Goal: Task Accomplishment & Management: Manage account settings

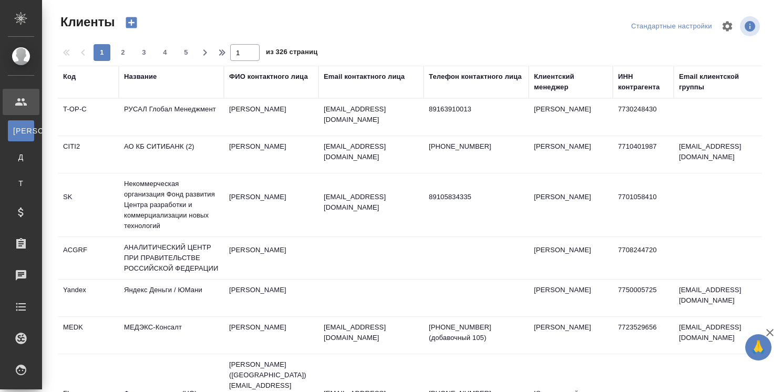
select select "RU"
click at [554, 88] on div "Клиентский менеджер" at bounding box center [571, 81] width 74 height 21
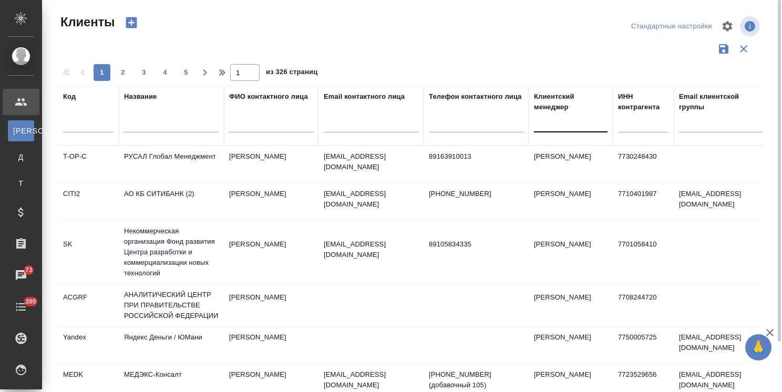
click at [550, 120] on div at bounding box center [571, 121] width 74 height 15
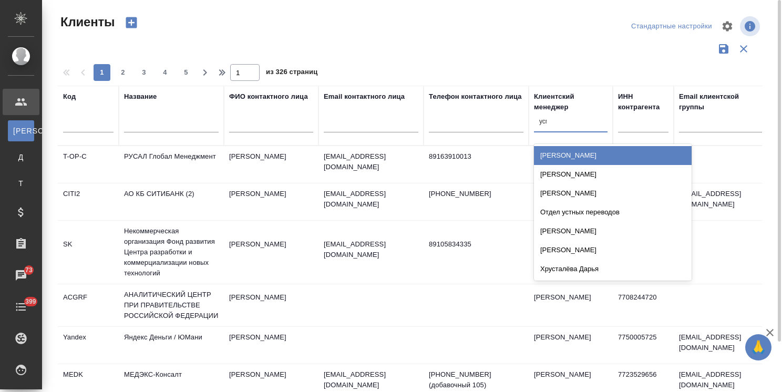
type input "усма"
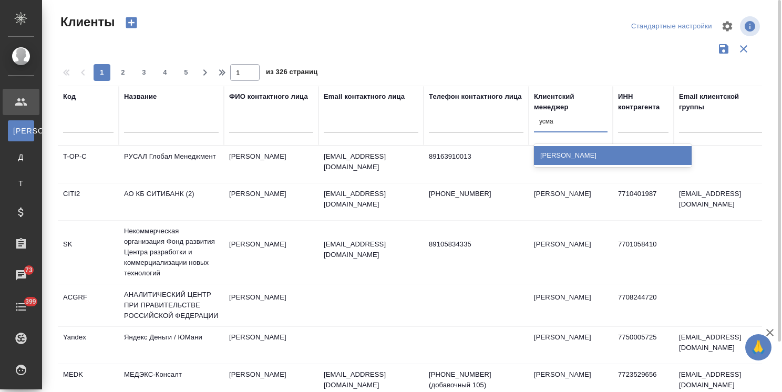
click at [540, 165] on div "[PERSON_NAME]" at bounding box center [613, 155] width 158 height 23
click at [562, 155] on div "[PERSON_NAME]" at bounding box center [613, 155] width 158 height 19
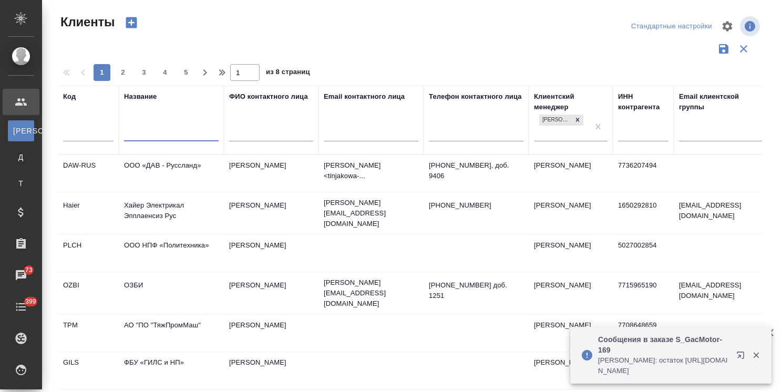
click at [168, 129] on input "text" at bounding box center [171, 134] width 95 height 13
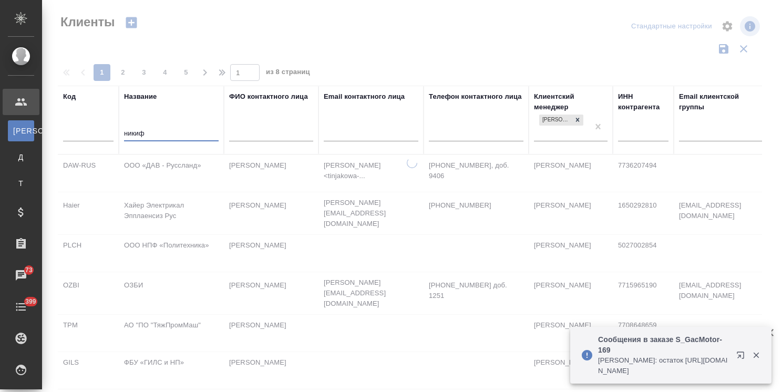
type input "никиф"
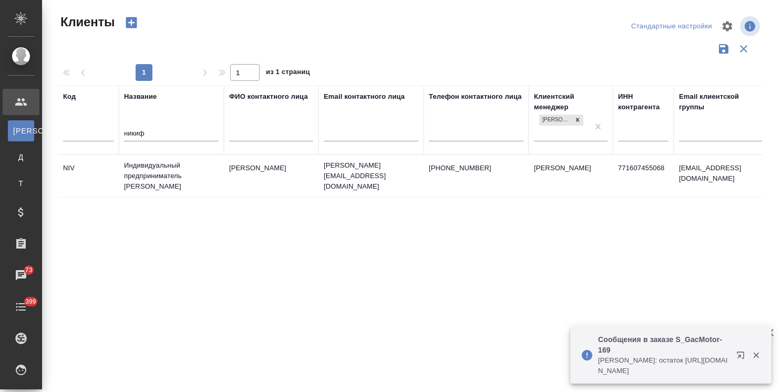
click at [158, 171] on td "Индивидуальный предприниматель Никифоров Игорь Валерьевич" at bounding box center [171, 176] width 105 height 42
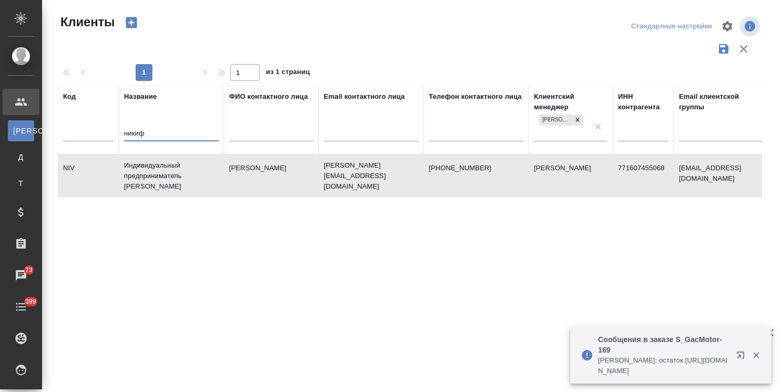
drag, startPoint x: 136, startPoint y: 136, endPoint x: 84, endPoint y: 129, distance: 52.0
click at [84, 129] on tr "Код Название никиф ФИО контактного лица Email контактного лица Телефон контактн…" at bounding box center [455, 120] width 795 height 69
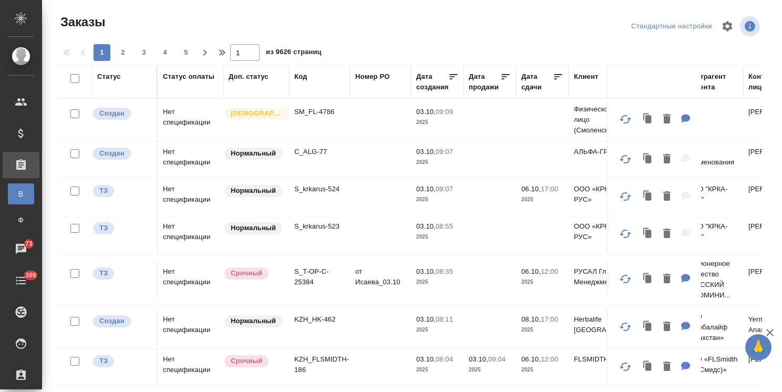
click at [772, 328] on icon "button" at bounding box center [770, 332] width 13 height 13
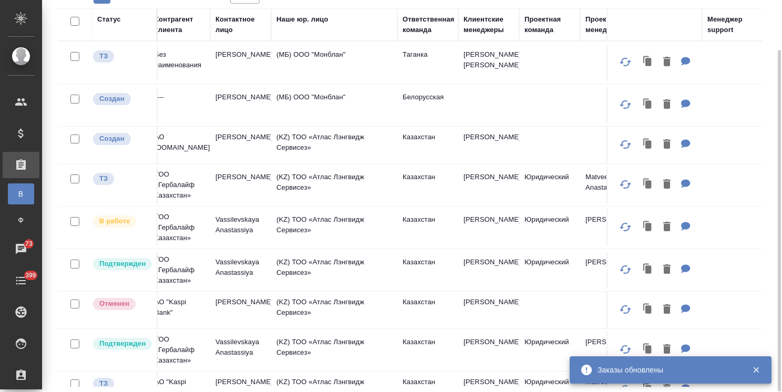
scroll to position [0, 565]
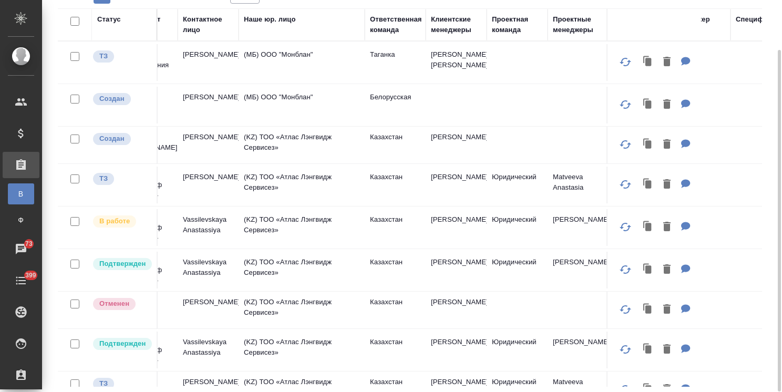
click at [448, 32] on div "Клиентские менеджеры" at bounding box center [456, 24] width 50 height 21
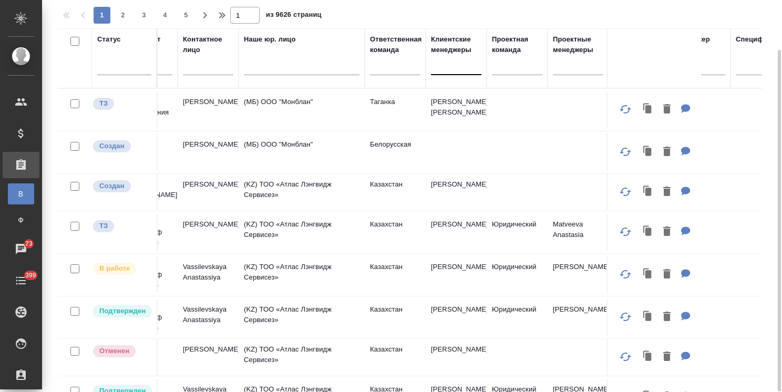
click at [450, 62] on div at bounding box center [456, 64] width 50 height 15
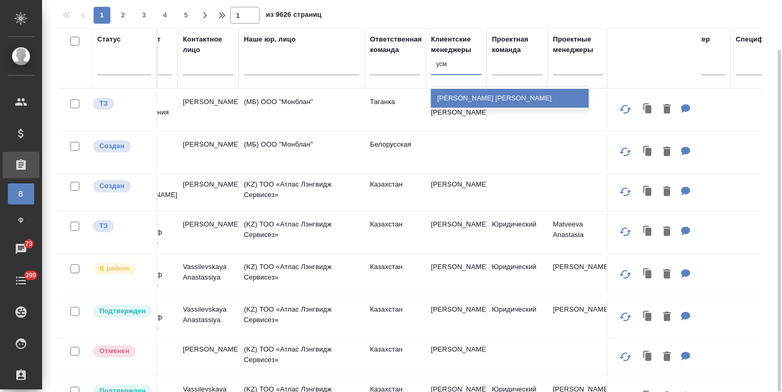
type input "усма"
click at [457, 106] on div "[PERSON_NAME]" at bounding box center [510, 98] width 158 height 19
click at [472, 88] on th "Клиентские менеджеры option Усманова Ольга focused, 1447 of 1644. 1 result avai…" at bounding box center [456, 58] width 61 height 60
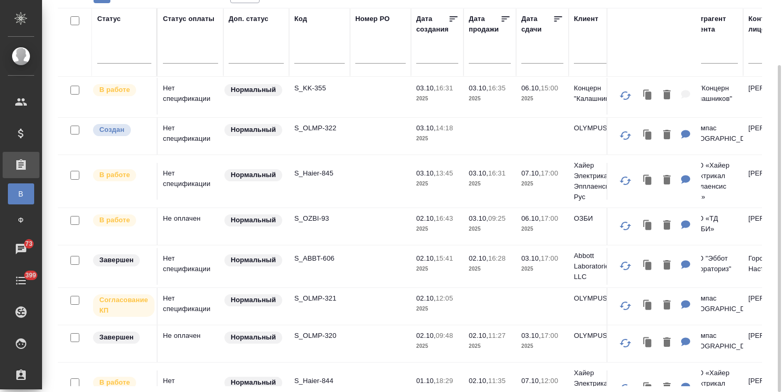
scroll to position [0, 0]
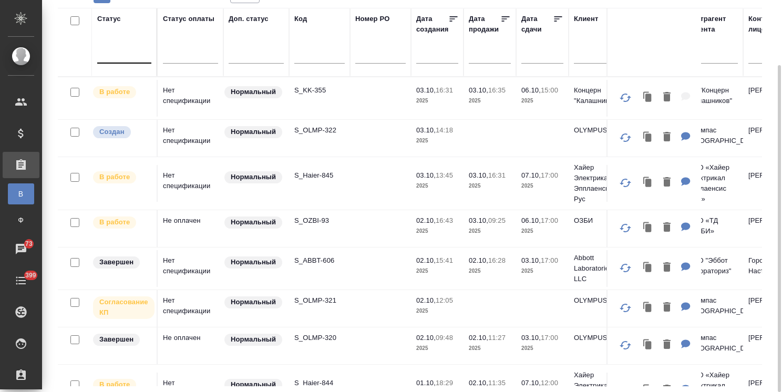
click at [134, 60] on div at bounding box center [124, 52] width 54 height 15
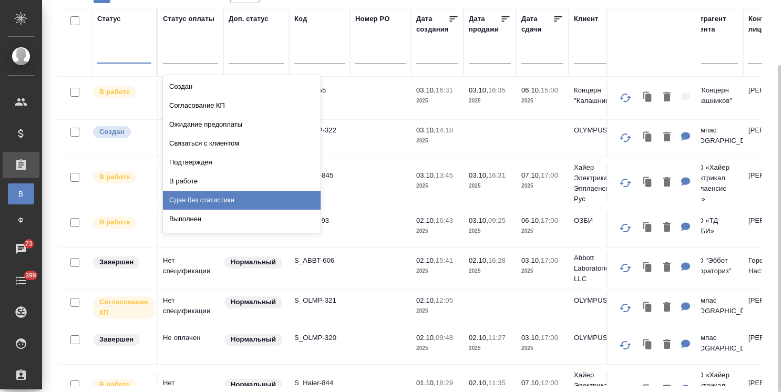
click at [202, 213] on div "Выполнен" at bounding box center [242, 219] width 158 height 19
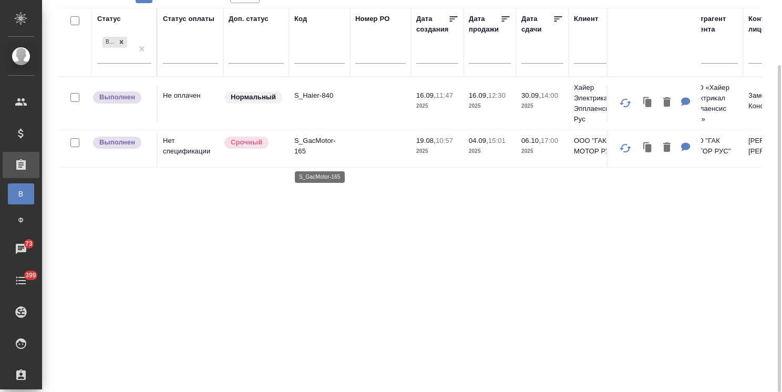
click at [315, 150] on p "S_GacMotor-165" at bounding box center [319, 146] width 50 height 21
click at [315, 96] on p "S_Haier-840" at bounding box center [319, 95] width 50 height 11
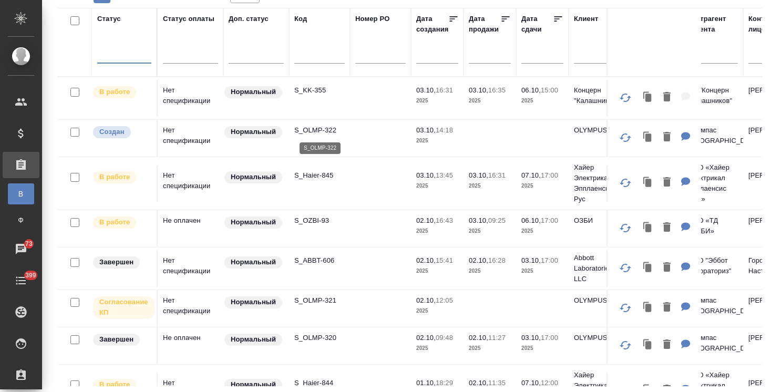
click at [317, 129] on p "S_OLMP-322" at bounding box center [319, 130] width 50 height 11
click at [541, 57] on input "text" at bounding box center [546, 54] width 36 height 15
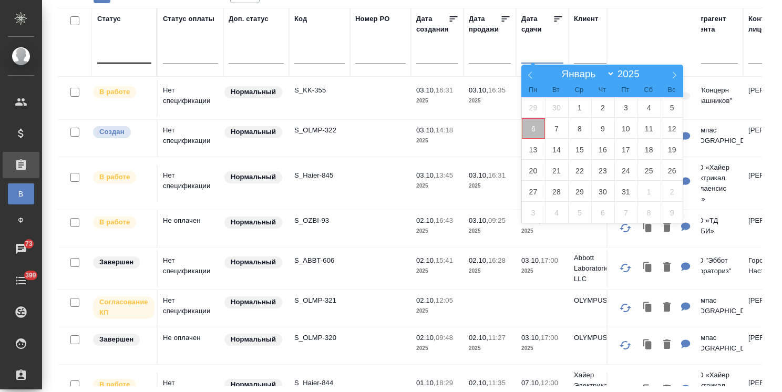
click at [536, 131] on span "6" at bounding box center [533, 128] width 23 height 20
type div "2025-10-05T21:00:00.000Z"
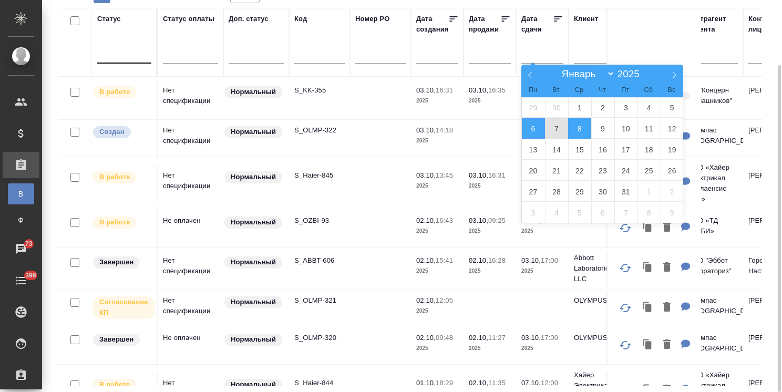
drag, startPoint x: 574, startPoint y: 134, endPoint x: 503, endPoint y: 206, distance: 101.1
click at [574, 133] on span "8" at bounding box center [579, 128] width 23 height 20
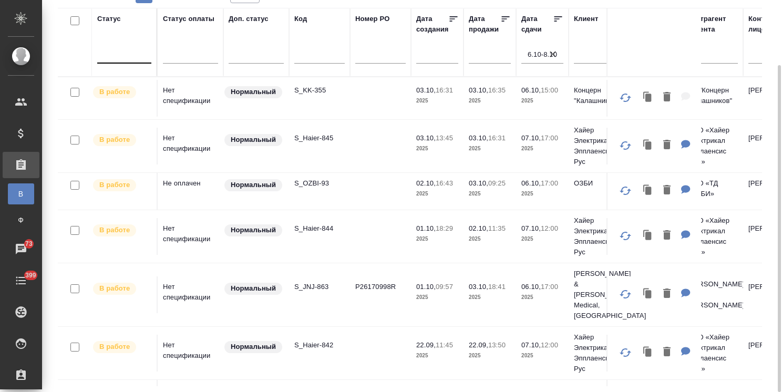
click at [326, 140] on p "S_Haier-845" at bounding box center [319, 138] width 50 height 11
click at [324, 228] on p "S_Haier-844" at bounding box center [319, 228] width 50 height 11
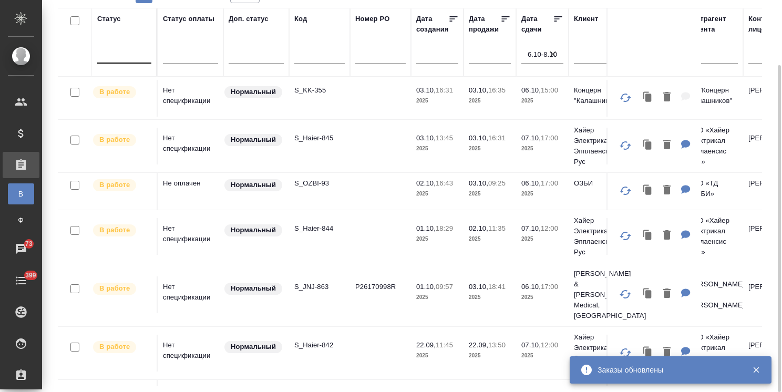
scroll to position [32, 0]
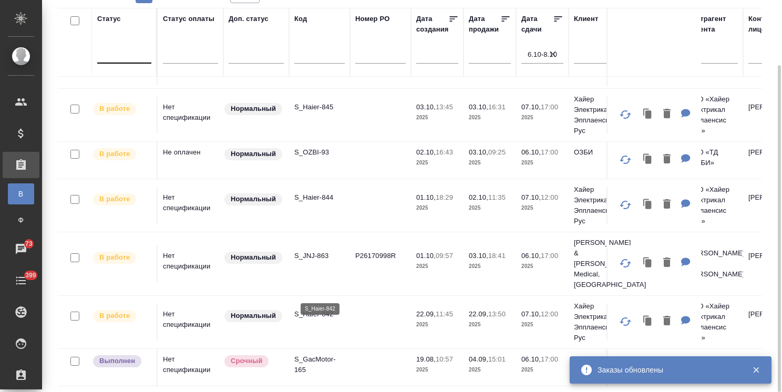
click at [322, 309] on p "S_Haier-842" at bounding box center [319, 314] width 50 height 11
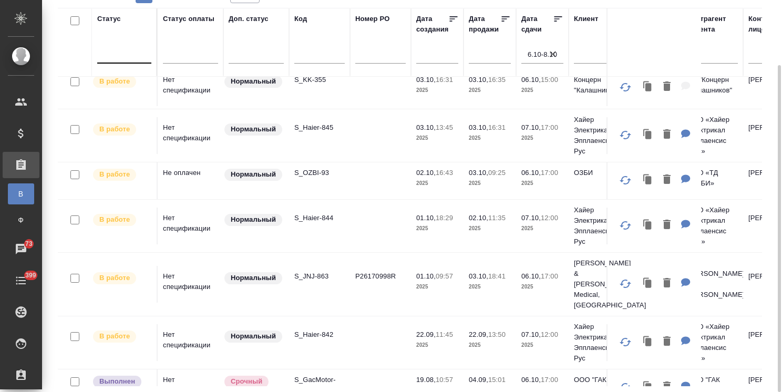
scroll to position [0, 0]
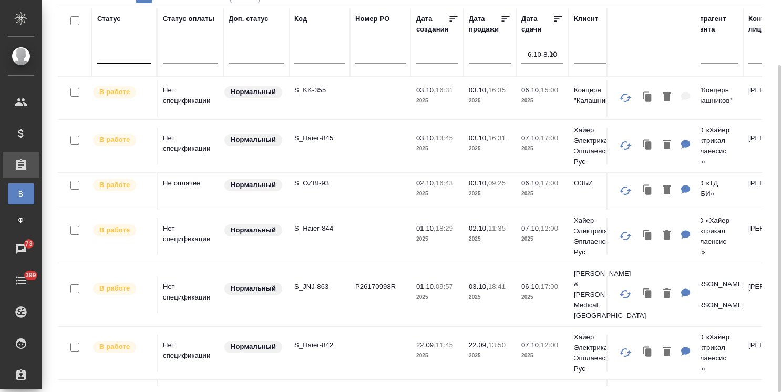
click at [555, 54] on icon "button" at bounding box center [553, 54] width 11 height 11
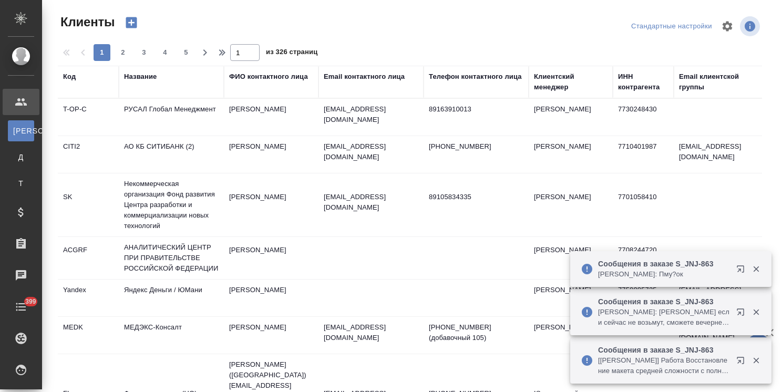
select select "RU"
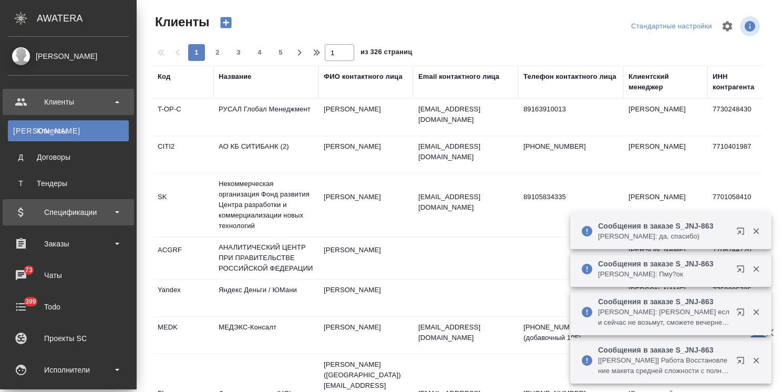
click at [76, 212] on div "Спецификации" at bounding box center [68, 212] width 121 height 16
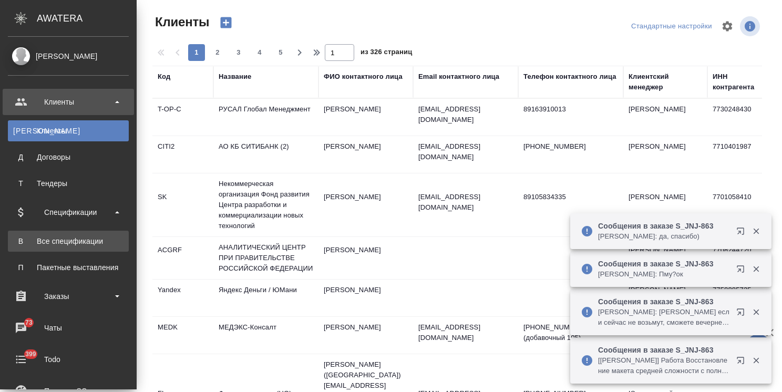
drag, startPoint x: 59, startPoint y: 246, endPoint x: 174, endPoint y: 211, distance: 121.0
click at [59, 246] on link "В Все спецификации" at bounding box center [68, 241] width 121 height 21
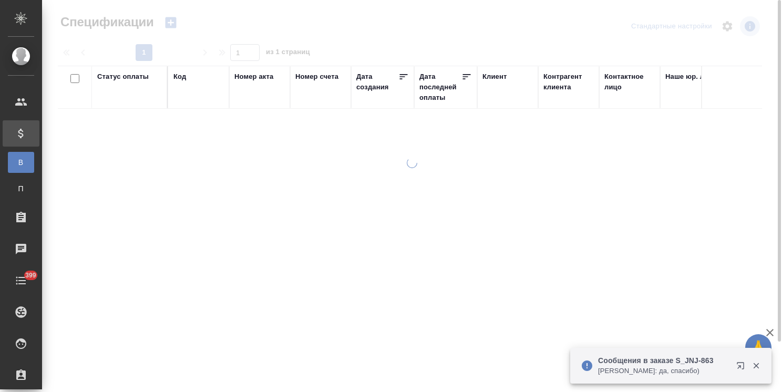
click at [494, 75] on div "Клиент" at bounding box center [494, 76] width 24 height 11
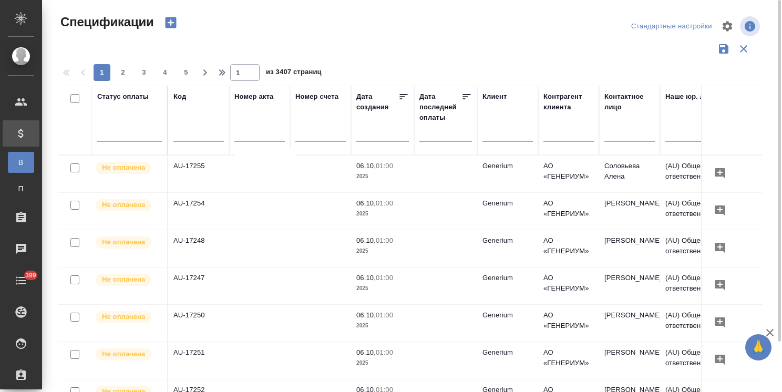
click at [498, 142] on div at bounding box center [507, 136] width 50 height 26
click at [508, 131] on input "text" at bounding box center [507, 134] width 50 height 13
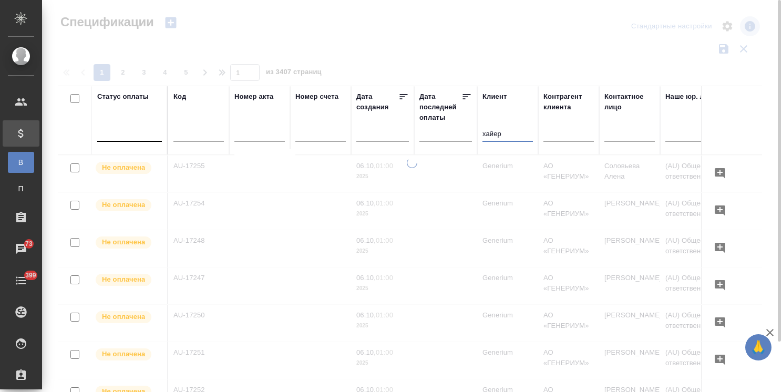
type input "хайер"
click at [137, 133] on div at bounding box center [129, 130] width 65 height 15
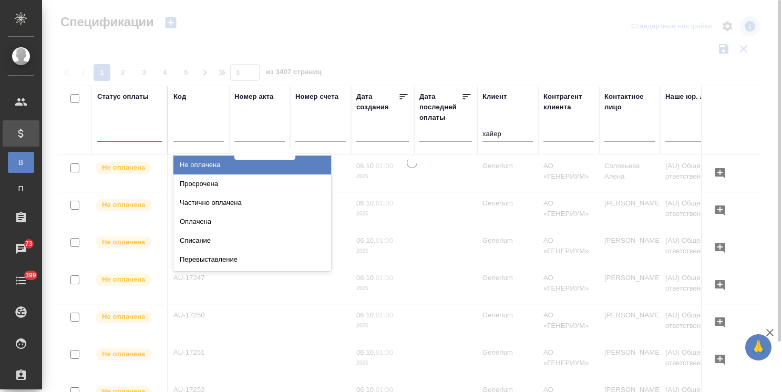
click at [202, 162] on div "Не оплачена" at bounding box center [252, 165] width 158 height 19
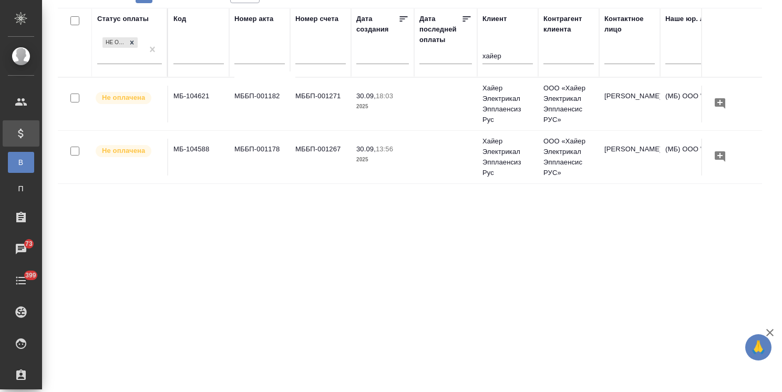
click at [274, 108] on td "МББП-001182" at bounding box center [259, 104] width 61 height 37
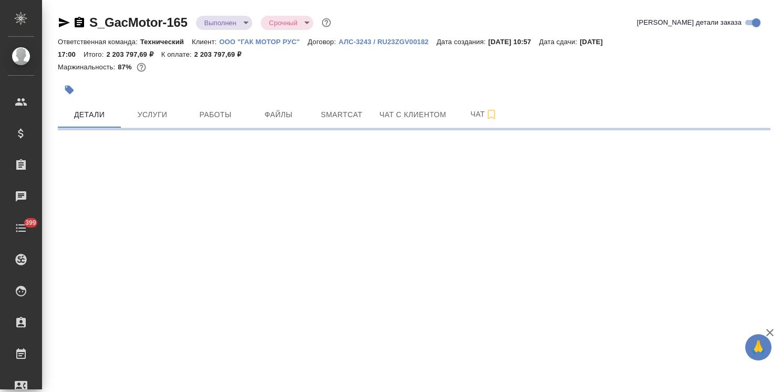
select select "RU"
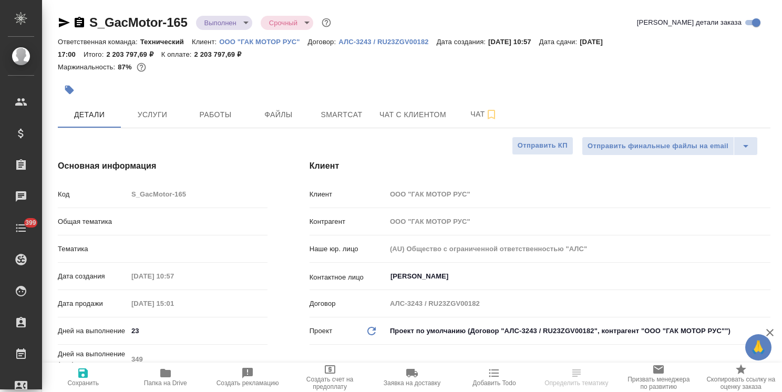
type textarea "x"
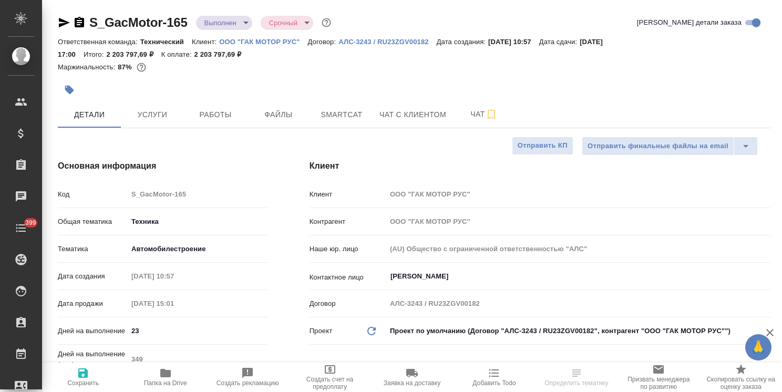
type textarea "x"
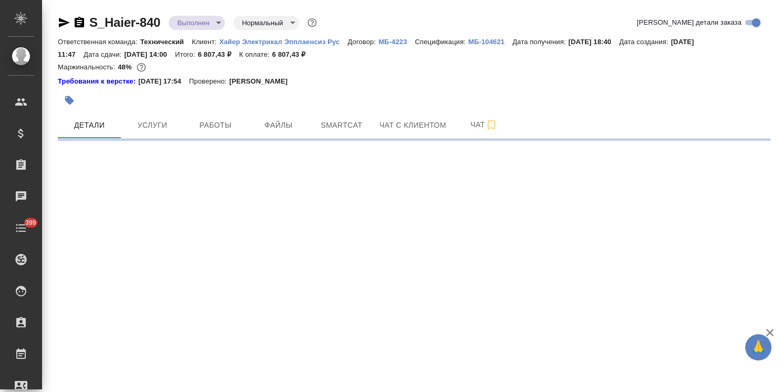
select select "RU"
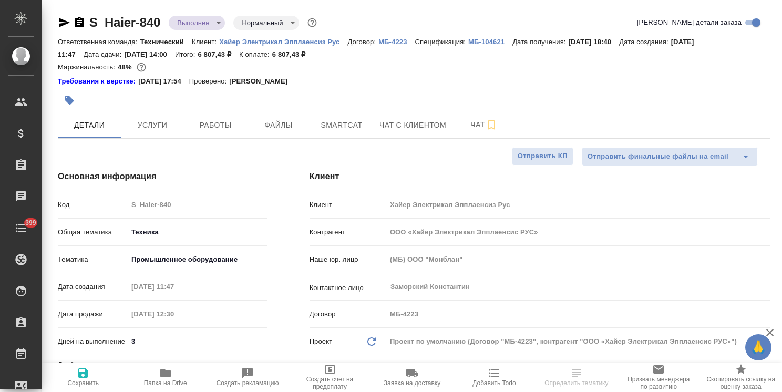
type textarea "x"
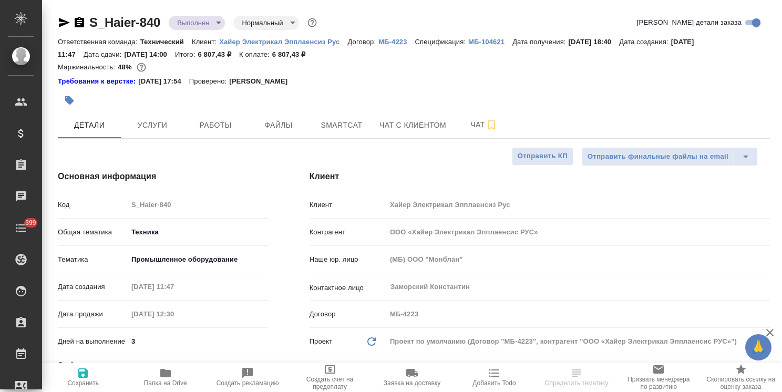
type textarea "x"
drag, startPoint x: 167, startPoint y: 12, endPoint x: 65, endPoint y: 8, distance: 101.5
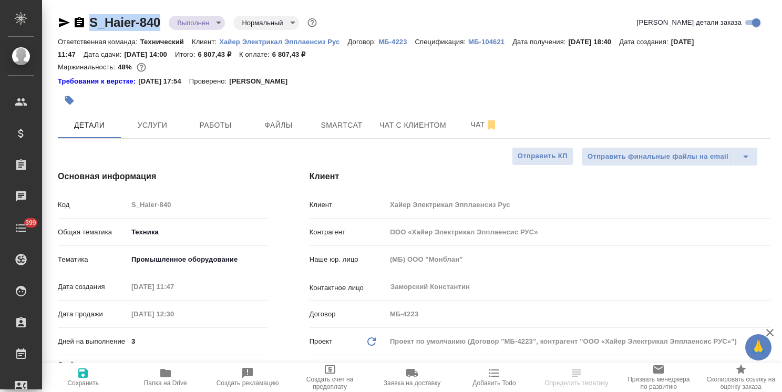
copy link "S_Haier-840"
click at [467, 126] on span "Чат" at bounding box center [484, 124] width 50 height 13
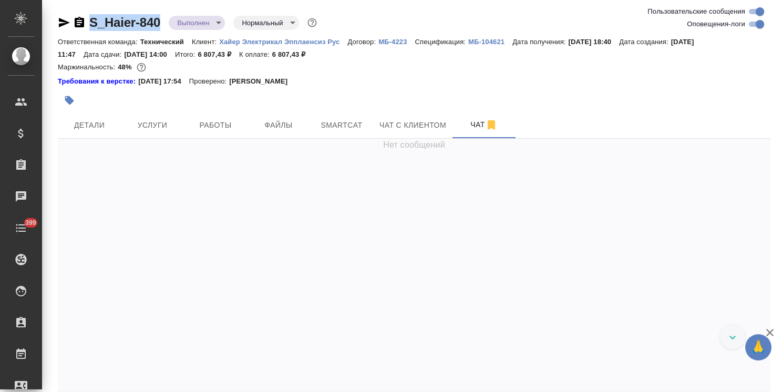
scroll to position [29140, 0]
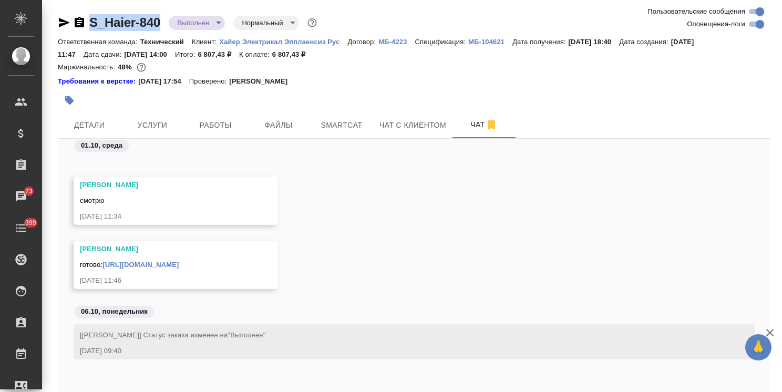
click at [203, 20] on body "🙏 .cls-1 fill:#fff; AWATERA [PERSON_NAME] Спецификации Заказы 73 Чаты 399 Todo …" at bounding box center [391, 196] width 782 height 392
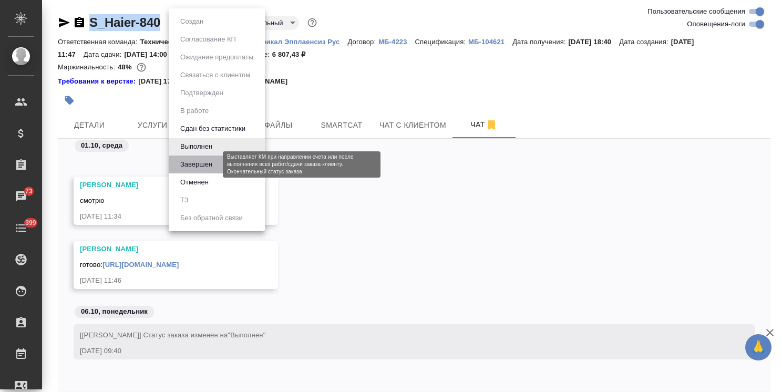
click at [203, 161] on button "Завершен" at bounding box center [196, 165] width 38 height 12
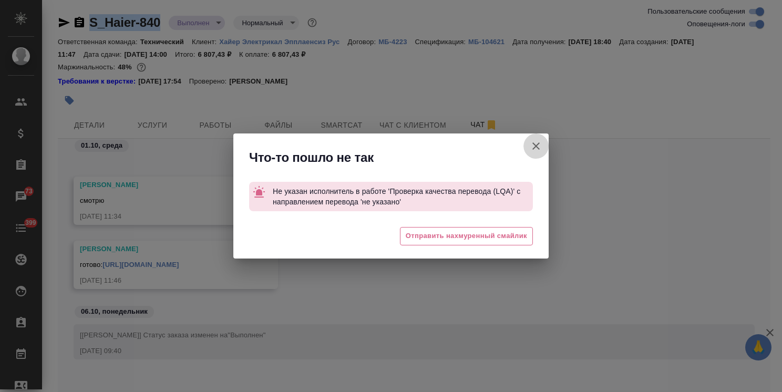
click at [540, 144] on icon "button" at bounding box center [536, 146] width 13 height 13
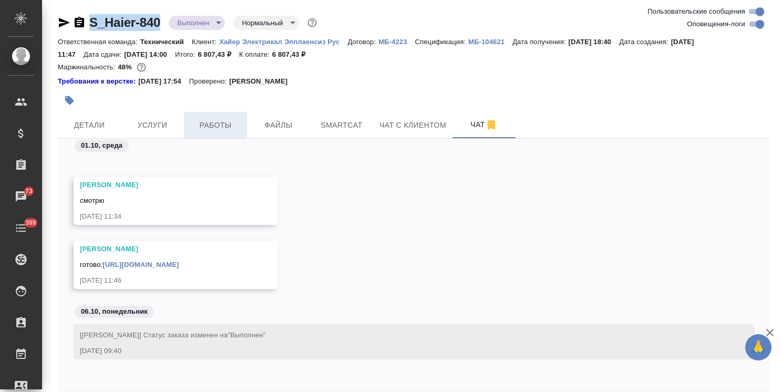
click at [204, 126] on span "Работы" at bounding box center [215, 125] width 50 height 13
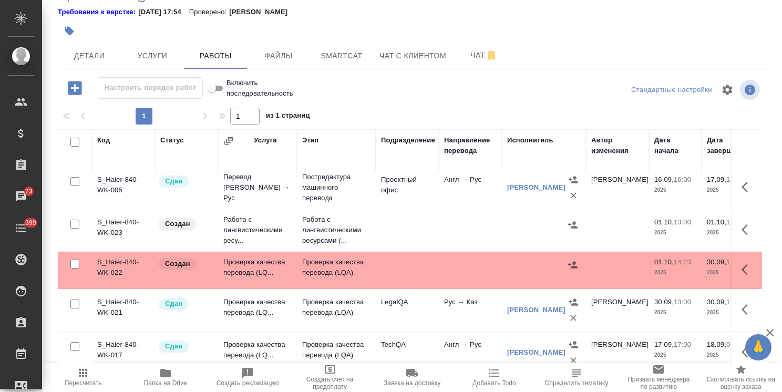
scroll to position [78, 0]
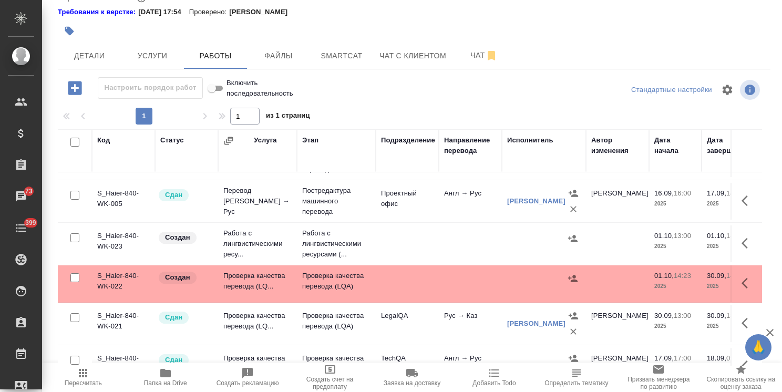
click at [77, 279] on input "checkbox" at bounding box center [74, 277] width 9 height 9
checkbox input "true"
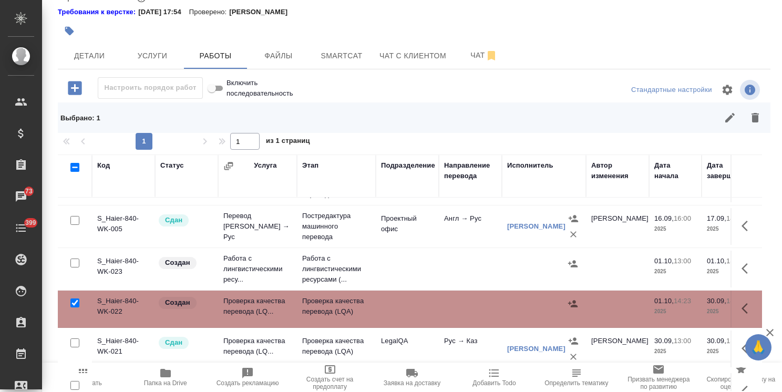
click at [77, 264] on input "checkbox" at bounding box center [74, 263] width 9 height 9
checkbox input "true"
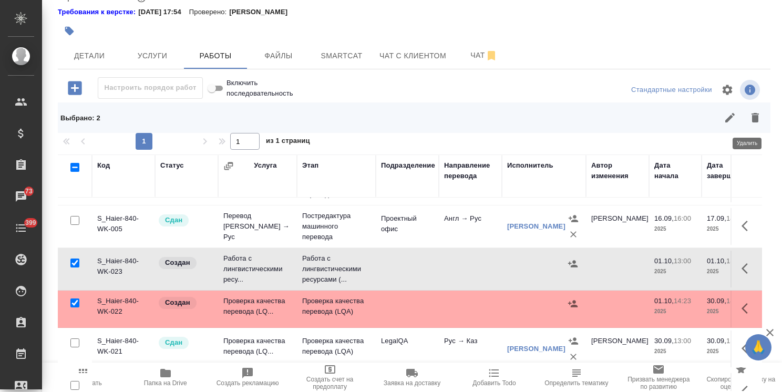
click at [743, 120] on button "button" at bounding box center [755, 117] width 25 height 25
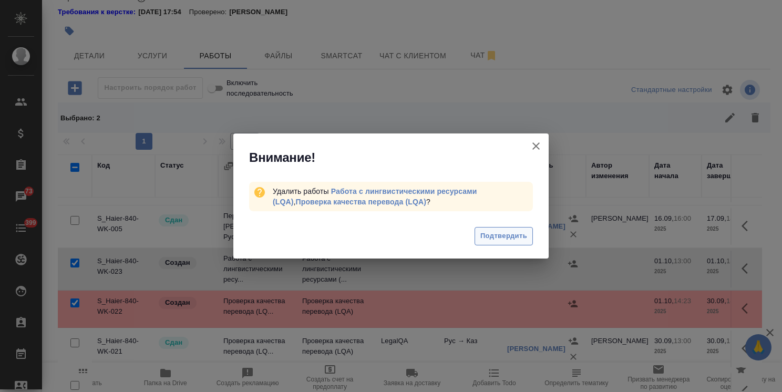
click at [502, 229] on button "Подтвердить" at bounding box center [504, 236] width 58 height 18
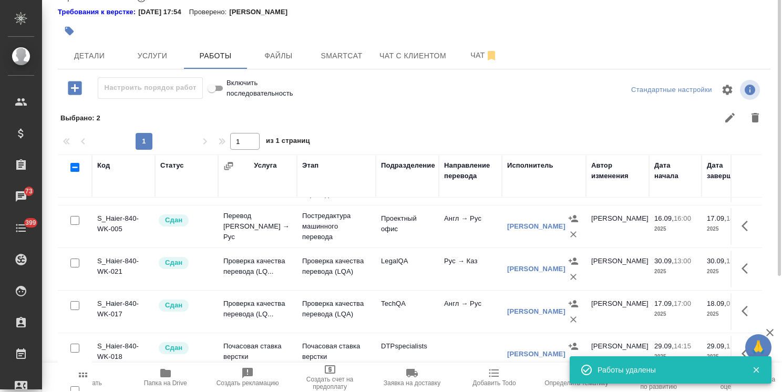
scroll to position [0, 0]
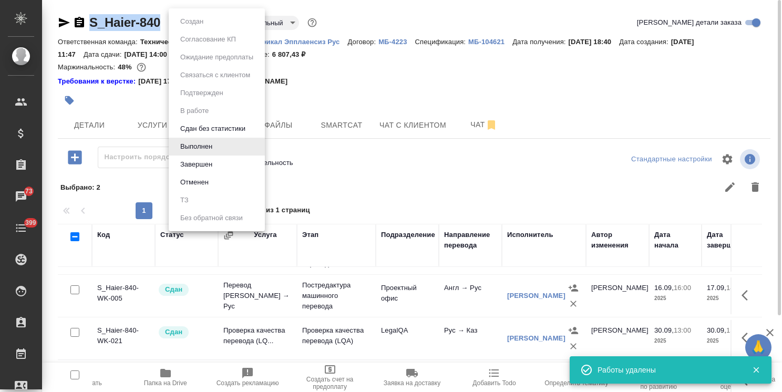
click at [198, 23] on body "🙏 .cls-1 fill:#fff; AWATERA Usmanova Olga Клиенты Спецификации Заказы 73 Чаты 3…" at bounding box center [391, 196] width 782 height 392
click at [204, 162] on button "Завершен" at bounding box center [196, 165] width 38 height 12
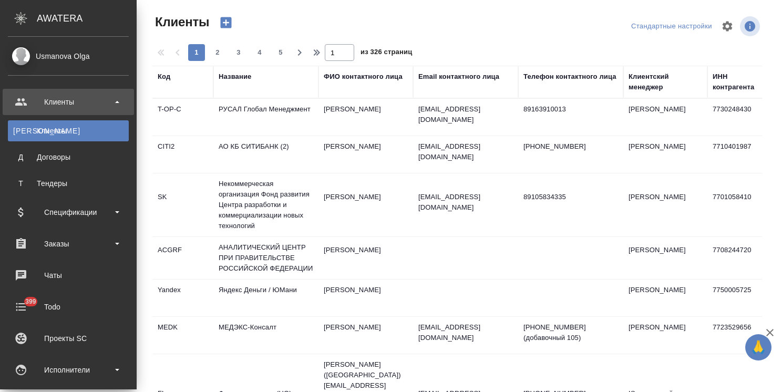
select select "RU"
click at [67, 243] on div "Заказы" at bounding box center [68, 244] width 121 height 16
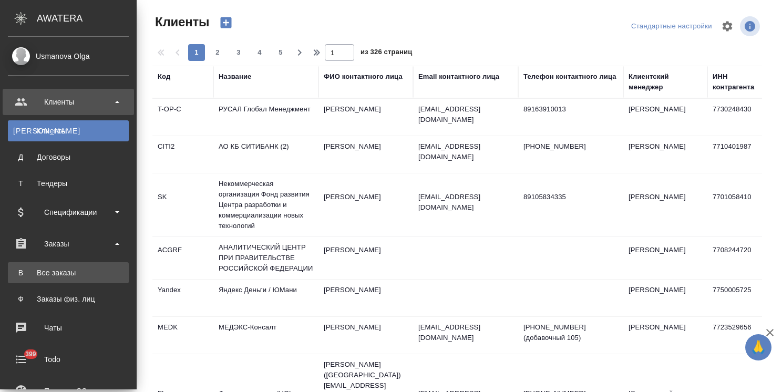
click at [78, 272] on div "Все заказы" at bounding box center [68, 272] width 110 height 11
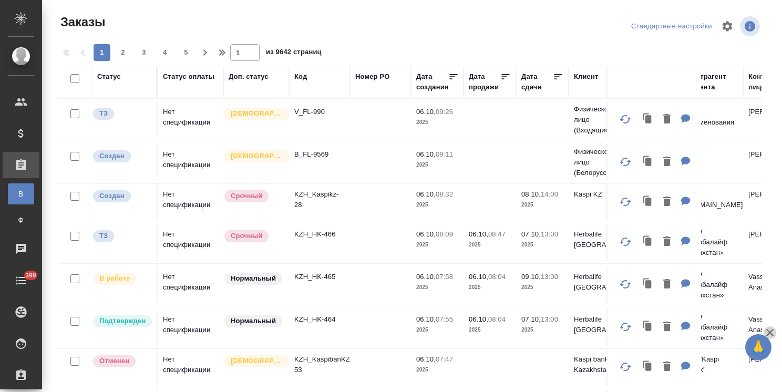
click at [767, 331] on icon "button" at bounding box center [770, 332] width 13 height 13
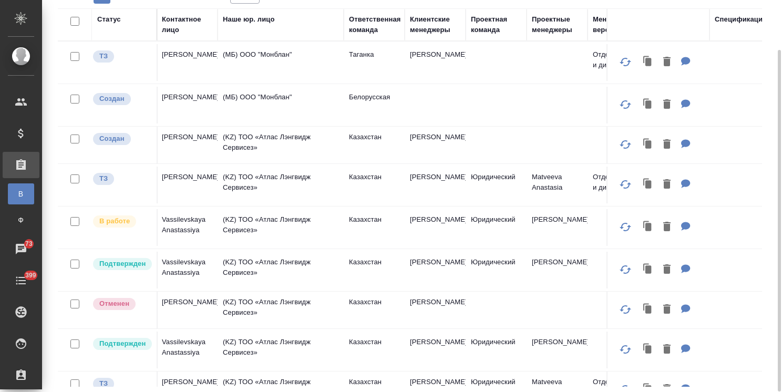
scroll to position [0, 605]
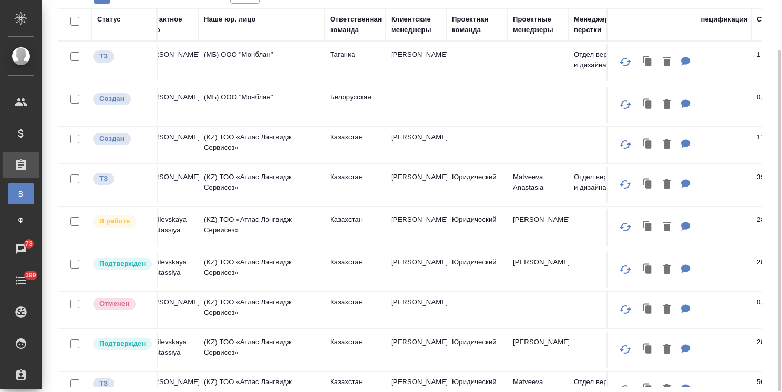
click at [414, 30] on div "Клиентские менеджеры" at bounding box center [416, 24] width 50 height 21
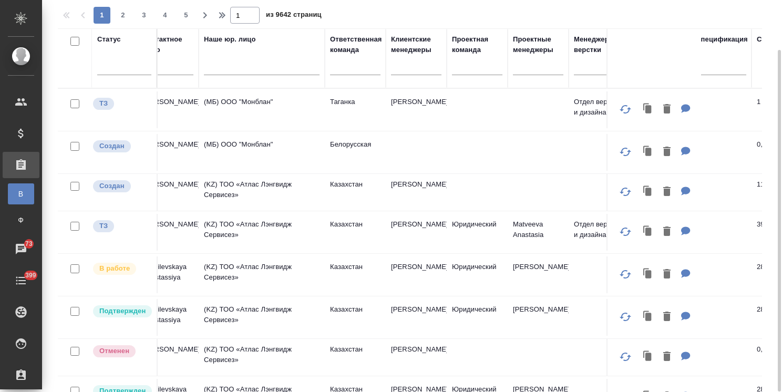
click at [400, 63] on div at bounding box center [416, 64] width 50 height 15
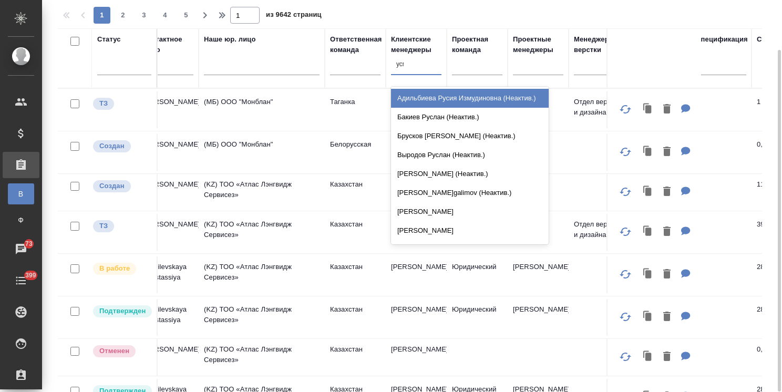
type input "усма"
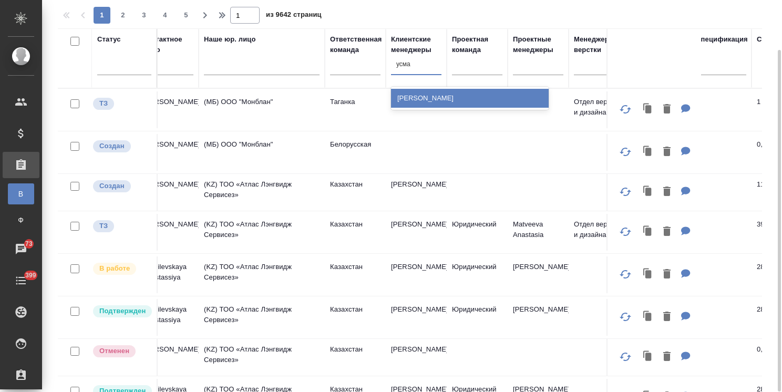
click at [416, 95] on div "[PERSON_NAME]" at bounding box center [470, 98] width 158 height 19
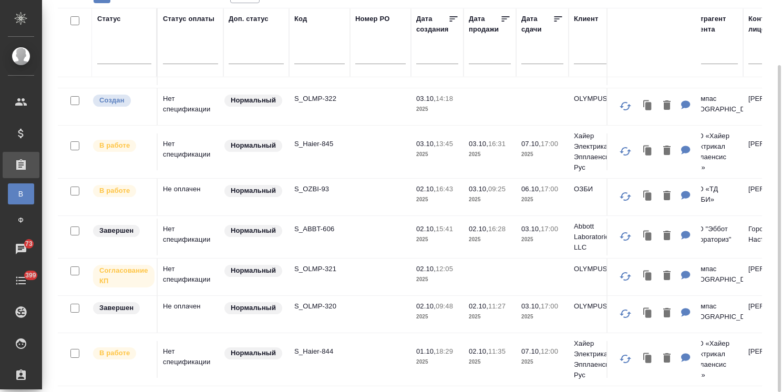
scroll to position [0, 0]
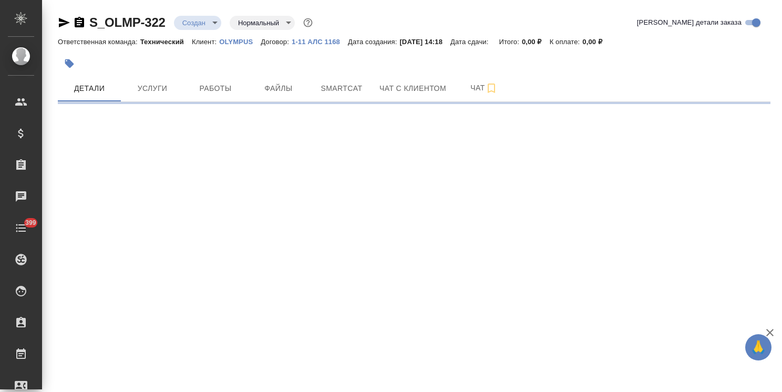
select select "RU"
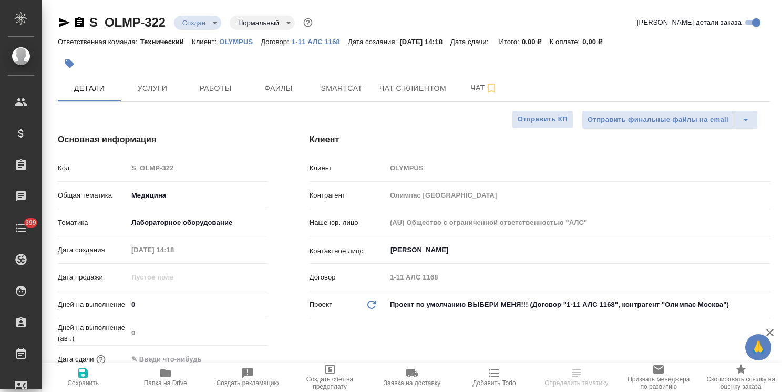
type textarea "x"
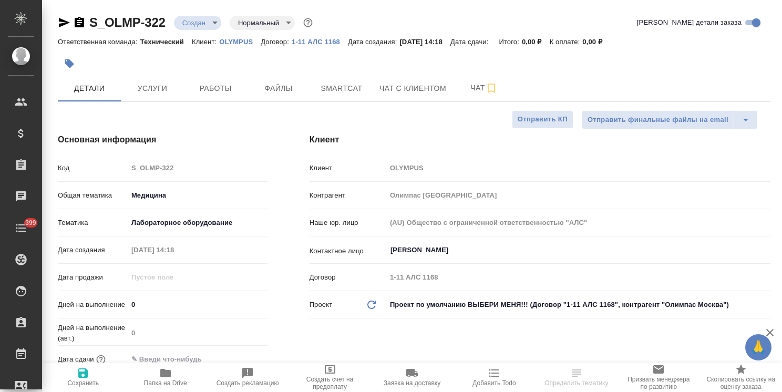
type textarea "x"
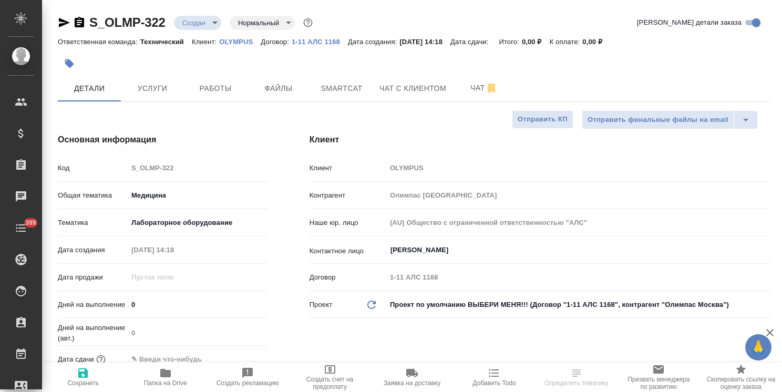
type textarea "x"
select select "RU"
type textarea "x"
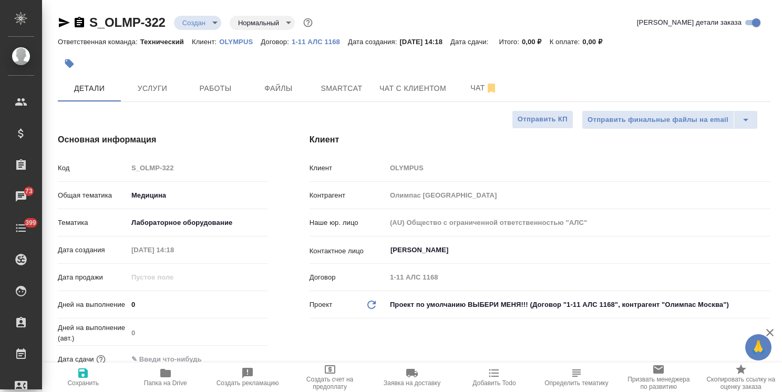
type textarea "x"
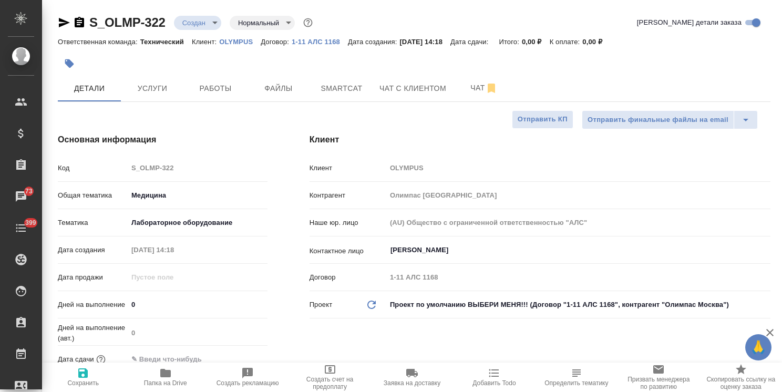
type textarea "x"
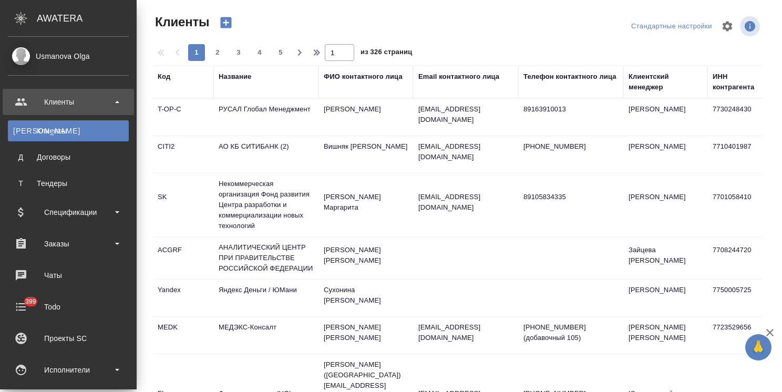
select select "RU"
click at [68, 197] on ul "Клиенты К Клиенты Д Договоры Т Тендеры Спецификации Заказы Чаты 399 Todo Проект…" at bounding box center [68, 360] width 137 height 552
click at [73, 215] on div "Спецификации" at bounding box center [68, 212] width 121 height 16
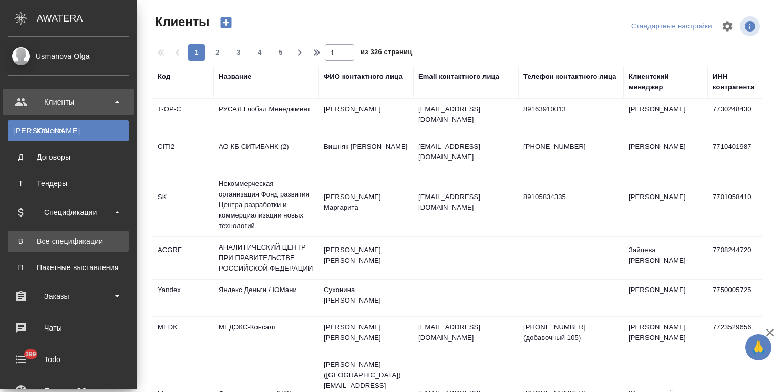
click at [72, 241] on div "Все спецификации" at bounding box center [68, 241] width 110 height 11
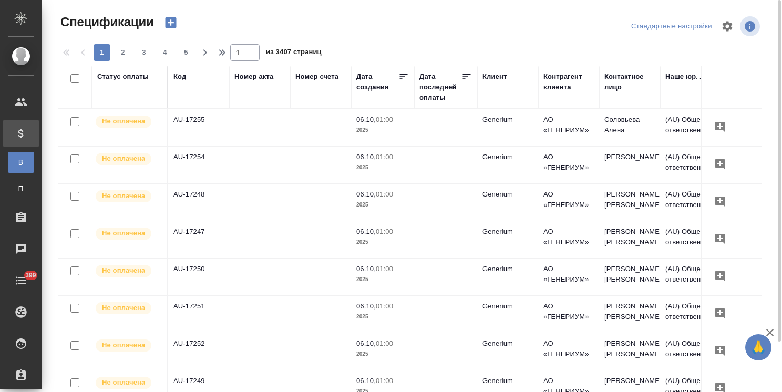
click at [169, 20] on icon "button" at bounding box center [170, 22] width 11 height 11
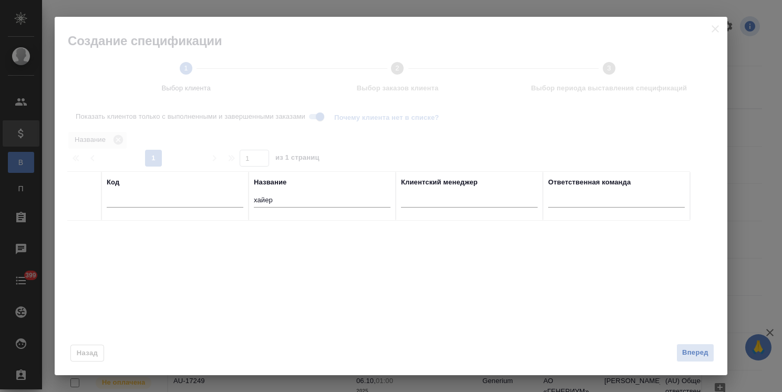
drag, startPoint x: 271, startPoint y: 194, endPoint x: 226, endPoint y: 197, distance: 44.7
click at [226, 197] on tr "Код Название хайер Клиентский менеджер Ответственная команда" at bounding box center [378, 195] width 623 height 49
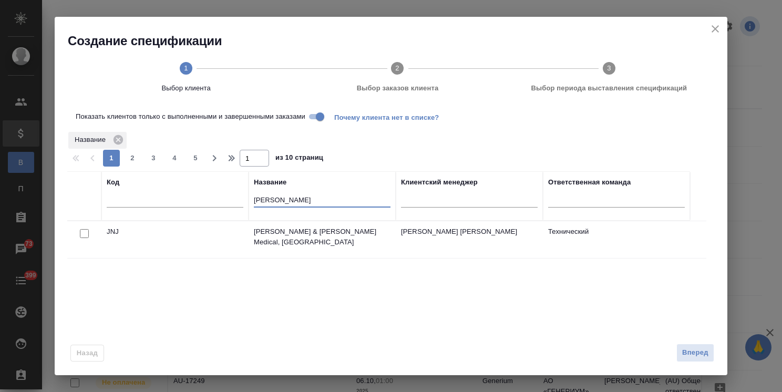
type input "john"
click at [82, 234] on input "checkbox" at bounding box center [84, 233] width 9 height 9
checkbox input "true"
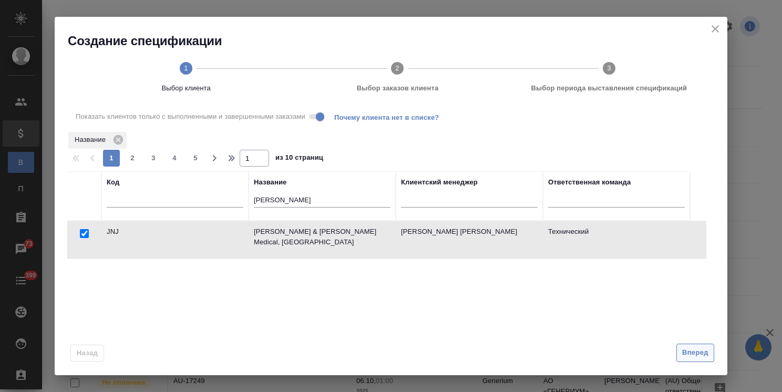
click at [687, 355] on span "Вперед" at bounding box center [695, 353] width 26 height 12
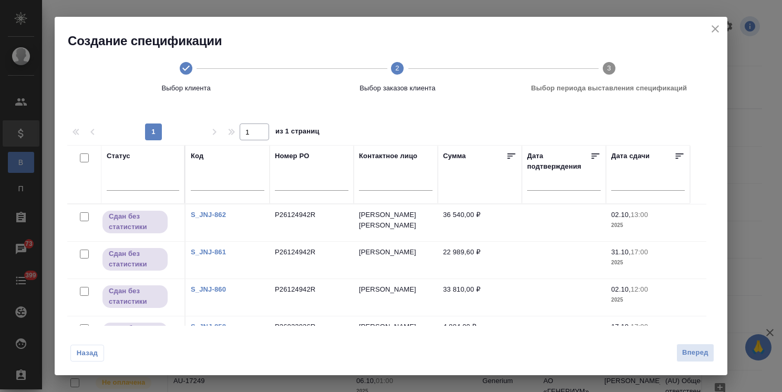
click at [208, 216] on link "S_JNJ-862" at bounding box center [208, 215] width 35 height 8
click at [217, 248] on link "S_JNJ-861" at bounding box center [208, 252] width 35 height 8
click at [211, 291] on link "S_JNJ-860" at bounding box center [208, 289] width 35 height 8
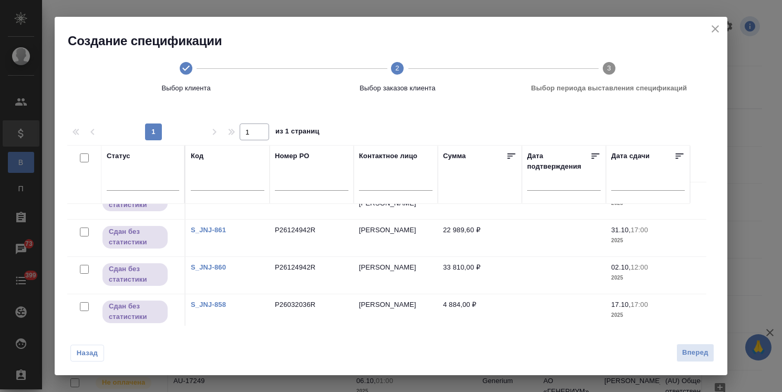
scroll to position [38, 0]
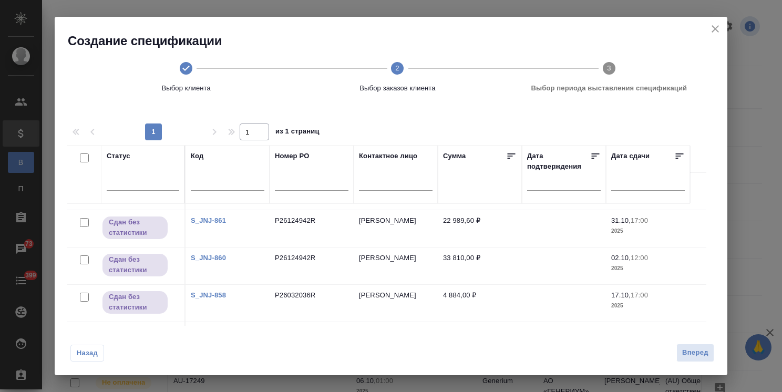
click at [210, 291] on link "S_JNJ-858" at bounding box center [208, 295] width 35 height 8
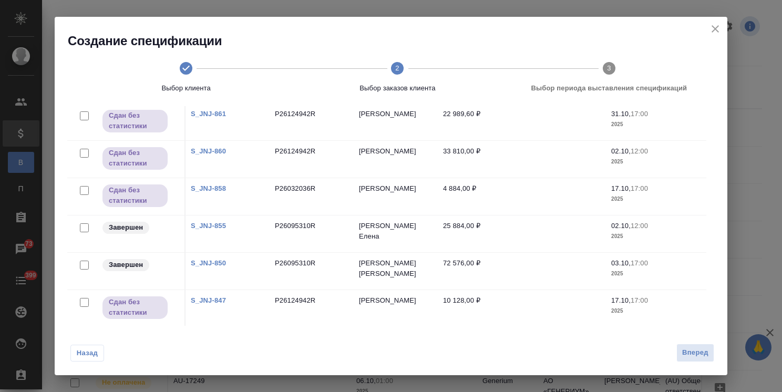
scroll to position [111, 0]
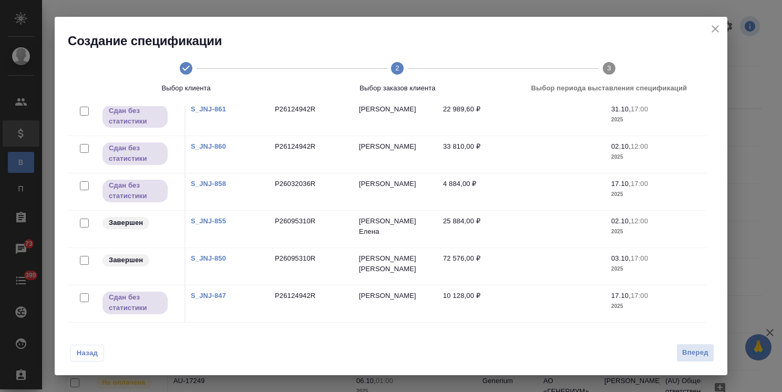
click at [217, 292] on link "S_JNJ-847" at bounding box center [208, 296] width 35 height 8
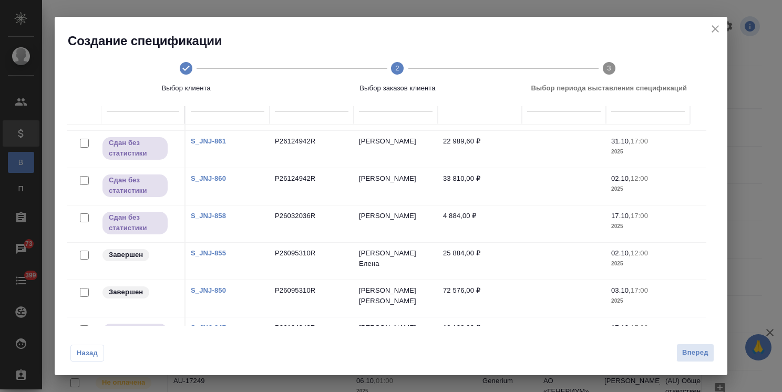
scroll to position [105, 0]
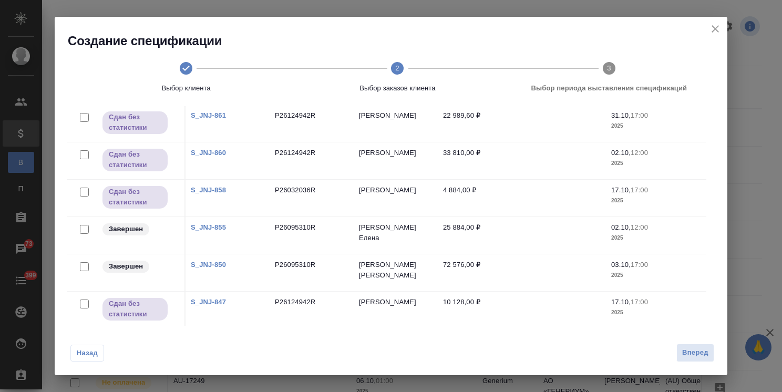
click at [84, 262] on input "checkbox" at bounding box center [84, 266] width 9 height 9
checkbox input "true"
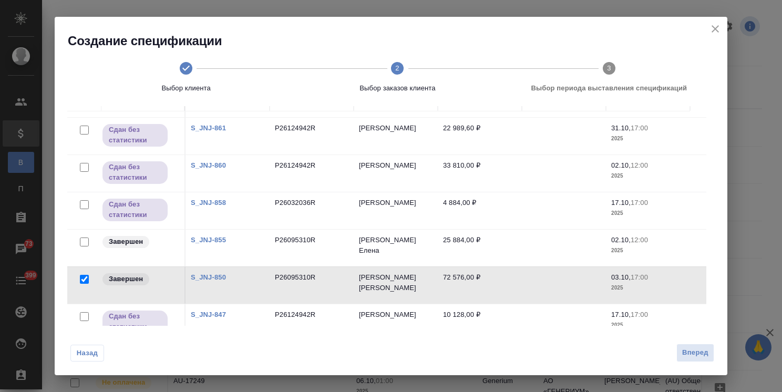
scroll to position [118, 0]
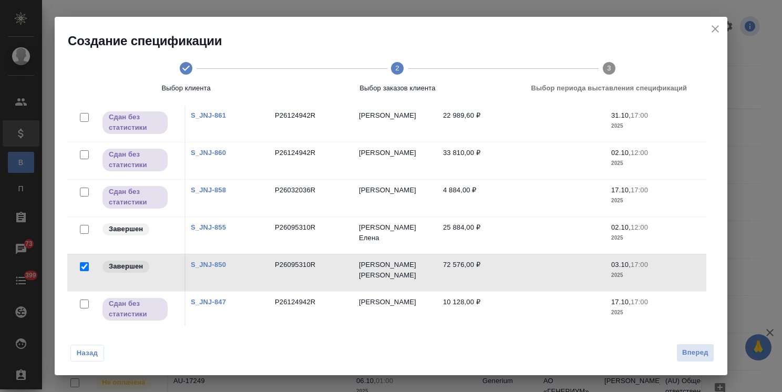
drag, startPoint x: 693, startPoint y: 354, endPoint x: 447, endPoint y: 306, distance: 250.1
click at [693, 354] on span "Вперед" at bounding box center [695, 353] width 26 height 12
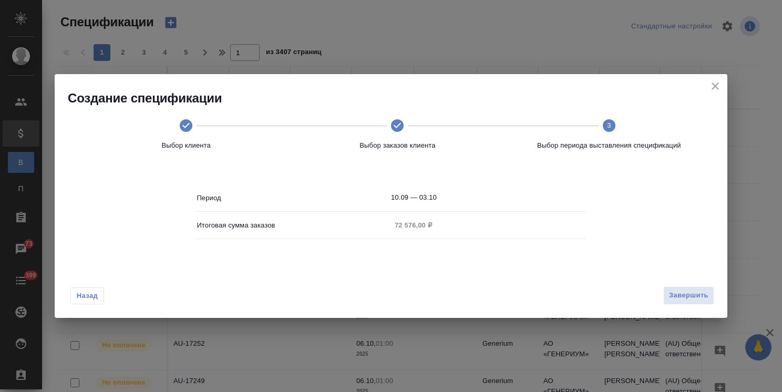
scroll to position [0, 0]
click at [673, 297] on span "Завершить" at bounding box center [688, 296] width 39 height 12
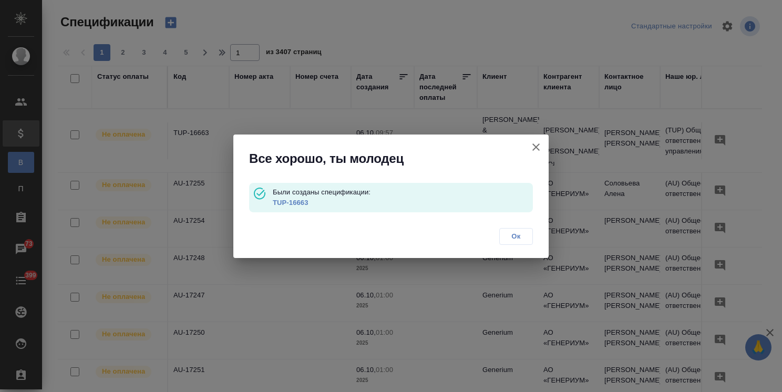
click at [291, 205] on link "TUP-16663" at bounding box center [291, 203] width 36 height 8
drag, startPoint x: 534, startPoint y: 146, endPoint x: 178, endPoint y: 22, distance: 377.8
click at [535, 146] on icon "button" at bounding box center [535, 146] width 7 height 7
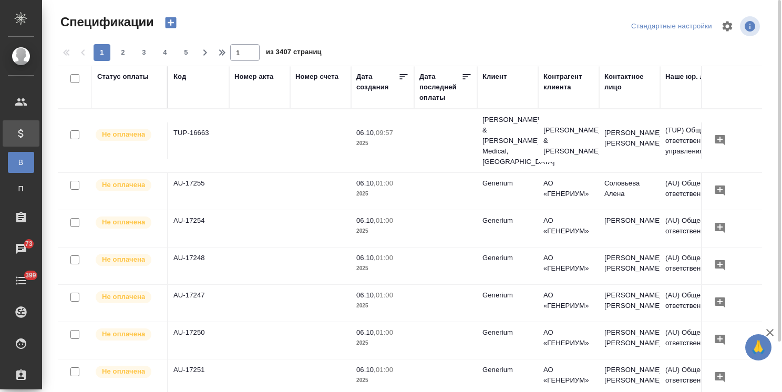
click at [175, 22] on icon "button" at bounding box center [170, 22] width 11 height 11
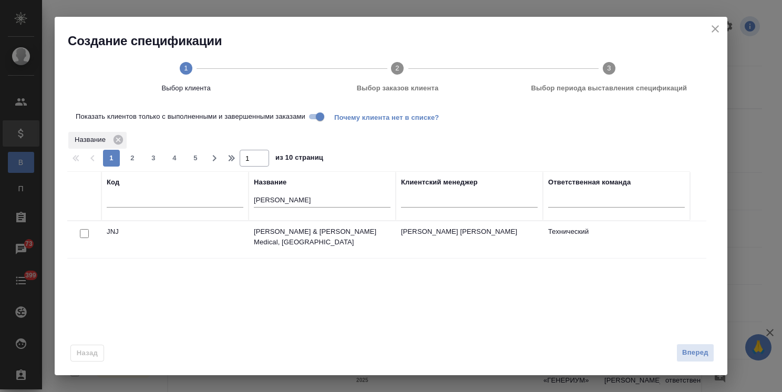
click at [82, 234] on input "checkbox" at bounding box center [84, 233] width 9 height 9
checkbox input "true"
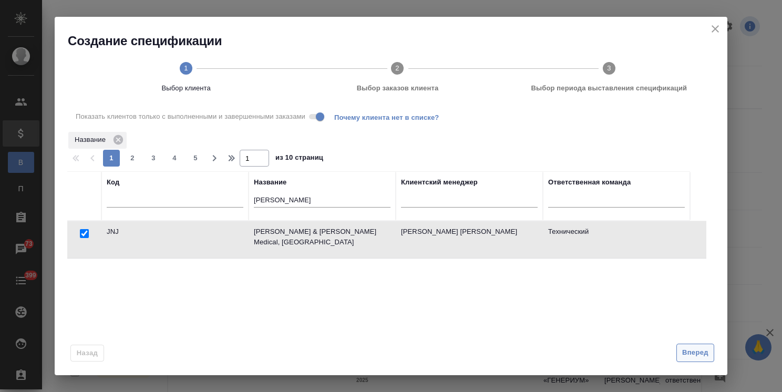
click at [684, 361] on button "Вперед" at bounding box center [695, 353] width 38 height 18
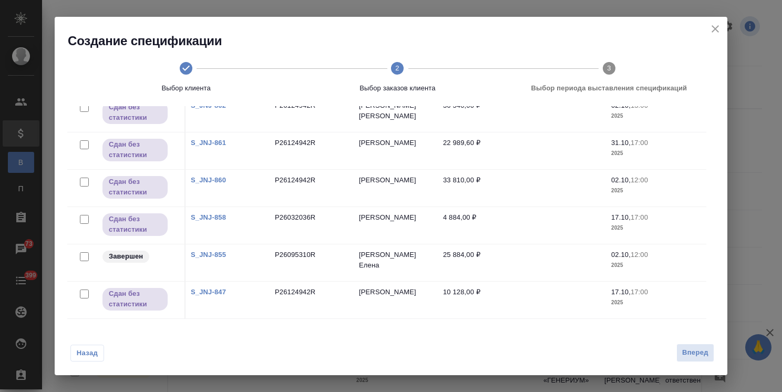
scroll to position [111, 0]
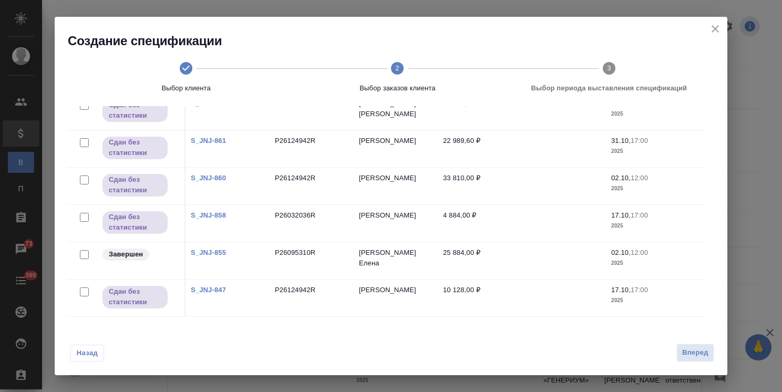
click at [84, 252] on input "checkbox" at bounding box center [84, 254] width 9 height 9
checkbox input "true"
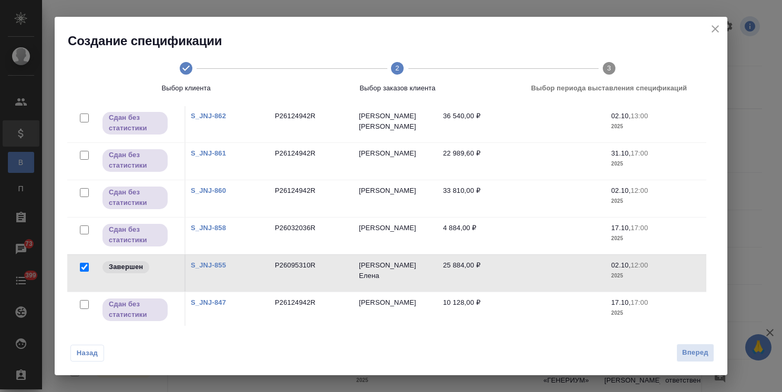
scroll to position [124, 0]
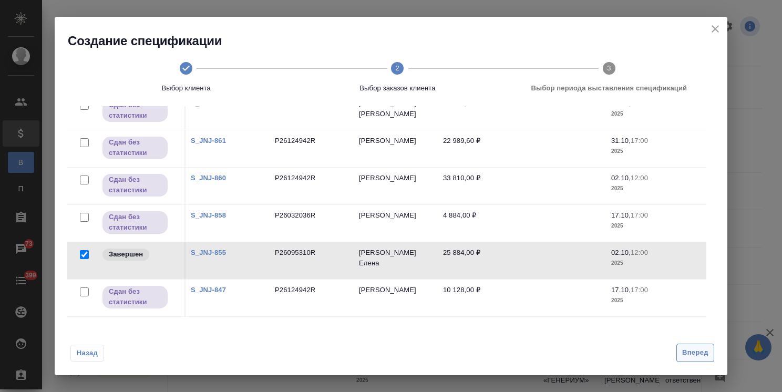
click at [679, 354] on button "Вперед" at bounding box center [695, 353] width 38 height 18
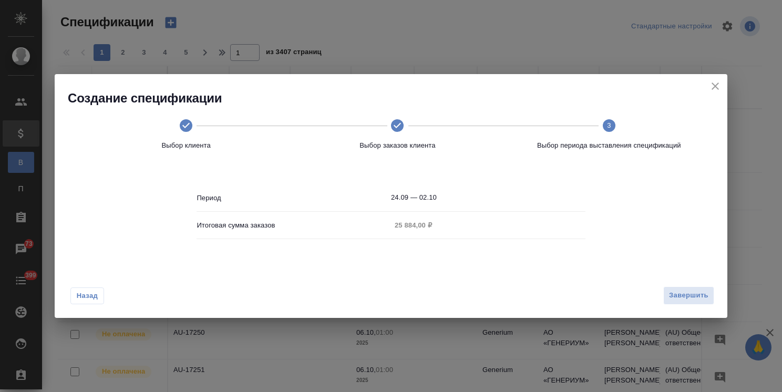
scroll to position [0, 0]
click at [705, 292] on span "Завершить" at bounding box center [688, 296] width 39 height 12
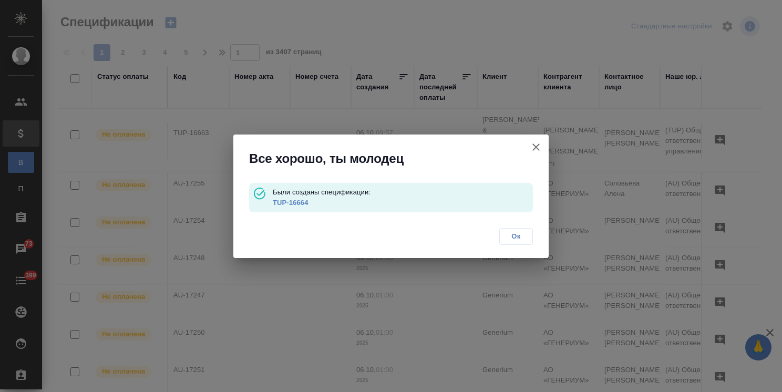
click at [292, 199] on link "TUP-16664" at bounding box center [291, 203] width 36 height 8
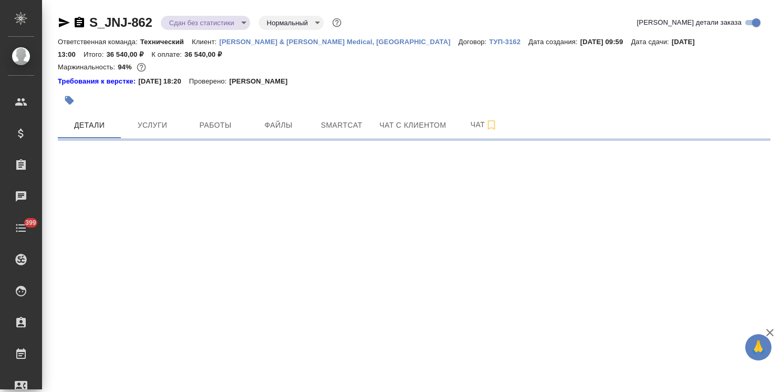
select select "RU"
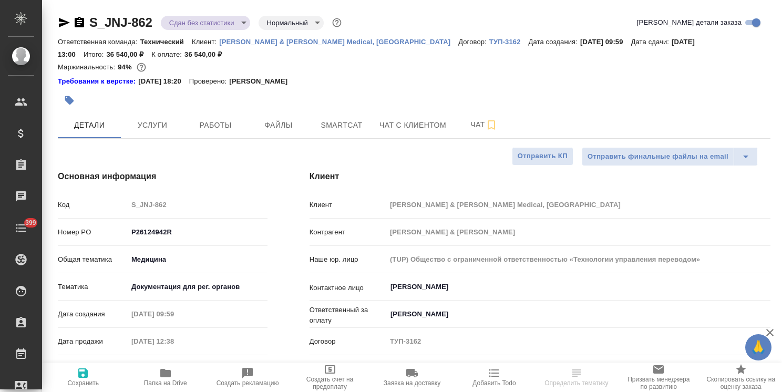
type textarea "x"
drag, startPoint x: 158, startPoint y: 14, endPoint x: 50, endPoint y: 1, distance: 108.5
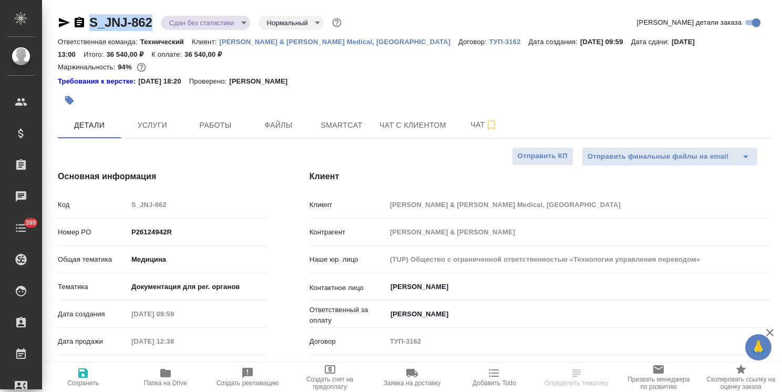
type textarea "x"
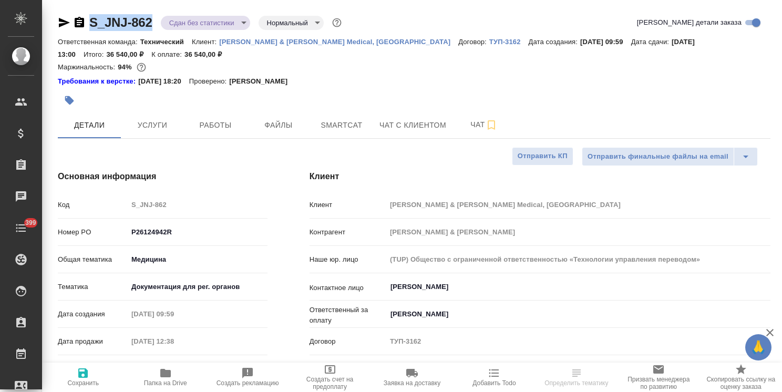
type textarea "x"
copy link "S_JNJ-862"
type textarea "x"
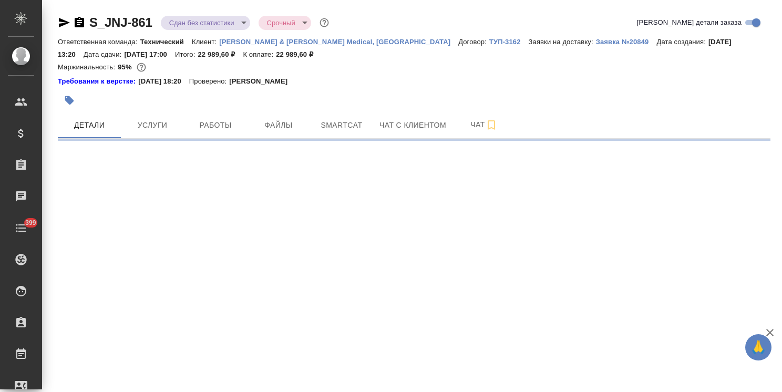
select select "RU"
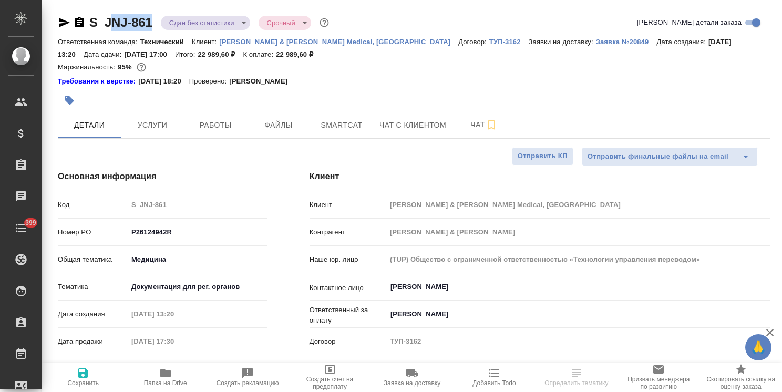
type textarea "x"
drag, startPoint x: 152, startPoint y: 12, endPoint x: 63, endPoint y: -4, distance: 90.2
click at [63, 0] on html "🙏 .cls-1 fill:#fff; AWATERA [PERSON_NAME] Спецификации Заказы Чаты 399 Todo Про…" at bounding box center [391, 196] width 782 height 392
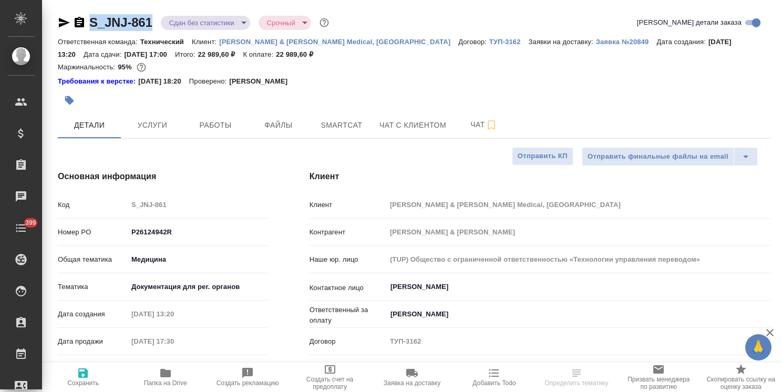
type textarea "x"
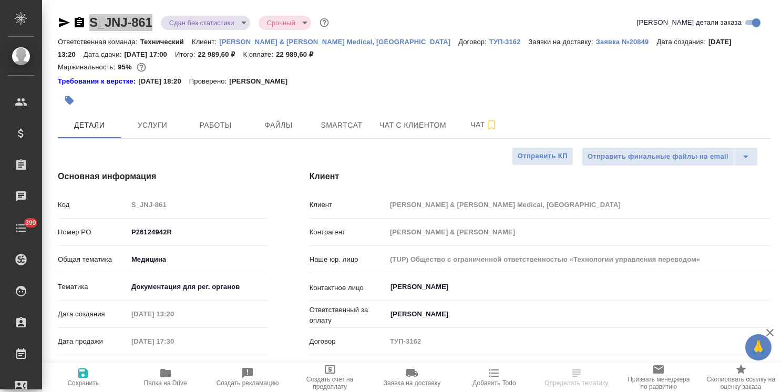
type textarea "x"
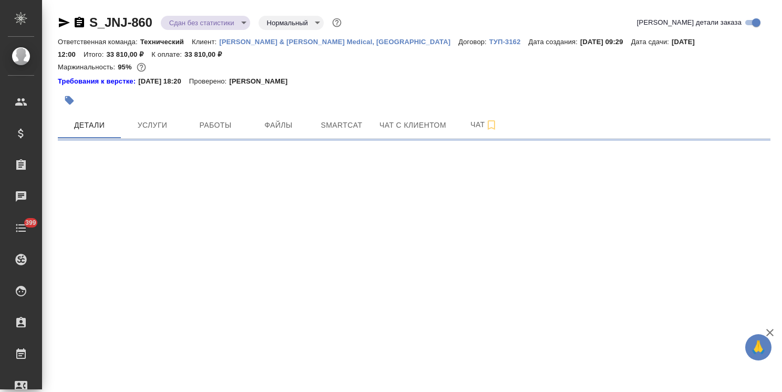
select select "RU"
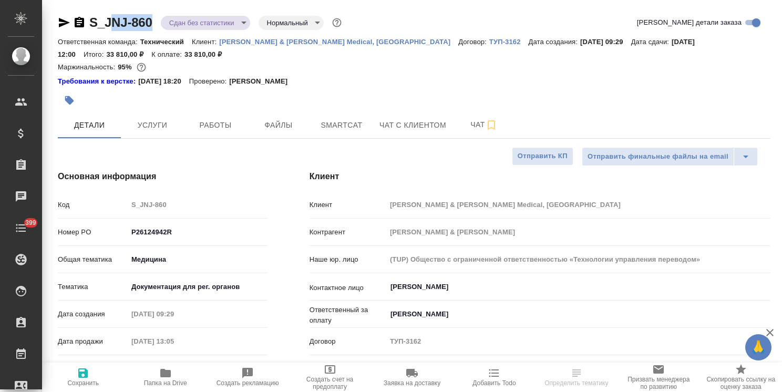
type textarea "x"
drag, startPoint x: 159, startPoint y: 11, endPoint x: 67, endPoint y: 5, distance: 91.6
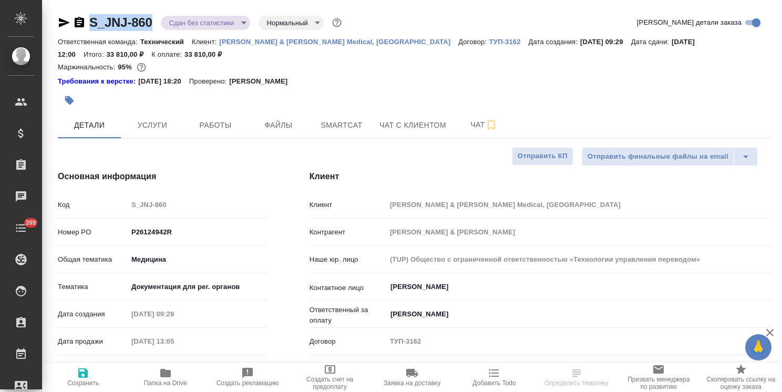
type textarea "x"
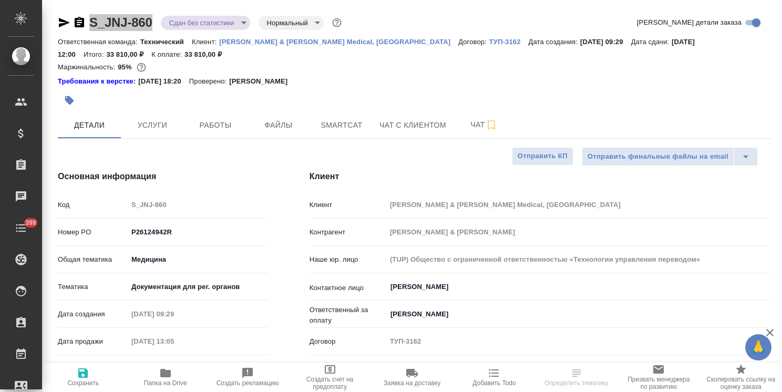
type textarea "x"
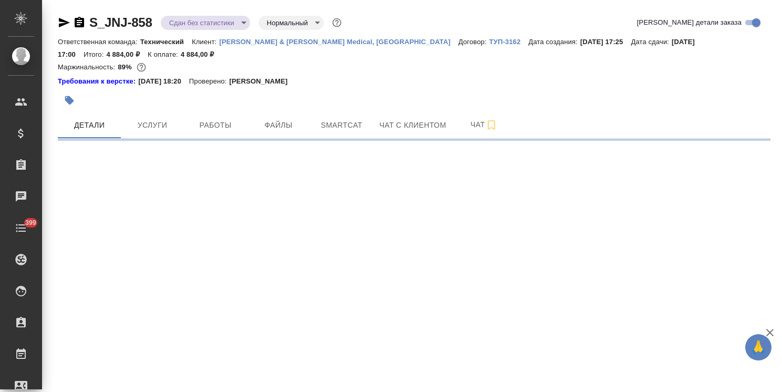
select select "RU"
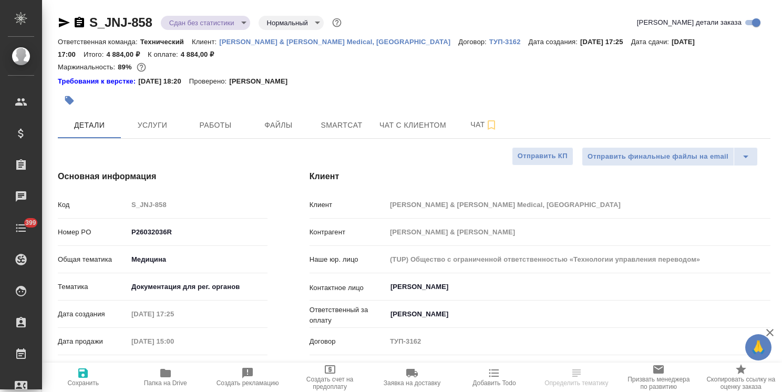
type textarea "x"
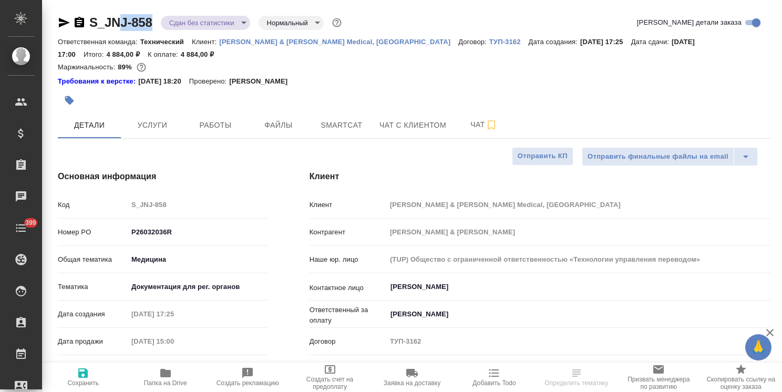
type textarea "x"
drag, startPoint x: 152, startPoint y: 6, endPoint x: 80, endPoint y: 1, distance: 71.6
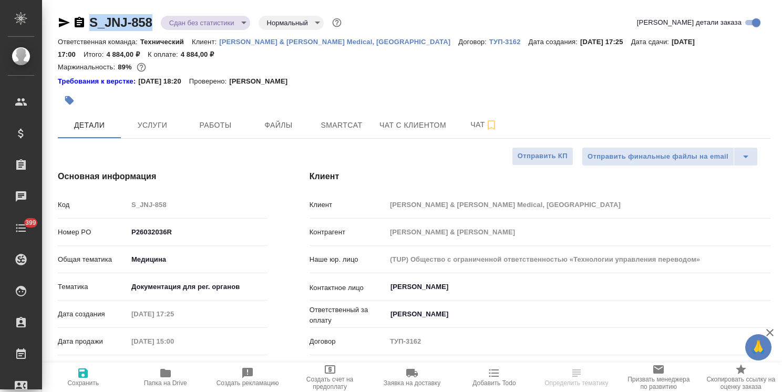
copy link "S_JNJ-858"
type textarea "x"
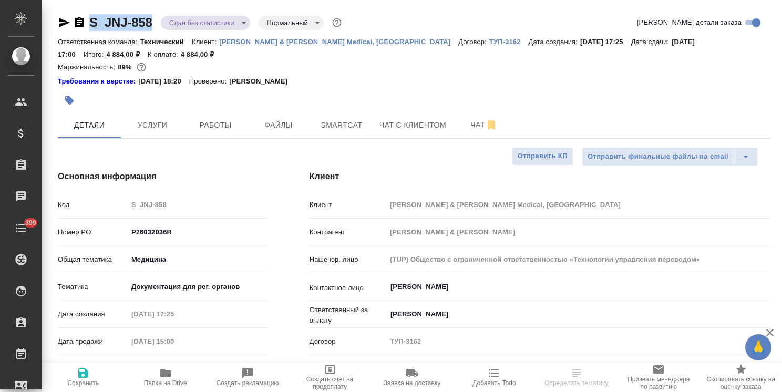
type textarea "x"
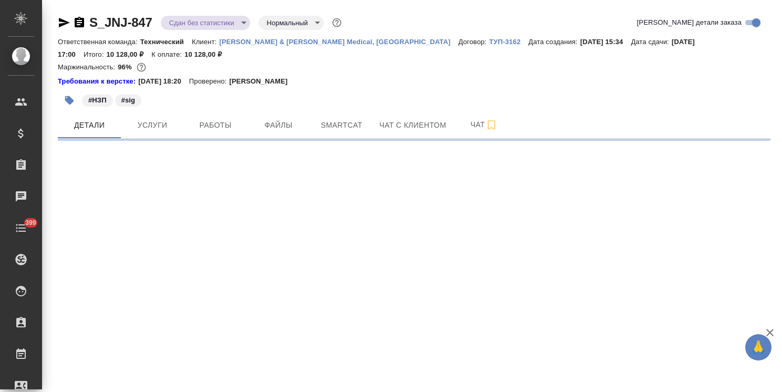
select select "RU"
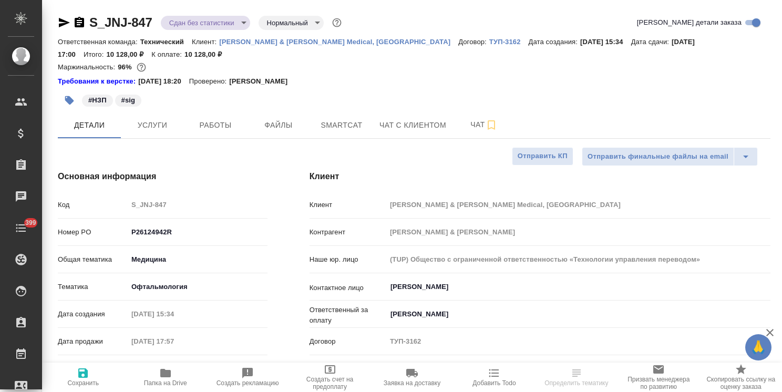
type textarea "x"
drag, startPoint x: 132, startPoint y: 11, endPoint x: 58, endPoint y: 12, distance: 74.1
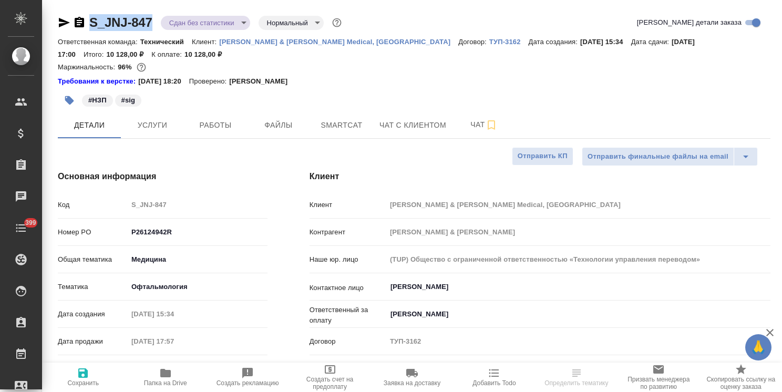
type textarea "x"
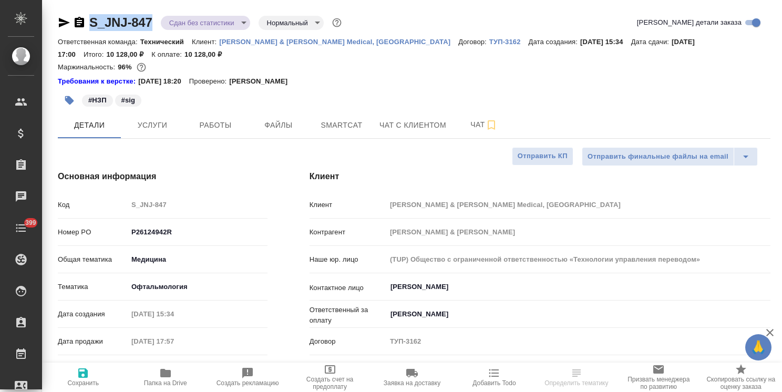
type textarea "x"
copy link "S_JNJ-847"
type textarea "x"
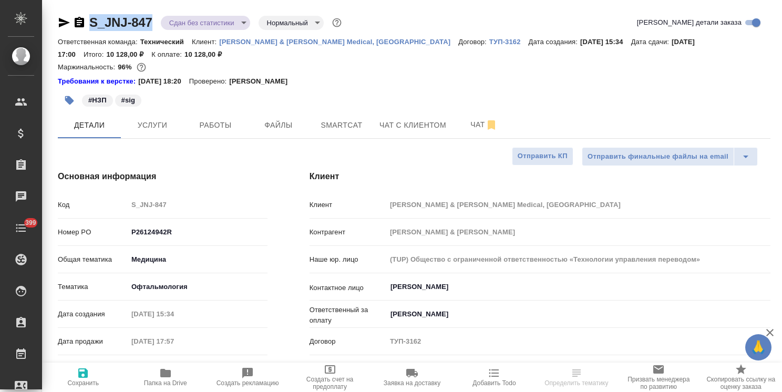
type textarea "x"
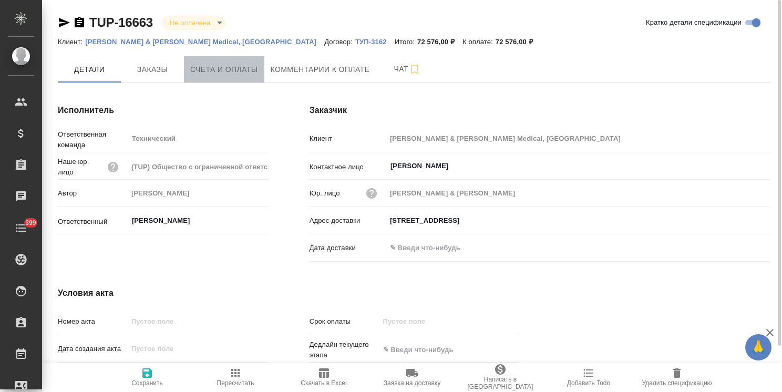
click at [240, 70] on span "Счета и оплаты" at bounding box center [224, 69] width 68 height 13
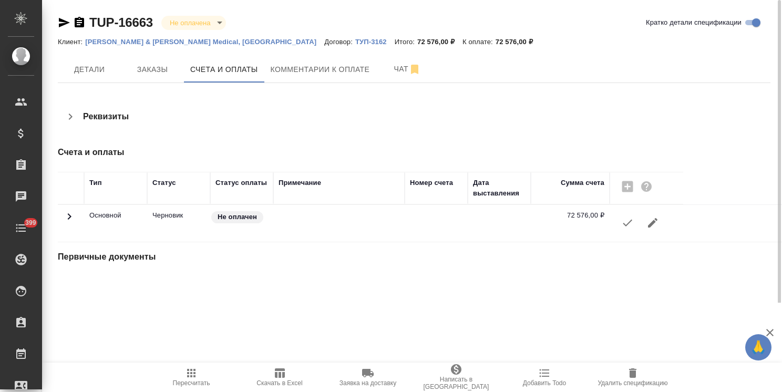
click at [631, 224] on icon "button" at bounding box center [627, 223] width 13 height 13
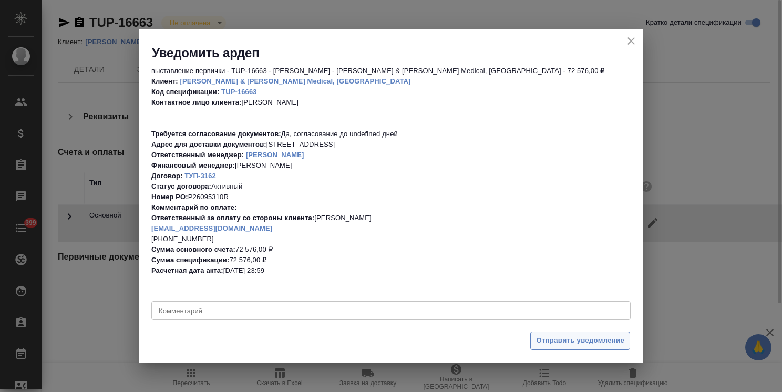
click at [572, 339] on span "Отправить уведомление" at bounding box center [580, 341] width 88 height 12
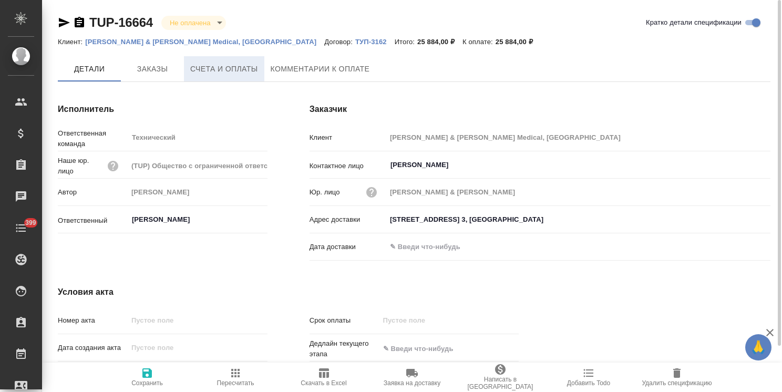
click at [234, 63] on span "Счета и оплаты" at bounding box center [224, 69] width 68 height 13
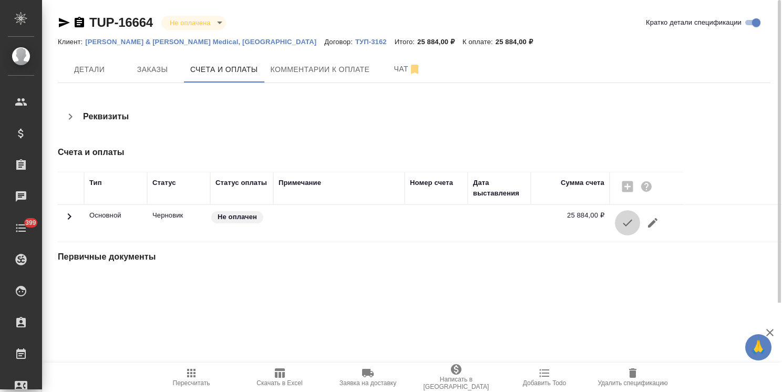
click at [626, 223] on icon "button" at bounding box center [627, 223] width 13 height 13
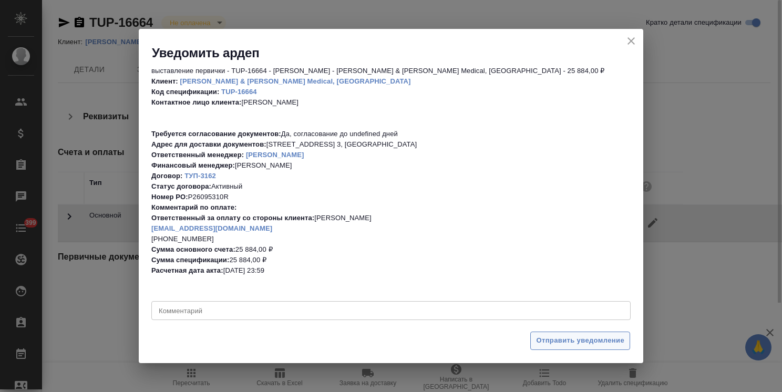
click at [568, 342] on span "Отправить уведомление" at bounding box center [580, 341] width 88 height 12
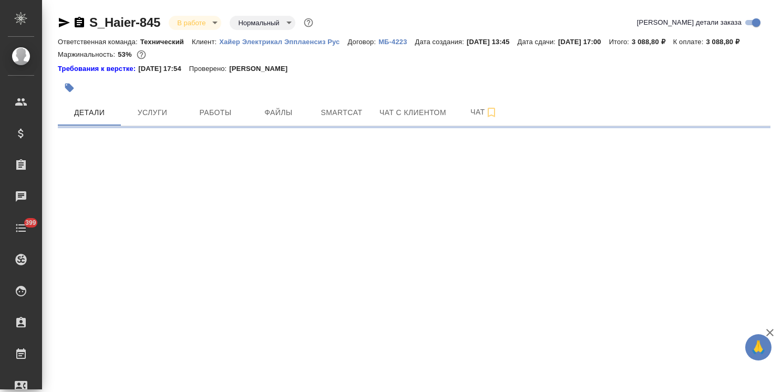
select select "RU"
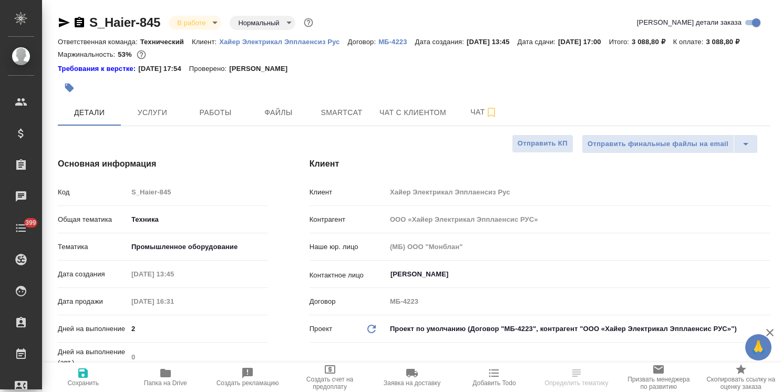
type textarea "x"
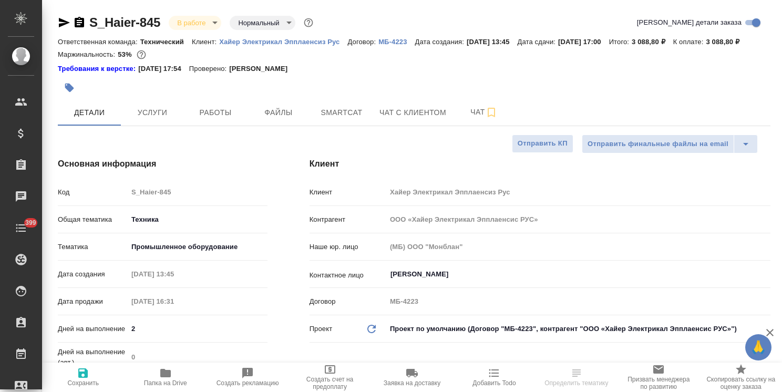
type textarea "x"
select select "RU"
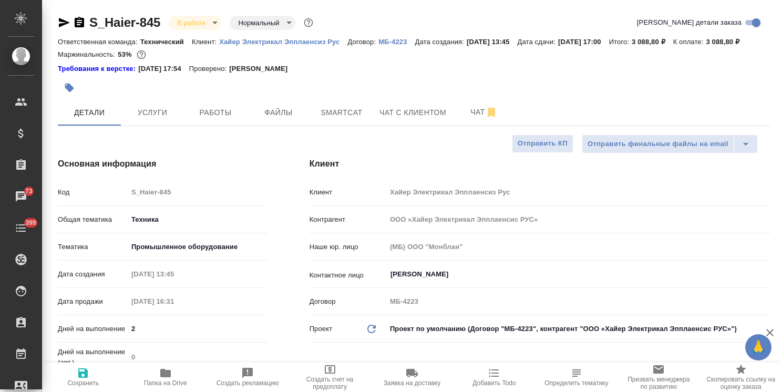
type textarea "x"
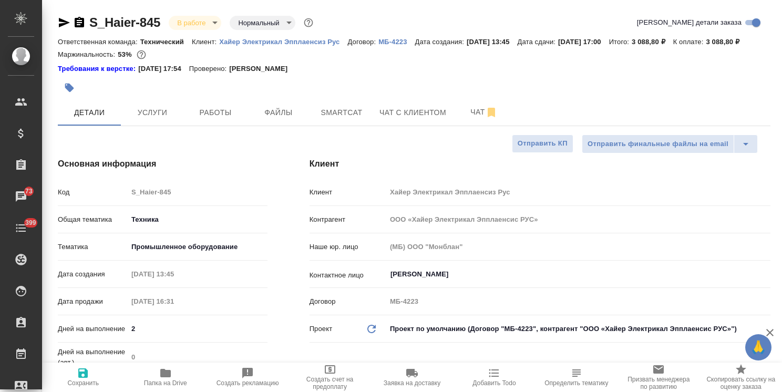
type textarea "x"
drag, startPoint x: 135, startPoint y: 9, endPoint x: 63, endPoint y: 7, distance: 71.5
type textarea "x"
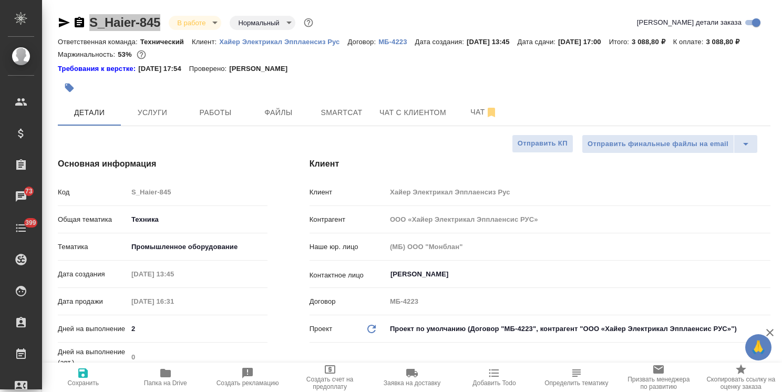
type textarea "x"
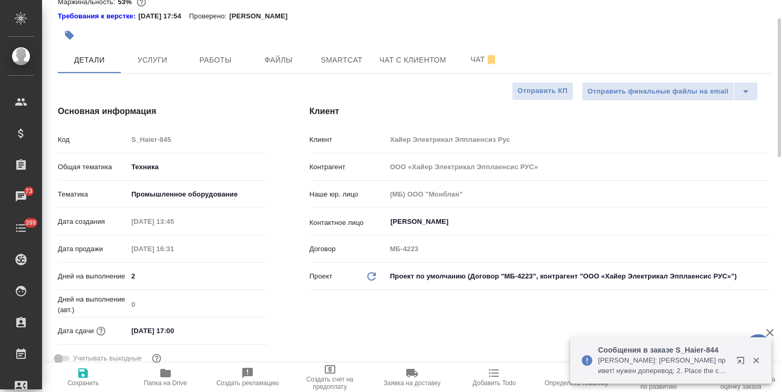
scroll to position [105, 0]
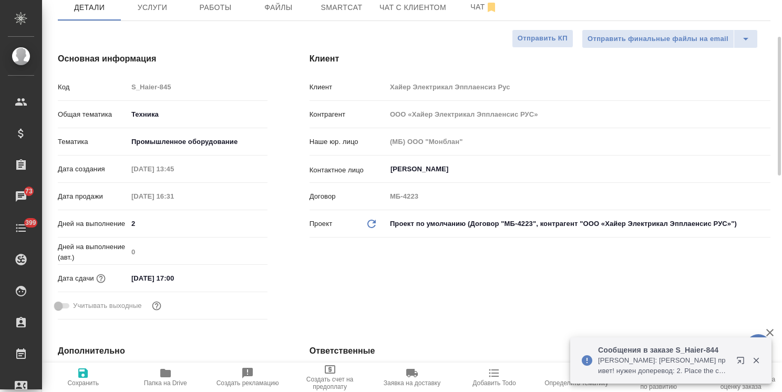
type textarea "x"
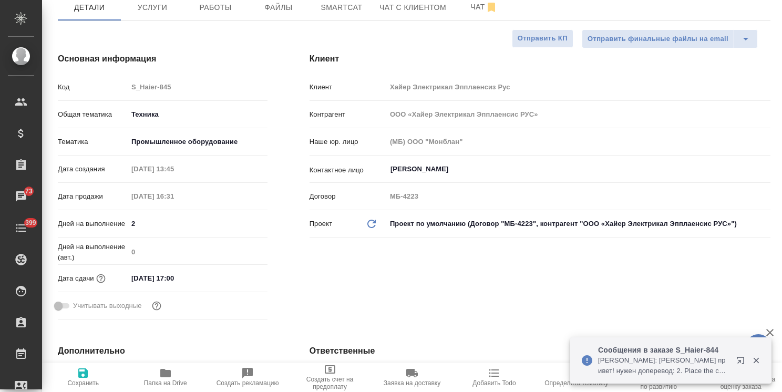
type textarea "x"
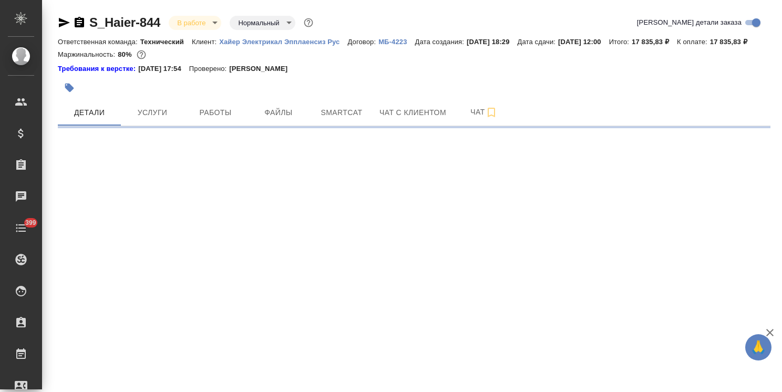
select select "RU"
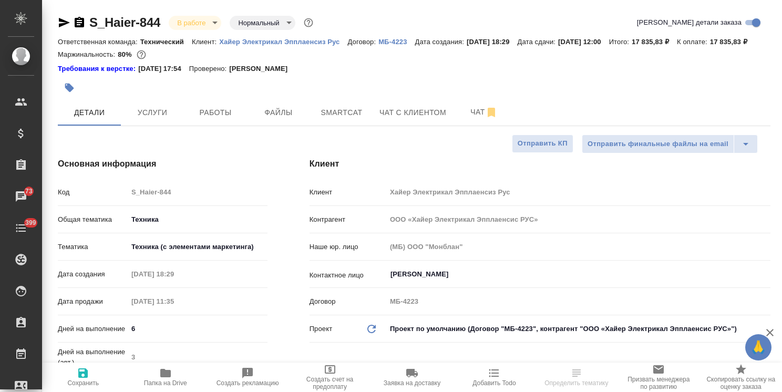
select select "RU"
type textarea "x"
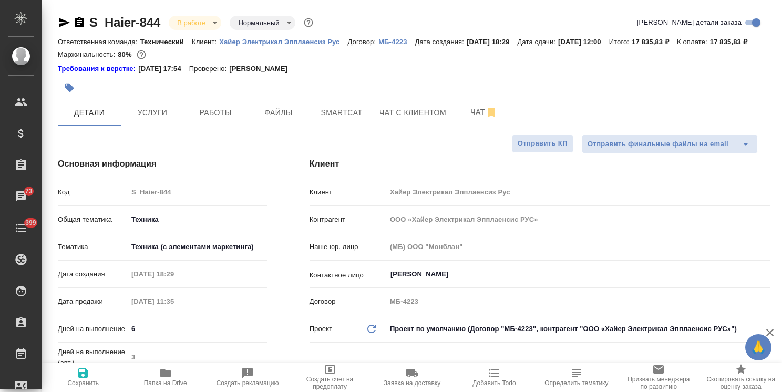
type textarea "x"
drag, startPoint x: 164, startPoint y: 9, endPoint x: 65, endPoint y: 13, distance: 98.8
copy link "S_Haier-844"
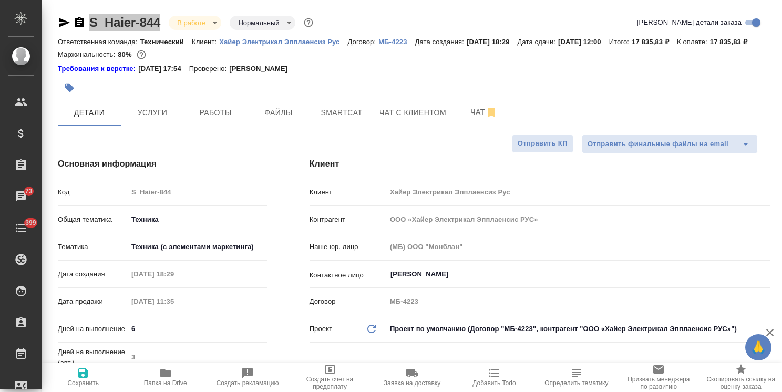
type textarea "x"
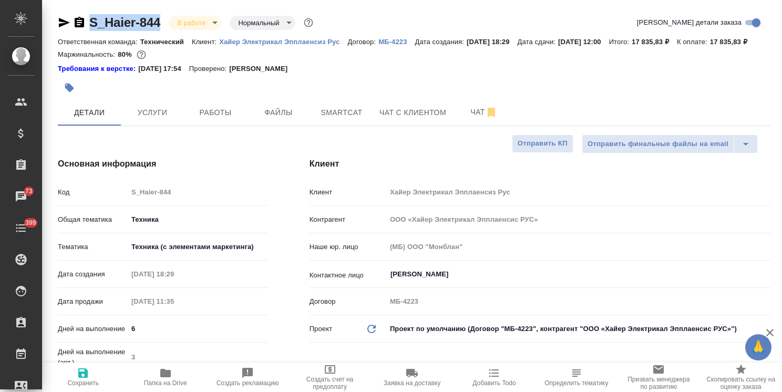
type textarea "x"
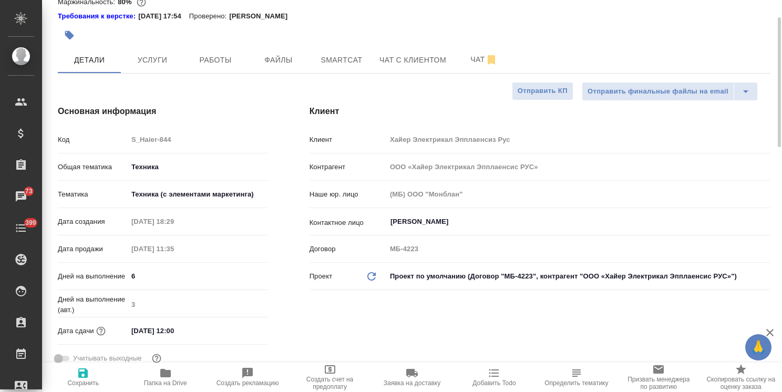
type textarea "x"
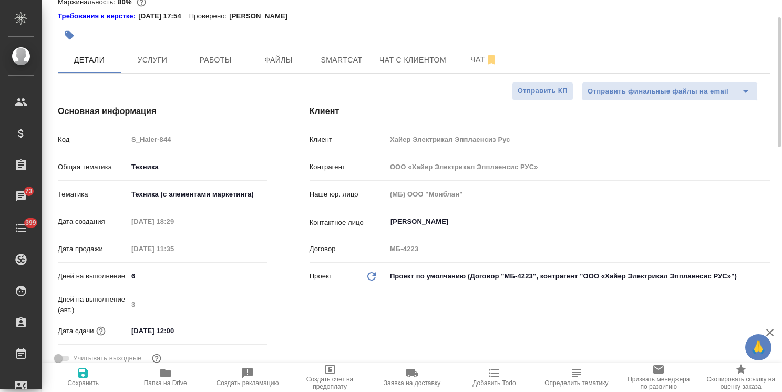
type textarea "x"
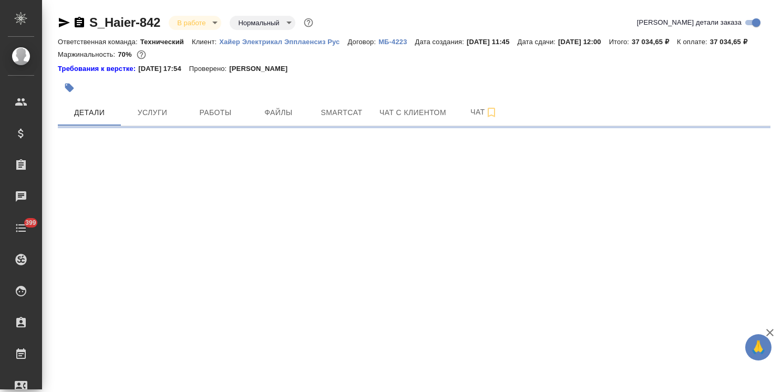
select select "RU"
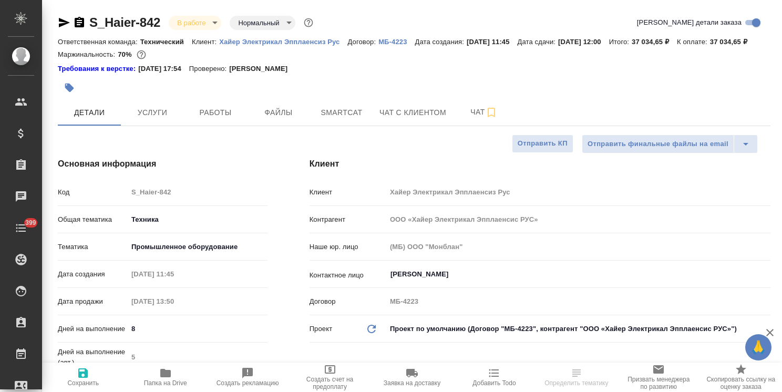
type textarea "x"
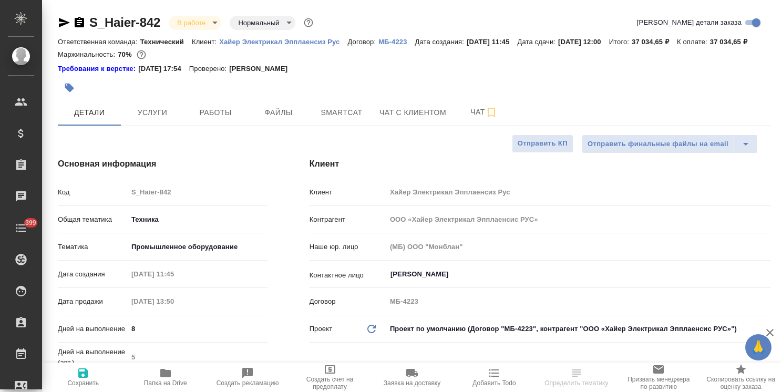
type textarea "x"
drag, startPoint x: 137, startPoint y: 11, endPoint x: 73, endPoint y: 1, distance: 64.9
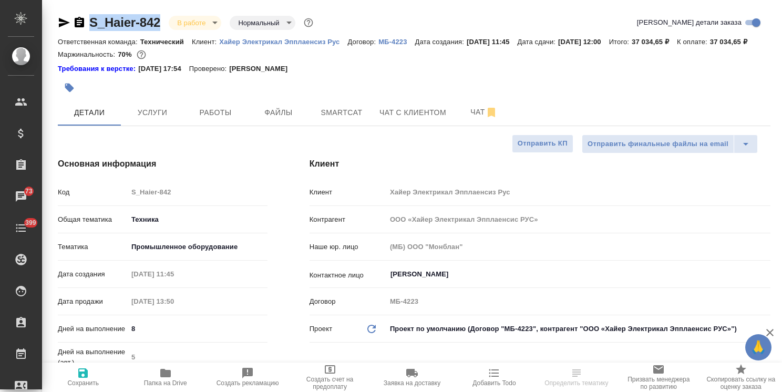
select select "RU"
type textarea "x"
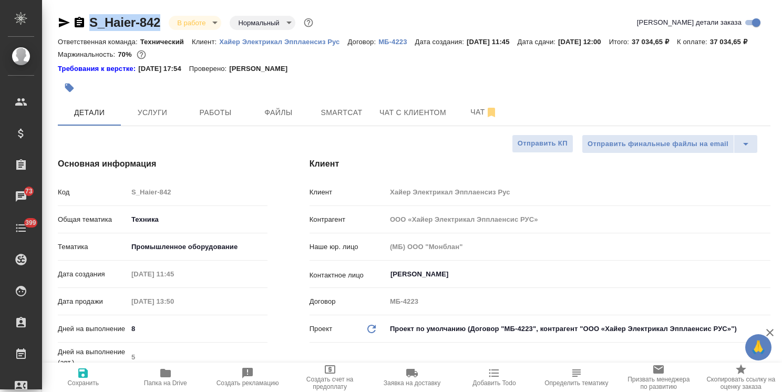
type textarea "x"
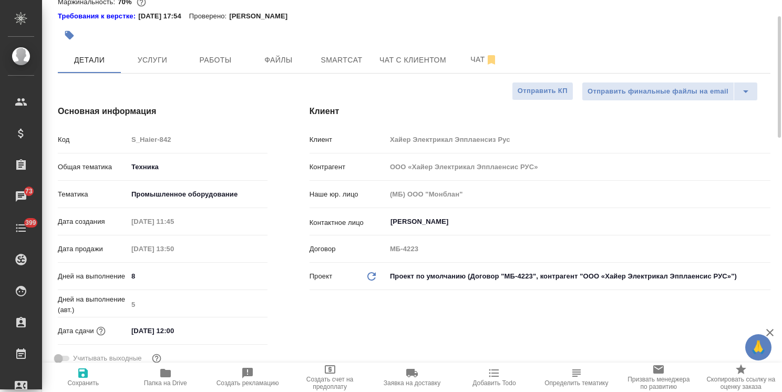
scroll to position [105, 0]
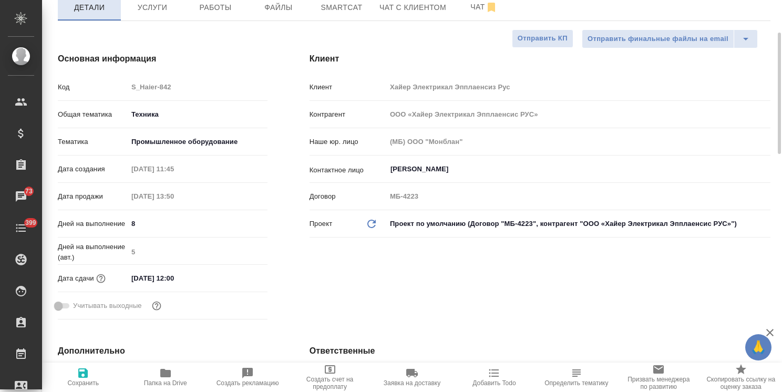
type textarea "x"
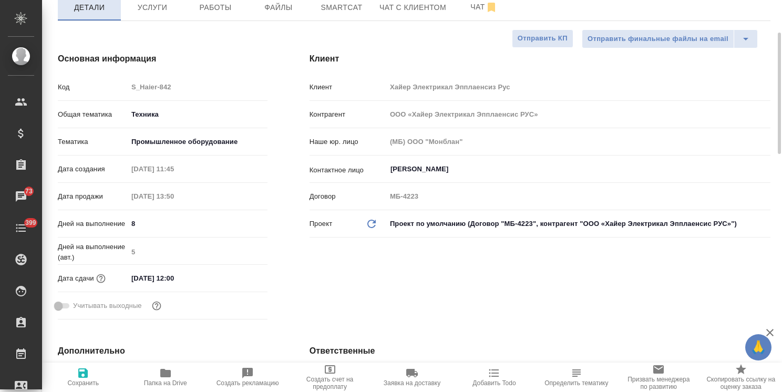
type textarea "x"
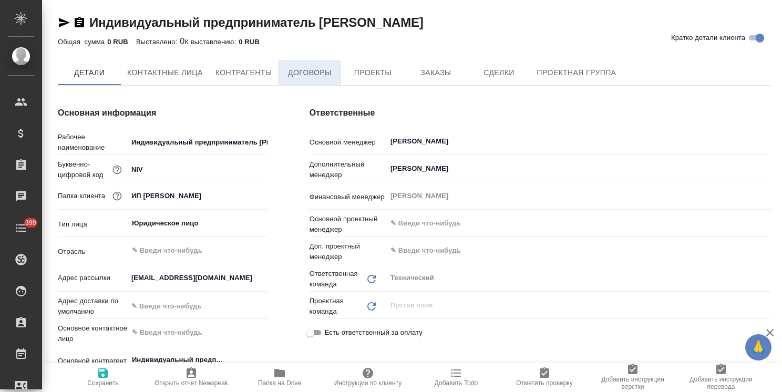
click at [301, 67] on span "Договоры" at bounding box center [309, 72] width 50 height 13
type textarea "x"
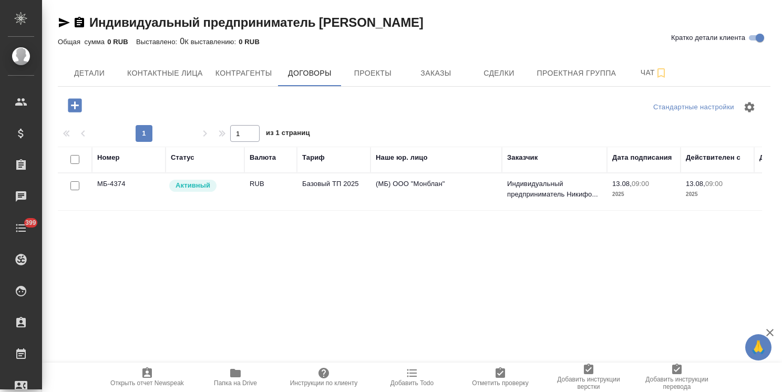
click at [223, 192] on div "Активный" at bounding box center [203, 186] width 71 height 14
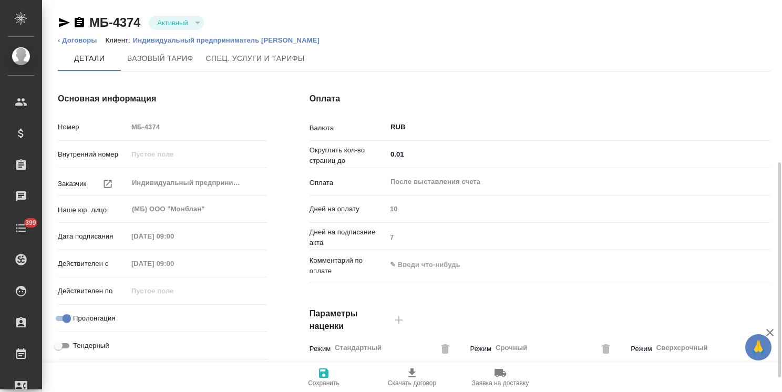
type input "Базовый ТП 2025"
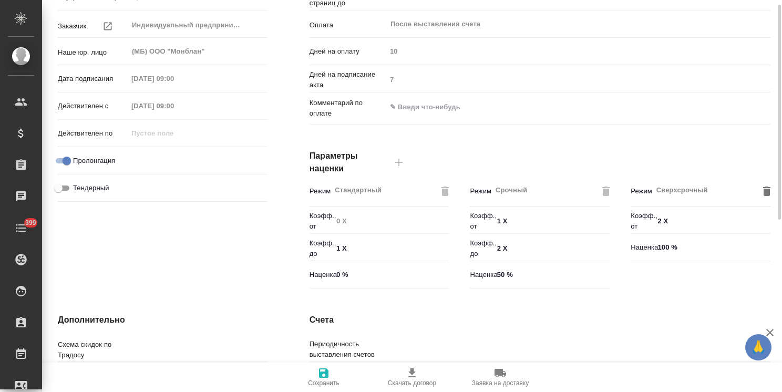
type input "Стандартный шаблон - 30-70-100 - ВЫБЕРИ МЕНЯ!"
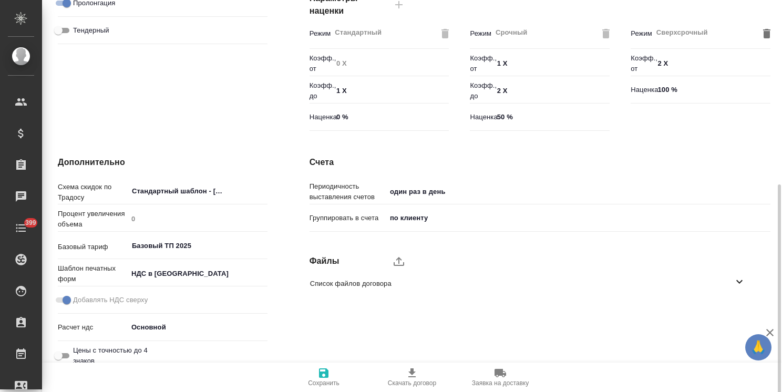
scroll to position [323, 0]
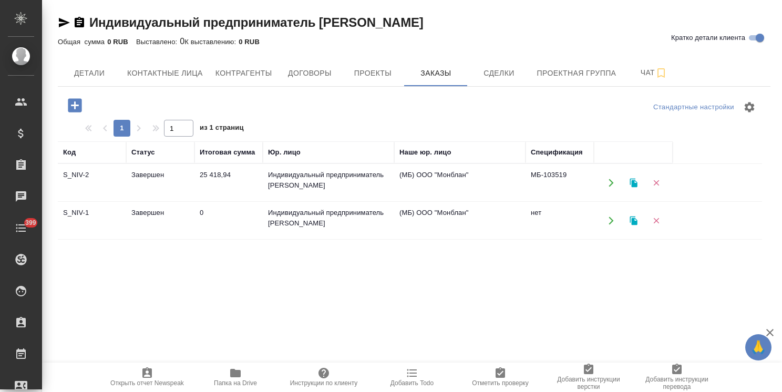
click at [136, 180] on td "Завершен" at bounding box center [160, 182] width 68 height 37
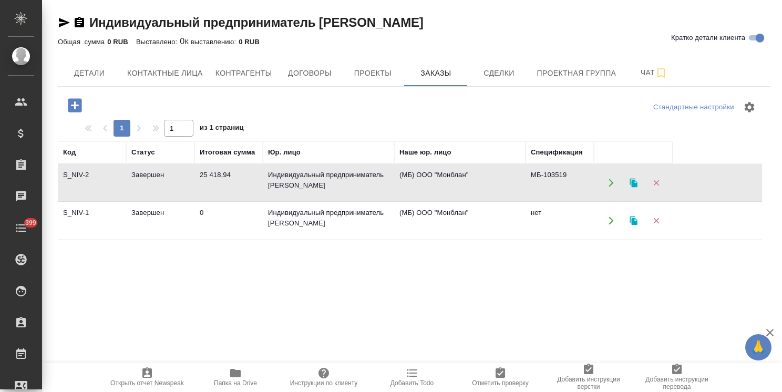
click at [136, 180] on td "Завершен" at bounding box center [160, 182] width 68 height 37
click at [85, 108] on button "button" at bounding box center [74, 106] width 29 height 22
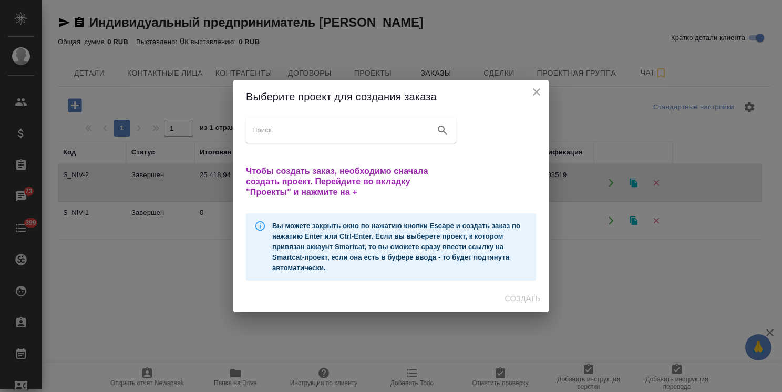
click at [536, 87] on icon "close" at bounding box center [536, 92] width 13 height 13
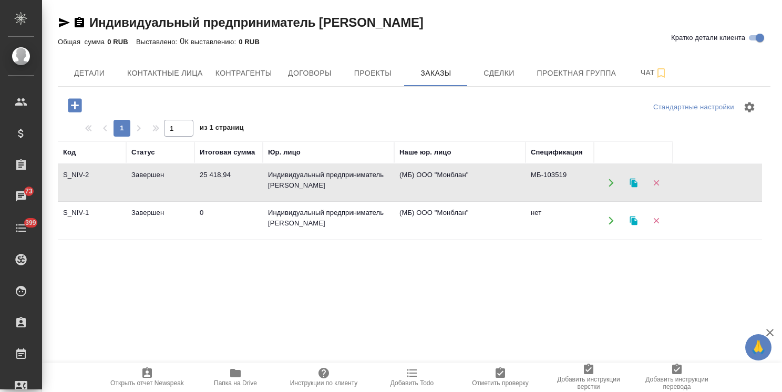
click at [633, 184] on icon "button" at bounding box center [633, 182] width 7 height 9
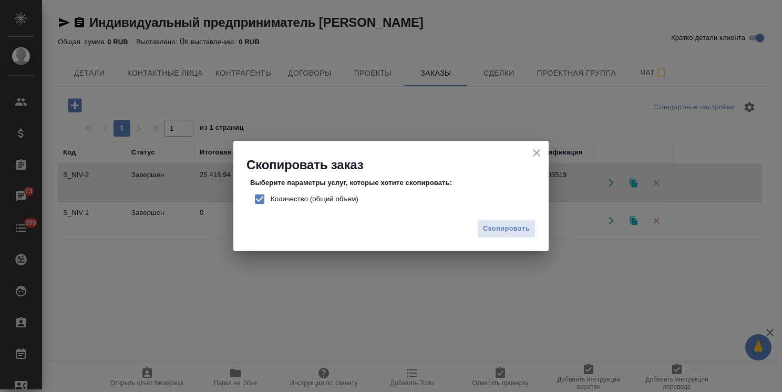
click at [321, 204] on span "Количество (общий объем)" at bounding box center [315, 199] width 88 height 11
click at [271, 204] on input "Количество (общий объем)" at bounding box center [260, 199] width 22 height 22
checkbox input "false"
click at [502, 228] on span "Скопировать" at bounding box center [506, 229] width 47 height 12
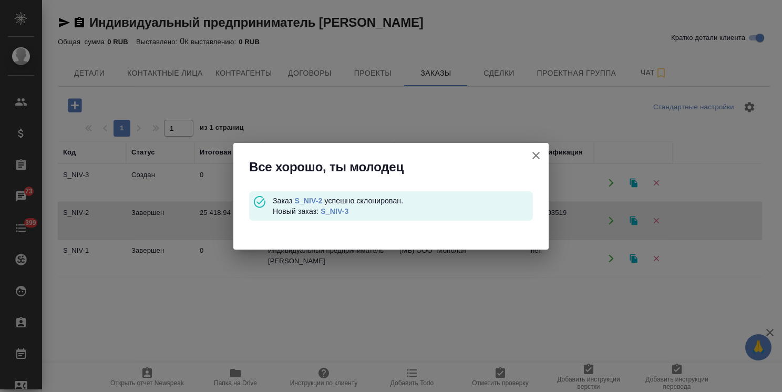
click at [345, 209] on link "S_NIV-3" at bounding box center [335, 211] width 28 height 8
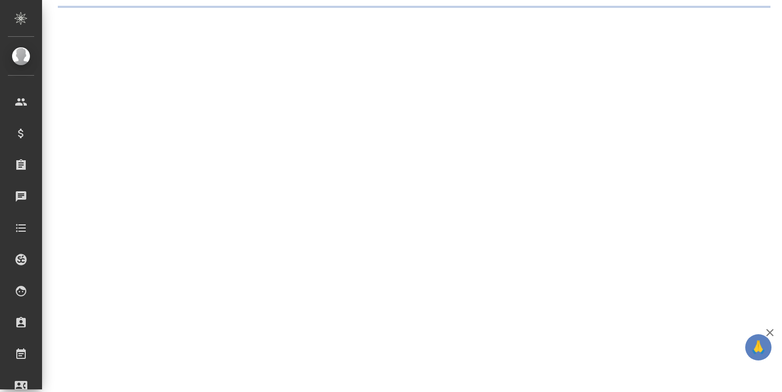
select select "RU"
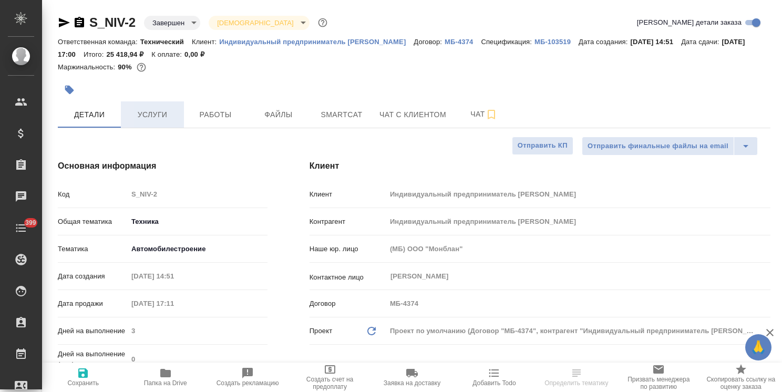
type textarea "x"
click at [145, 102] on button "Услуги" at bounding box center [152, 114] width 63 height 26
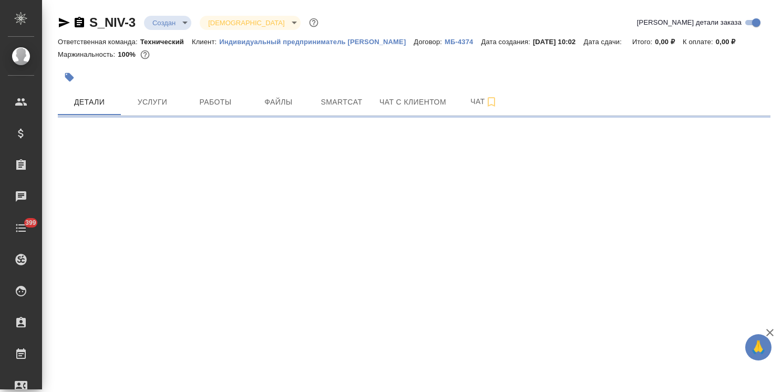
select select "RU"
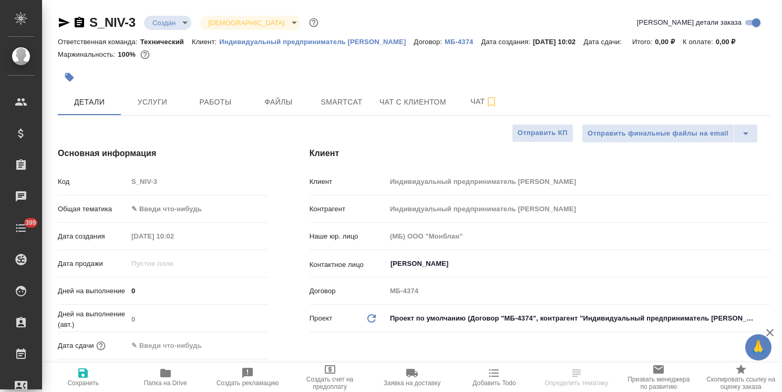
type textarea "x"
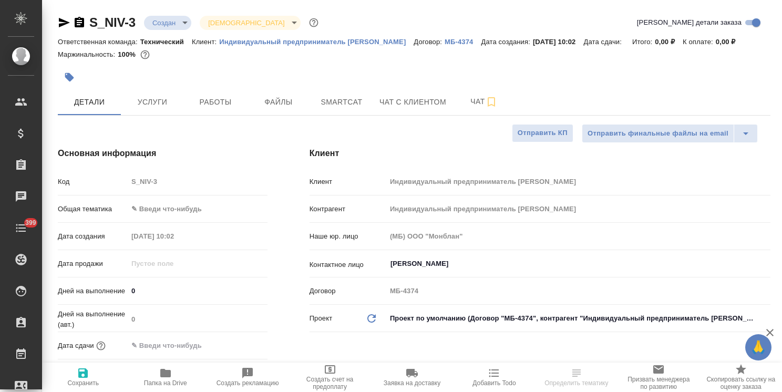
type textarea "x"
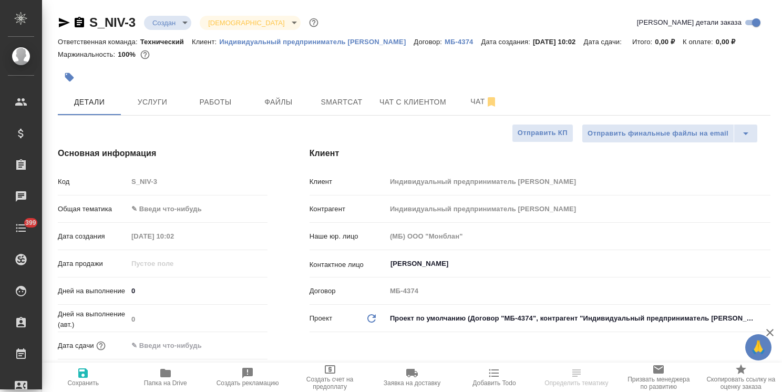
type textarea "x"
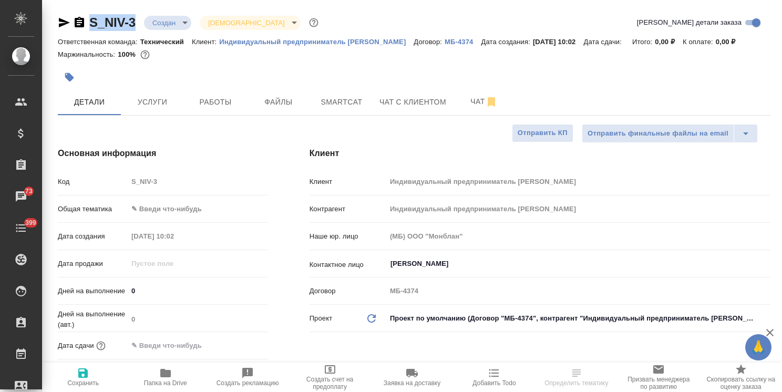
drag, startPoint x: 130, startPoint y: 7, endPoint x: 66, endPoint y: 1, distance: 64.9
copy link "S_NIV-3"
select select "RU"
type textarea "x"
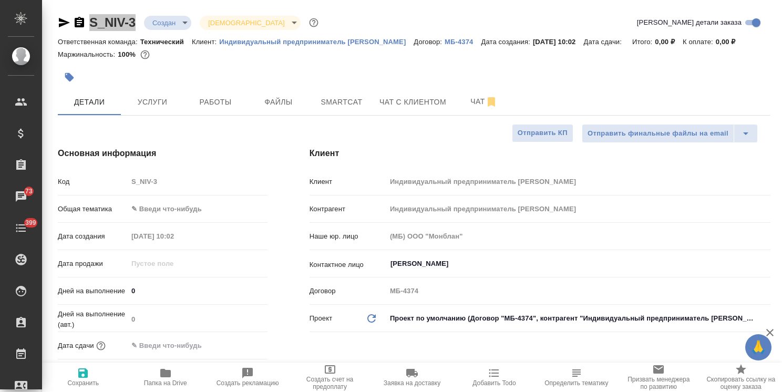
type textarea "x"
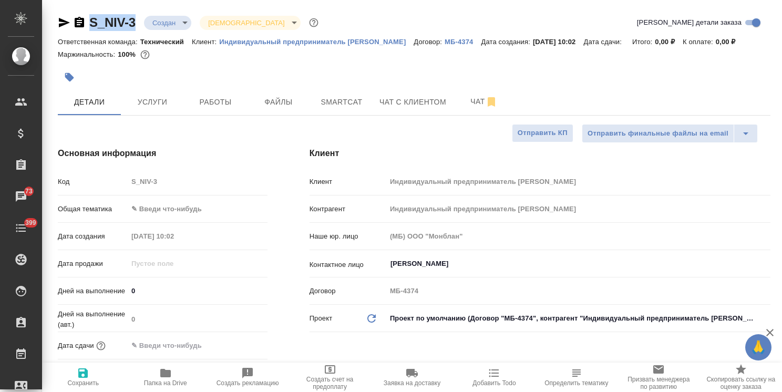
click at [273, 39] on p "Индивидуальный предприниматель [PERSON_NAME]" at bounding box center [316, 42] width 194 height 8
type textarea "x"
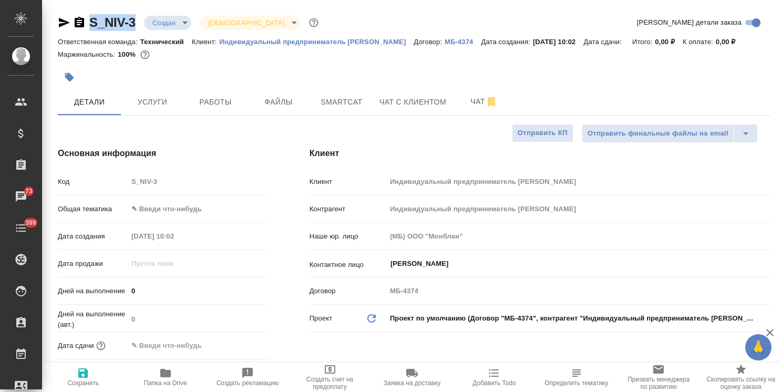
type textarea "x"
click at [187, 217] on body "🙏 .cls-1 fill:#fff; AWATERA Usmanova Olga Клиенты Спецификации Заказы 73 Чаты 3…" at bounding box center [391, 196] width 782 height 392
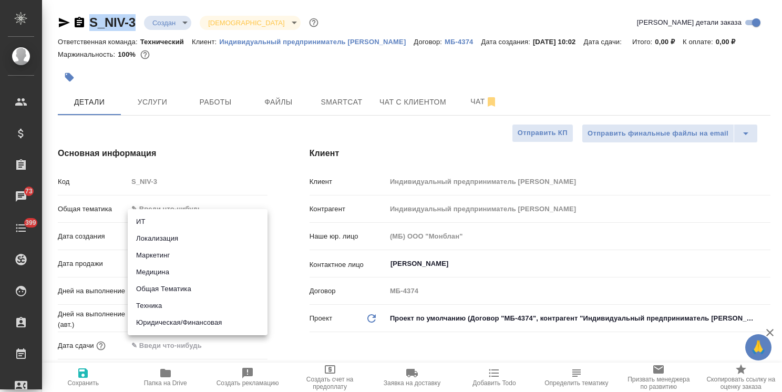
click at [153, 310] on li "Техника" at bounding box center [198, 305] width 140 height 17
type input "tech"
type textarea "x"
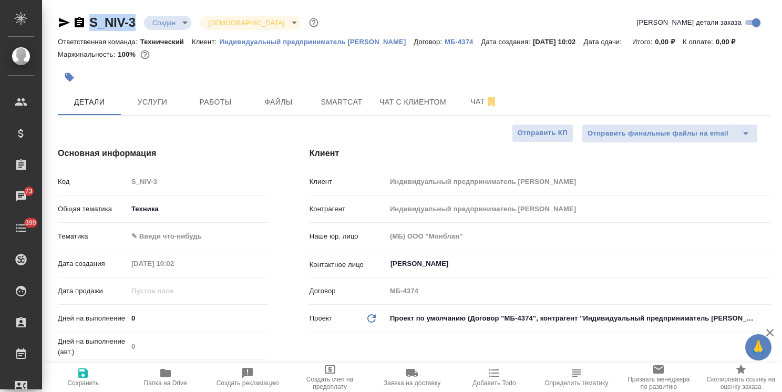
click at [179, 251] on body "🙏 .cls-1 fill:#fff; AWATERA Usmanova Olga Клиенты Спецификации Заказы 73 Чаты 3…" at bounding box center [391, 196] width 782 height 392
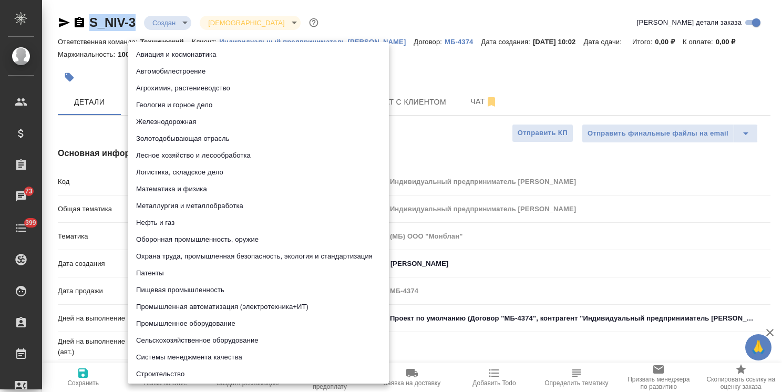
click at [191, 74] on li "Автомобилестроение" at bounding box center [258, 71] width 261 height 17
type textarea "x"
type input "5f647204b73bc97568ca66a7"
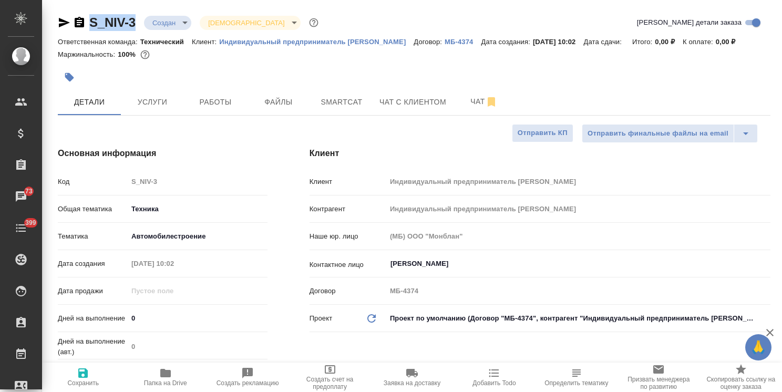
click at [86, 380] on span "Сохранить" at bounding box center [83, 382] width 32 height 7
type textarea "x"
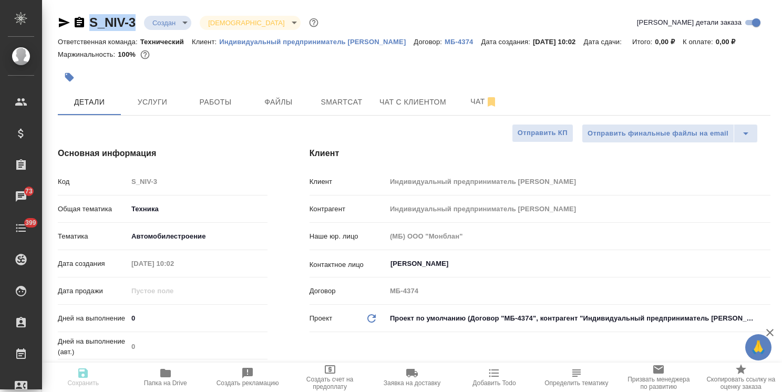
type textarea "x"
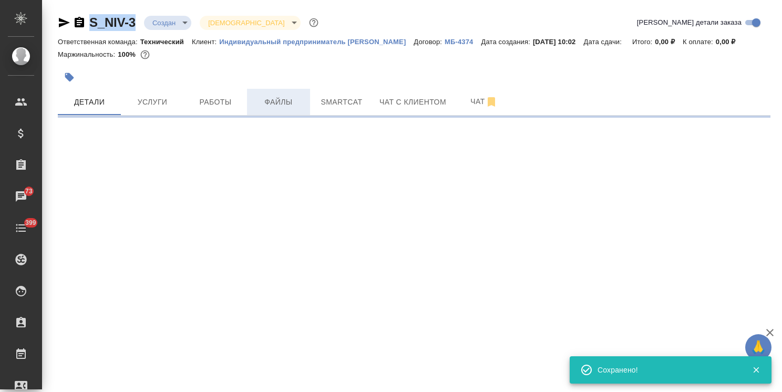
select select "RU"
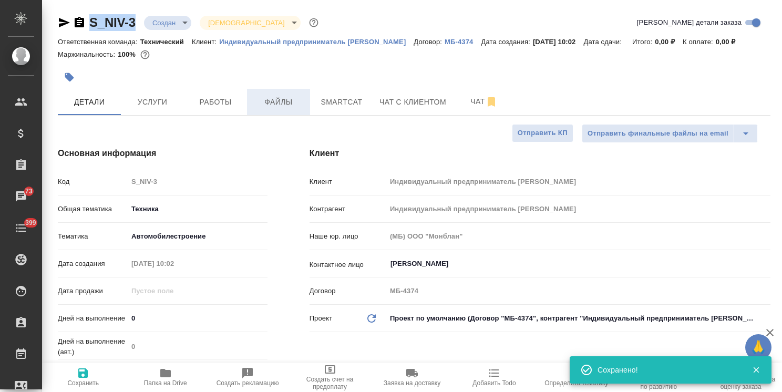
type textarea "x"
click at [288, 115] on button "Файлы" at bounding box center [278, 102] width 63 height 26
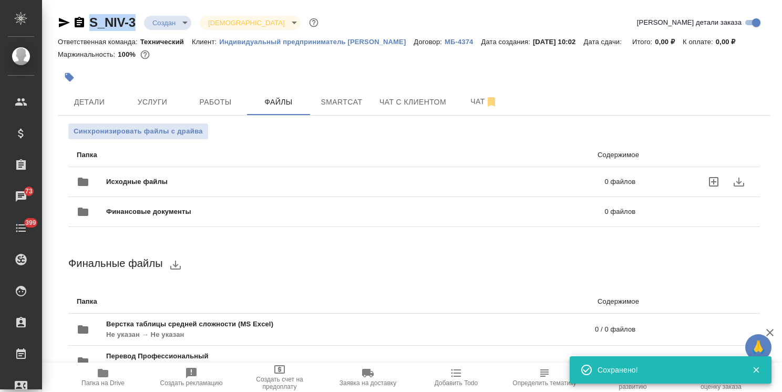
click at [125, 187] on span "Исходные файлы" at bounding box center [246, 182] width 280 height 11
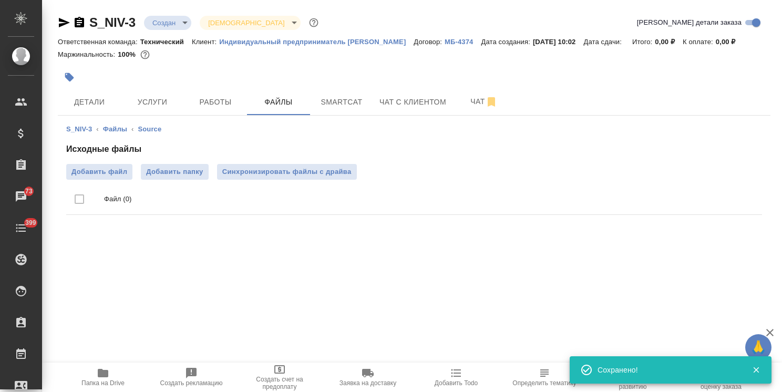
click at [90, 169] on div "Исходные файлы Добавить файл Добавить папку Синхронизировать файлы с драйва Фай…" at bounding box center [414, 181] width 696 height 76
click at [90, 177] on span "Добавить файл" at bounding box center [99, 172] width 56 height 11
click at [0, 0] on input "Добавить файл" at bounding box center [0, 0] width 0 height 0
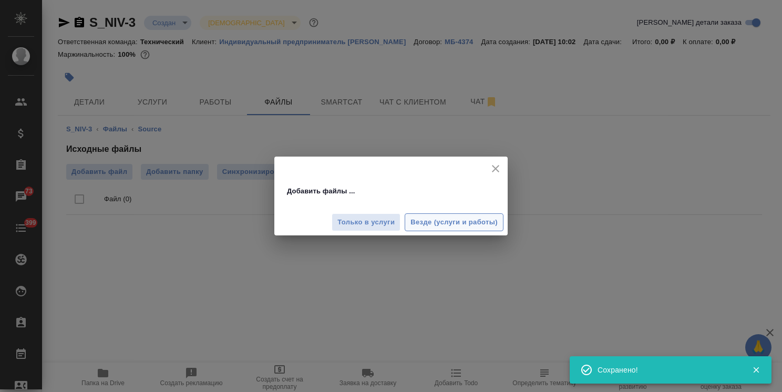
click at [416, 218] on span "Везде (услуги и работы)" at bounding box center [453, 223] width 87 height 12
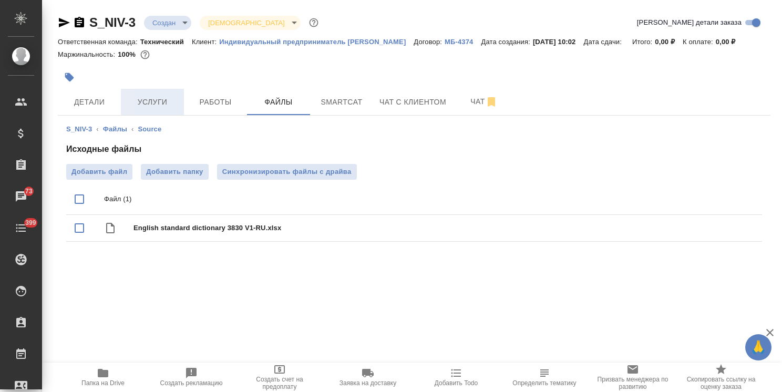
click at [126, 107] on button "Услуги" at bounding box center [152, 102] width 63 height 26
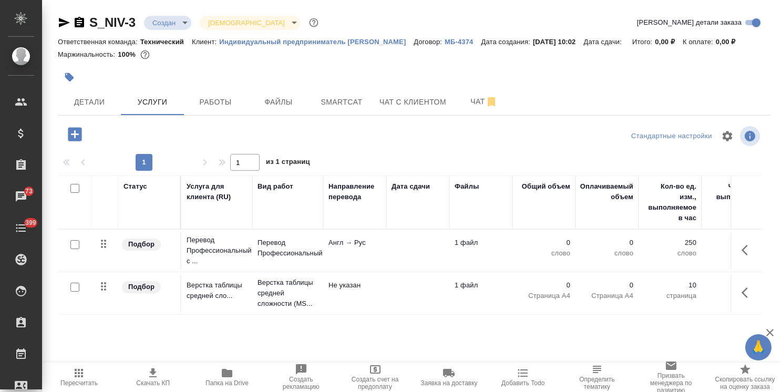
click at [74, 292] on input "checkbox" at bounding box center [74, 287] width 9 height 9
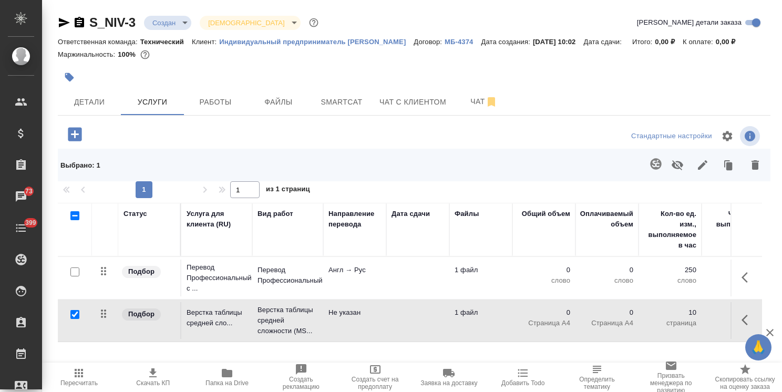
click at [76, 319] on input "checkbox" at bounding box center [74, 314] width 9 height 9
checkbox input "false"
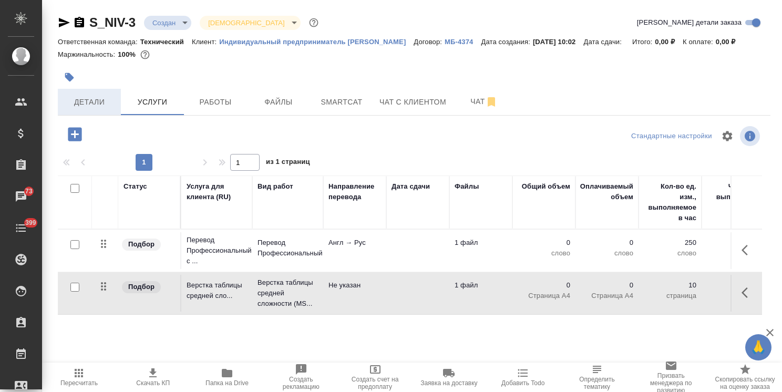
drag, startPoint x: 102, startPoint y: 117, endPoint x: 99, endPoint y: 123, distance: 7.1
click at [101, 109] on span "Детали" at bounding box center [89, 102] width 50 height 13
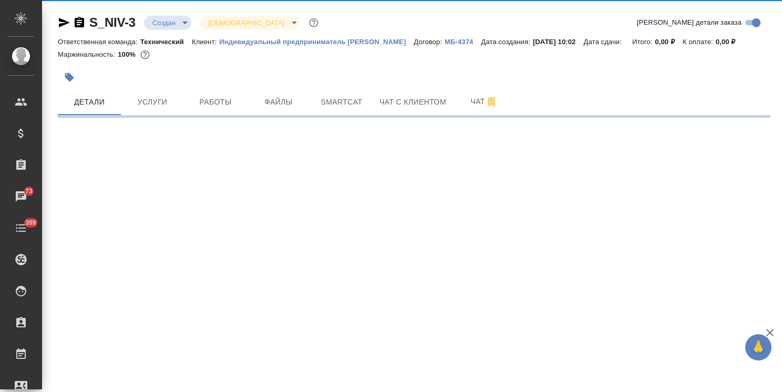
select select "RU"
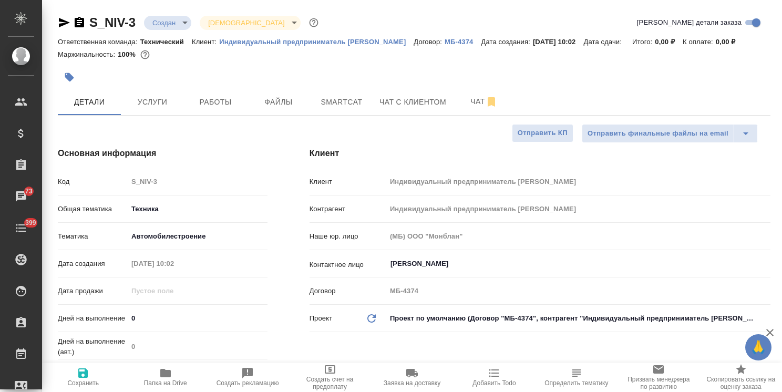
type textarea "x"
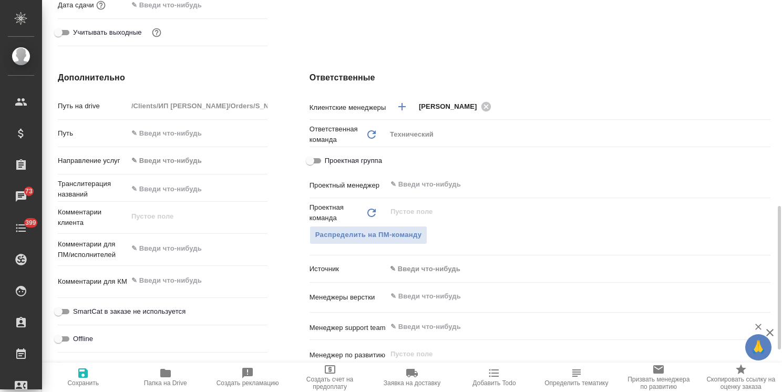
scroll to position [420, 0]
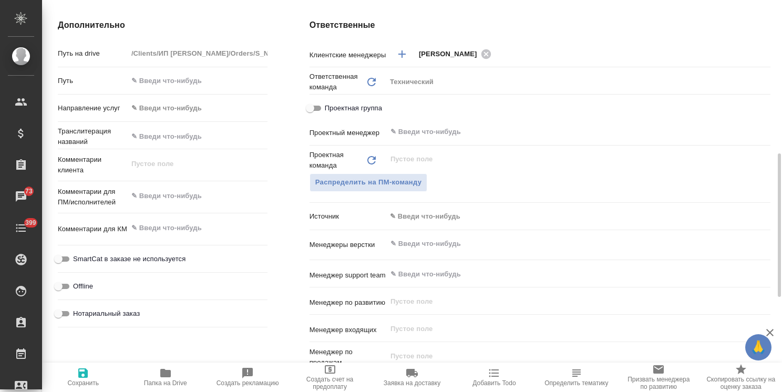
click at [432, 250] on input "text" at bounding box center [560, 244] width 343 height 13
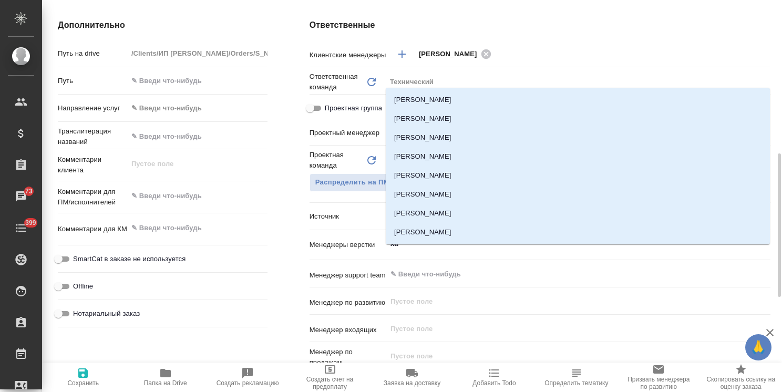
type input "х"
type input "заб"
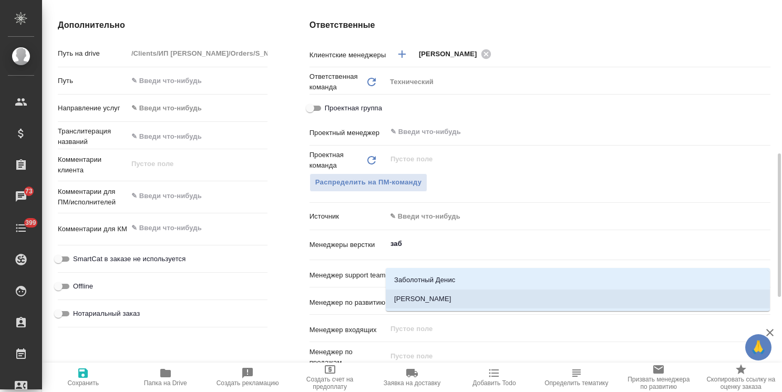
click at [446, 296] on li "Заборова Александра" at bounding box center [578, 299] width 384 height 19
type textarea "x"
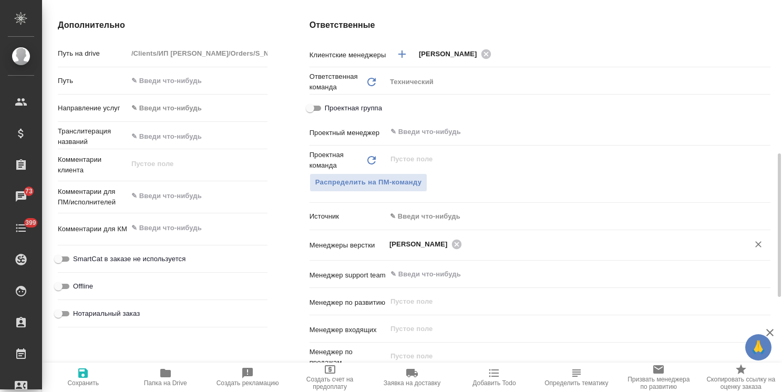
click at [85, 376] on icon "button" at bounding box center [82, 372] width 9 height 9
type textarea "x"
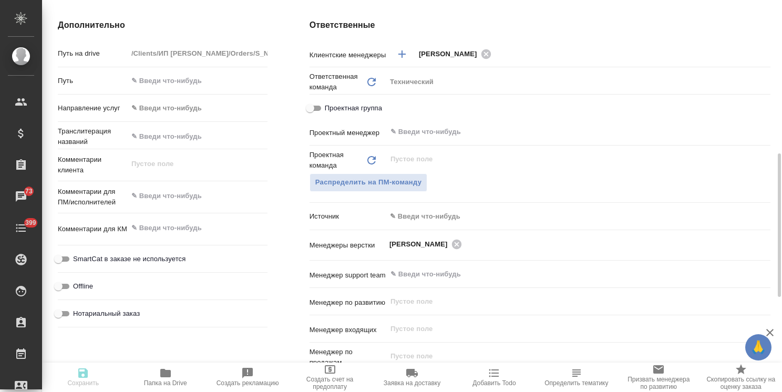
type textarea "x"
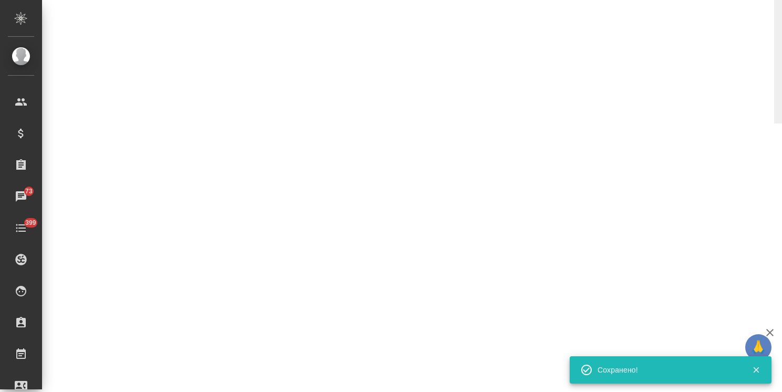
select select "RU"
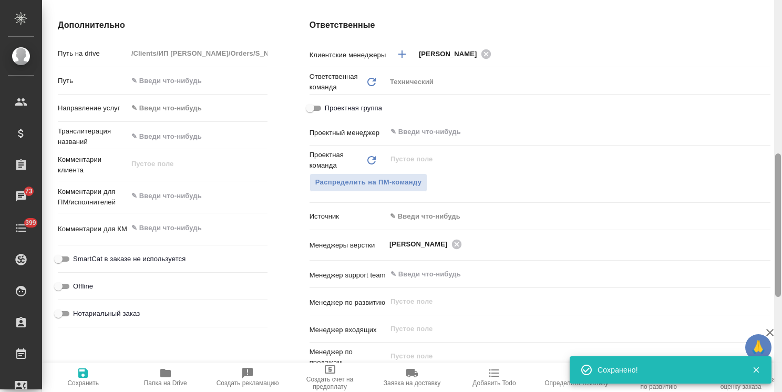
type textarea "x"
click at [766, 333] on icon "button" at bounding box center [770, 332] width 13 height 13
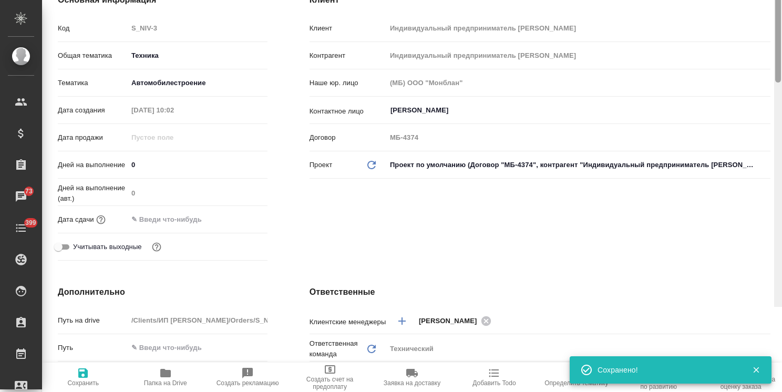
scroll to position [0, 0]
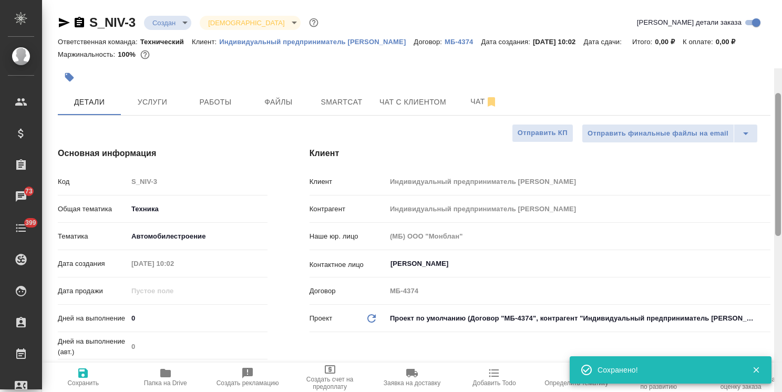
drag, startPoint x: 778, startPoint y: 281, endPoint x: 759, endPoint y: 92, distance: 189.1
click at [765, 98] on div "S_NIV-3 Создан new Святая троица holyTrinity Кратко детали заказа Ответственная…" at bounding box center [412, 196] width 740 height 392
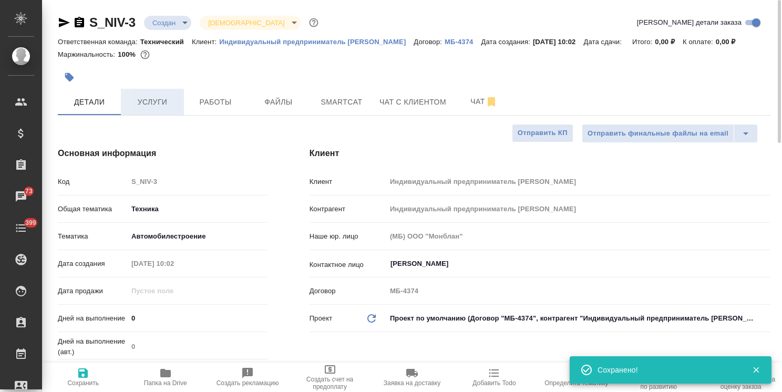
click at [141, 109] on span "Услуги" at bounding box center [152, 102] width 50 height 13
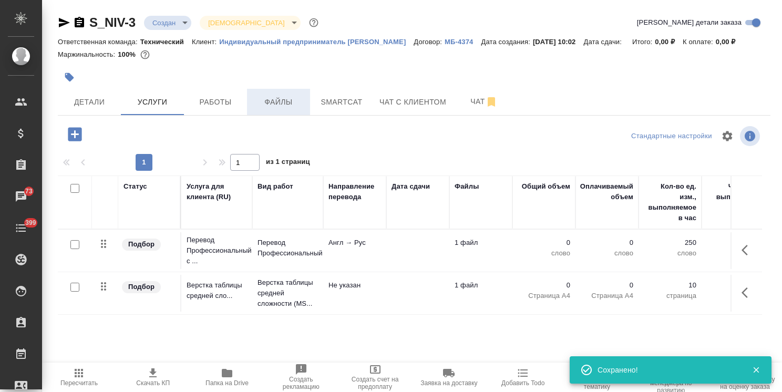
click at [266, 109] on span "Файлы" at bounding box center [278, 102] width 50 height 13
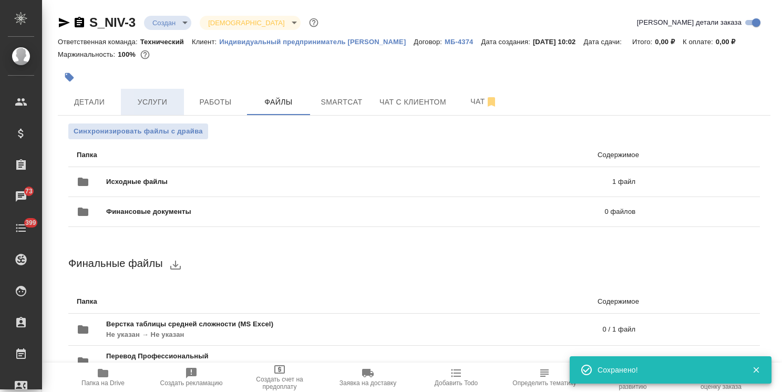
click at [157, 109] on span "Услуги" at bounding box center [152, 102] width 50 height 13
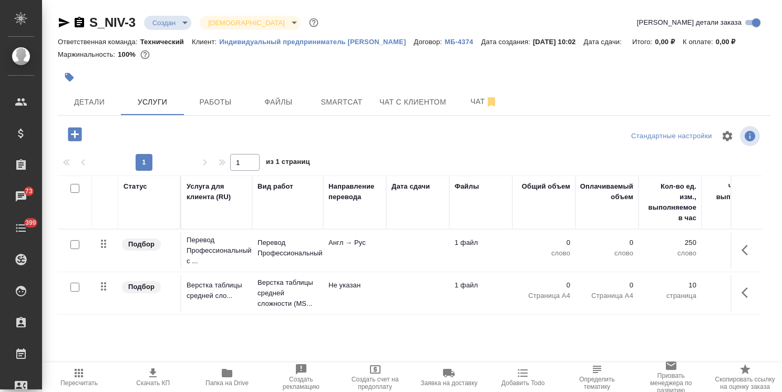
drag, startPoint x: 199, startPoint y: 81, endPoint x: 190, endPoint y: 75, distance: 11.4
click at [198, 81] on div at bounding box center [295, 77] width 475 height 23
drag, startPoint x: 137, startPoint y: 12, endPoint x: 75, endPoint y: 0, distance: 63.1
click at [76, 5] on div "S_NIV-3 Создан new Святая троица holyTrinity Кратко детали заказа Ответственная…" at bounding box center [414, 214] width 724 height 428
copy link "S_NIV-3"
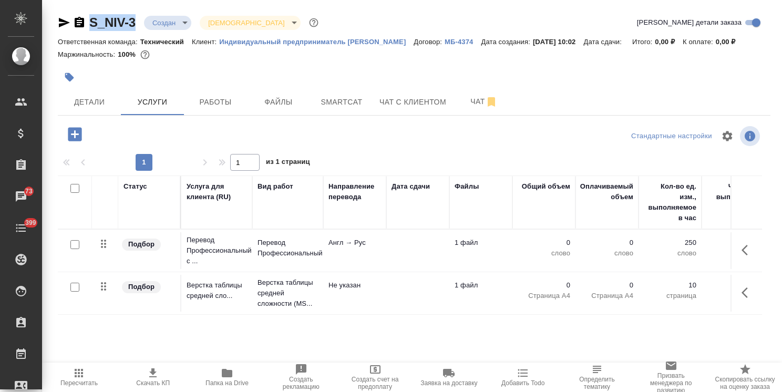
click at [202, 379] on span "Папка на Drive" at bounding box center [227, 377] width 61 height 20
click at [290, 109] on span "Файлы" at bounding box center [278, 102] width 50 height 13
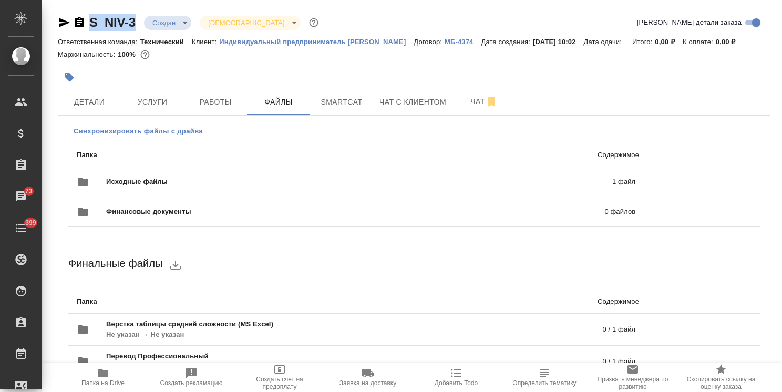
click at [111, 137] on span "Синхронизировать файлы с драйва" at bounding box center [138, 131] width 129 height 11
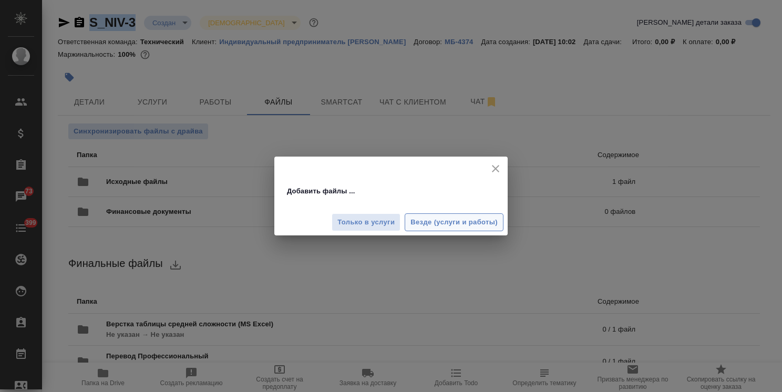
click at [429, 223] on span "Везде (услуги и работы)" at bounding box center [453, 223] width 87 height 12
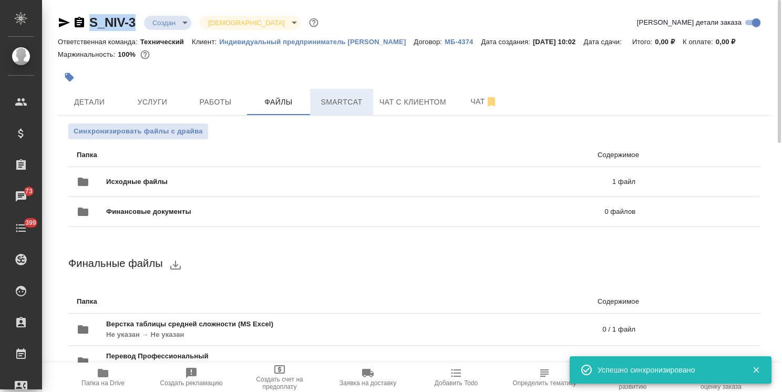
click at [340, 109] on span "Smartcat" at bounding box center [341, 102] width 50 height 13
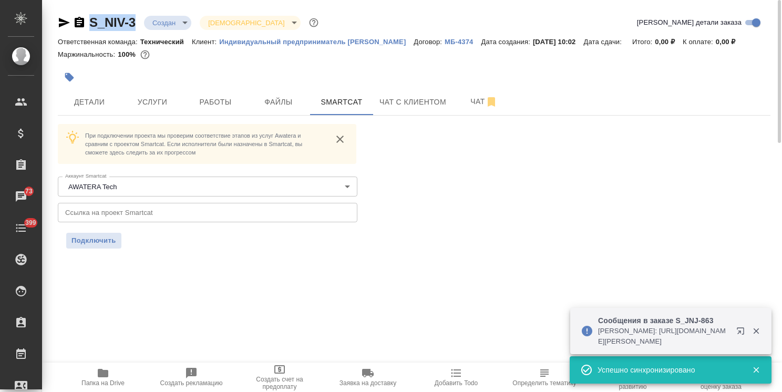
click at [164, 222] on input "text" at bounding box center [208, 212] width 300 height 19
click at [94, 247] on button "Подключить" at bounding box center [93, 241] width 55 height 16
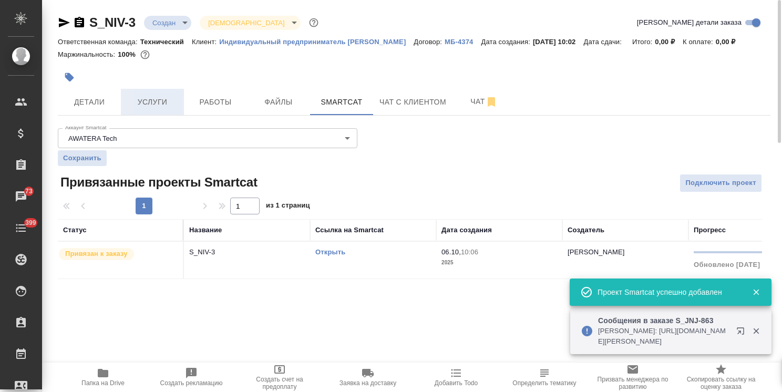
click at [152, 109] on span "Услуги" at bounding box center [152, 102] width 50 height 13
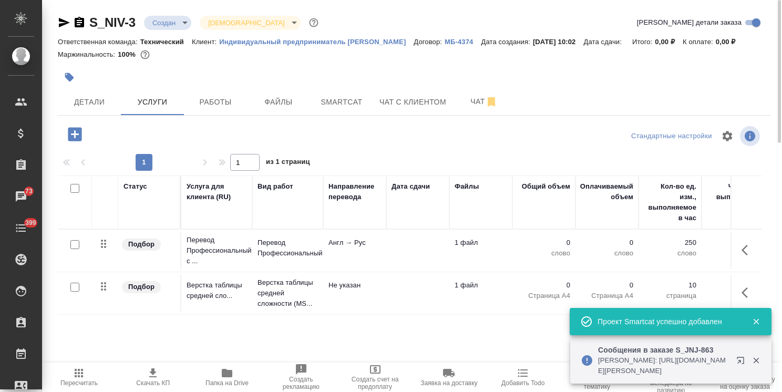
click at [744, 255] on icon "button" at bounding box center [744, 250] width 6 height 11
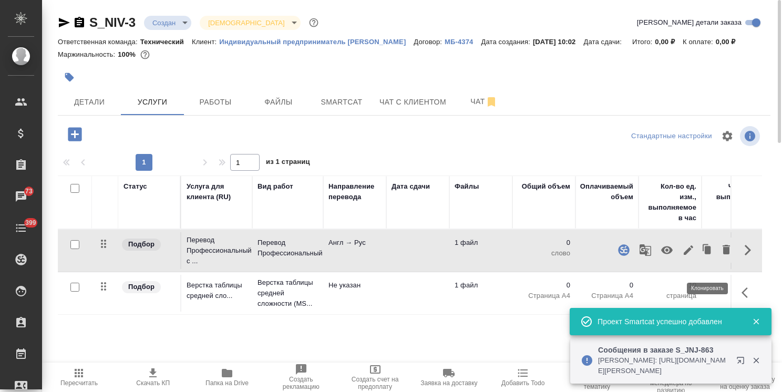
click at [694, 256] on icon "button" at bounding box center [688, 250] width 13 height 13
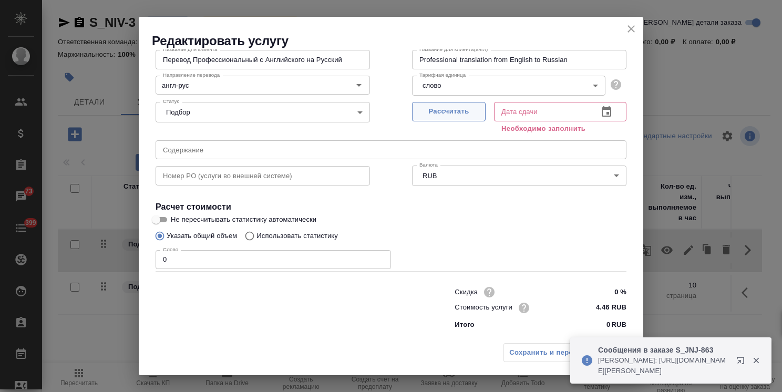
click at [448, 110] on span "Рассчитать" at bounding box center [449, 112] width 62 height 12
type input "06.10.2025 10:08"
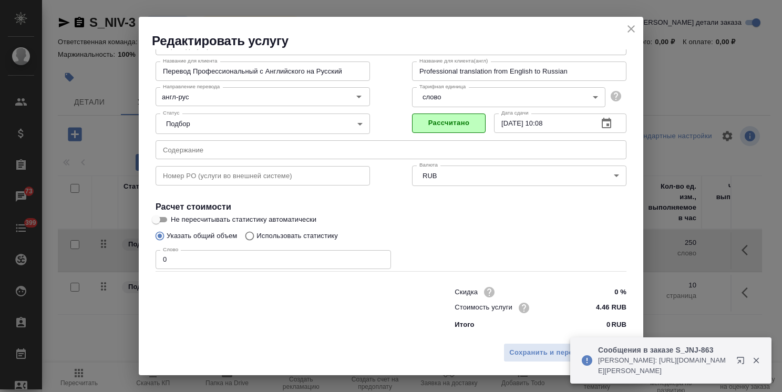
click at [290, 233] on p "Использовать статистику" at bounding box center [296, 236] width 81 height 11
click at [256, 233] on input "Использовать статистику" at bounding box center [248, 236] width 17 height 20
radio input "true"
radio input "false"
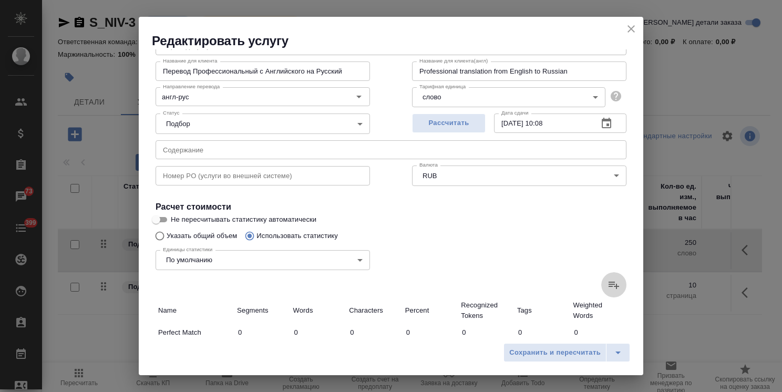
click at [611, 289] on icon at bounding box center [613, 285] width 13 height 13
click at [0, 0] on input "file" at bounding box center [0, 0] width 0 height 0
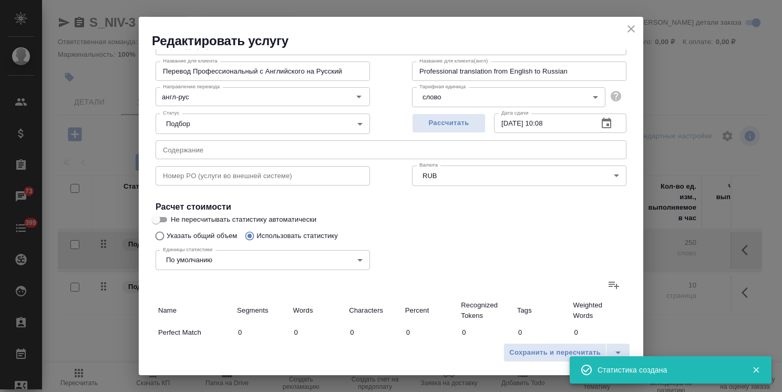
type input "4"
type input "13"
type input "87"
type input "8"
type input "25"
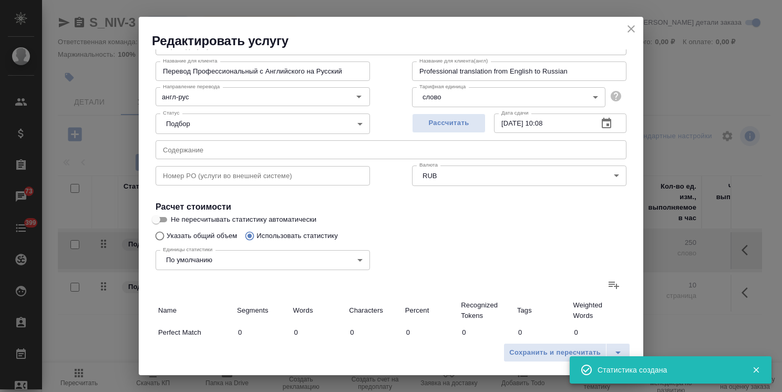
type input "174"
type input "36"
type input "125"
type input "792"
type input "267"
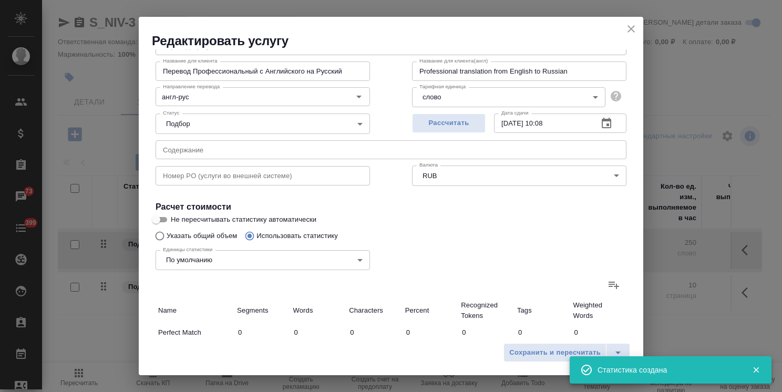
type input "1466"
type input "8519"
type input "980"
type input "3969"
type input "24355"
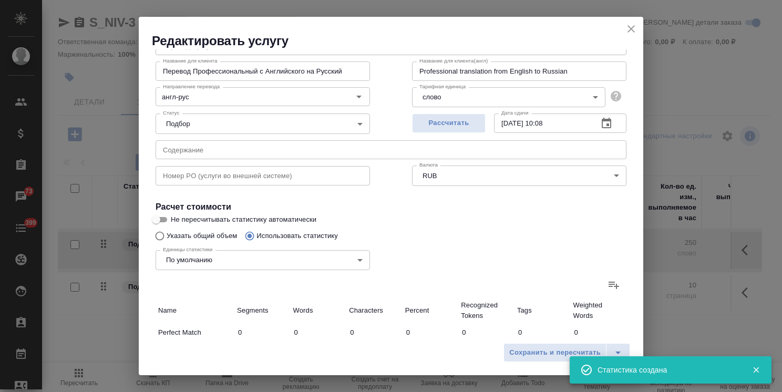
type input "2537"
type input "11022"
type input "69114"
type input "3824"
type input "16595"
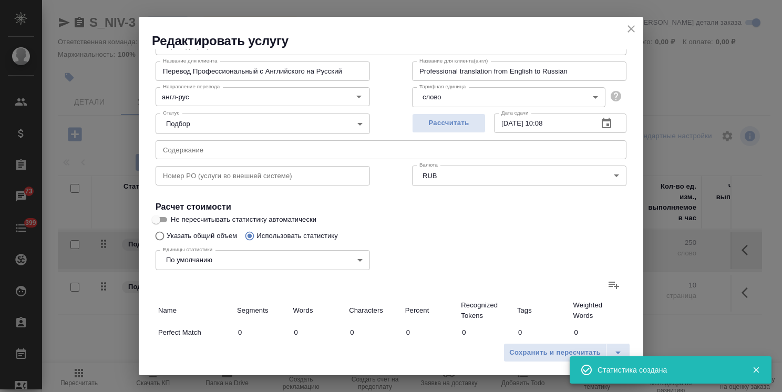
type input "102867"
type input "3832"
type input "16620"
type input "103041"
click at [634, 28] on icon "close" at bounding box center [631, 29] width 13 height 13
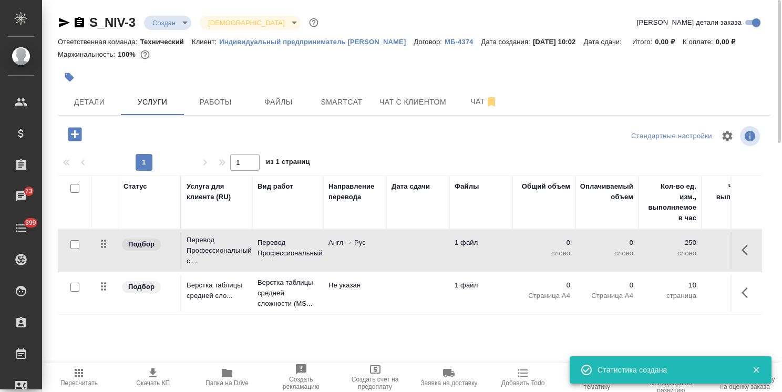
click at [75, 373] on icon "button" at bounding box center [79, 373] width 8 height 8
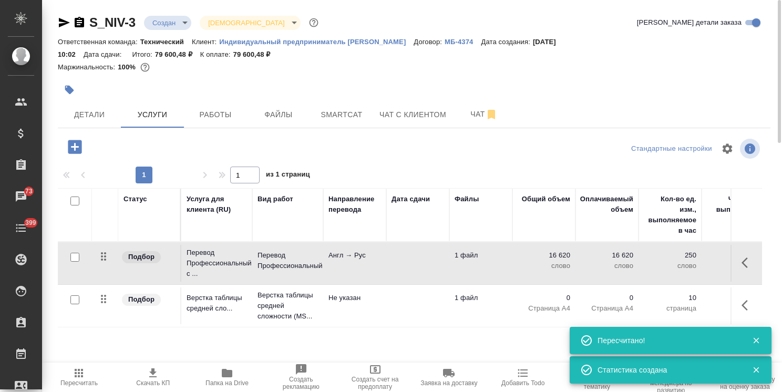
click at [405, 260] on td at bounding box center [417, 263] width 63 height 37
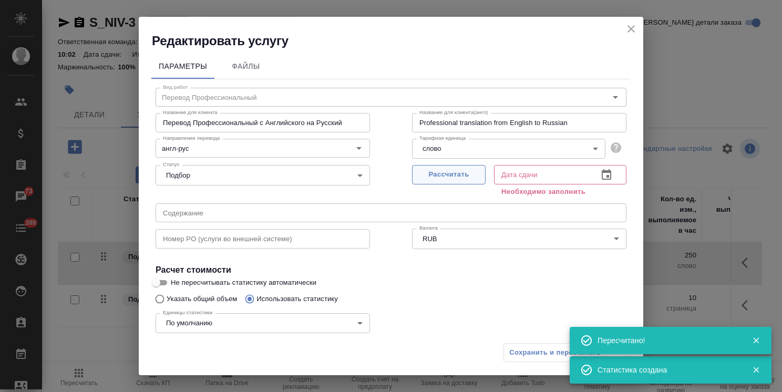
click at [461, 178] on span "Рассчитать" at bounding box center [449, 175] width 62 height 12
type input "16.10.2025 12:36"
click at [528, 356] on div "Сохранить и пересчитать" at bounding box center [566, 352] width 127 height 19
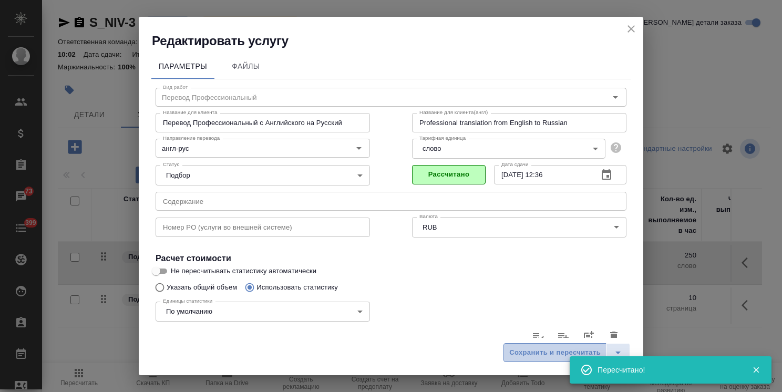
click at [528, 347] on span "Сохранить и пересчитать" at bounding box center [554, 353] width 91 height 12
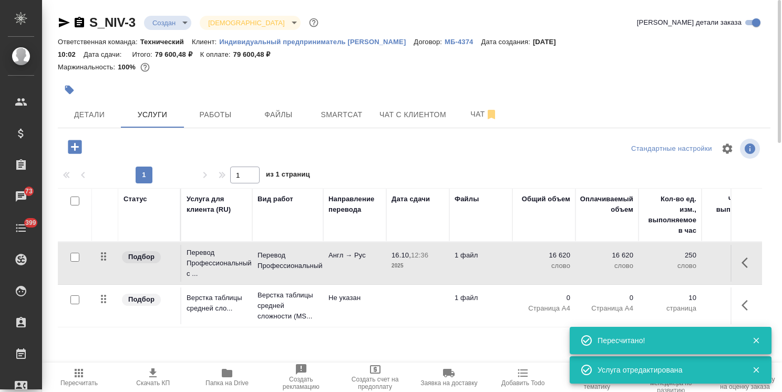
click at [75, 370] on icon "button" at bounding box center [79, 373] width 8 height 8
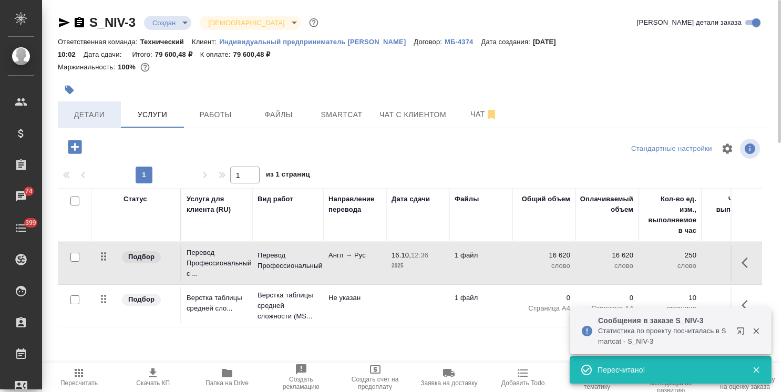
click at [108, 115] on span "Детали" at bounding box center [89, 114] width 50 height 13
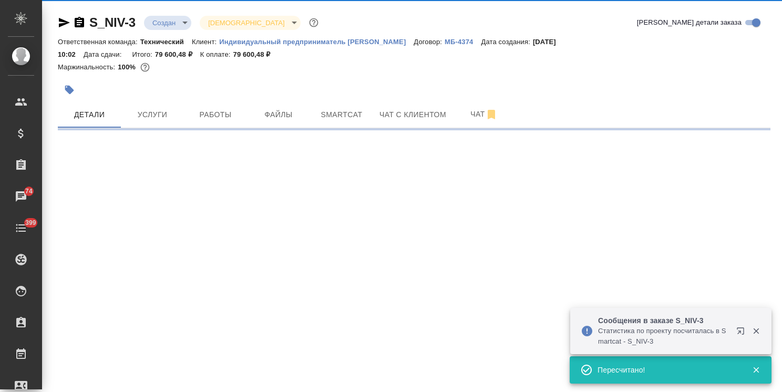
select select "RU"
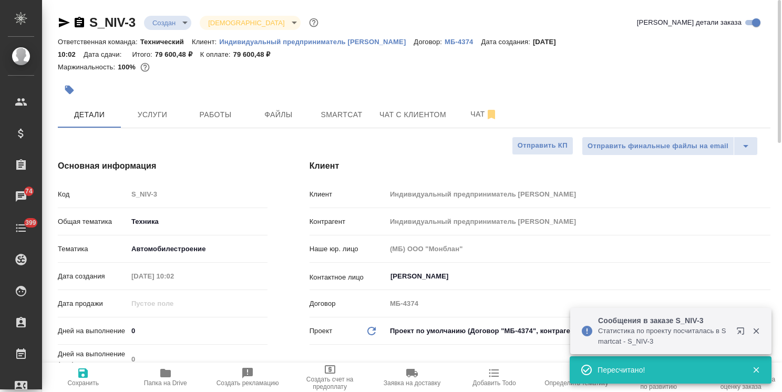
type textarea "x"
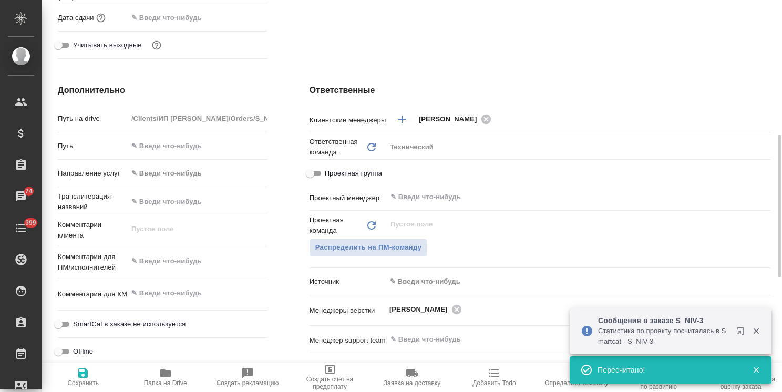
scroll to position [473, 0]
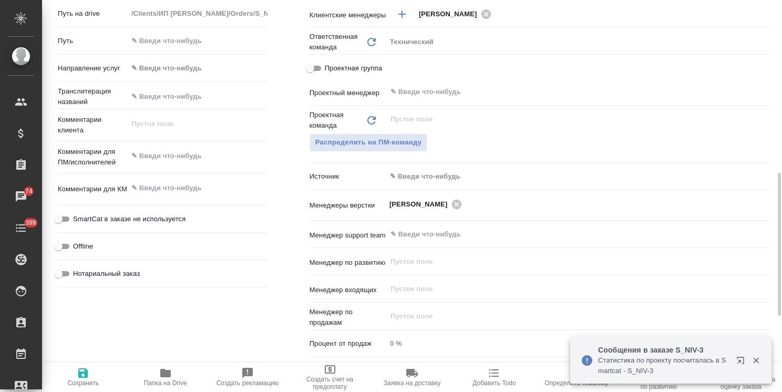
click at [173, 167] on div "x" at bounding box center [198, 157] width 140 height 23
type textarea "x"
paste textarea "необходим перевод на русский только столбца B и его необходимо разместить в сто…"
type textarea "x"
type textarea "необходим перевод на русский только столбца B и его необходимо разместить в сто…"
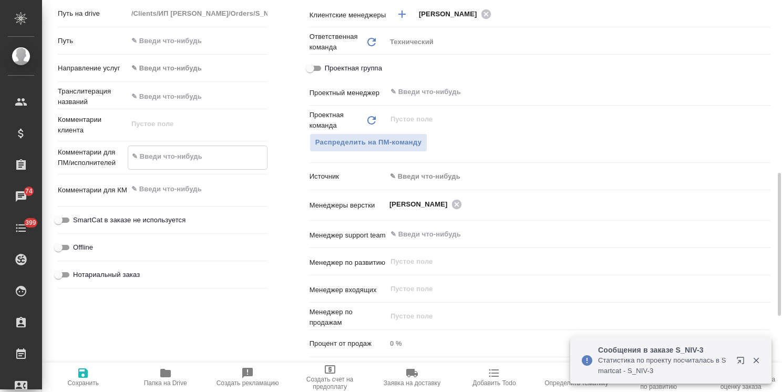
type textarea "x"
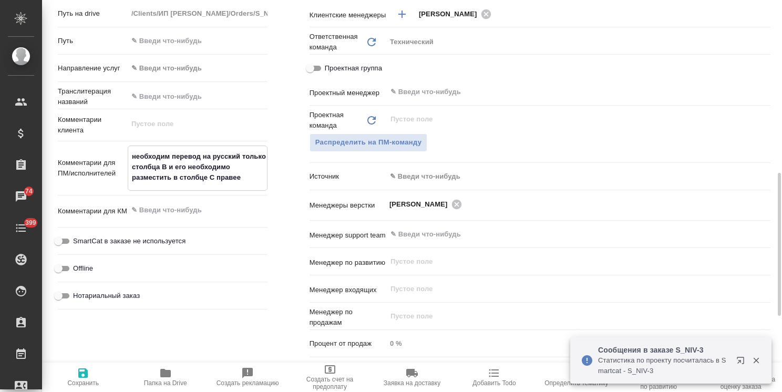
type textarea "необходим перевод на русский только столбца B и его необходимо разместить в сто…"
type textarea "x"
click at [77, 386] on span "Сохранить" at bounding box center [83, 382] width 32 height 7
type textarea "x"
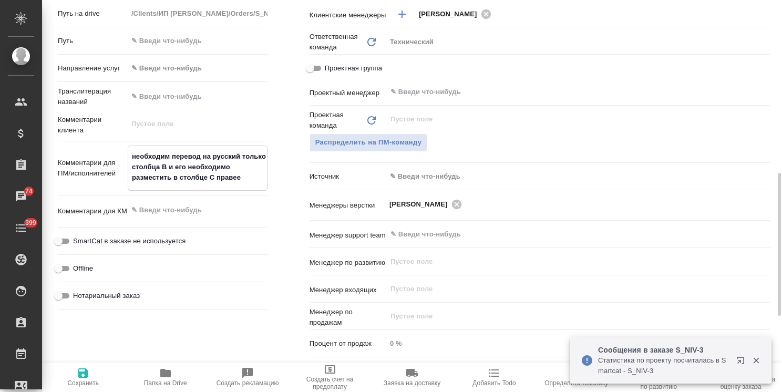
type textarea "x"
select select "RU"
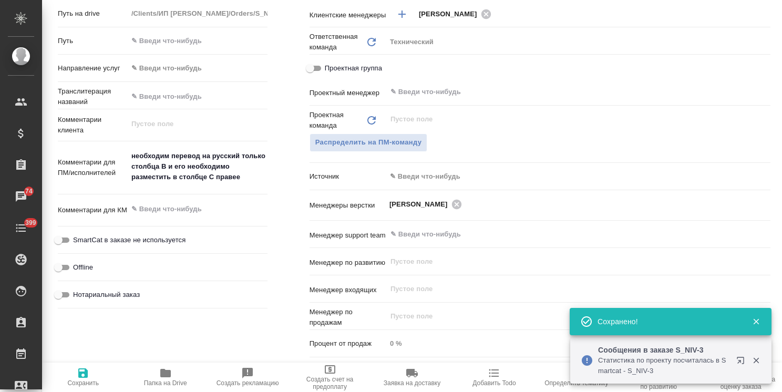
type textarea "x"
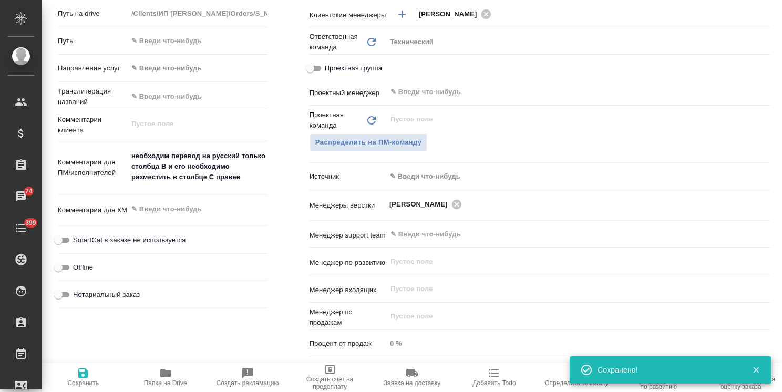
scroll to position [54, 0]
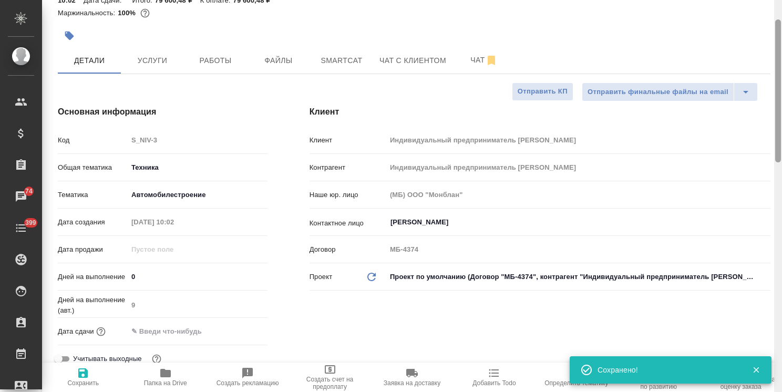
drag, startPoint x: 776, startPoint y: 220, endPoint x: 729, endPoint y: 12, distance: 213.2
click at [760, 19] on div "S_NIV-3 Создан new Святая троица holyTrinity Кратко детали заказа Ответственная…" at bounding box center [412, 196] width 740 height 392
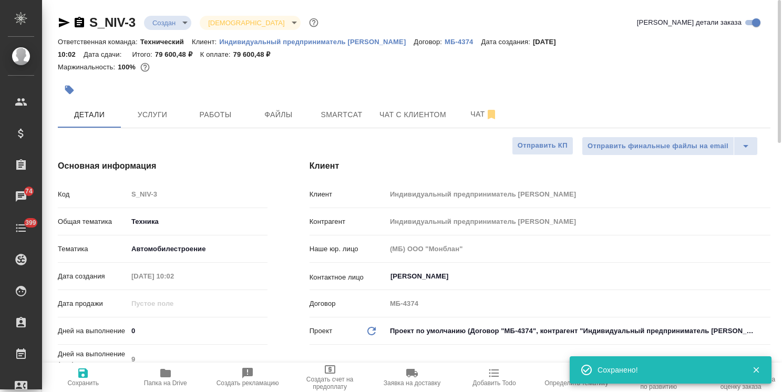
click at [174, 24] on body ".cls-1 fill:#fff; AWATERA Usmanova Olga Клиенты Спецификации Заказы 74 Чаты 399…" at bounding box center [391, 196] width 782 height 392
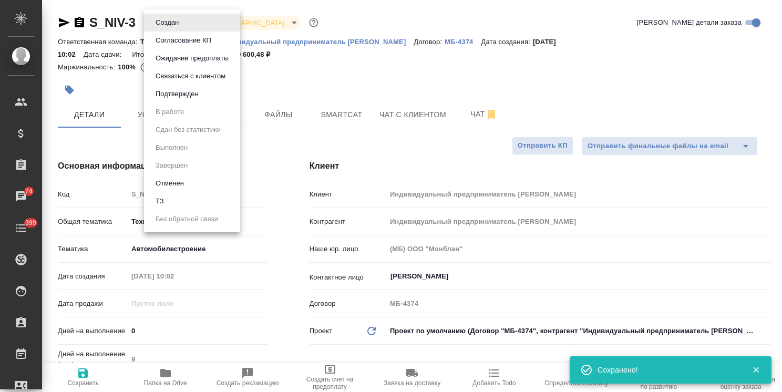
click at [169, 200] on li "ТЗ" at bounding box center [192, 201] width 96 height 18
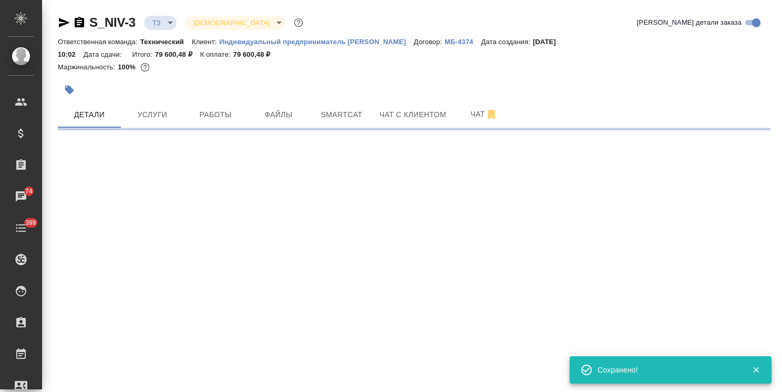
select select "RU"
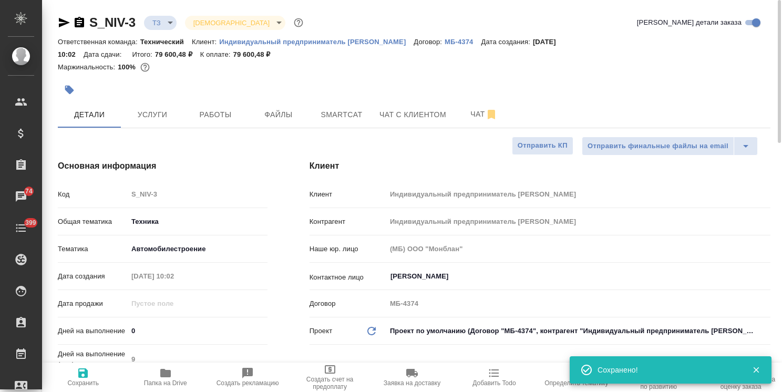
type textarea "x"
click at [481, 110] on span "Чат" at bounding box center [484, 114] width 50 height 13
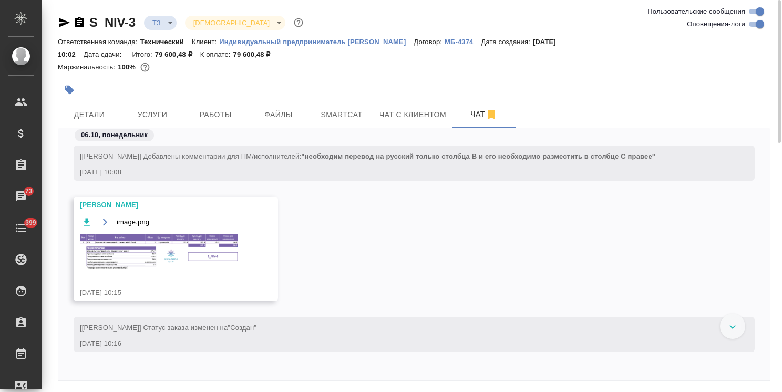
scroll to position [250, 0]
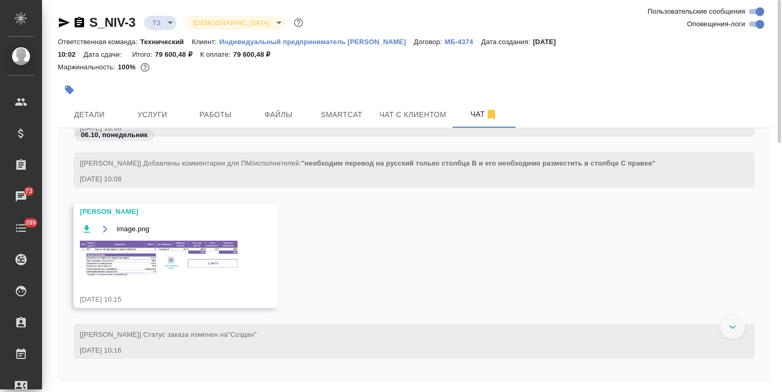
click at [158, 265] on img at bounding box center [159, 258] width 158 height 35
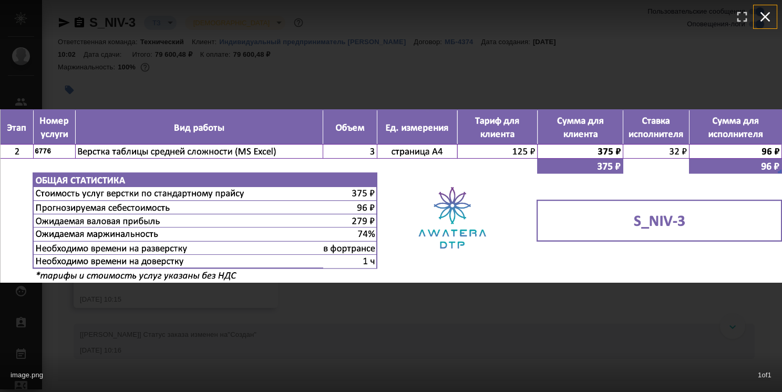
click at [763, 19] on icon "button" at bounding box center [765, 17] width 10 height 10
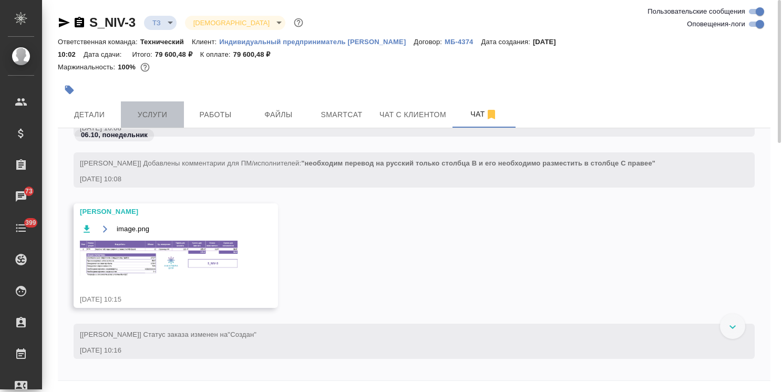
click at [158, 108] on button "Услуги" at bounding box center [152, 114] width 63 height 26
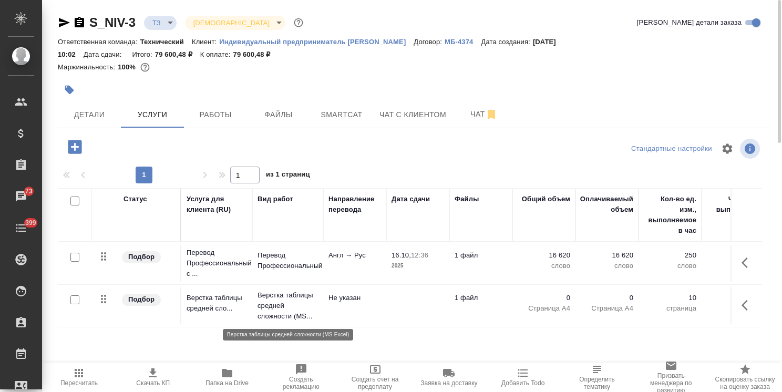
click at [283, 305] on p "Верстка таблицы средней сложности (MS..." at bounding box center [288, 306] width 60 height 32
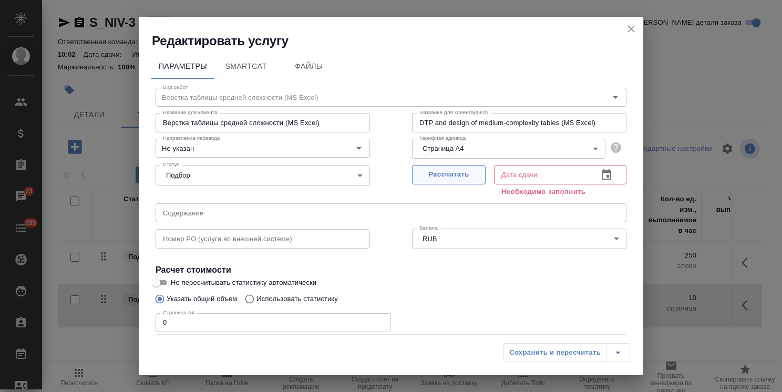
click at [431, 179] on button "Рассчитать" at bounding box center [449, 174] width 74 height 19
type input "06.10.2025 10:29"
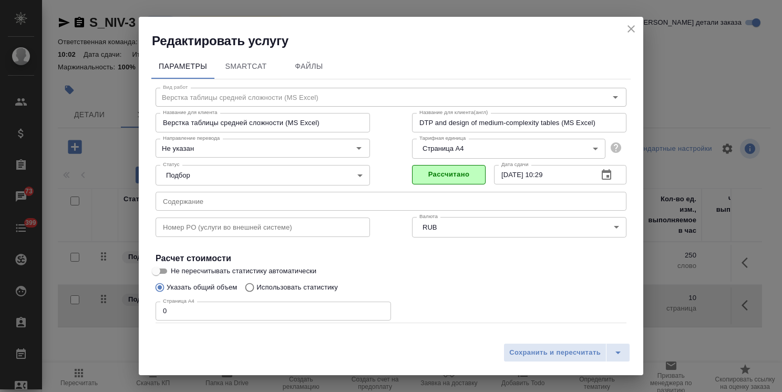
click at [147, 293] on div "Параметры SmartCat Файлы Вид работ Верстка таблицы средней сложности (MS Excel)…" at bounding box center [391, 193] width 504 height 289
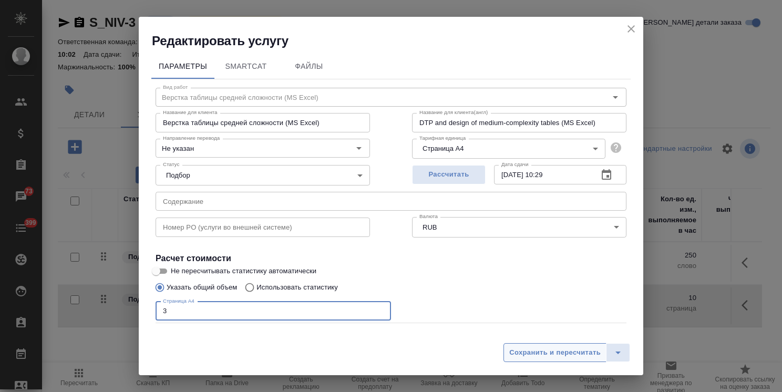
type input "3"
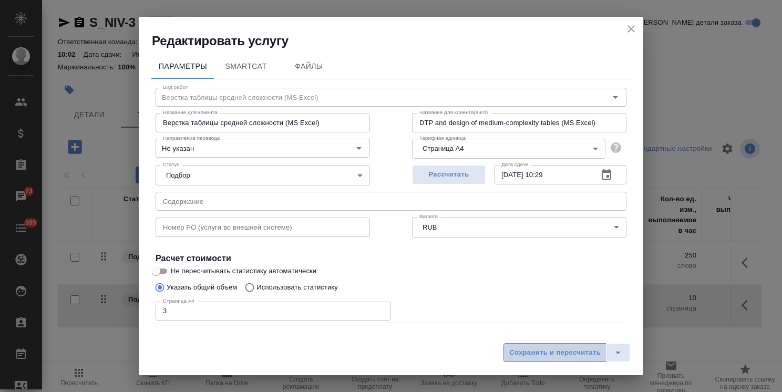
click at [519, 348] on span "Сохранить и пересчитать" at bounding box center [554, 353] width 91 height 12
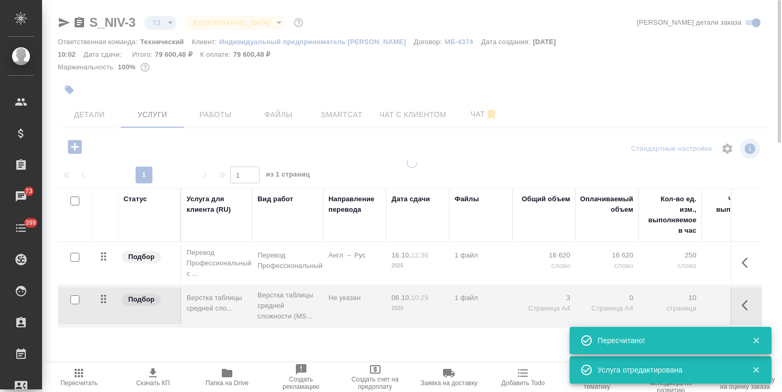
type input "new"
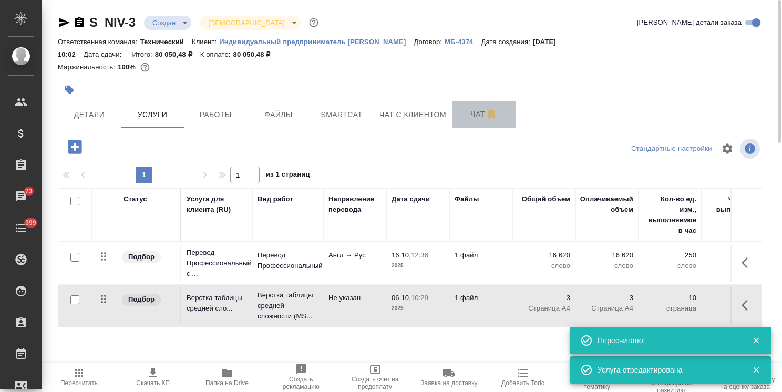
click at [460, 117] on span "Чат" at bounding box center [484, 114] width 50 height 13
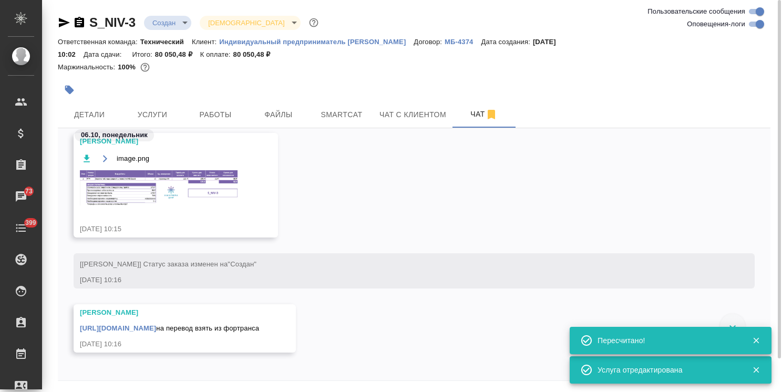
scroll to position [354, 0]
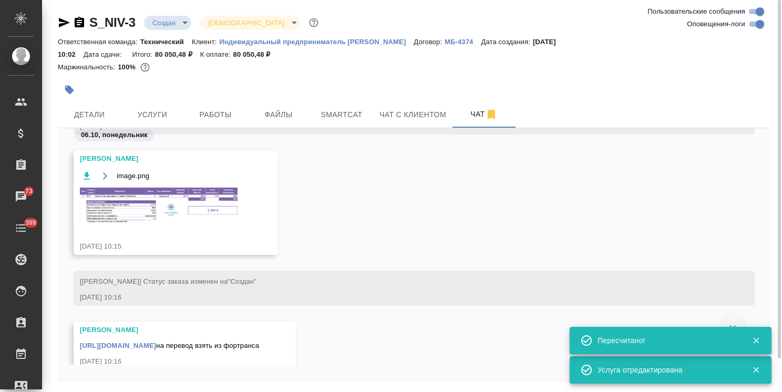
click at [148, 211] on img at bounding box center [159, 205] width 158 height 35
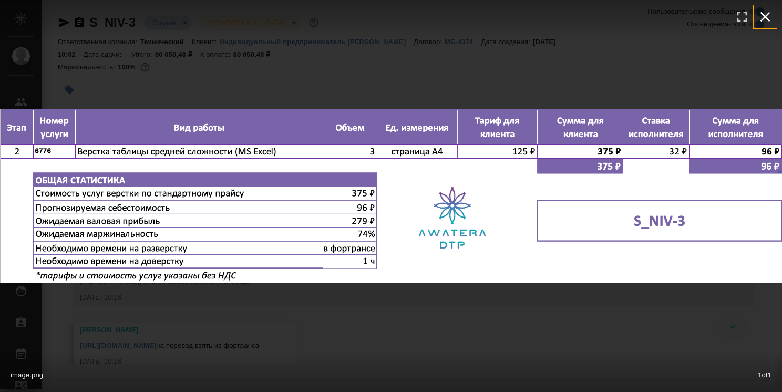
click at [758, 19] on icon "button" at bounding box center [765, 16] width 17 height 17
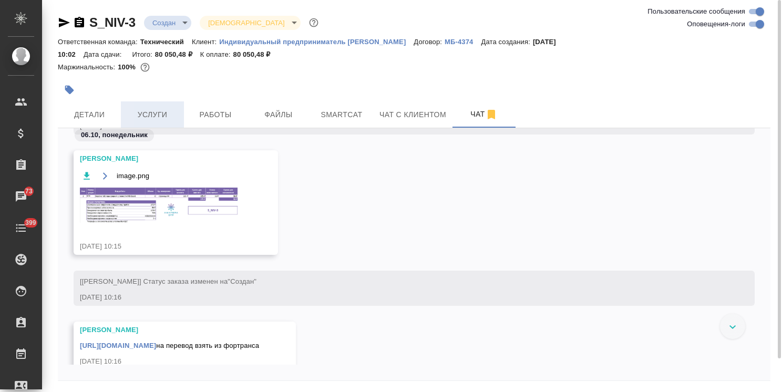
click at [139, 114] on span "Услуги" at bounding box center [152, 114] width 50 height 13
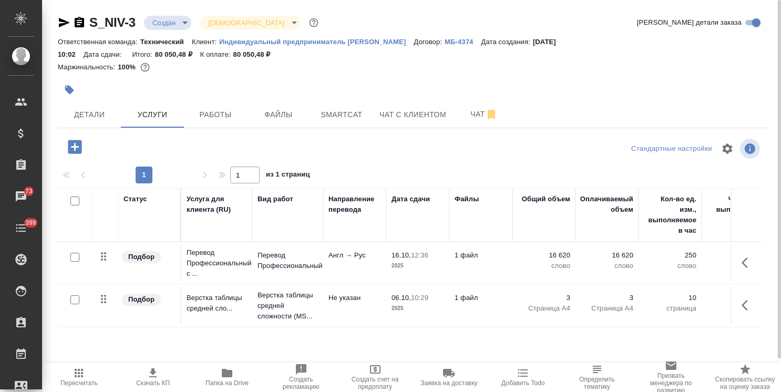
click at [746, 260] on icon "button" at bounding box center [747, 262] width 13 height 13
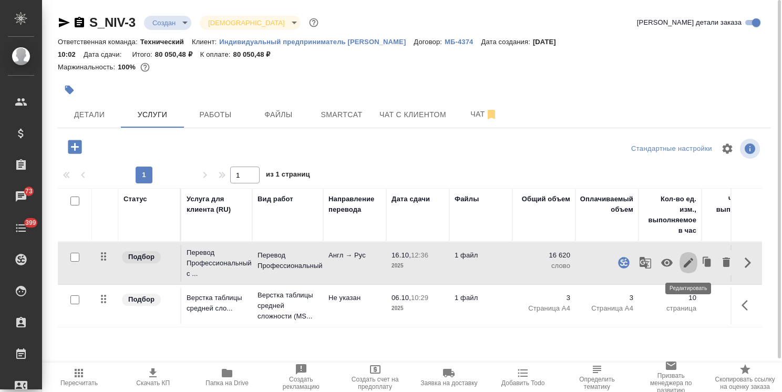
click at [679, 261] on button "button" at bounding box center [688, 262] width 18 height 25
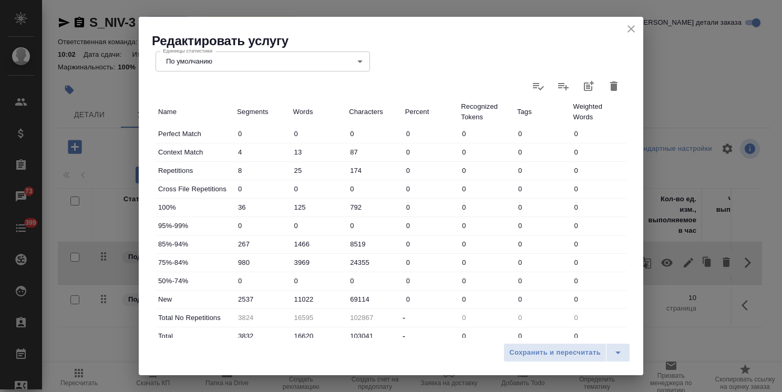
scroll to position [263, 0]
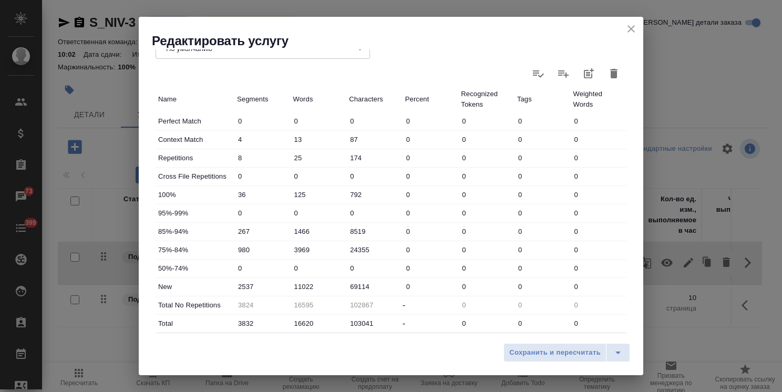
click at [629, 28] on icon "close" at bounding box center [631, 29] width 13 height 13
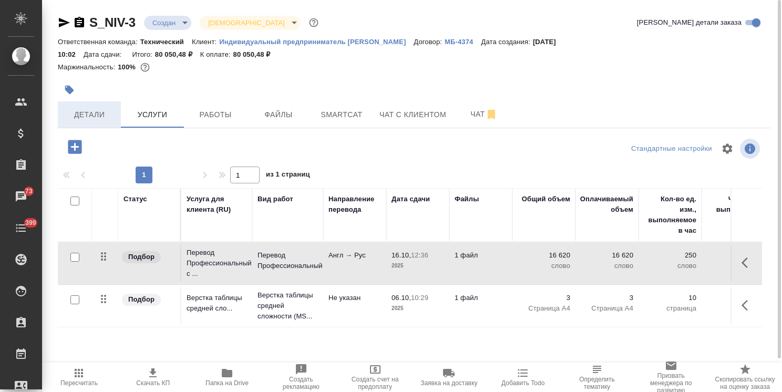
click at [92, 117] on span "Детали" at bounding box center [89, 114] width 50 height 13
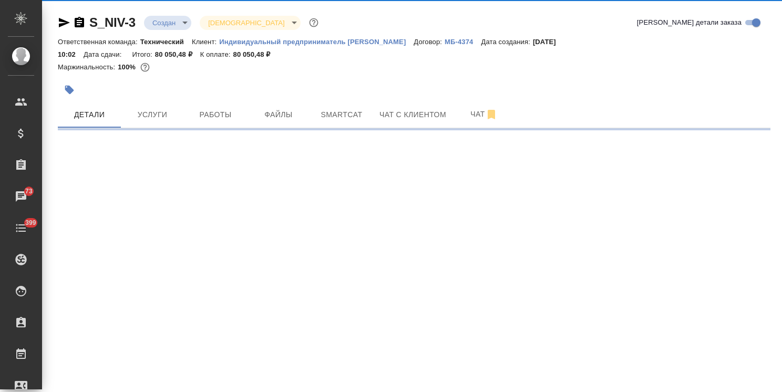
select select "RU"
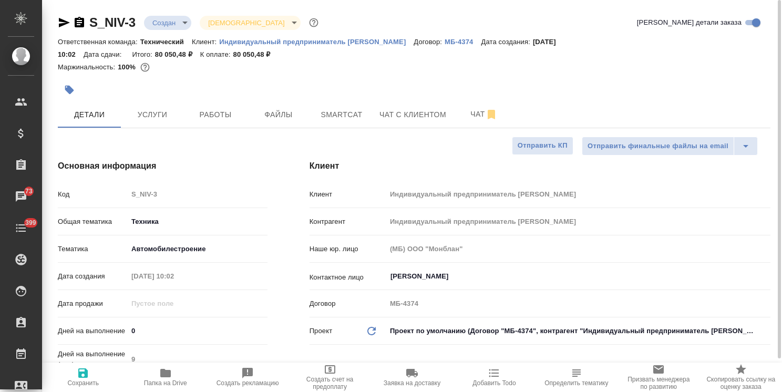
type textarea "x"
drag, startPoint x: 151, startPoint y: 332, endPoint x: 96, endPoint y: 329, distance: 55.7
click at [97, 330] on div "Дней на выполнение 0" at bounding box center [163, 331] width 210 height 18
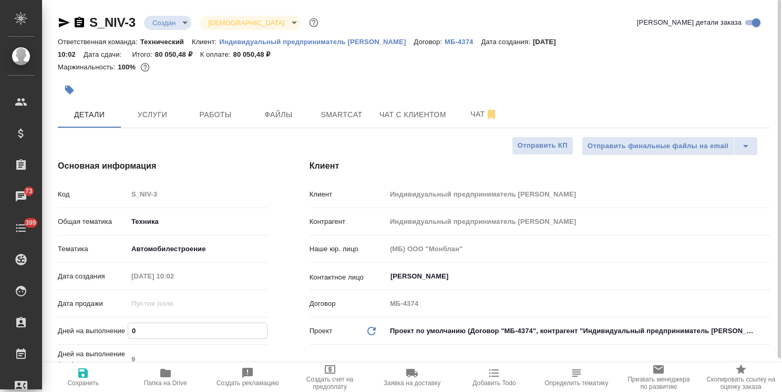
type input "7"
type textarea "x"
type input "7"
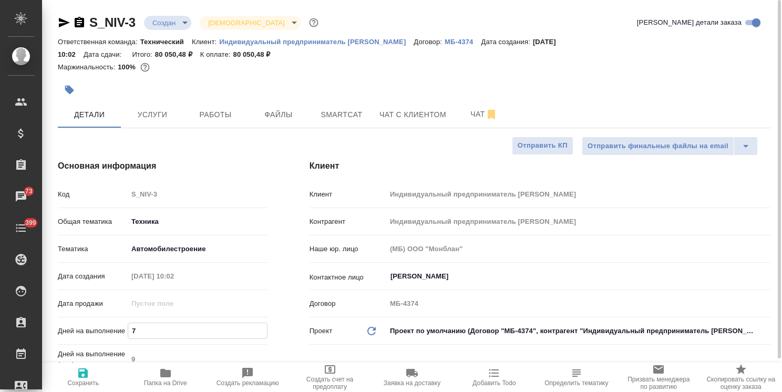
click at [97, 379] on span "Сохранить" at bounding box center [83, 382] width 32 height 7
type textarea "x"
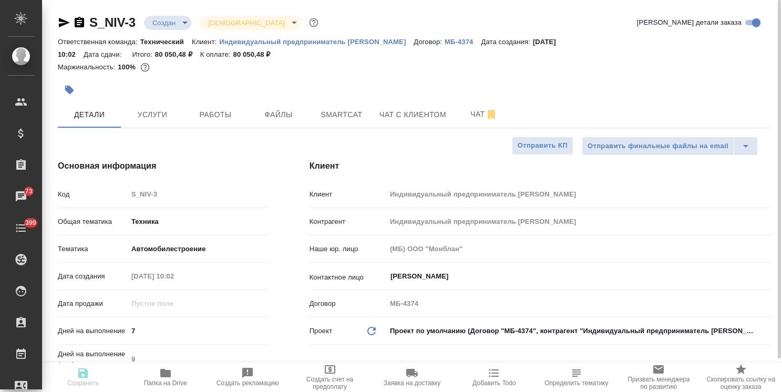
type textarea "x"
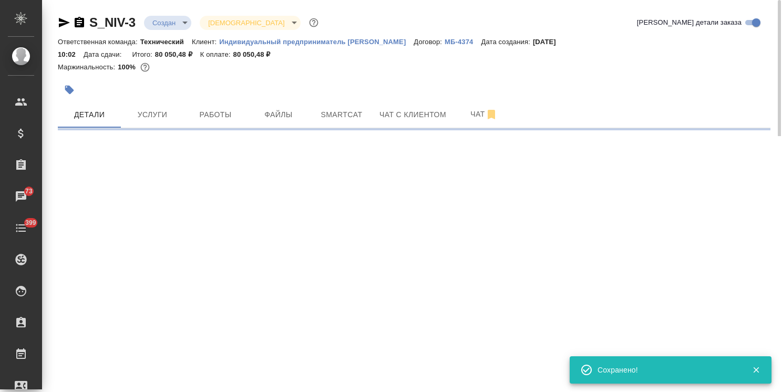
select select "RU"
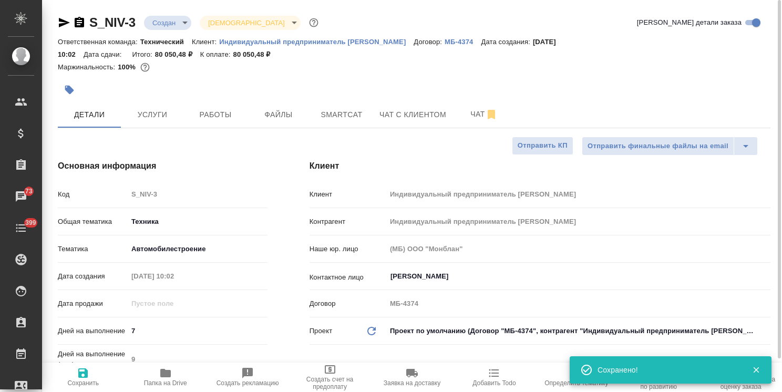
type textarea "x"
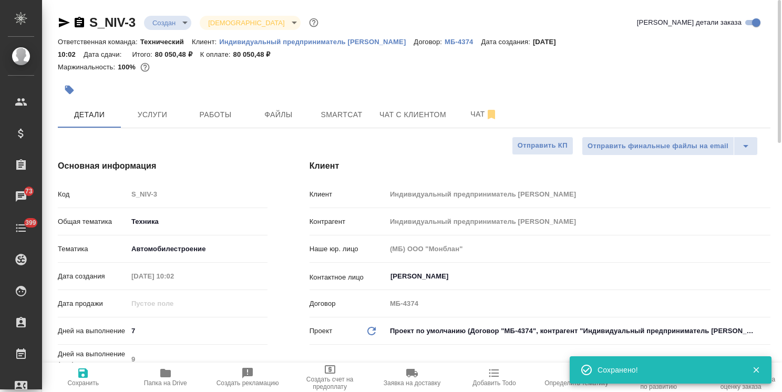
type textarea "x"
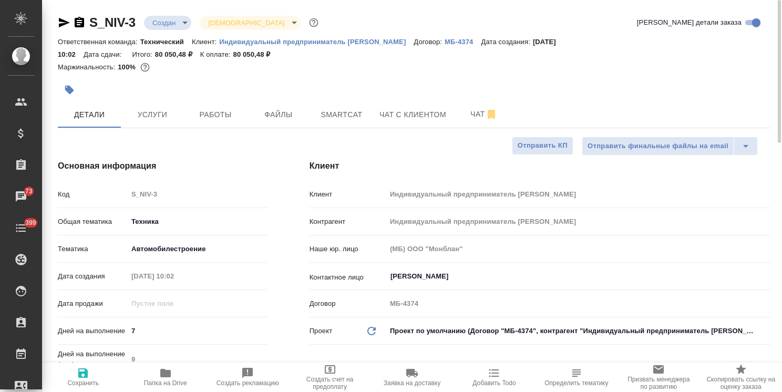
type textarea "x"
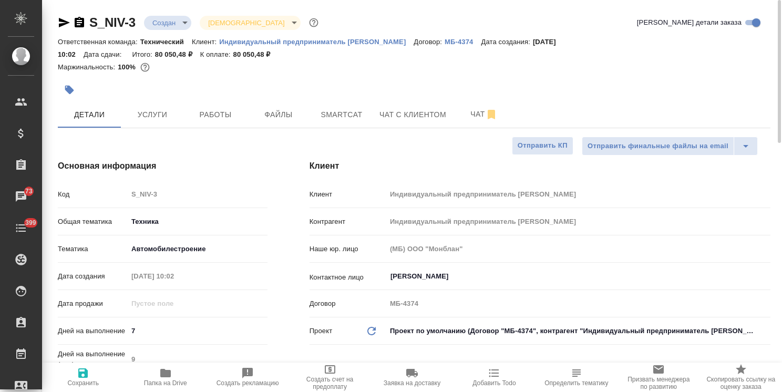
type textarea "x"
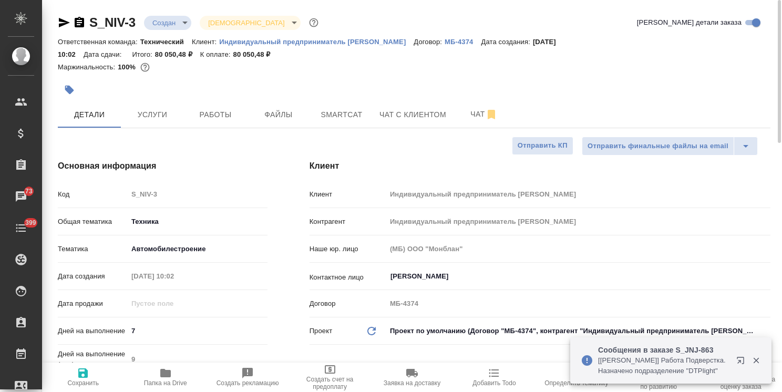
type textarea "x"
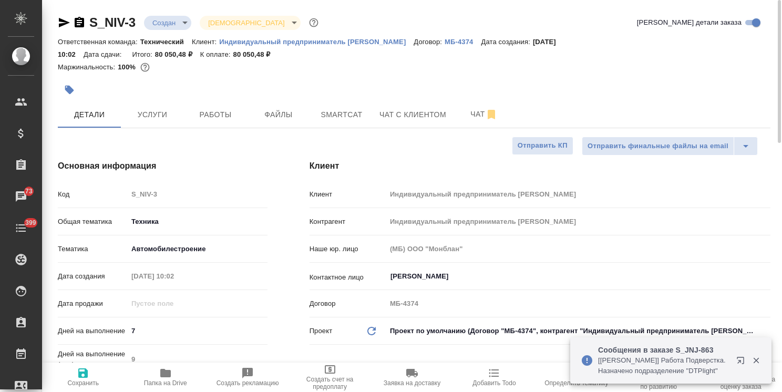
type textarea "x"
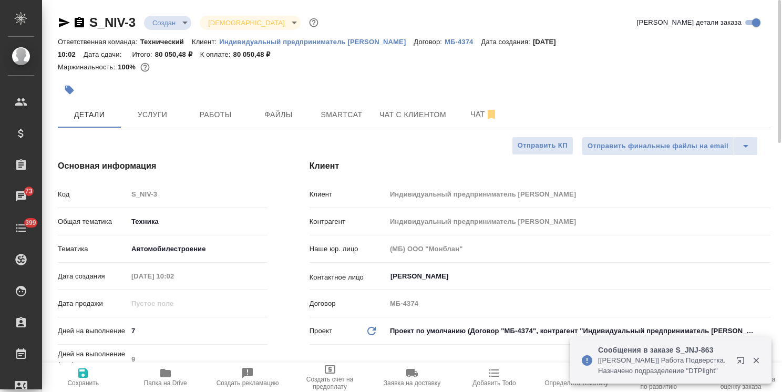
type textarea "x"
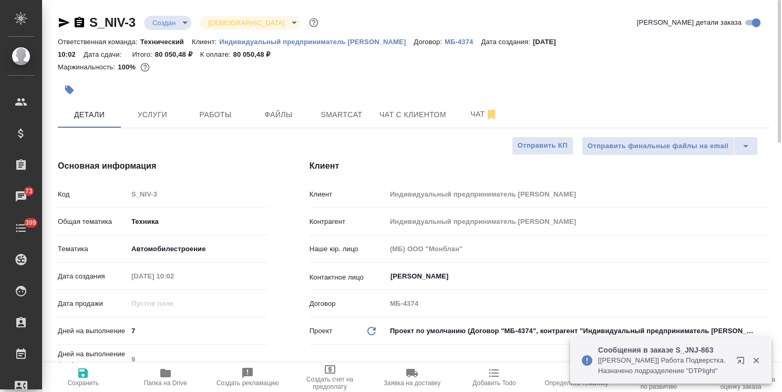
type textarea "x"
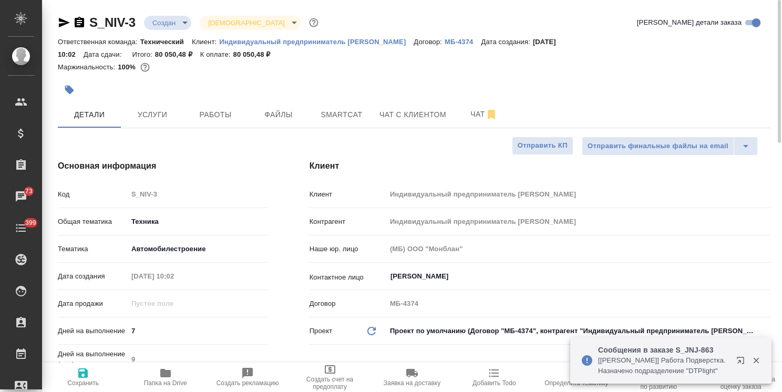
type textarea "x"
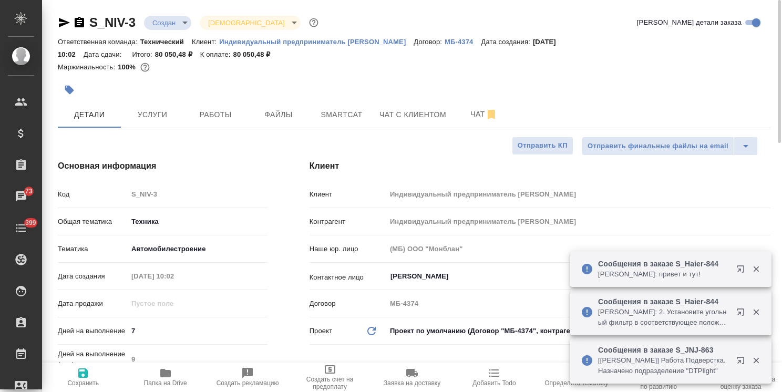
type textarea "x"
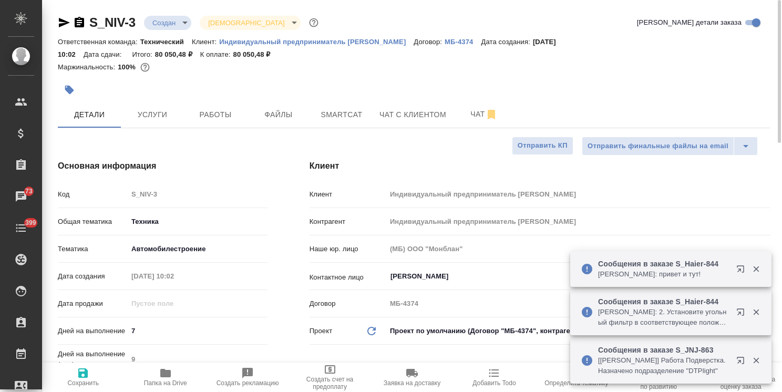
type textarea "x"
click at [180, 19] on body ".cls-1 fill:#fff; AWATERA Usmanova Olga Клиенты Спецификации Заказы 73 Чаты 399…" at bounding box center [391, 196] width 782 height 392
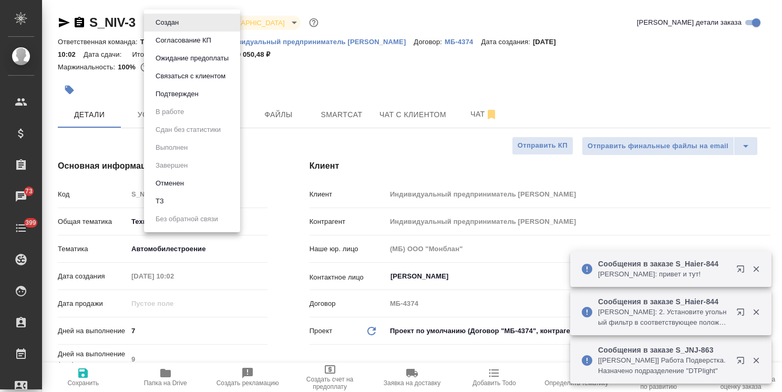
click at [187, 45] on button "Согласование КП" at bounding box center [183, 41] width 62 height 12
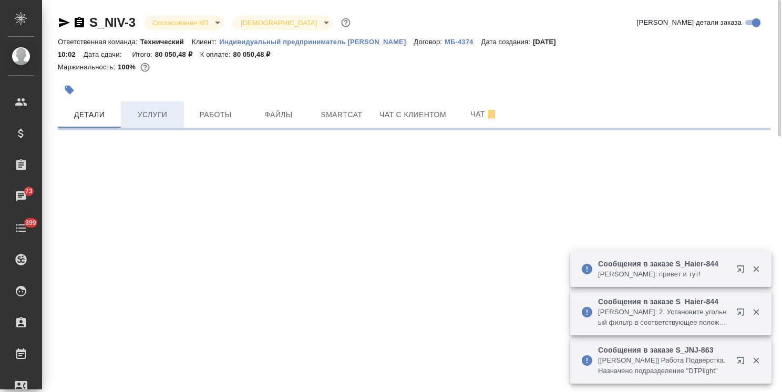
click at [172, 104] on button "Услуги" at bounding box center [152, 114] width 63 height 26
select select "RU"
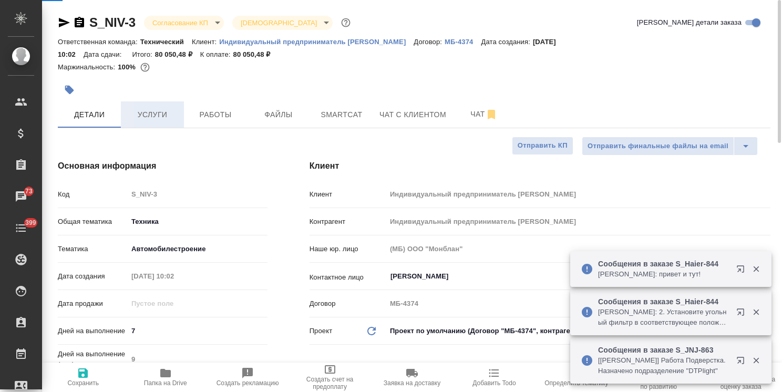
type textarea "x"
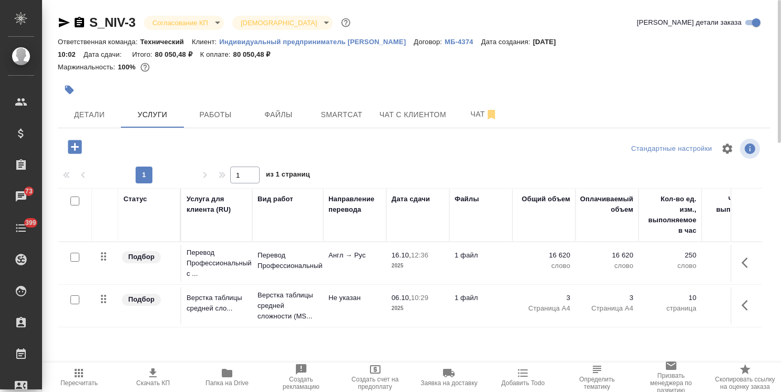
click at [152, 365] on button "Скачать КП" at bounding box center [153, 377] width 74 height 29
drag, startPoint x: 120, startPoint y: 11, endPoint x: 84, endPoint y: 12, distance: 36.3
click at [90, 12] on div "S_NIV-3 Согласование КП kpNegotiation Святая троица holyTrinity Кратко детали з…" at bounding box center [414, 220] width 724 height 441
click at [94, 107] on button "Детали" at bounding box center [89, 114] width 63 height 26
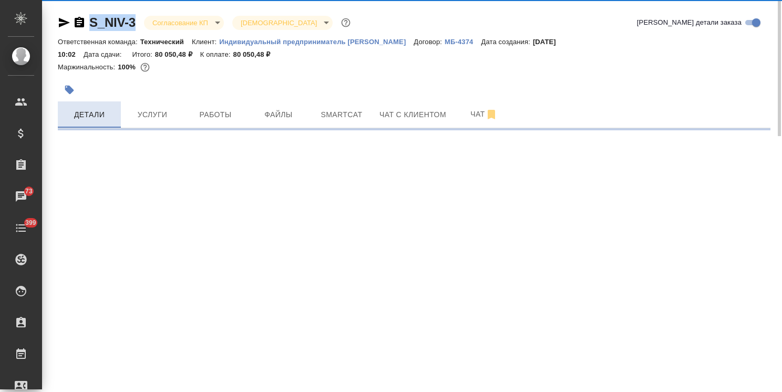
select select "RU"
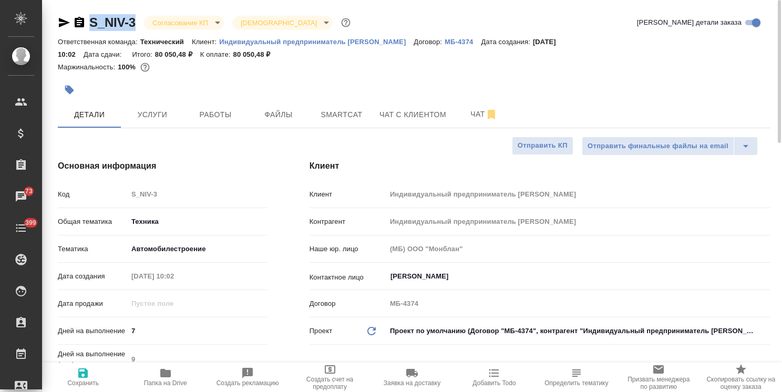
type textarea "x"
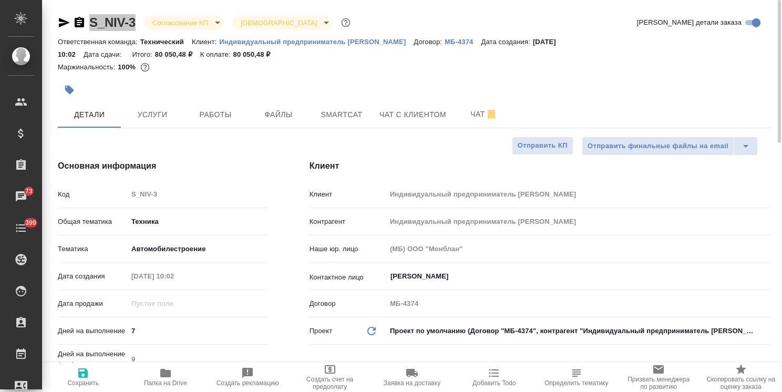
type textarea "x"
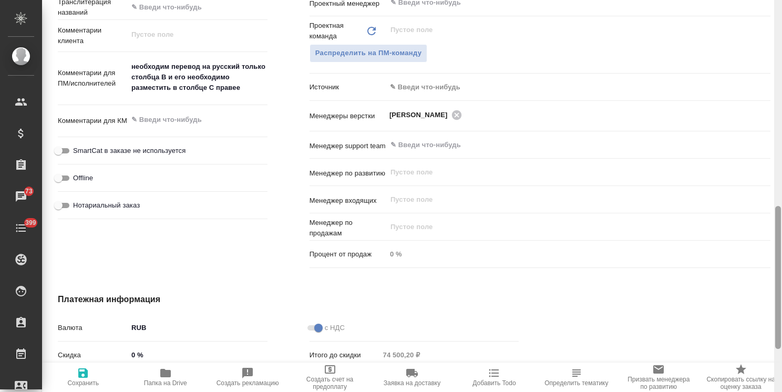
drag, startPoint x: 775, startPoint y: 177, endPoint x: 759, endPoint y: 280, distance: 103.8
click at [760, 286] on div "S_NIV-3 Согласование КП kpNegotiation Святая троица holyTrinity Кратко детали з…" at bounding box center [412, 196] width 740 height 392
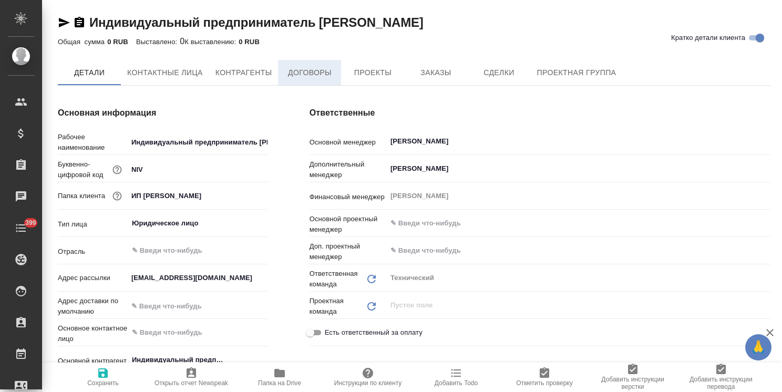
click at [308, 70] on span "Договоры" at bounding box center [309, 72] width 50 height 13
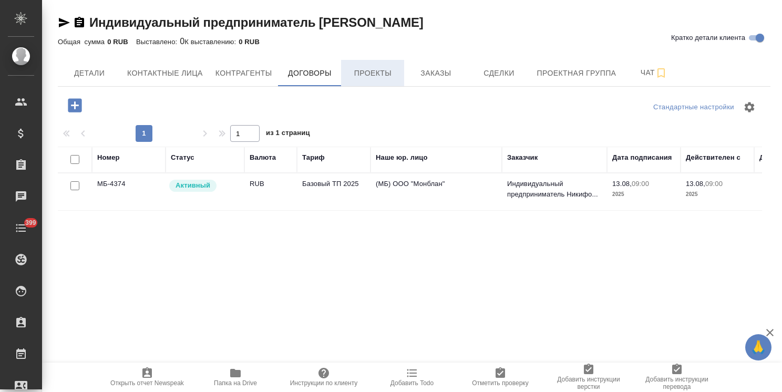
click at [388, 71] on span "Проекты" at bounding box center [372, 73] width 50 height 13
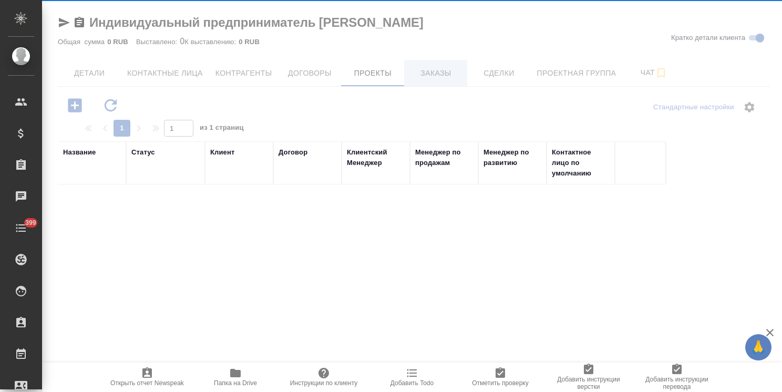
click at [452, 71] on div at bounding box center [412, 196] width 740 height 392
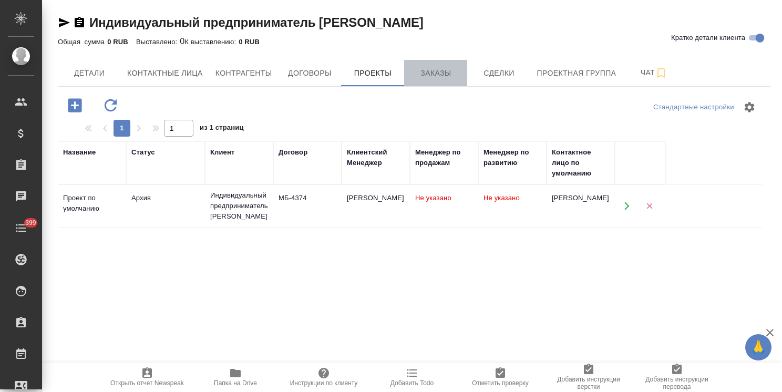
click at [450, 73] on span "Заказы" at bounding box center [435, 73] width 50 height 13
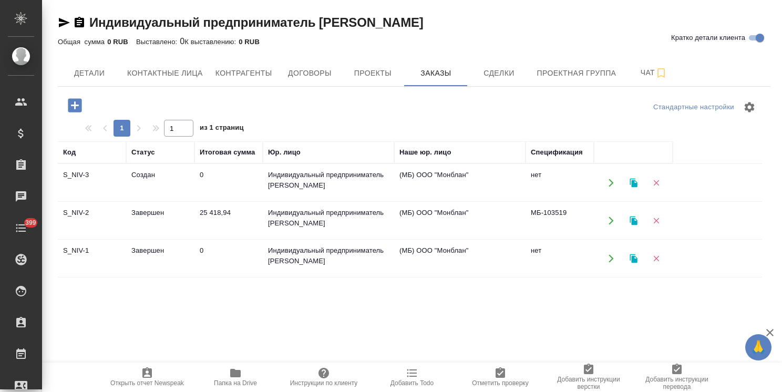
click at [148, 215] on td "Завершен" at bounding box center [160, 220] width 68 height 37
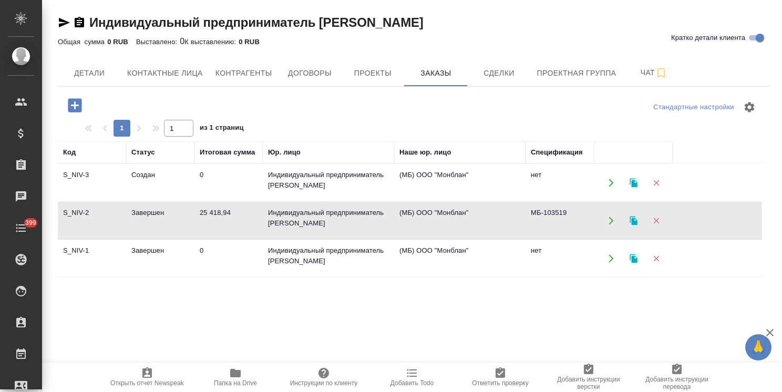
click at [148, 215] on td "Завершен" at bounding box center [160, 220] width 68 height 37
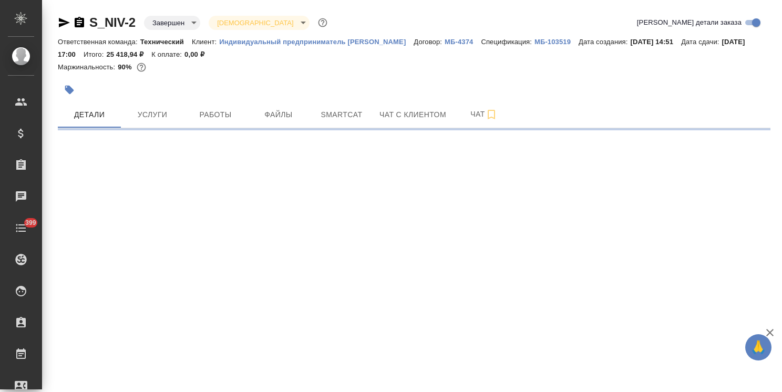
select select "RU"
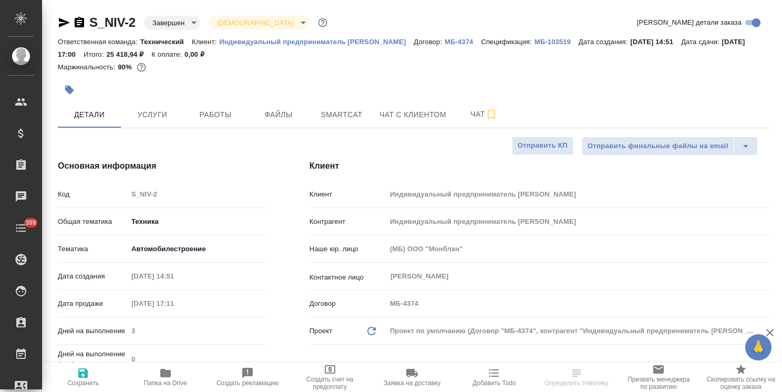
type textarea "x"
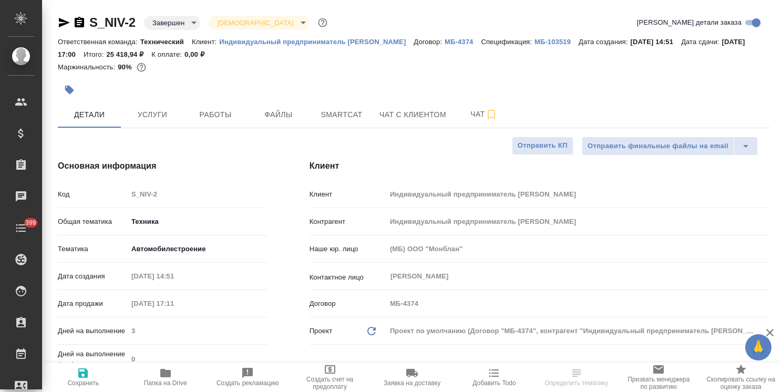
type textarea "x"
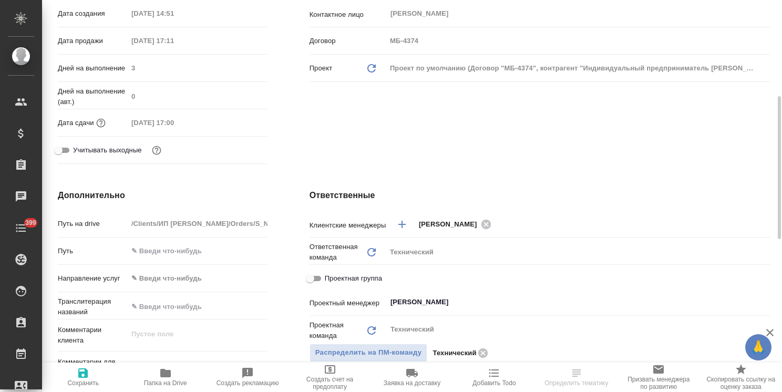
scroll to position [655, 0]
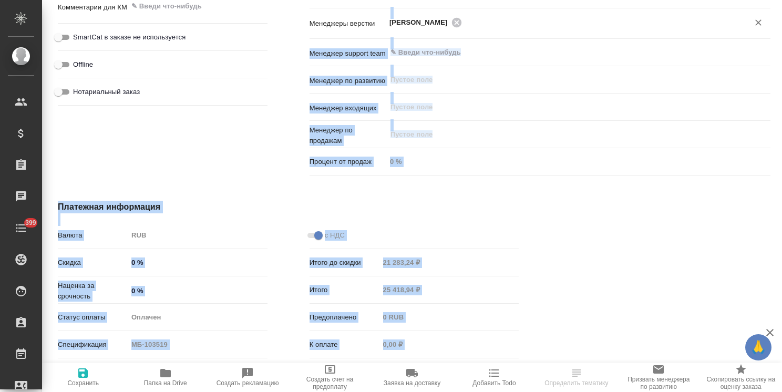
drag, startPoint x: 781, startPoint y: 183, endPoint x: 753, endPoint y: 15, distance: 170.5
click at [755, 20] on div "S_NIV-2 Завершен closed Святая троица holyTrinity Кратко детали заказа Ответств…" at bounding box center [412, 196] width 740 height 392
click at [751, 228] on div at bounding box center [666, 295] width 252 height 231
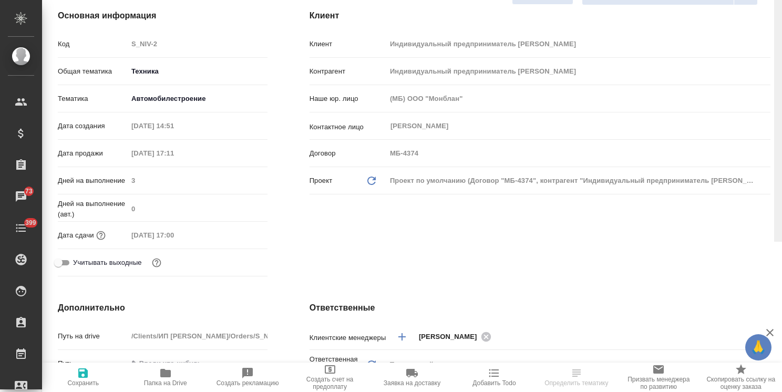
scroll to position [0, 0]
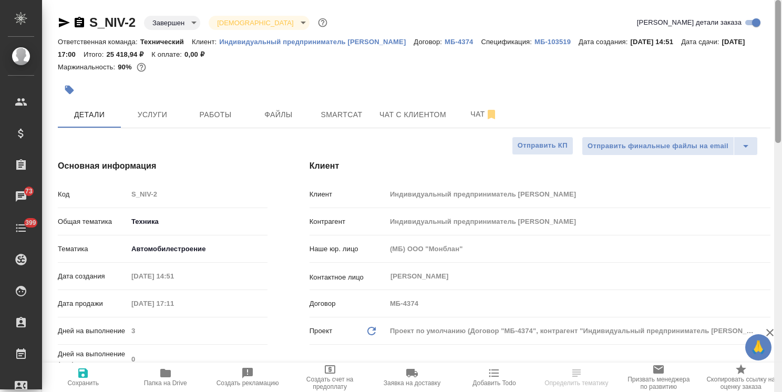
drag, startPoint x: 771, startPoint y: 85, endPoint x: 709, endPoint y: 28, distance: 83.7
click at [773, 2] on div "S_NIV-2 Завершен closed Святая троица holyTrinity Кратко детали заказа Ответств…" at bounding box center [412, 196] width 740 height 392
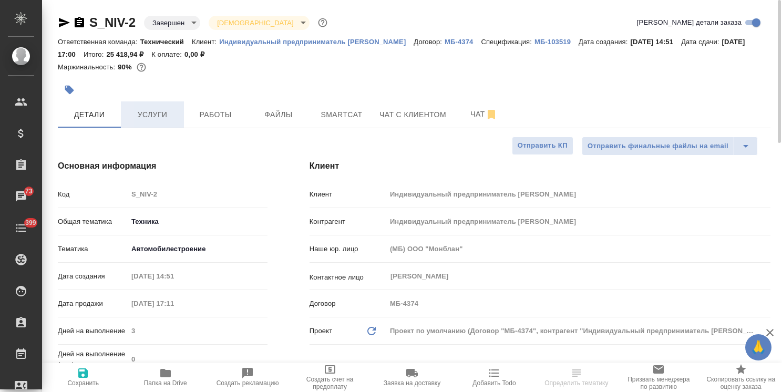
click at [149, 109] on span "Услуги" at bounding box center [152, 114] width 50 height 13
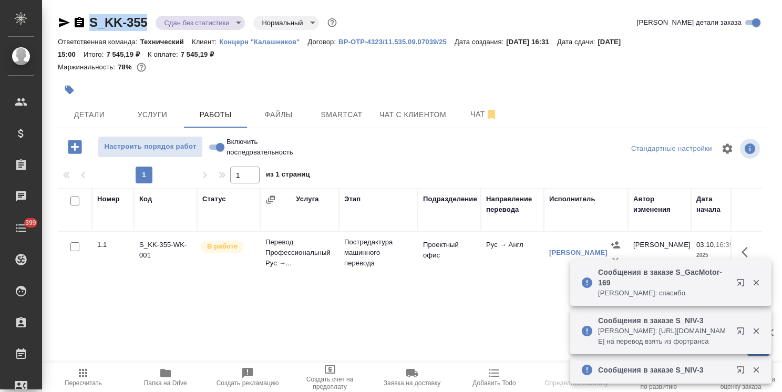
drag, startPoint x: 153, startPoint y: 12, endPoint x: 73, endPoint y: 9, distance: 80.4
click at [73, 9] on div "S_KK-355 Сдан без статистики distributed Нормальный normal Кратко детали заказа…" at bounding box center [414, 225] width 724 height 451
copy link "S_KK-355"
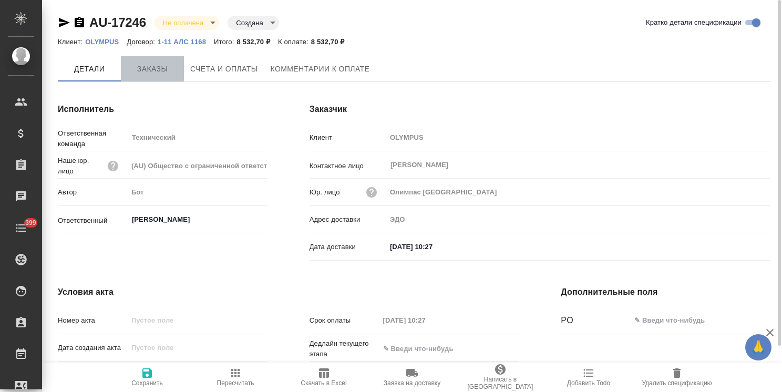
click at [141, 69] on span "Заказы" at bounding box center [152, 69] width 50 height 13
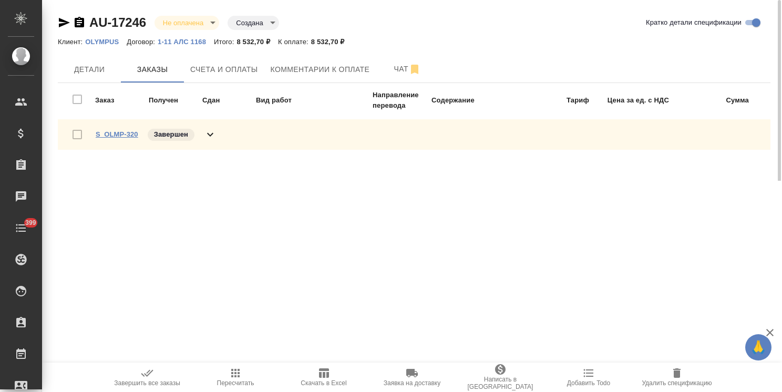
click at [118, 135] on link "S_OLMP-320" at bounding box center [117, 134] width 43 height 8
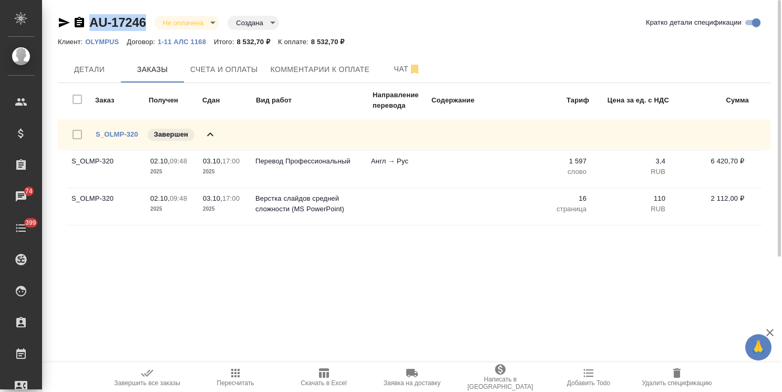
drag, startPoint x: 148, startPoint y: 12, endPoint x: 86, endPoint y: 12, distance: 61.5
click at [86, 12] on div "AU-17246 Не оплачена notPayed Создана created Кратко детали спецификации Клиент…" at bounding box center [414, 128] width 724 height 256
copy link "AU-17246"
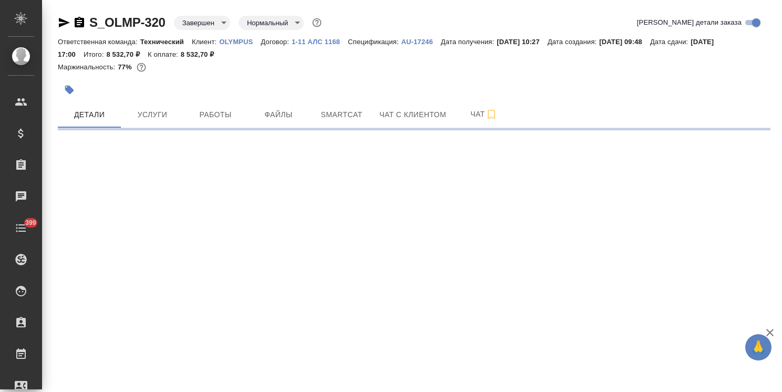
select select "RU"
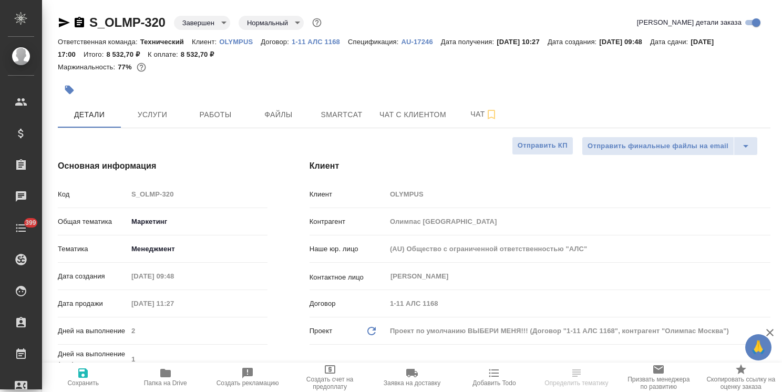
type textarea "x"
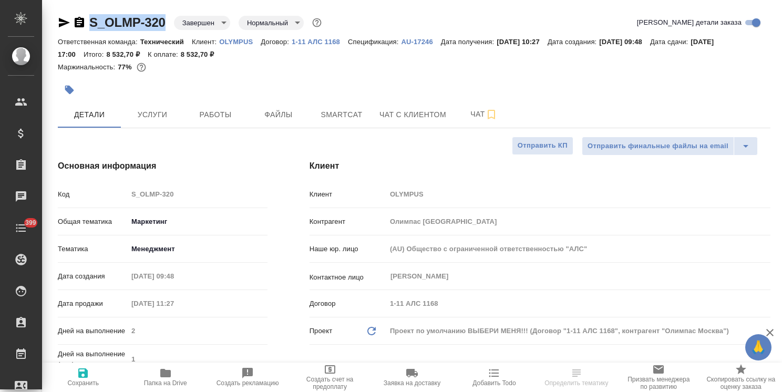
type textarea "x"
drag, startPoint x: 172, startPoint y: 9, endPoint x: 86, endPoint y: 14, distance: 86.8
type textarea "x"
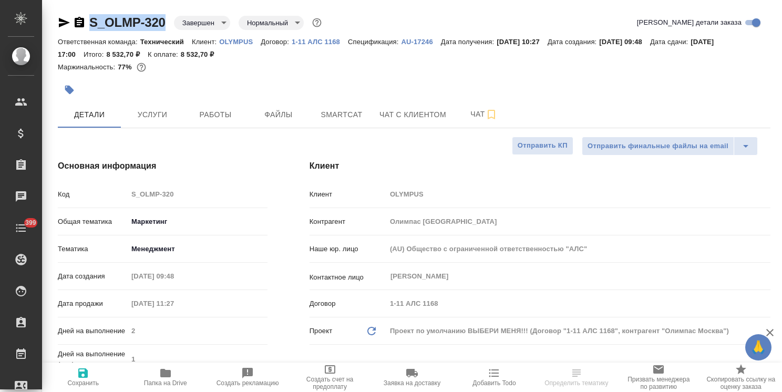
type textarea "x"
select select "RU"
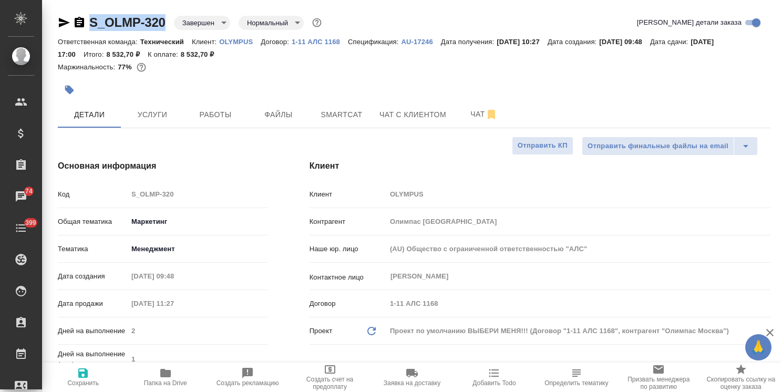
type textarea "x"
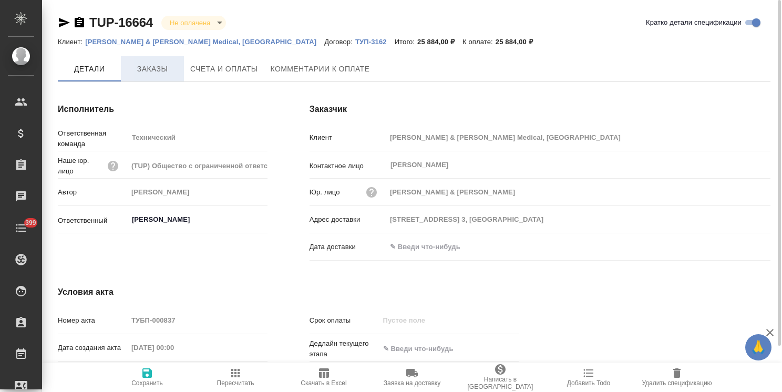
click at [160, 78] on button "Заказы" at bounding box center [152, 68] width 63 height 25
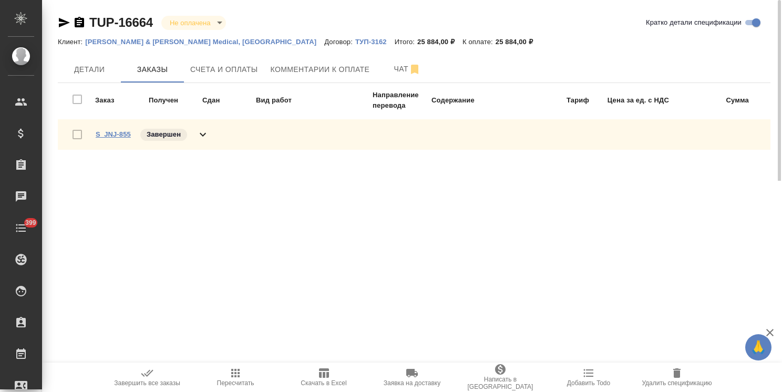
click at [118, 136] on link "S_JNJ-855" at bounding box center [113, 134] width 35 height 8
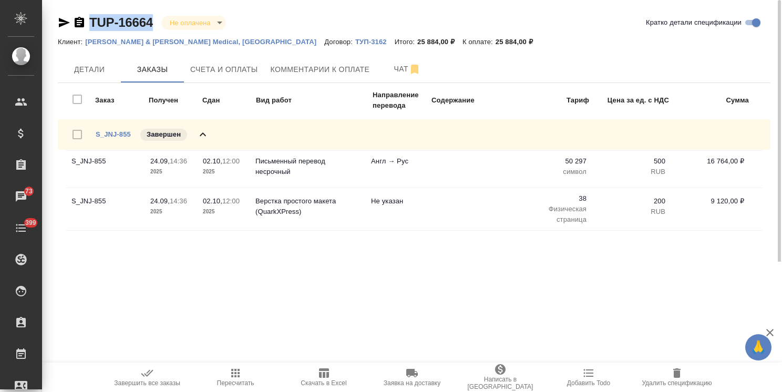
drag, startPoint x: 157, startPoint y: 13, endPoint x: 76, endPoint y: 14, distance: 81.5
click at [77, 15] on div "TUP-16664 Не оплачена notPayed Кратко детали спецификации Клиент: [PERSON_NAME]…" at bounding box center [414, 131] width 724 height 262
copy link "TUP-16664"
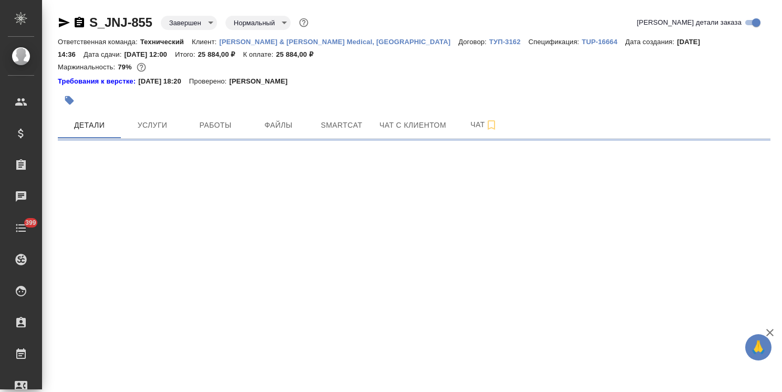
select select "RU"
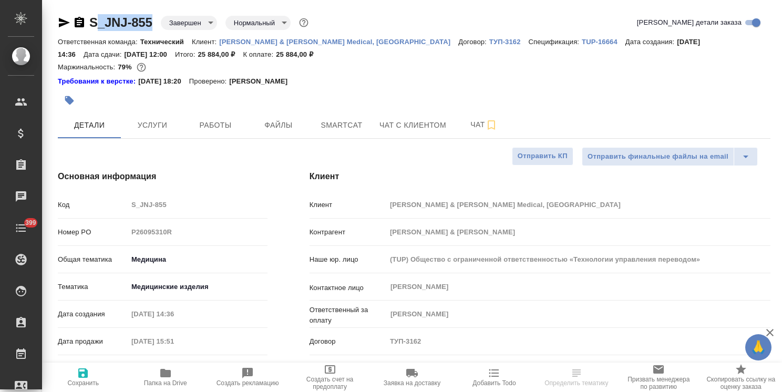
type textarea "x"
drag, startPoint x: 126, startPoint y: 12, endPoint x: 79, endPoint y: 9, distance: 46.3
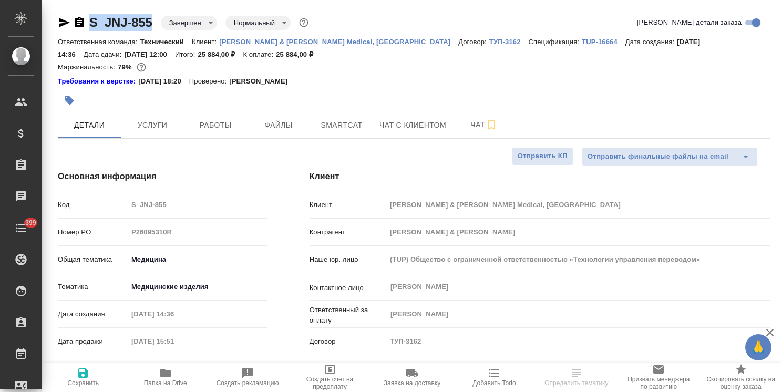
type textarea "x"
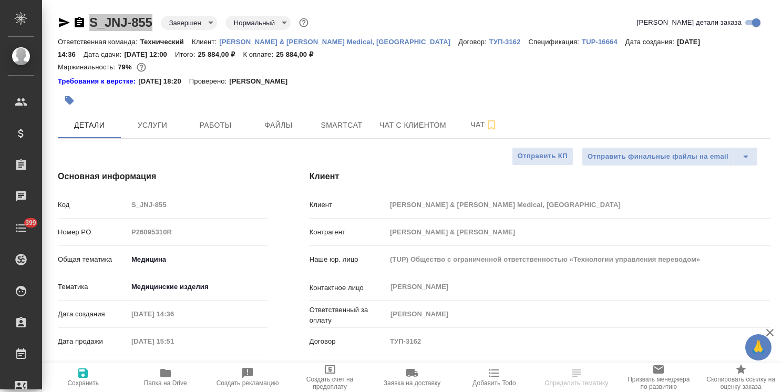
type textarea "x"
select select "RU"
type textarea "x"
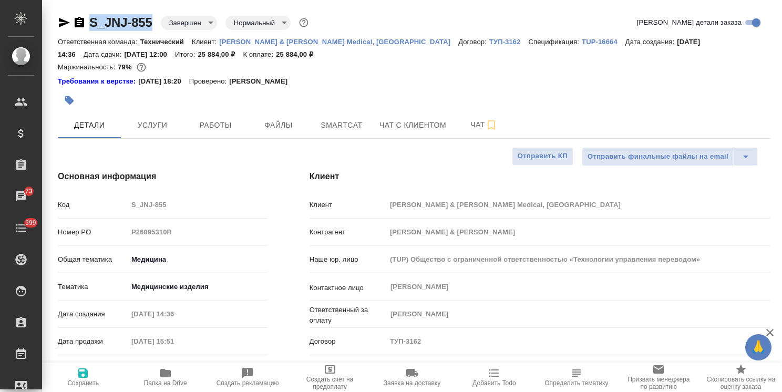
type textarea "x"
click at [166, 121] on span "Услуги" at bounding box center [152, 125] width 50 height 13
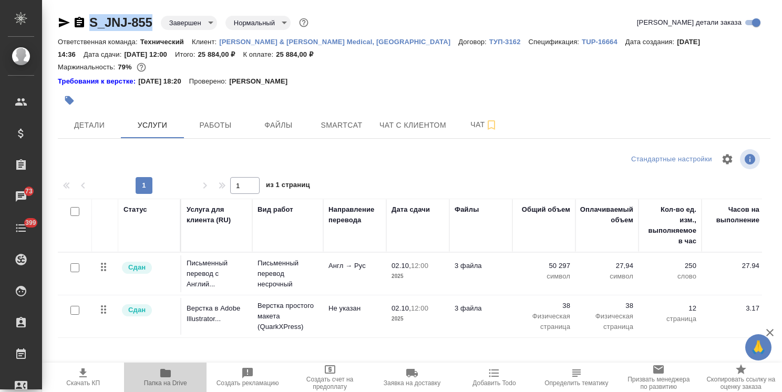
click at [164, 379] on icon "button" at bounding box center [165, 373] width 13 height 13
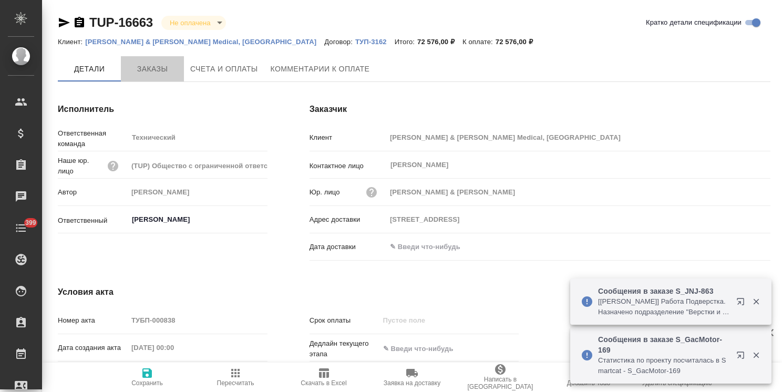
click at [155, 78] on button "Заказы" at bounding box center [152, 68] width 63 height 25
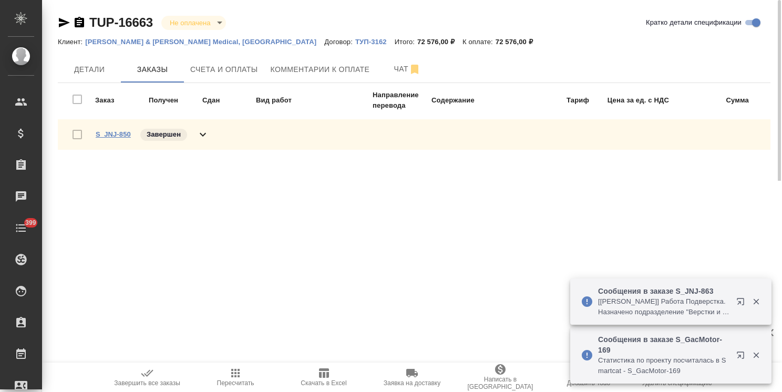
click at [119, 134] on link "S_JNJ-850" at bounding box center [113, 134] width 35 height 8
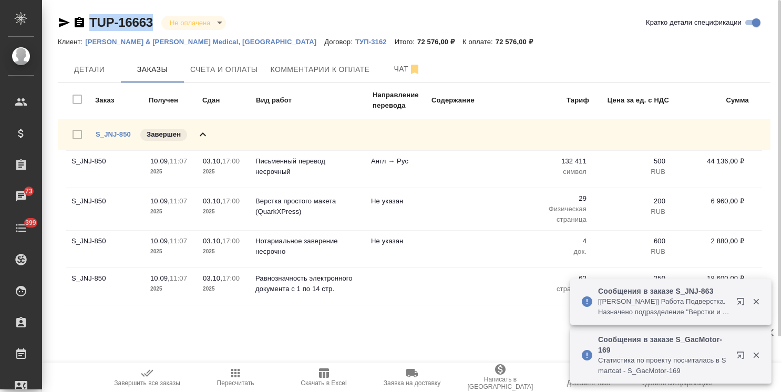
drag, startPoint x: 145, startPoint y: 11, endPoint x: 84, endPoint y: 12, distance: 60.4
click at [84, 12] on div "TUP-16663 Не оплачена notPayed Кратко детали спецификации Клиент: Johnson & Joh…" at bounding box center [414, 168] width 724 height 336
copy link "TUP-16663"
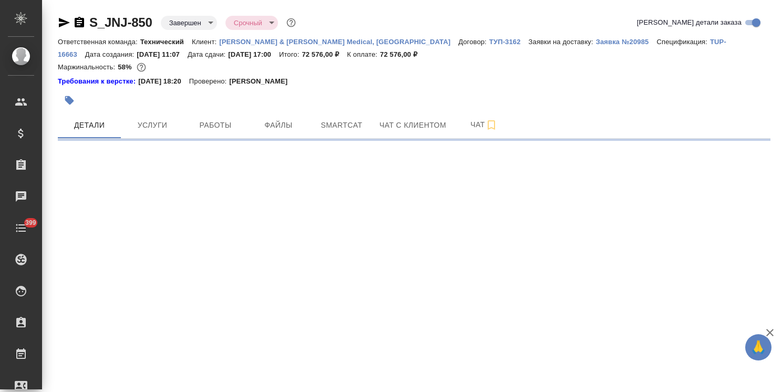
select select "RU"
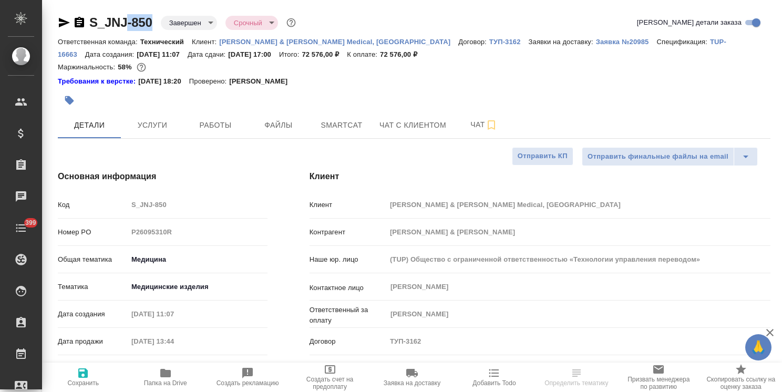
type textarea "x"
drag, startPoint x: 136, startPoint y: 13, endPoint x: 86, endPoint y: 13, distance: 49.4
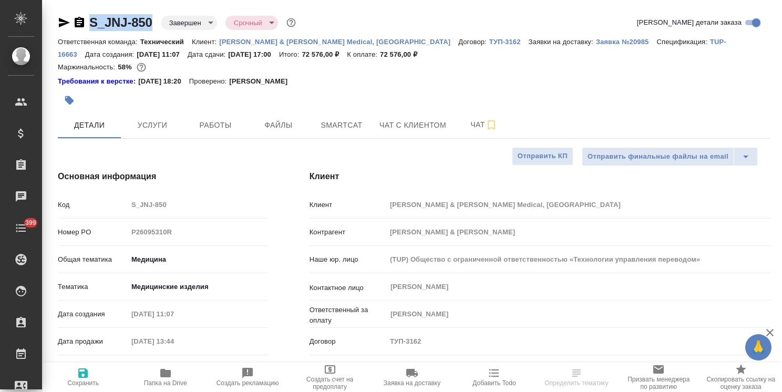
type textarea "x"
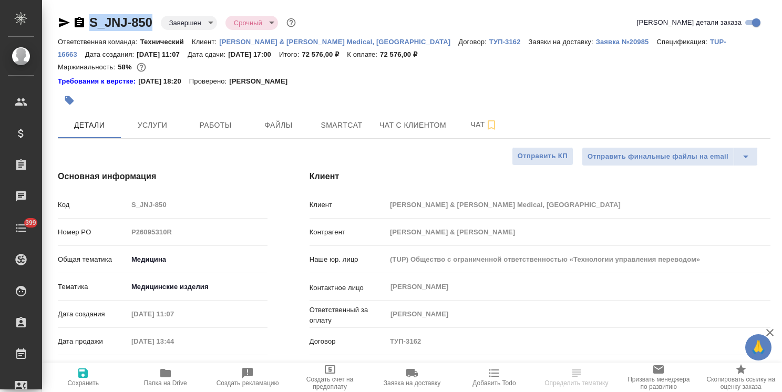
type textarea "x"
select select "RU"
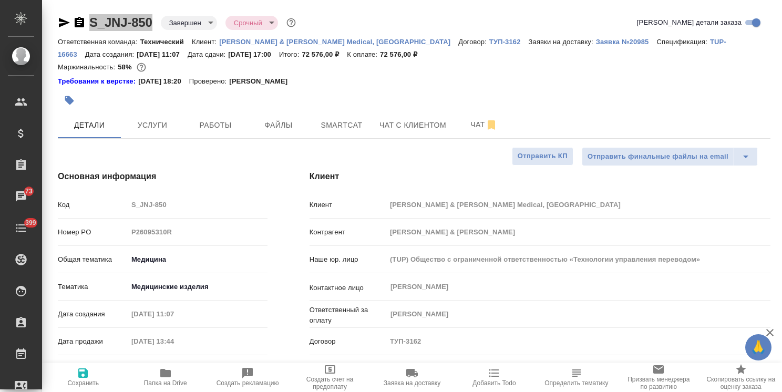
type textarea "x"
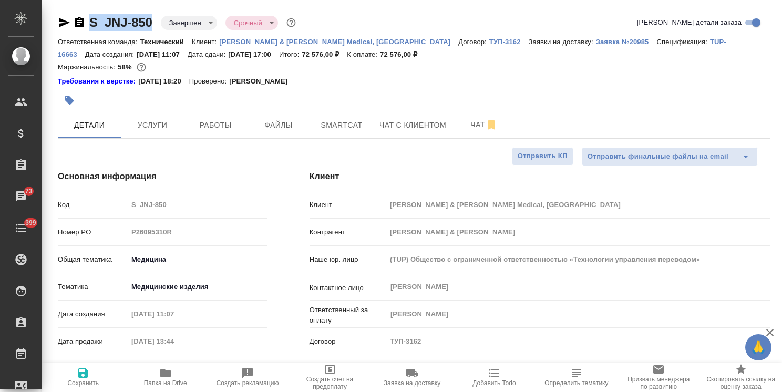
type textarea "x"
click at [171, 124] on span "Услуги" at bounding box center [152, 125] width 50 height 13
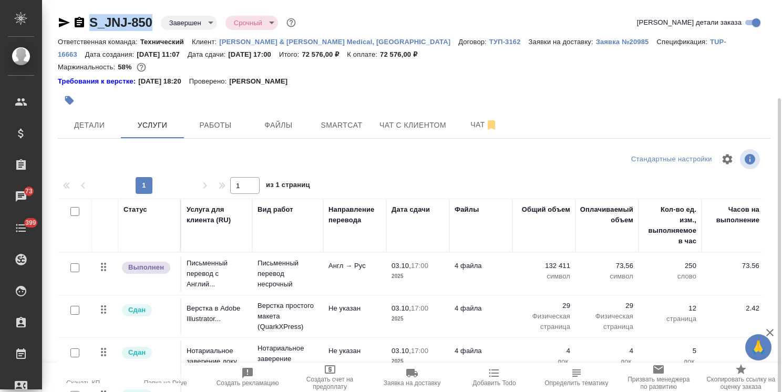
scroll to position [59, 0]
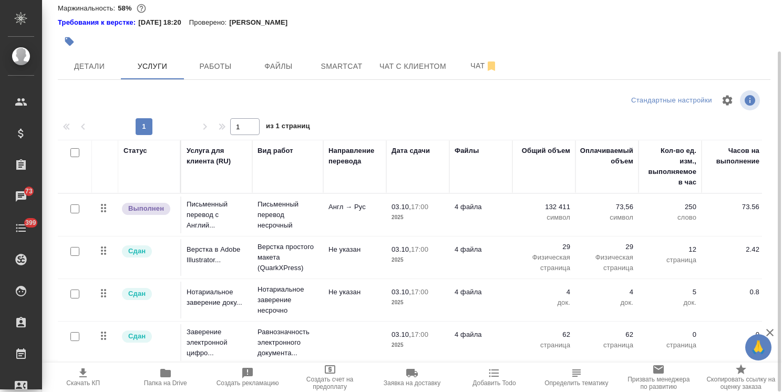
click at [164, 377] on icon "button" at bounding box center [165, 373] width 13 height 13
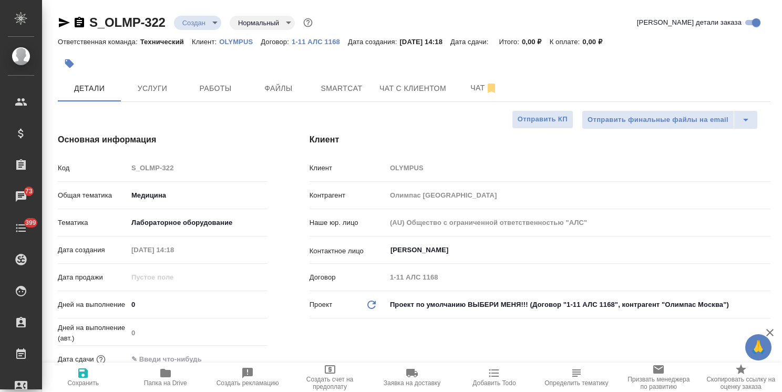
select select "RU"
click at [308, 91] on button "Файлы" at bounding box center [278, 88] width 63 height 26
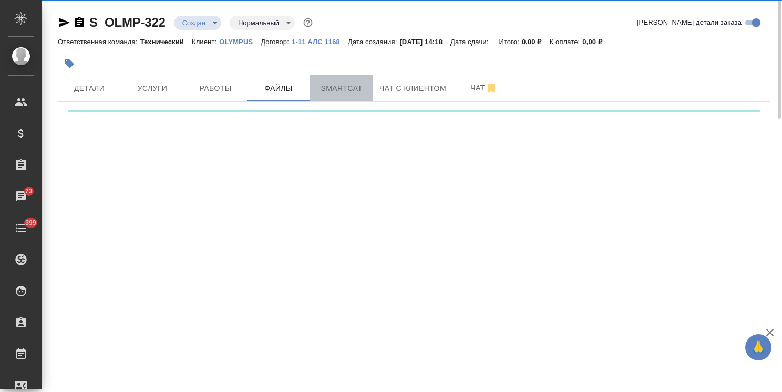
click at [324, 90] on span "Smartcat" at bounding box center [341, 88] width 50 height 13
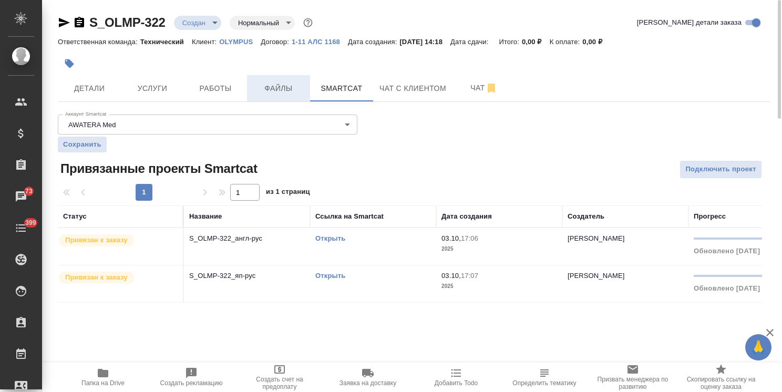
click at [276, 89] on span "Файлы" at bounding box center [278, 88] width 50 height 13
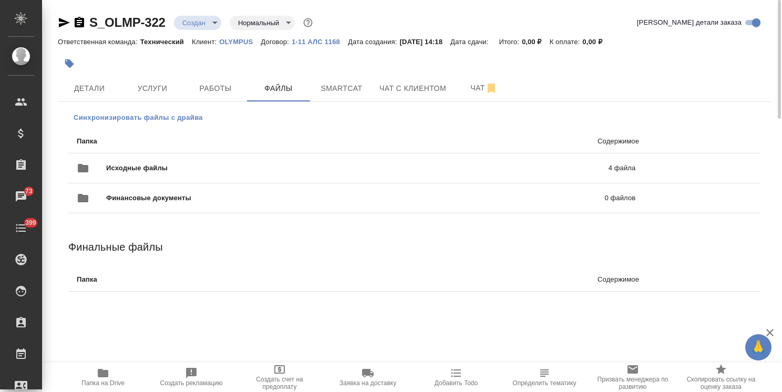
click at [154, 123] on button "Синхронизировать файлы с драйва" at bounding box center [138, 118] width 140 height 16
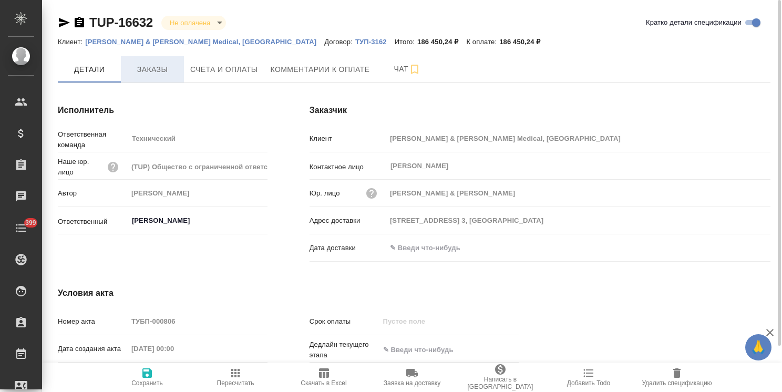
click at [166, 75] on span "Заказы" at bounding box center [152, 69] width 50 height 13
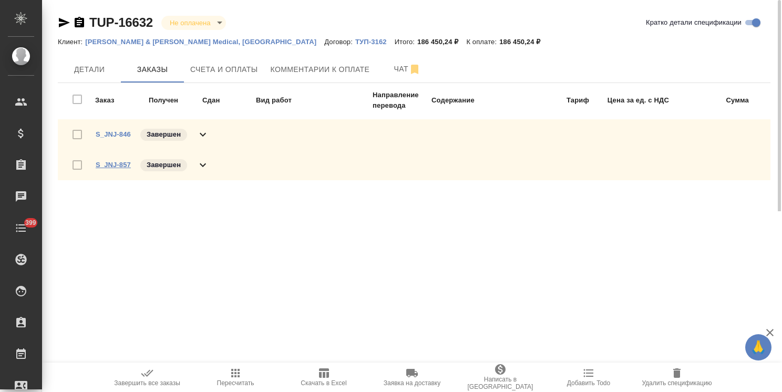
click at [114, 163] on link "S_JNJ-857" at bounding box center [113, 165] width 35 height 8
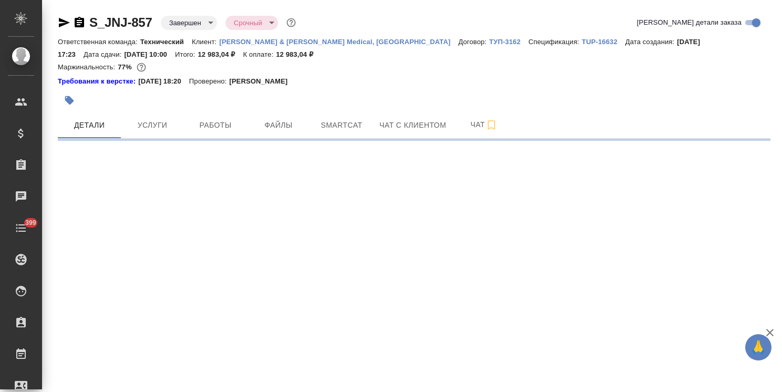
select select "RU"
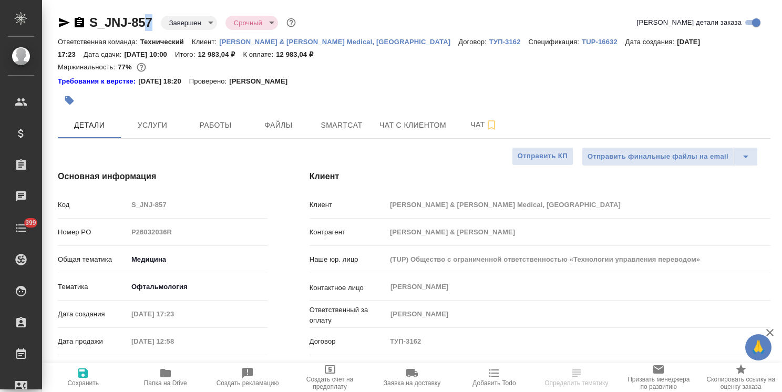
type textarea "x"
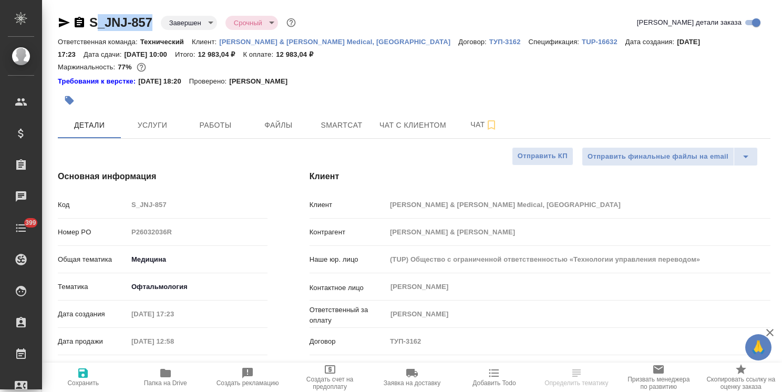
type textarea "x"
drag, startPoint x: 159, startPoint y: 10, endPoint x: 75, endPoint y: 11, distance: 84.1
type textarea "x"
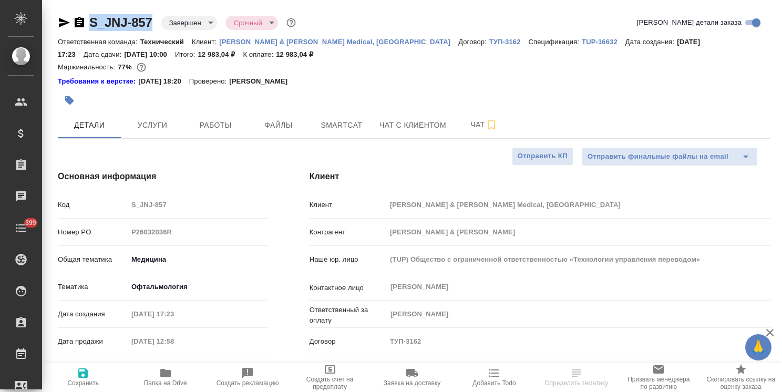
type textarea "x"
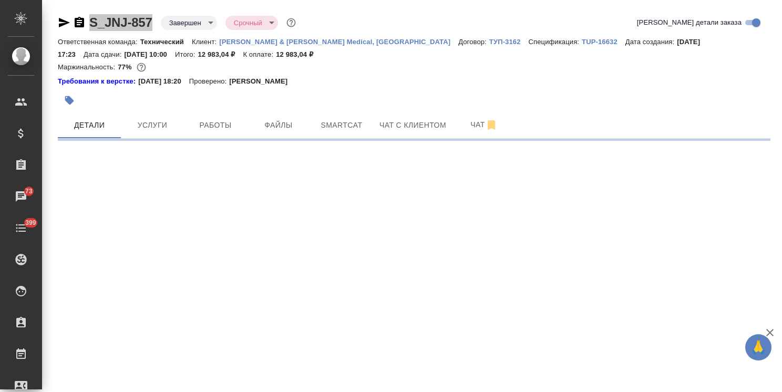
select select "RU"
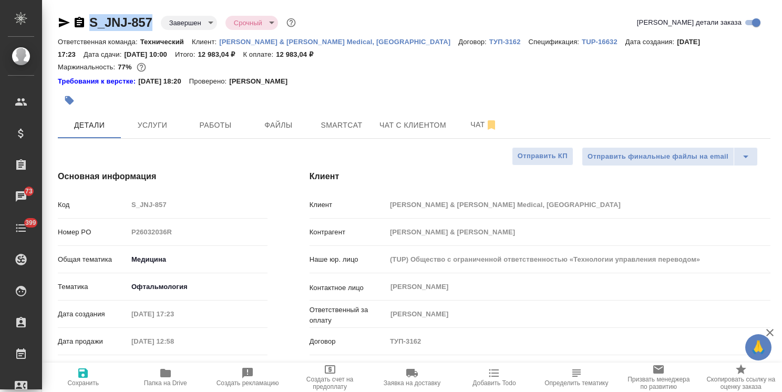
type textarea "x"
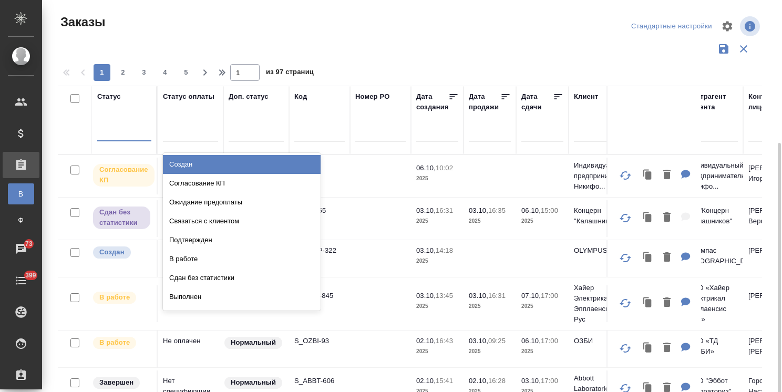
scroll to position [78, 0]
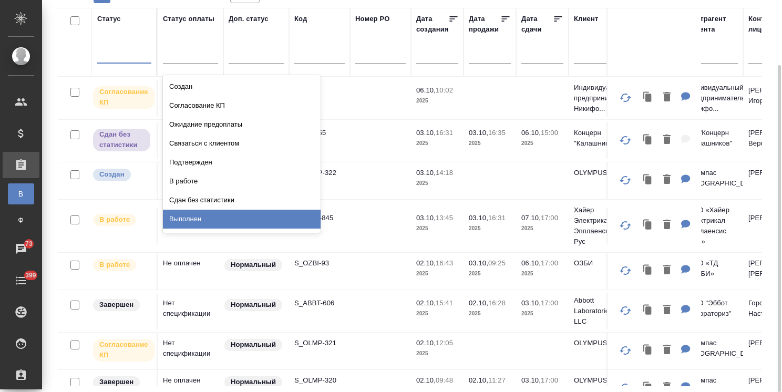
click at [193, 218] on div "Выполнен" at bounding box center [242, 219] width 158 height 19
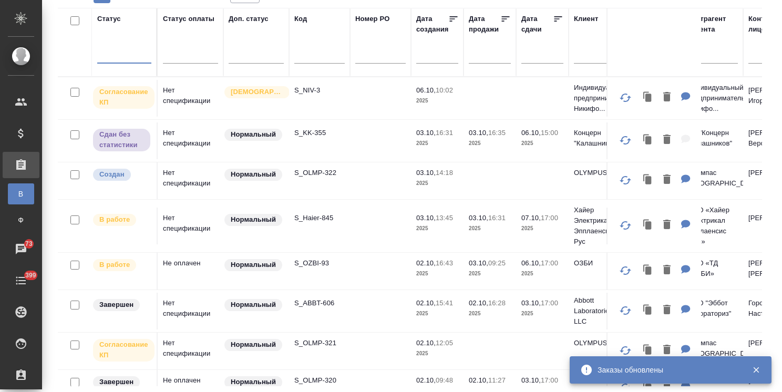
click at [125, 53] on div at bounding box center [124, 52] width 54 height 15
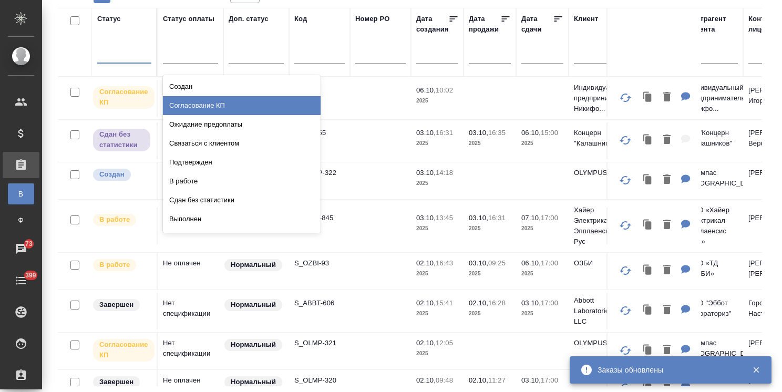
click at [197, 105] on div "Согласование КП" at bounding box center [242, 105] width 158 height 19
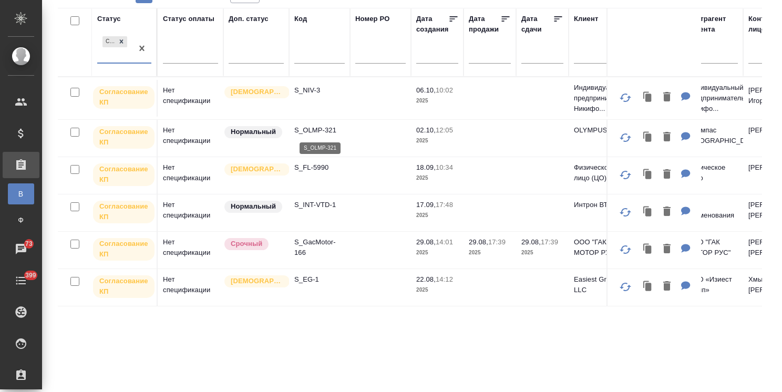
click at [318, 130] on p "S_OLMP-321" at bounding box center [319, 130] width 50 height 11
click at [311, 167] on p "S_FL-5990" at bounding box center [319, 167] width 50 height 11
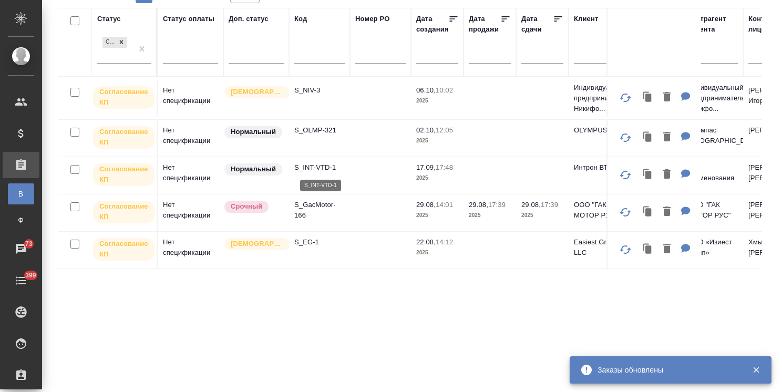
click at [323, 167] on p "S_INT-VTD-1" at bounding box center [319, 167] width 50 height 11
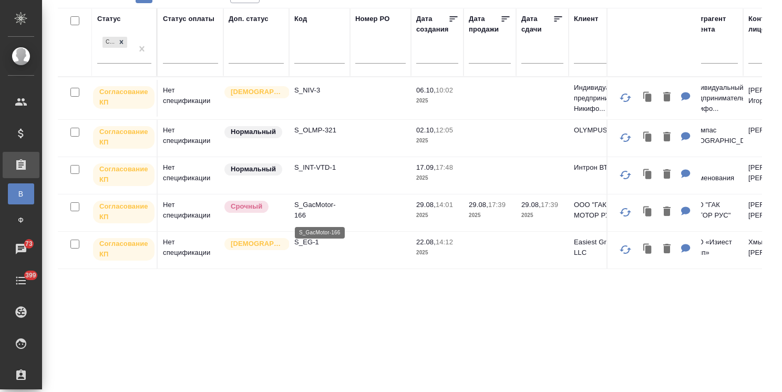
click at [309, 203] on p "S_GacMotor-166" at bounding box center [319, 210] width 50 height 21
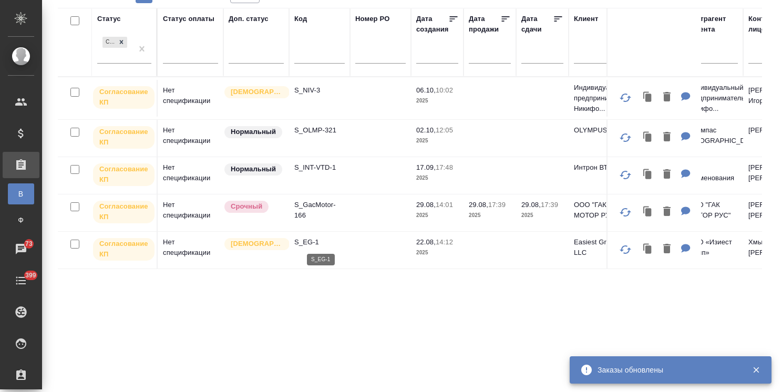
click at [313, 242] on p "S_EG-1" at bounding box center [319, 242] width 50 height 11
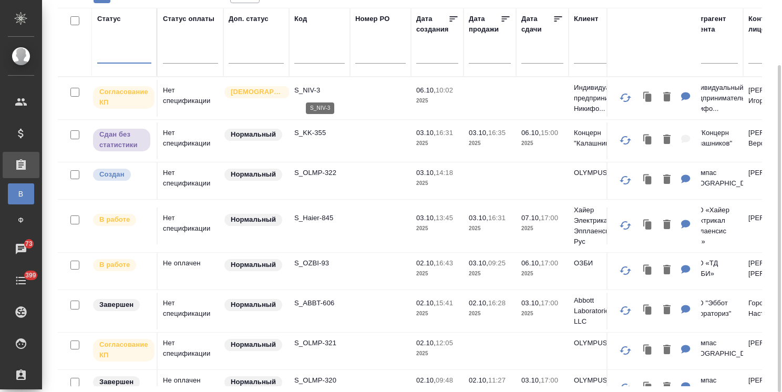
click at [313, 91] on p "S_NIV-3" at bounding box center [319, 90] width 50 height 11
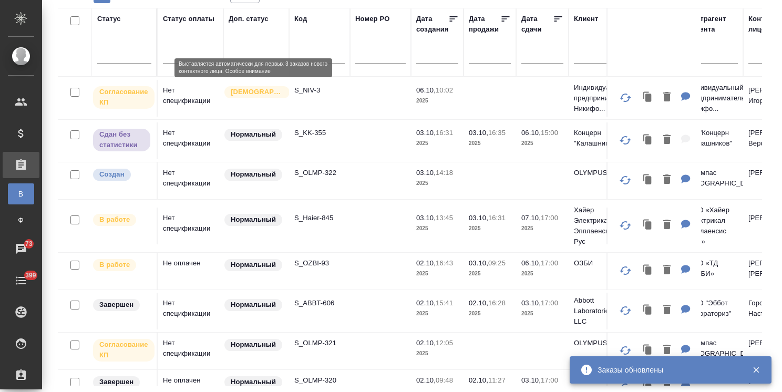
click at [315, 49] on div at bounding box center [319, 58] width 50 height 26
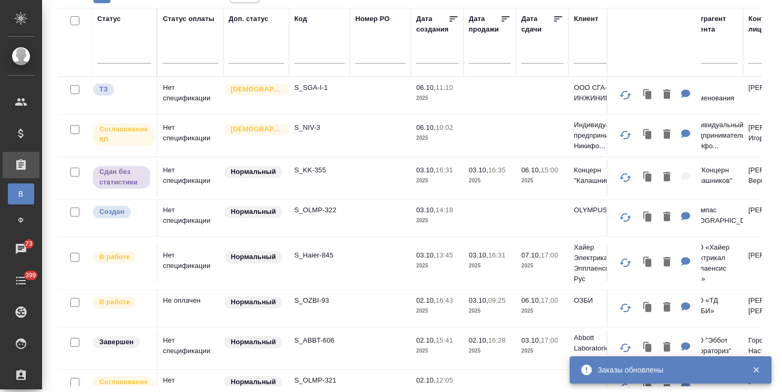
drag, startPoint x: 313, startPoint y: 44, endPoint x: 320, endPoint y: 66, distance: 23.0
click at [320, 57] on div "Код" at bounding box center [319, 42] width 50 height 57
drag, startPoint x: 329, startPoint y: 60, endPoint x: 321, endPoint y: 60, distance: 7.9
click at [323, 60] on input "text" at bounding box center [319, 56] width 50 height 13
paste input "S_EG-1"
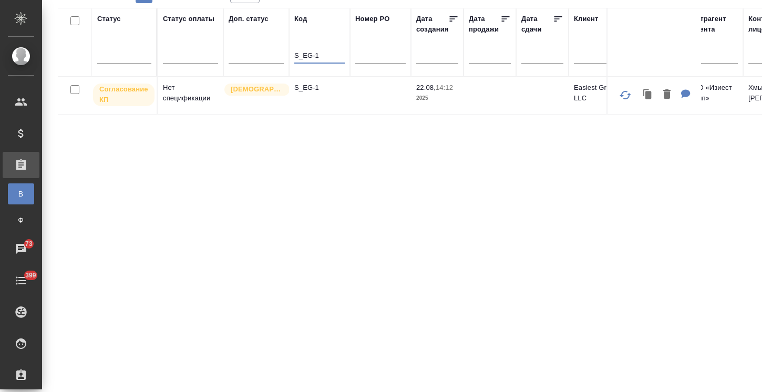
type input "S_EG-1"
click at [309, 86] on p "S_EG-1" at bounding box center [319, 88] width 50 height 11
drag, startPoint x: 322, startPoint y: 53, endPoint x: 282, endPoint y: 52, distance: 40.0
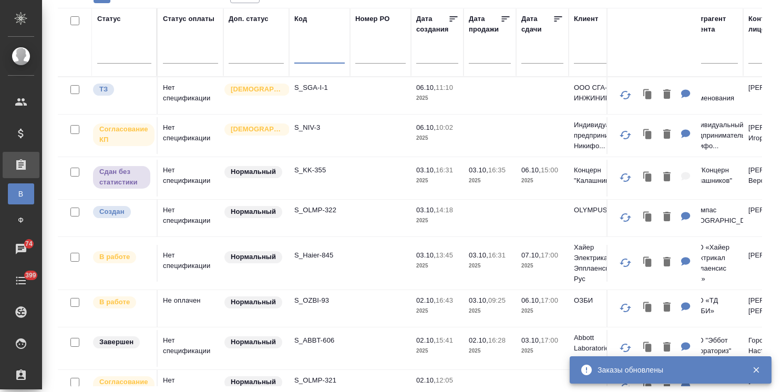
click at [314, 85] on p "S_SGA-I-1" at bounding box center [319, 88] width 50 height 11
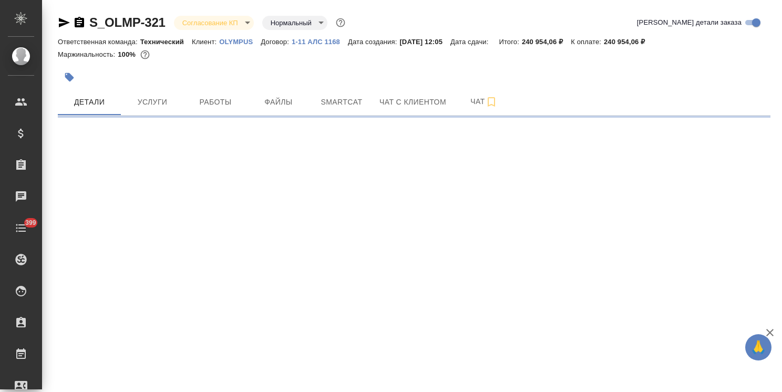
select select "RU"
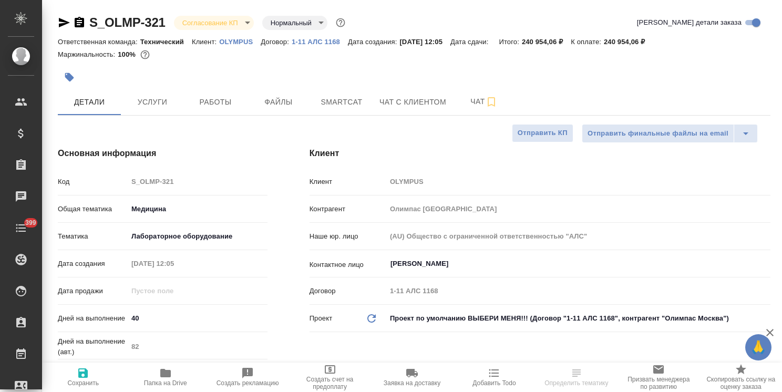
type textarea "x"
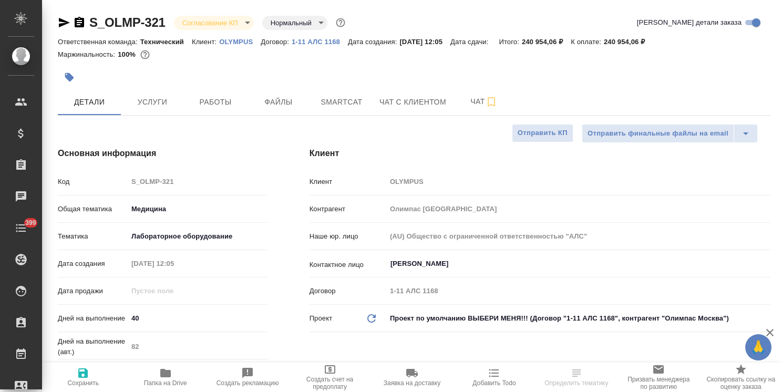
type textarea "x"
drag, startPoint x: 166, startPoint y: 12, endPoint x: 84, endPoint y: 11, distance: 82.0
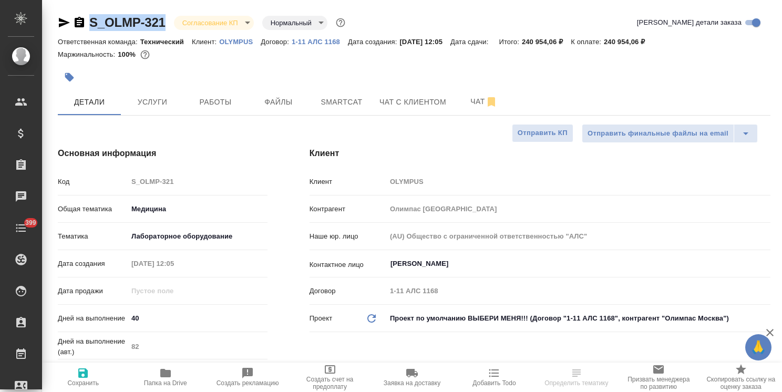
copy link "S_OLMP-321"
type textarea "x"
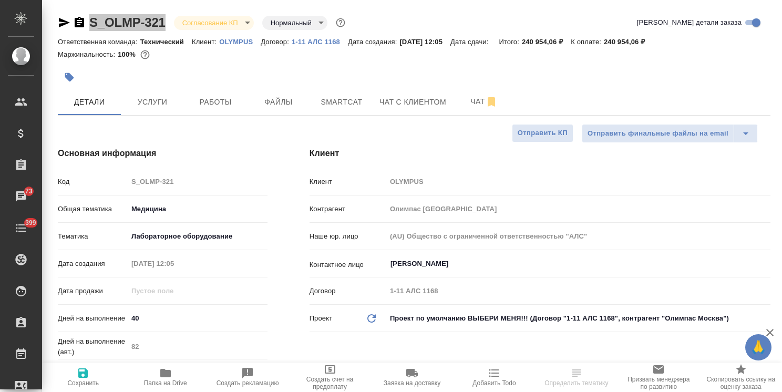
select select "RU"
type textarea "x"
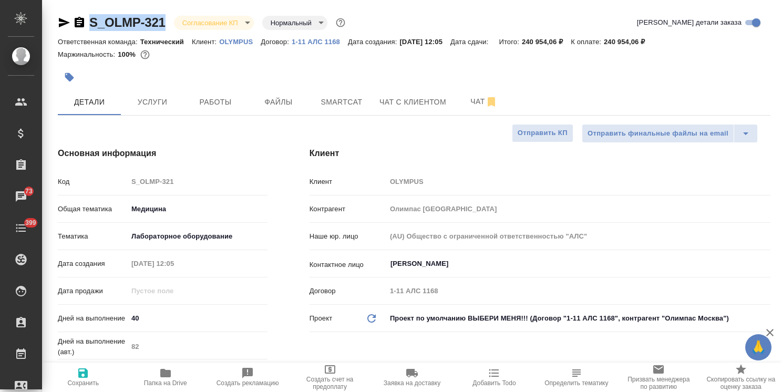
type textarea "x"
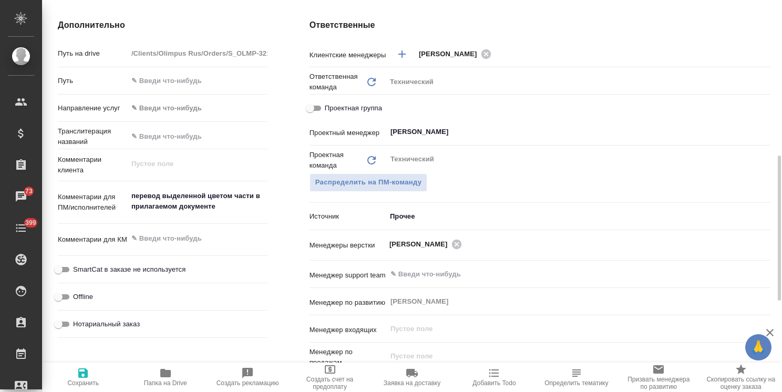
scroll to position [368, 0]
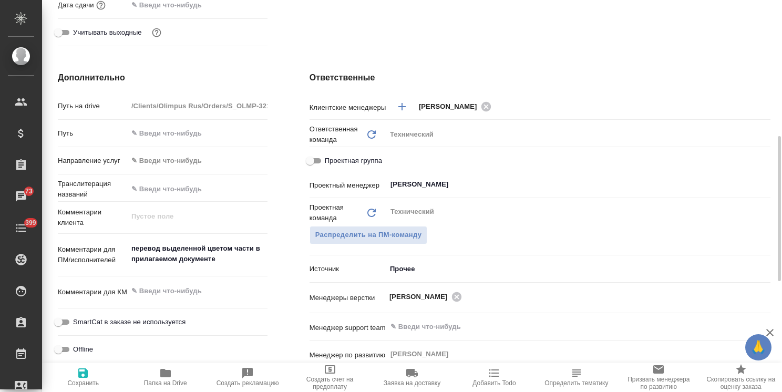
type textarea "x"
click at [184, 288] on textarea at bounding box center [198, 291] width 140 height 18
type textarea "x"
type textarea "0"
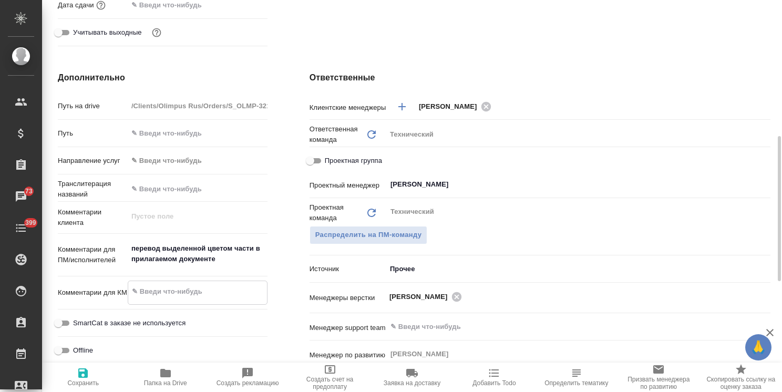
type textarea "x"
type textarea "06"
type textarea "x"
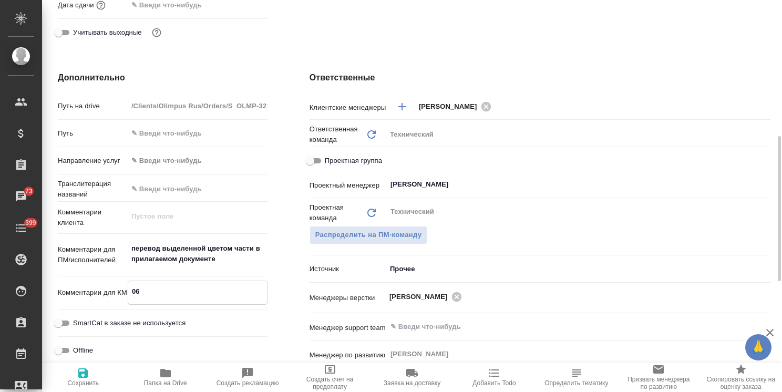
type textarea "x"
type textarea "06."
type textarea "x"
type textarea "06.ё"
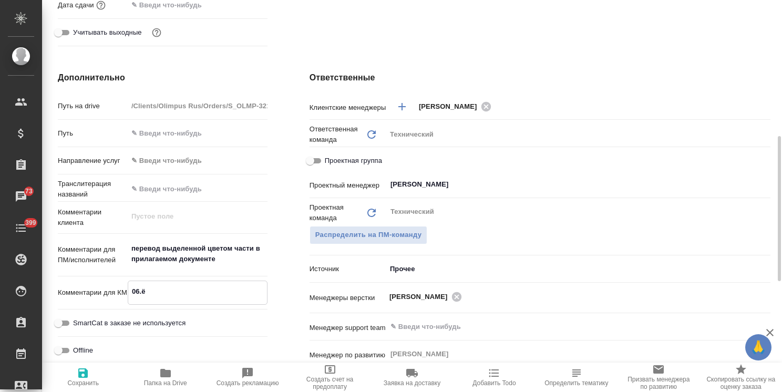
type textarea "x"
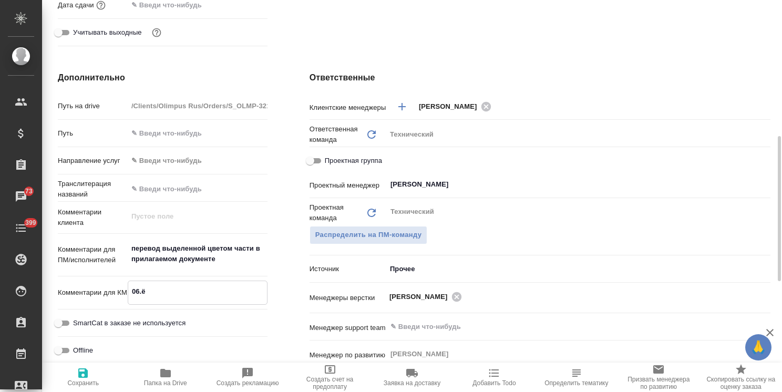
type textarea "06.ё0"
type textarea "x"
type textarea "06.ё"
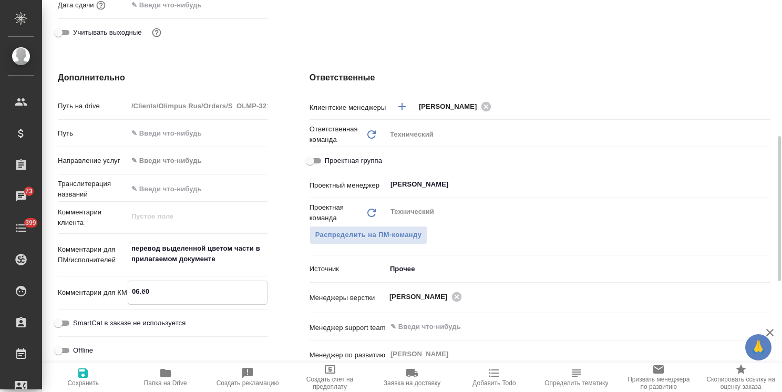
type textarea "x"
type textarea "06."
type textarea "x"
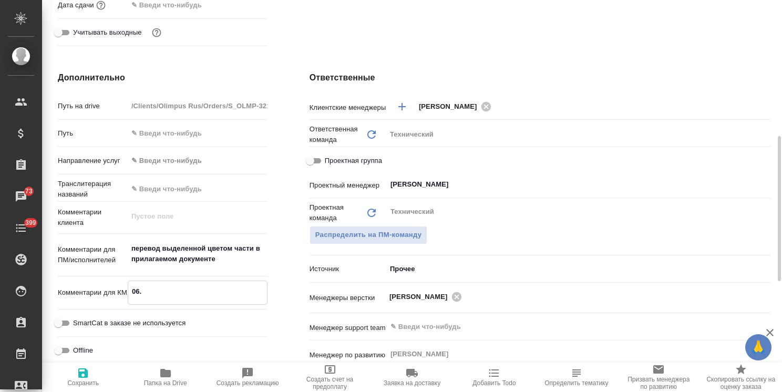
type textarea "x"
type textarea "06.1"
type textarea "x"
type textarea "06.10"
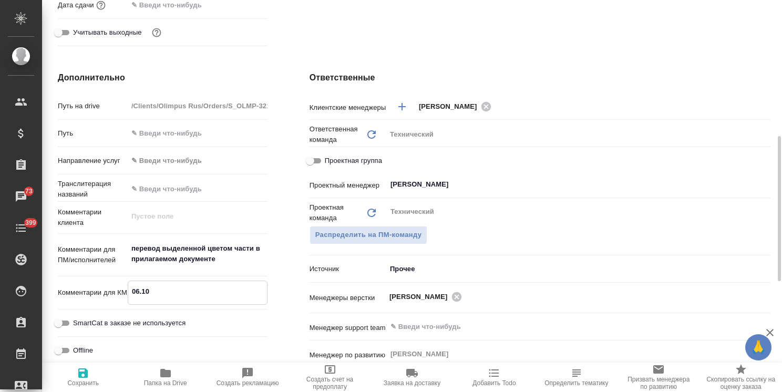
type textarea "x"
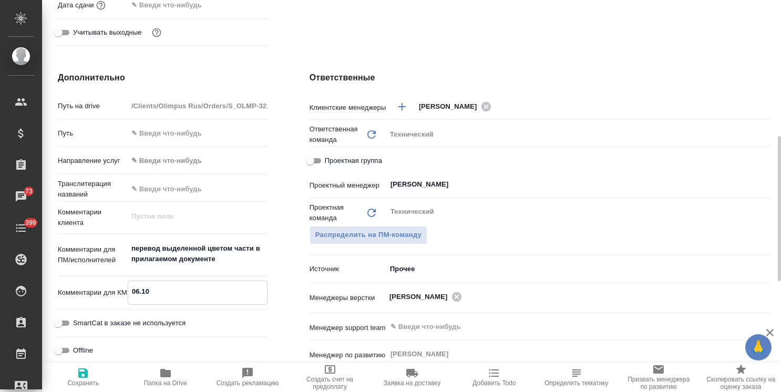
type textarea "06.10:"
type textarea "x"
type textarea "06.10:"
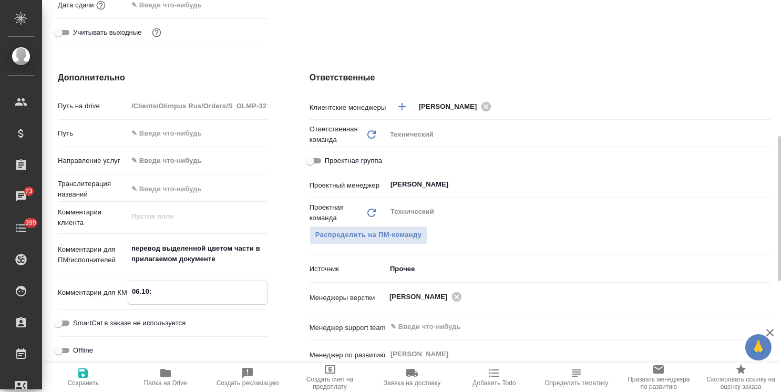
type textarea "x"
type textarea "06.10: з"
type textarea "x"
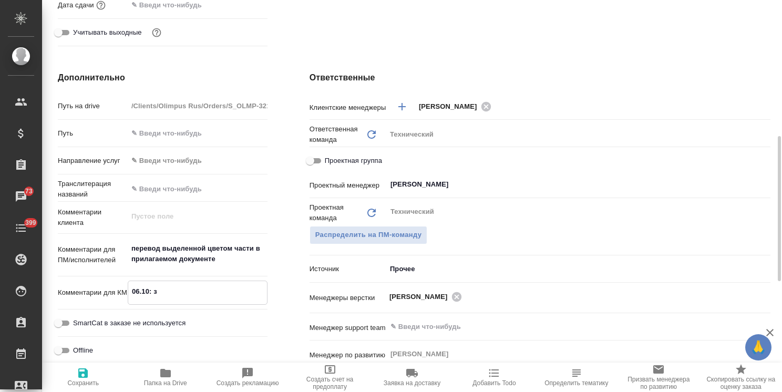
type textarea "06.10: за"
type textarea "x"
type textarea "06.10: зап"
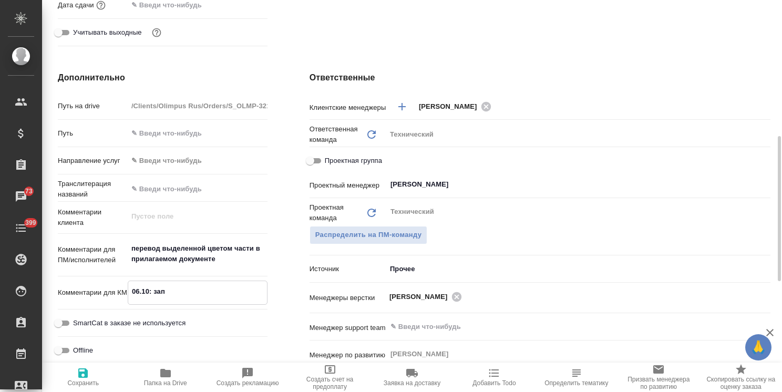
type textarea "x"
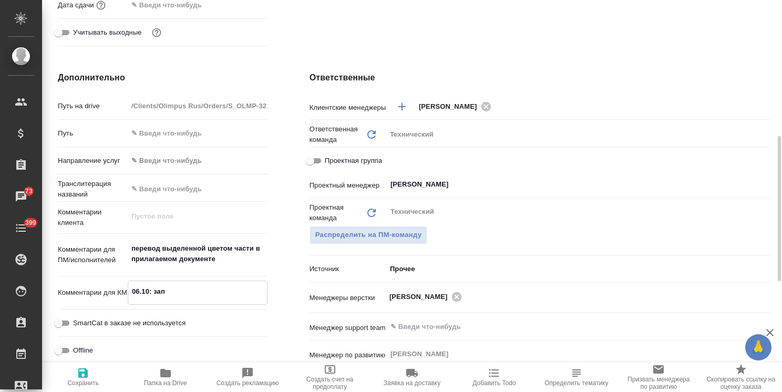
type textarea "06.10: запр"
type textarea "x"
type textarea "06.10: запро"
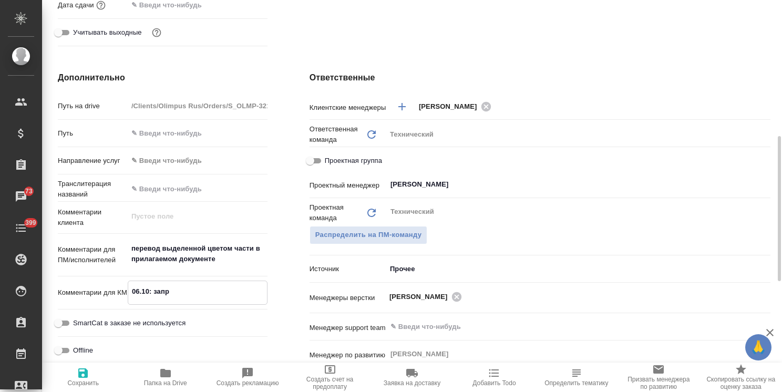
type textarea "x"
type textarea "06.10: запрос"
type textarea "x"
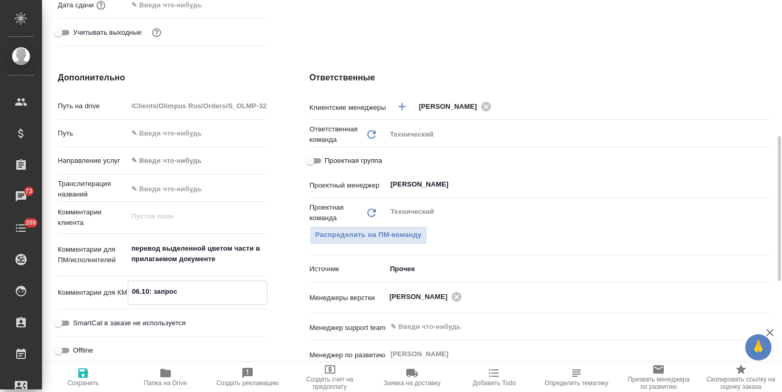
type textarea "x"
type textarea "06.10: запроси"
type textarea "x"
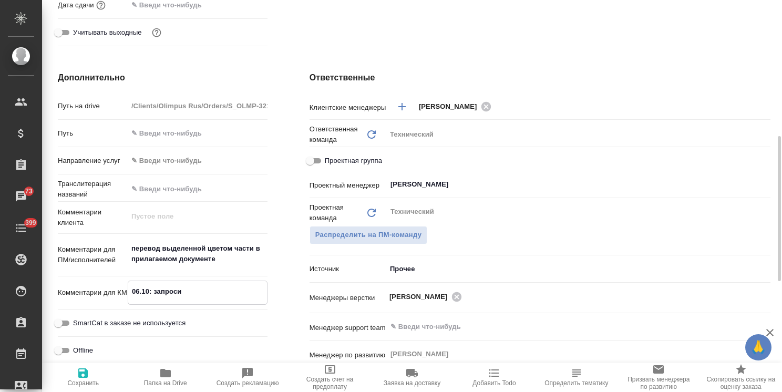
type textarea "x"
type textarea "06.10: запросил"
type textarea "x"
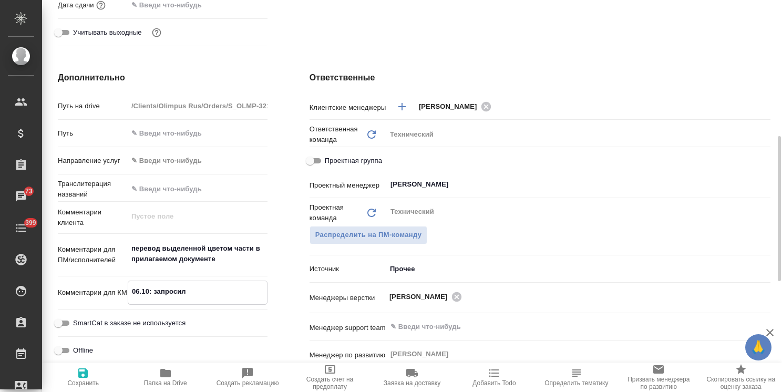
type textarea "06.10: запросила"
type textarea "x"
type textarea "06.10: запросила"
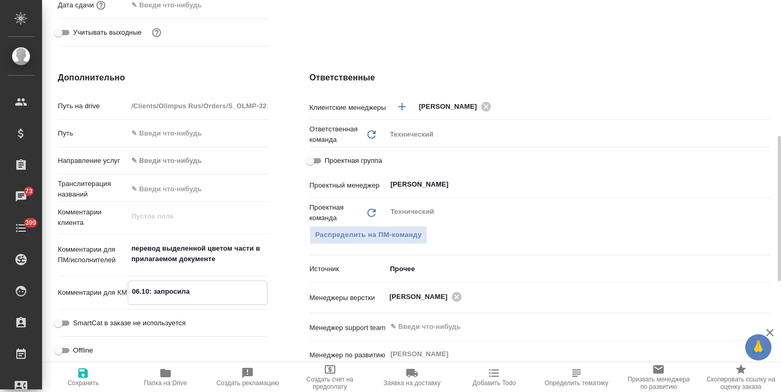
type textarea "x"
type textarea "06.10: запросила О"
type textarea "x"
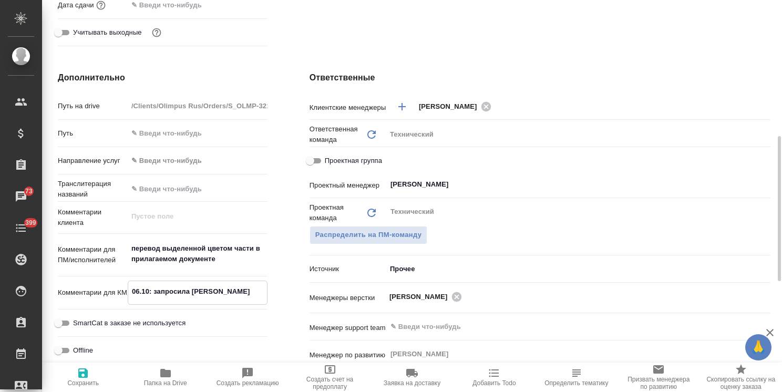
type textarea "06.10: запросила ОС"
type textarea "x"
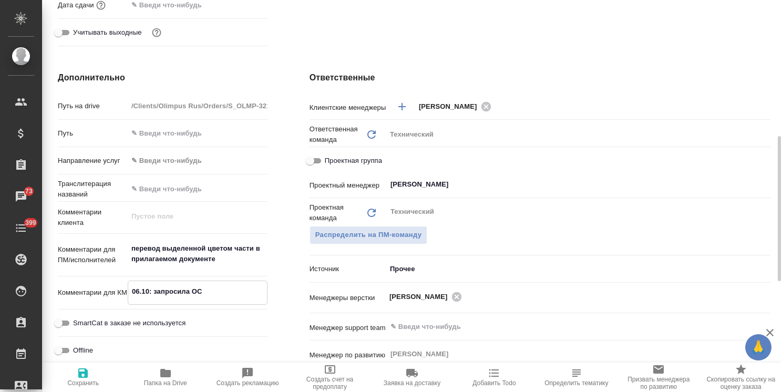
type textarea "x"
type textarea "06.10: запросила ОС"
type textarea "x"
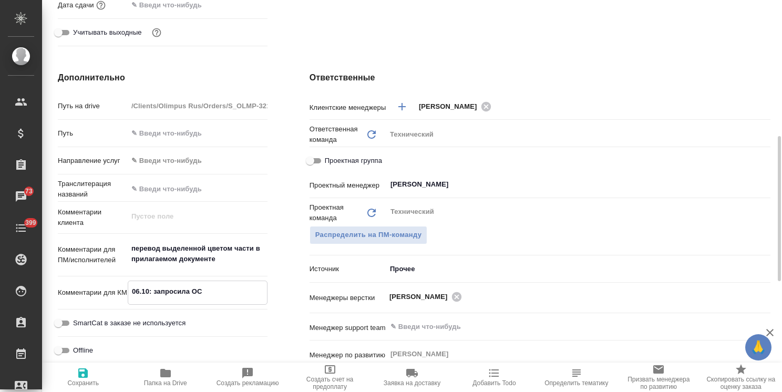
type textarea "06.10: запросила ОС п"
type textarea "x"
type textarea "06.10: запросила ОС по"
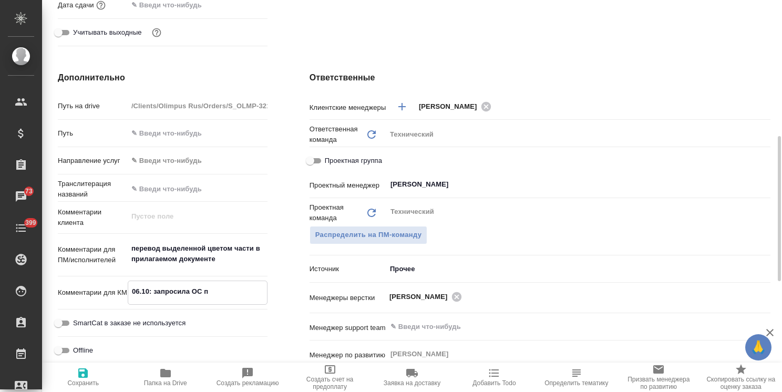
type textarea "x"
type textarea "06.10: запросила ОС по"
type textarea "x"
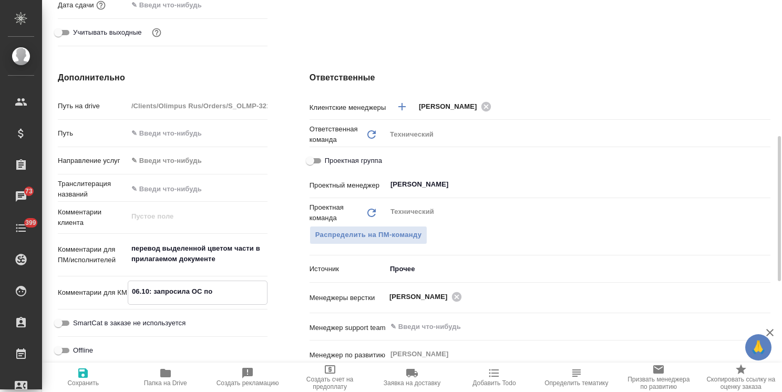
type textarea "x"
type textarea "06.10: запросила ОС по с"
type textarea "x"
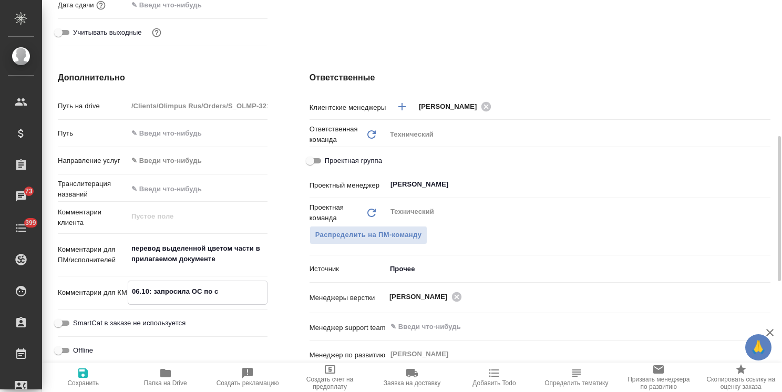
type textarea "x"
type textarea "06.10: запросила ОС по см"
type textarea "x"
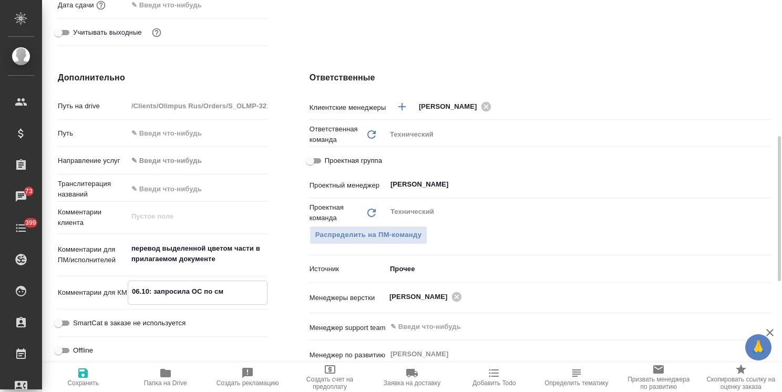
type textarea "06.10: запросила ОС по сме"
type textarea "x"
type textarea "06.10: запросила ОС по смет"
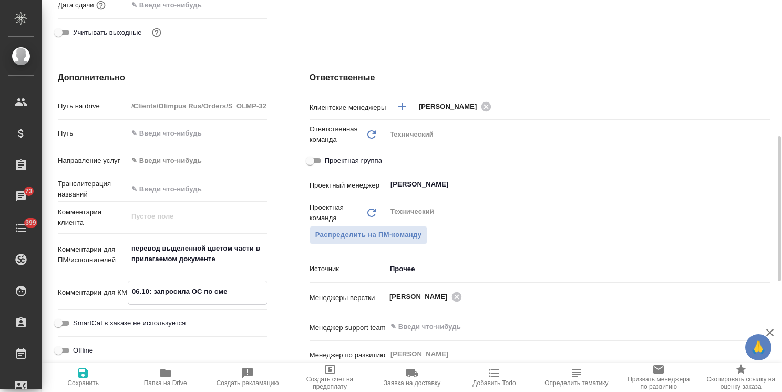
type textarea "x"
type textarea "06.10: запросила ОС по смете"
type textarea "x"
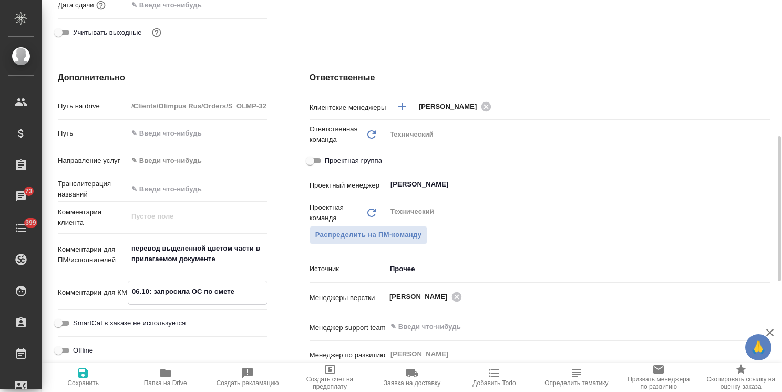
type textarea "06.10: запросила ОС по смете,"
type textarea "x"
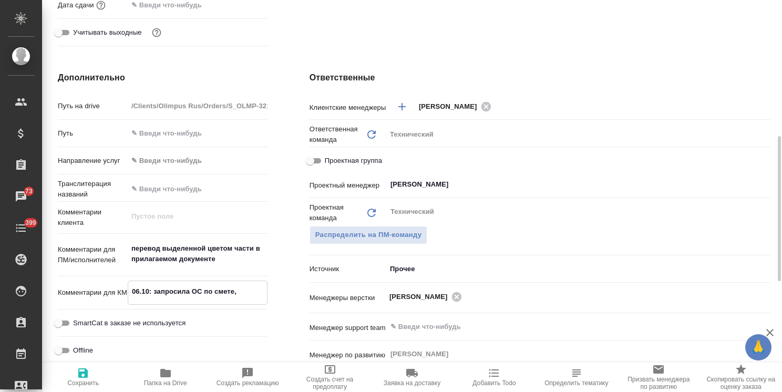
type textarea "x"
type textarea "06.10: запросила ОС по смете,"
type textarea "x"
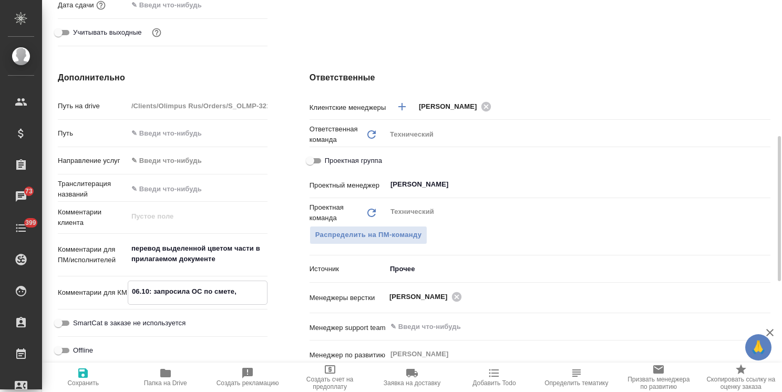
type textarea "06.10: запросила ОС по смете, ж"
type textarea "x"
type textarea "06.10: запросила ОС по смете, жд"
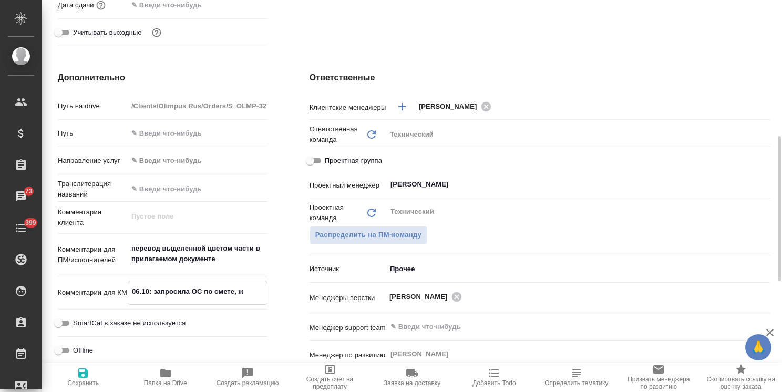
type textarea "x"
type textarea "06.10: запросила ОС по смете, жду"
type textarea "x"
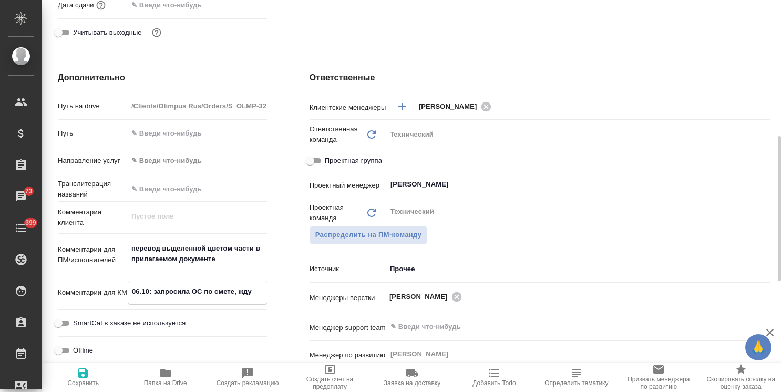
type textarea "06.10: запросила ОС по смете, жду."
type textarea "x"
type textarea "06.10: запросила ОС по смете, жду."
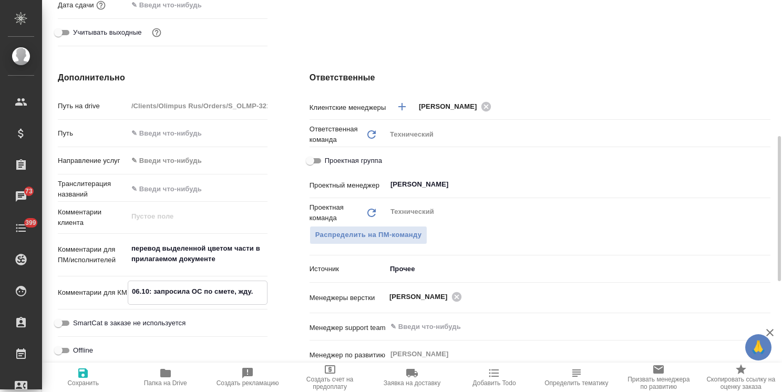
type textarea "x"
click at [74, 376] on span "Сохранить" at bounding box center [82, 377] width 69 height 20
type textarea "x"
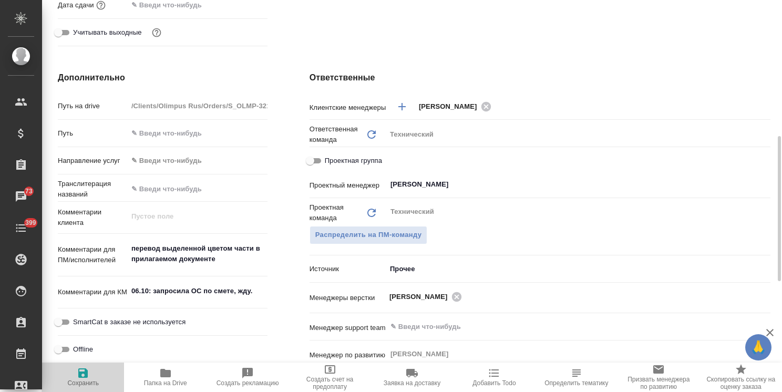
type textarea "x"
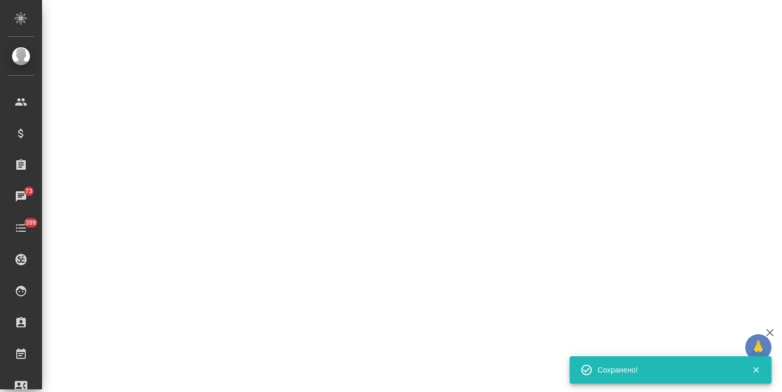
select select "RU"
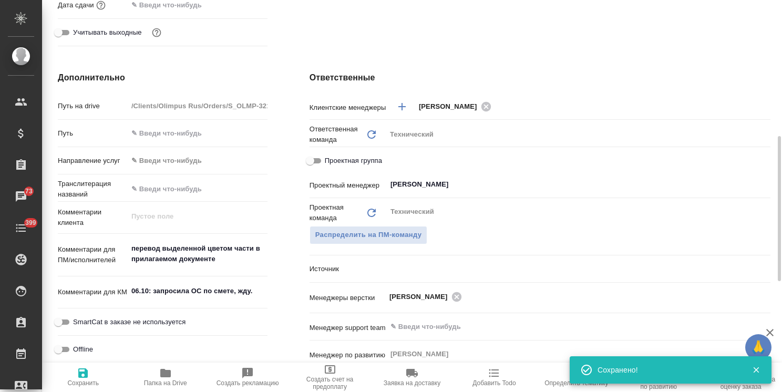
type textarea "x"
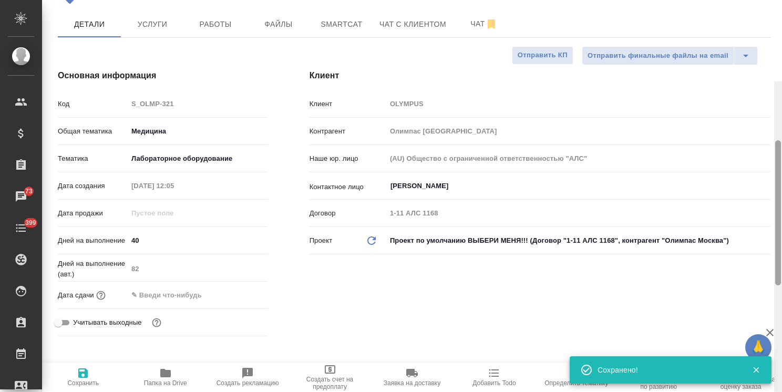
scroll to position [0, 0]
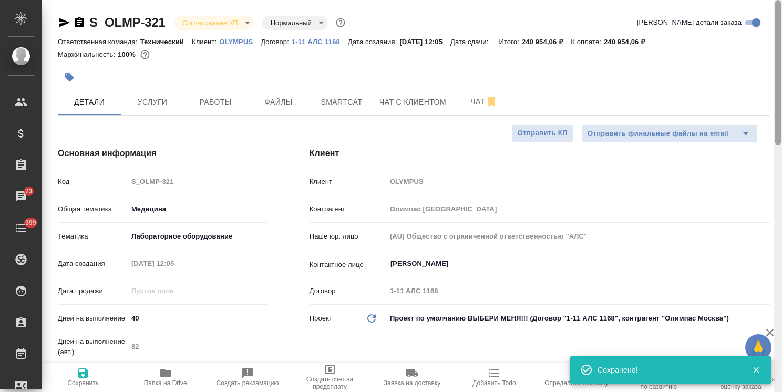
drag, startPoint x: 780, startPoint y: 211, endPoint x: 785, endPoint y: 71, distance: 139.9
click at [781, 71] on html "🙏 .cls-1 fill:#fff; AWATERA Usmanova Olga Клиенты Спецификации Заказы 73 Чаты 3…" at bounding box center [391, 196] width 782 height 392
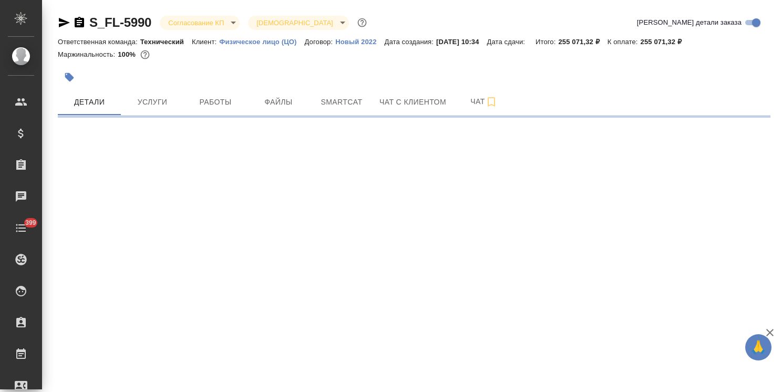
click at [771, 333] on icon "button" at bounding box center [770, 332] width 13 height 13
select select "RU"
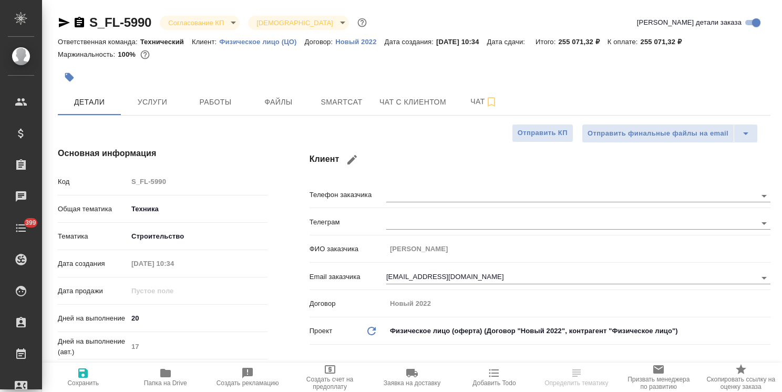
type textarea "x"
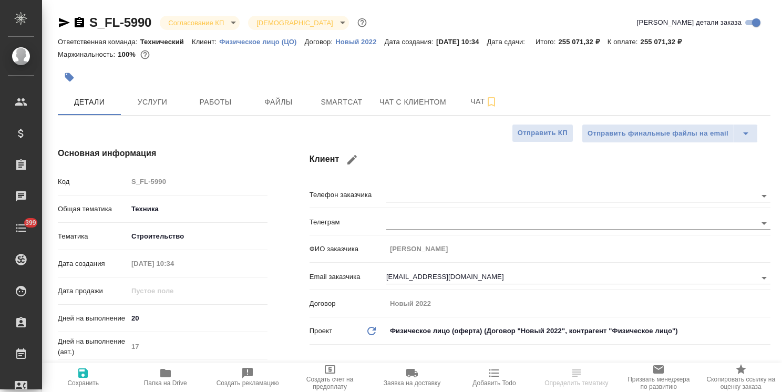
type textarea "x"
drag, startPoint x: 779, startPoint y: 127, endPoint x: 739, endPoint y: 91, distance: 53.6
click at [781, 90] on html ".cls-1 fill:#fff; AWATERA Usmanova Olga Клиенты Спецификации Заказы 73 Чаты 399…" at bounding box center [391, 196] width 782 height 392
click at [217, 23] on body ".cls-1 fill:#fff; AWATERA Usmanova Olga Клиенты Спецификации Заказы 73 Чаты 399…" at bounding box center [391, 196] width 782 height 392
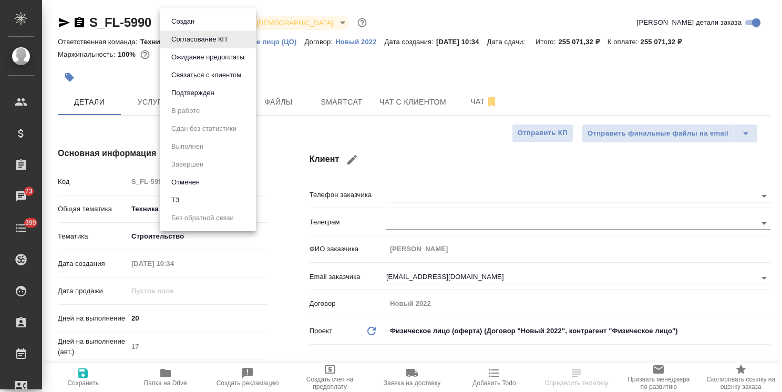
click at [284, 122] on div at bounding box center [391, 196] width 782 height 392
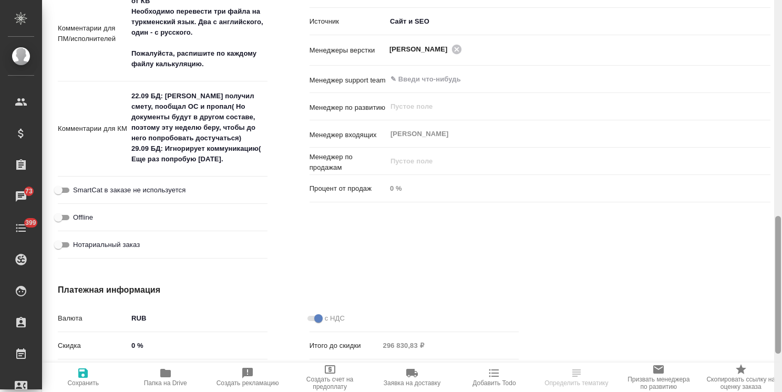
drag, startPoint x: 779, startPoint y: 79, endPoint x: 314, endPoint y: 241, distance: 492.4
click at [761, 295] on div "S_FL-5990 Согласование КП kpNegotiation Святая троица holyTrinity Кратко детали…" at bounding box center [412, 196] width 740 height 392
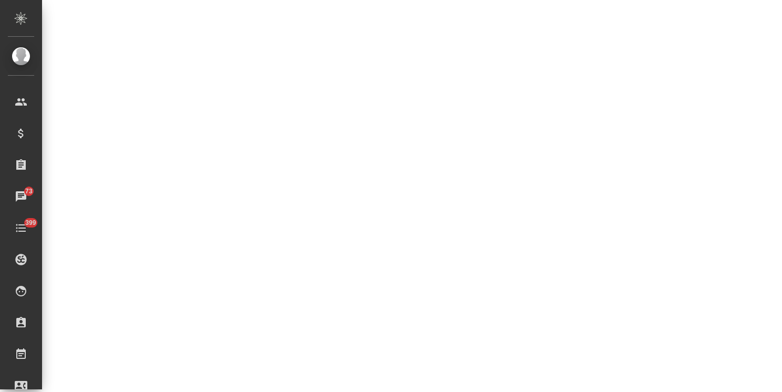
click at [153, 147] on div ".cls-1 fill:#fff; AWATERA Usmanova Olga Клиенты Спецификации Заказы 73 Чаты 399…" at bounding box center [391, 196] width 782 height 392
select select "RU"
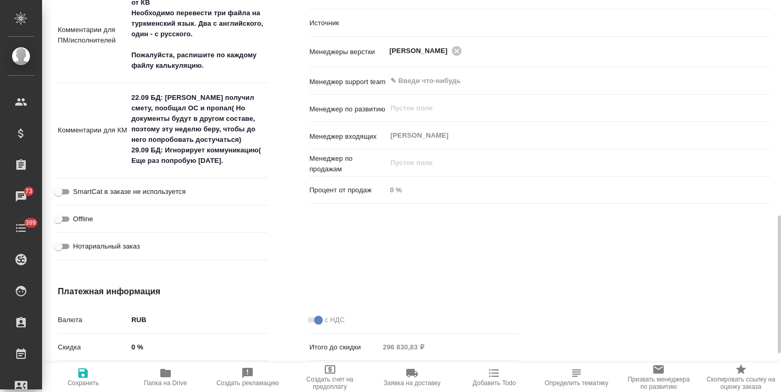
type textarea "x"
drag, startPoint x: 151, startPoint y: 148, endPoint x: 288, endPoint y: 146, distance: 137.2
click at [288, 146] on div "Дополнительно Путь на drive /Clients/FL_S/Orders/S_FL-5990 Путь Направление усл…" at bounding box center [414, 46] width 755 height 482
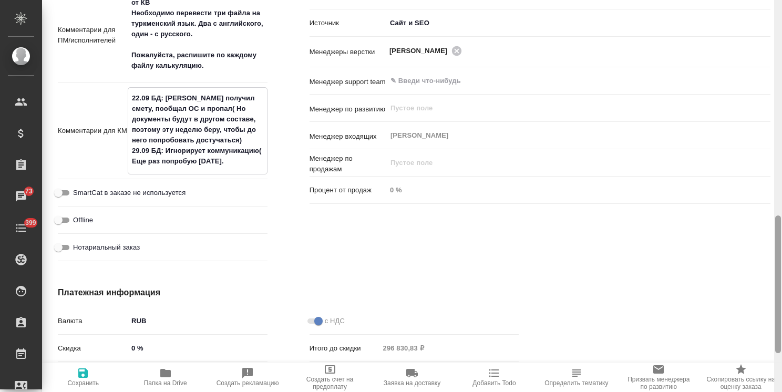
scroll to position [0, 0]
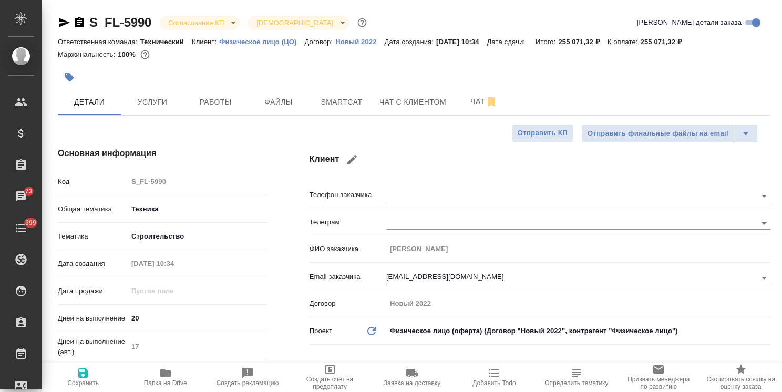
drag, startPoint x: 780, startPoint y: 270, endPoint x: 765, endPoint y: -9, distance: 279.4
click at [765, 0] on html ".cls-1 fill:#fff; AWATERA Usmanova Olga Клиенты Спецификации Заказы 73 Чаты 399…" at bounding box center [391, 196] width 782 height 392
type textarea "x"
click at [212, 23] on body ".cls-1 fill:#fff; AWATERA Usmanova Olga Клиенты Спецификации Заказы 73 Чаты 399…" at bounding box center [391, 196] width 782 height 392
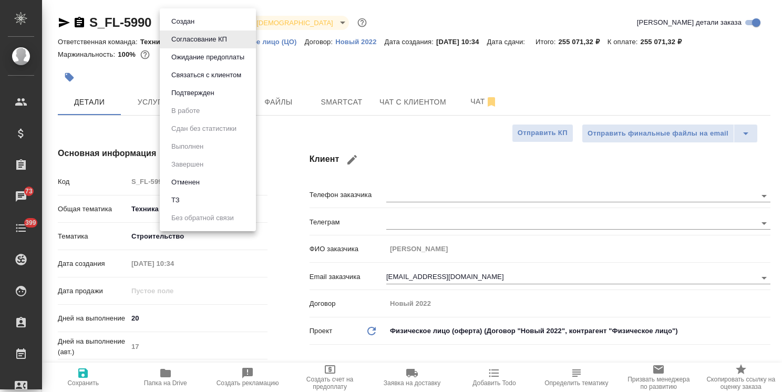
click at [202, 176] on li "Отменен" at bounding box center [208, 182] width 96 height 18
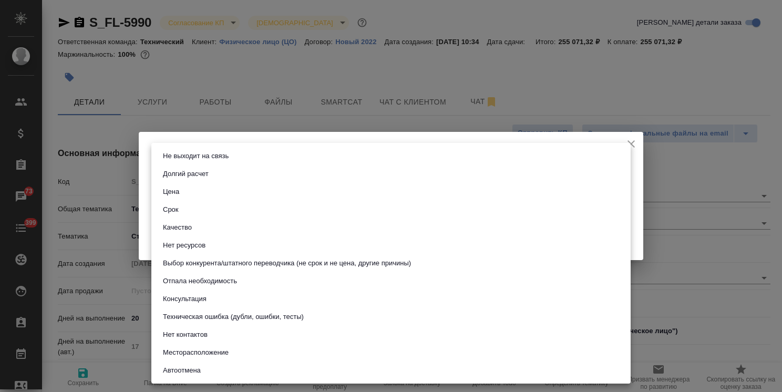
click at [236, 177] on body ".cls-1 fill:#fff; AWATERA Usmanova Olga Клиенты Спецификации Заказы 73 Чаты 399…" at bounding box center [391, 196] width 782 height 392
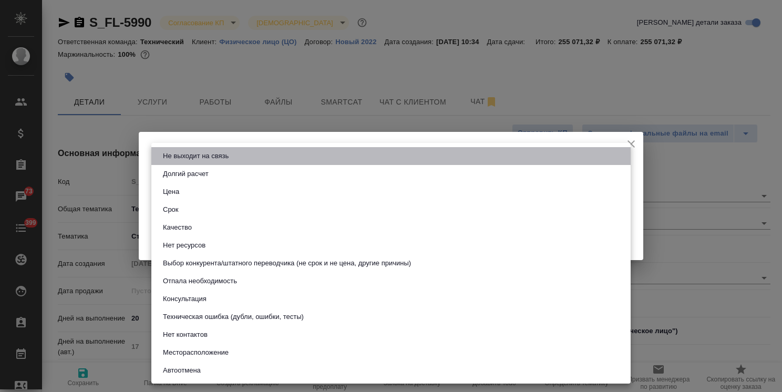
click at [188, 163] on li "Не выходит на связь" at bounding box center [390, 156] width 479 height 18
type input "stopContacting"
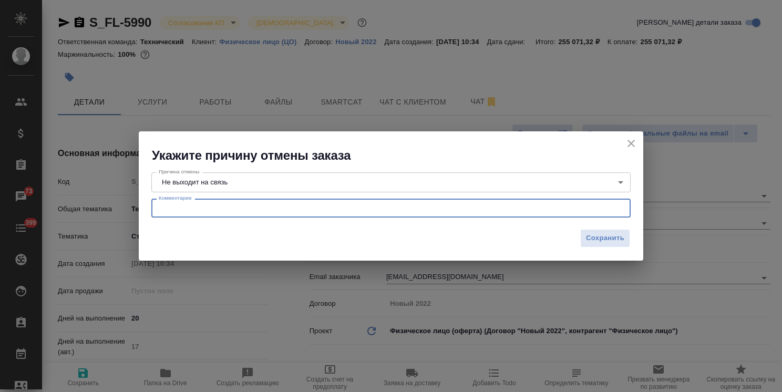
click at [189, 210] on textarea at bounding box center [391, 208] width 465 height 8
paste textarea "БД: Игнорирует коммуникацию("
type textarea "БД: Игнорирует коммуникацию("
click at [604, 244] on span "Сохранить" at bounding box center [605, 238] width 38 height 12
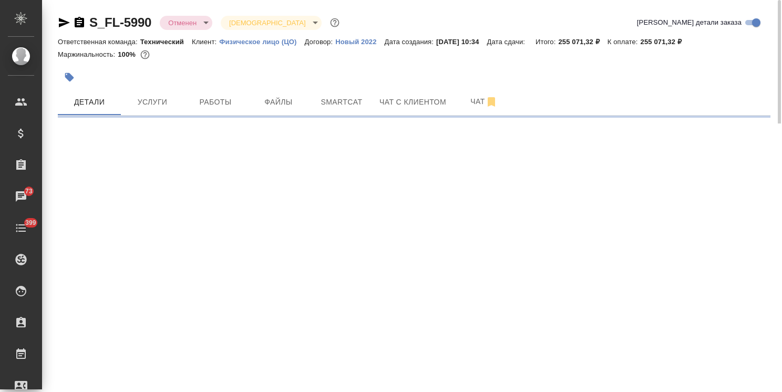
select select "RU"
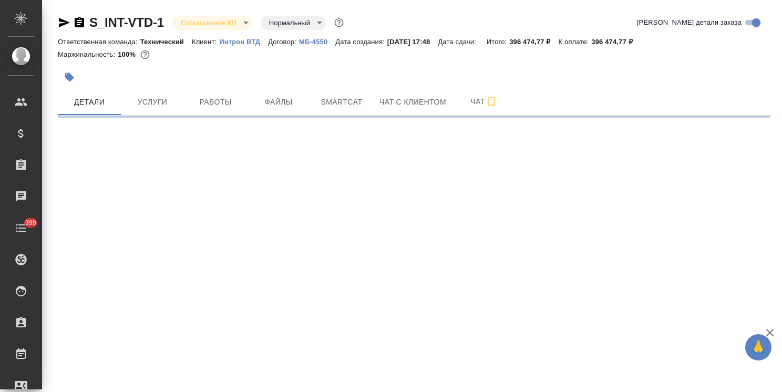
select select "RU"
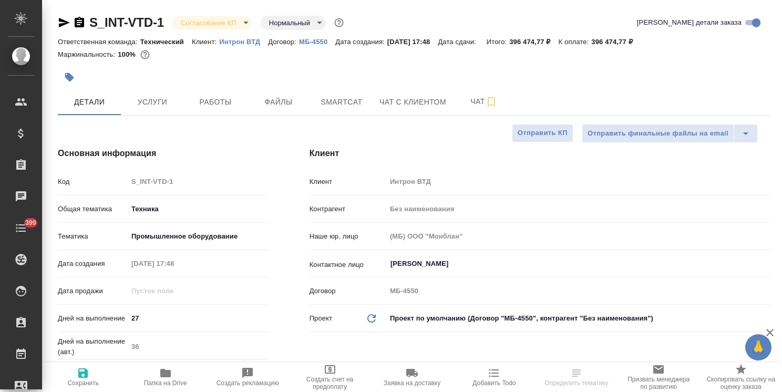
type textarea "x"
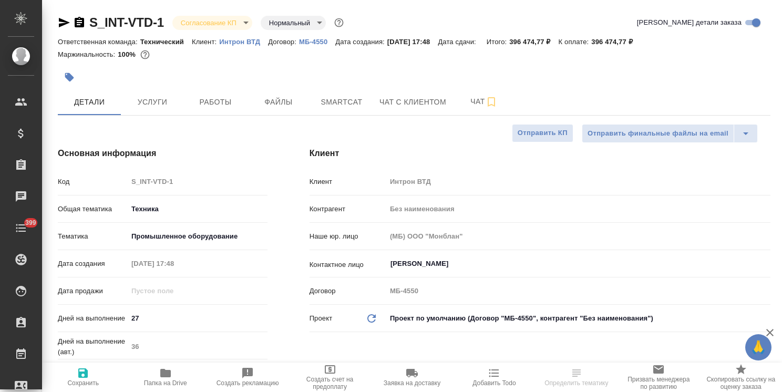
type textarea "x"
drag, startPoint x: 170, startPoint y: 11, endPoint x: 65, endPoint y: 10, distance: 105.6
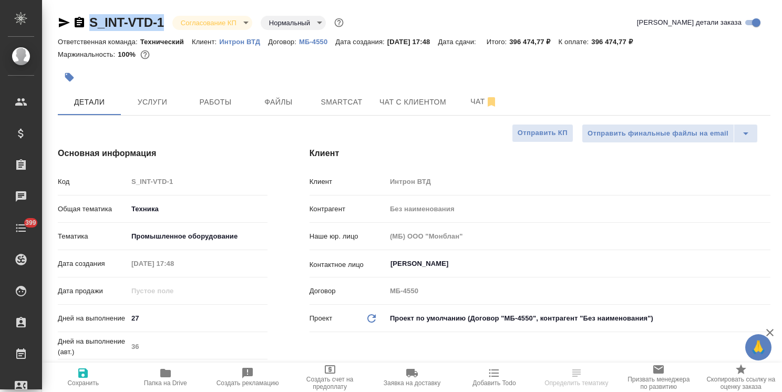
type textarea "x"
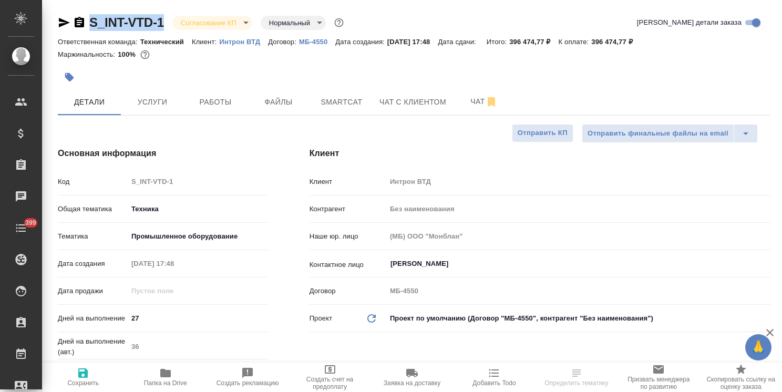
type textarea "x"
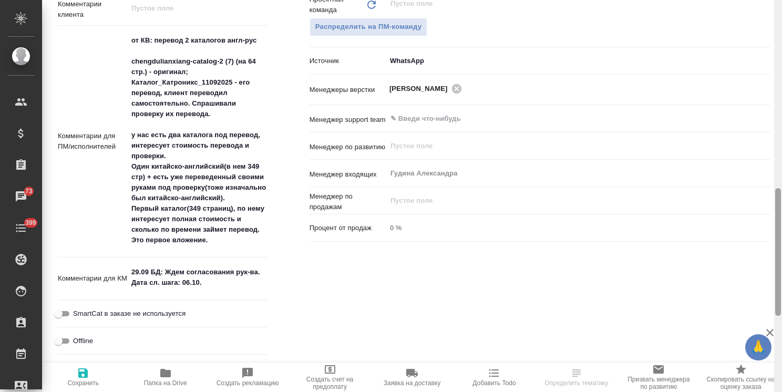
scroll to position [605, 0]
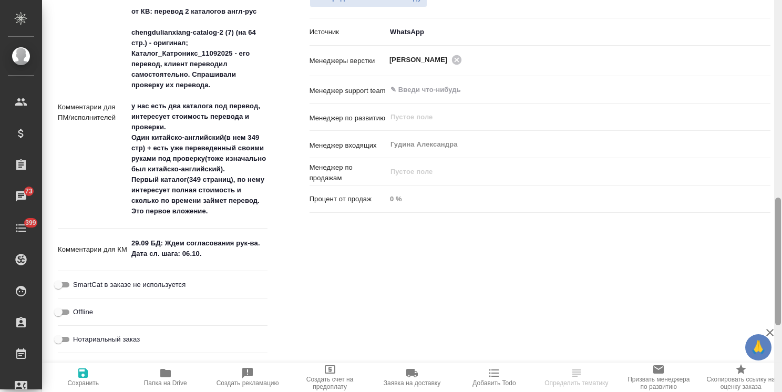
drag, startPoint x: 779, startPoint y: 169, endPoint x: 416, endPoint y: 274, distance: 378.5
click at [768, 297] on div "S_INT-VTD-1 Согласование КП kpNegotiation Нормальный normal Кратко детали заказ…" at bounding box center [412, 196] width 740 height 392
type textarea "x"
drag, startPoint x: 139, startPoint y: 241, endPoint x: 119, endPoint y: 243, distance: 20.1
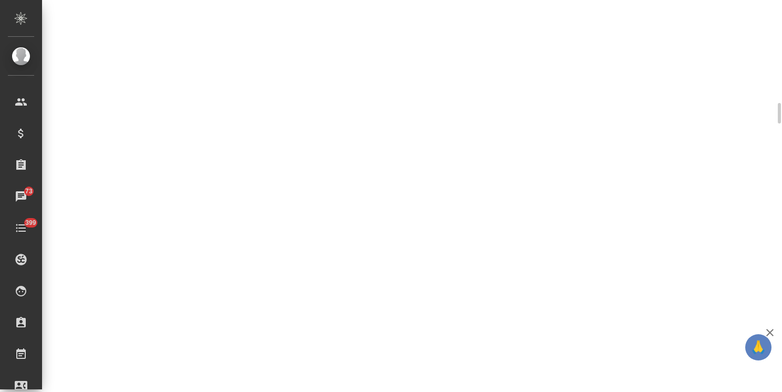
scroll to position [603, 0]
select select "RU"
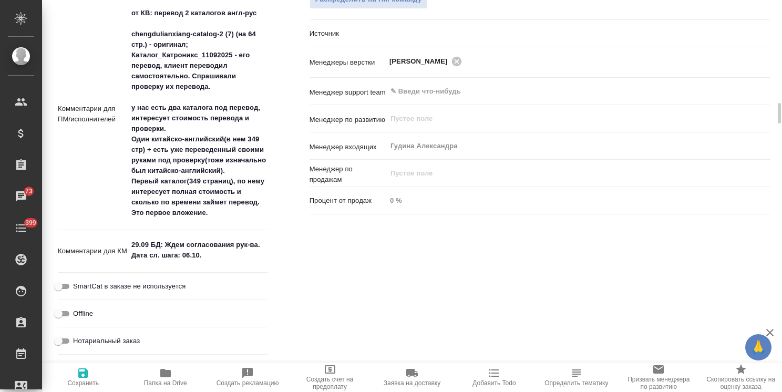
type textarea "x"
drag, startPoint x: 135, startPoint y: 244, endPoint x: 117, endPoint y: 244, distance: 17.9
click at [117, 244] on div "Комментарии для КМ 29.09 БД: Ждем согласования рук-ва. Дата сл. шага: 06.10. x" at bounding box center [163, 251] width 210 height 34
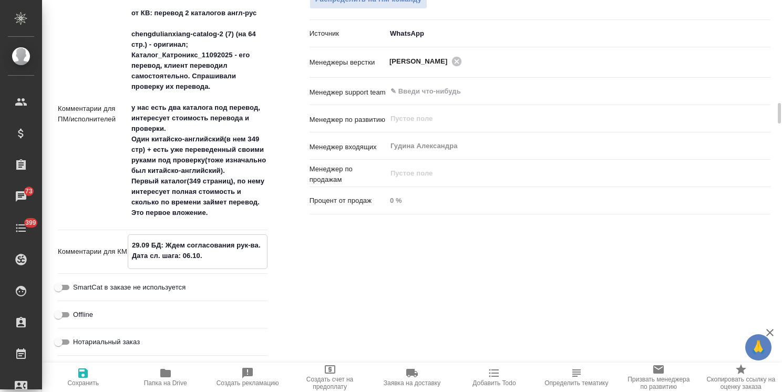
type textarea "x"
type textarea "0.09 БД: Ждем согласования рук-ва. Дата сл. шага: 06.10."
type textarea "x"
type textarea "06.09 БД: Ждем согласования рук-ва. Дата сл. шага: 06.10."
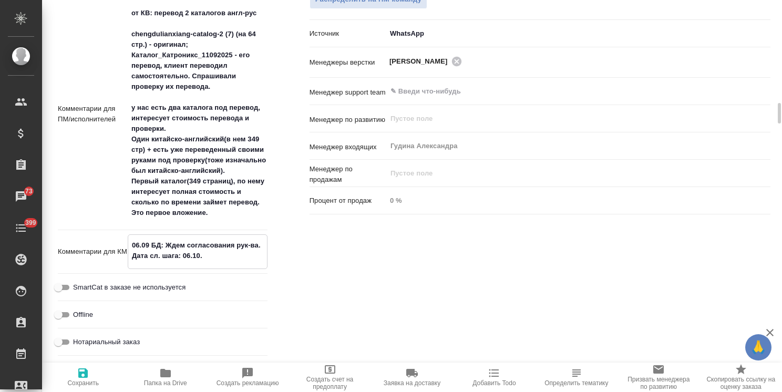
type textarea "x"
click at [145, 245] on textarea "06.09 БД: Ждем согласования рук-ва. Дата сл. шага: 06.10." at bounding box center [197, 250] width 139 height 28
drag, startPoint x: 151, startPoint y: 245, endPoint x: 140, endPoint y: 249, distance: 11.3
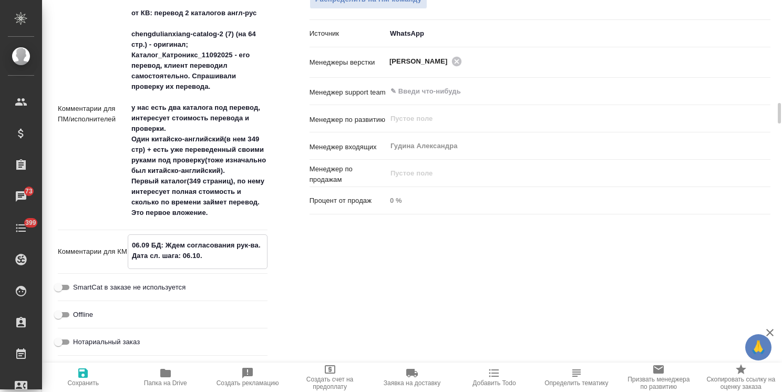
click at [140, 249] on textarea "06.09 БД: Ждем согласования рук-ва. Дата сл. шага: 06.10." at bounding box center [197, 250] width 139 height 28
click at [146, 247] on textarea "06.09 БД: Ждем согласования рук-ва. Дата сл. шага: 06.10." at bounding box center [197, 250] width 139 height 28
drag, startPoint x: 151, startPoint y: 245, endPoint x: 141, endPoint y: 249, distance: 11.3
click at [141, 249] on textarea "06.09 БД: Ждем согласования рук-ва. Дата сл. шага: 06.10." at bounding box center [197, 250] width 139 height 28
type textarea "x"
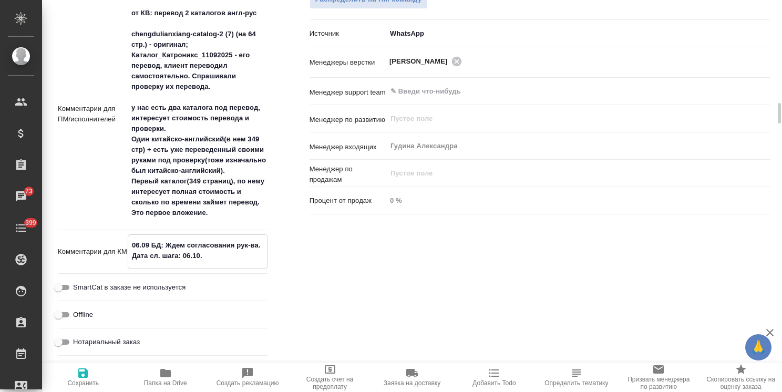
type textarea "x"
type textarea "06.1БД: Ждем согласования рук-ва. Дата сл. шага: 06.10."
type textarea "x"
type textarea "06.10БД: Ждем согласования рук-ва. Дата сл. шага: 06.10."
type textarea "x"
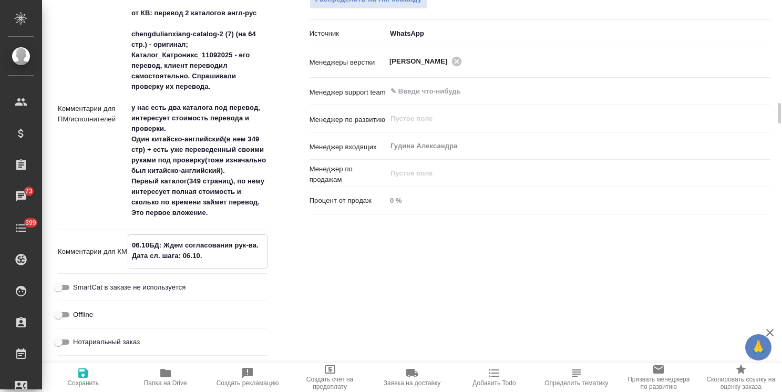
type textarea "x"
type textarea "06.10 БД: Ждем согласования рук-ва. Дата сл. шага: 06.10."
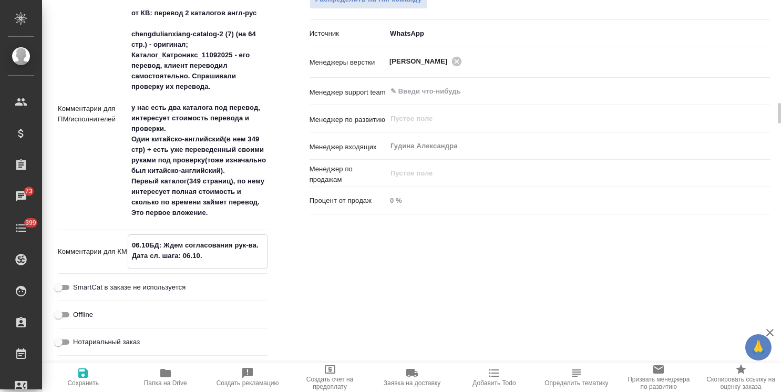
type textarea "x"
drag, startPoint x: 189, startPoint y: 256, endPoint x: 183, endPoint y: 258, distance: 6.2
click at [183, 258] on textarea "06.10 БД: Ждем согласования рук-ва. Дата сл. шага: 06.10." at bounding box center [197, 250] width 139 height 28
type textarea "06.10 БД: Ждем согласования рук-ва. Дата сл. шага: 1.10."
type textarea "x"
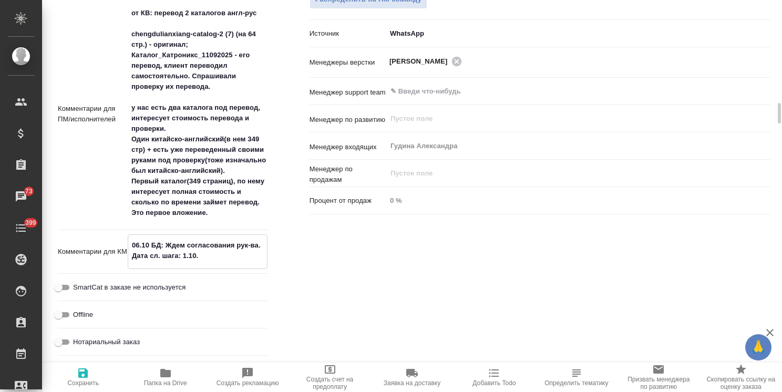
type textarea "x"
type textarea "06.10 БД: Ждем согласования рук-ва. Дата сл. шага: 13.10."
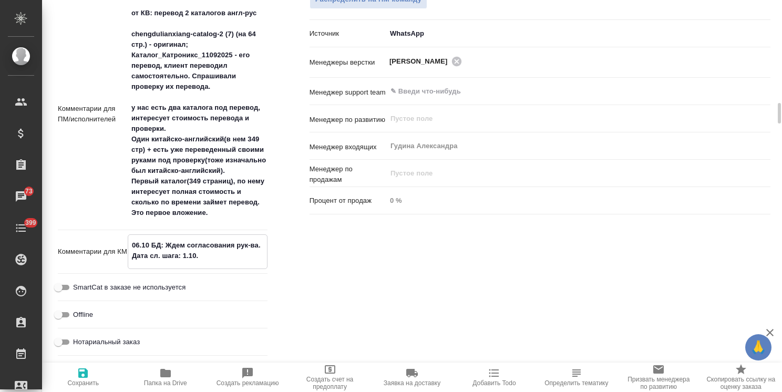
type textarea "x"
type textarea "06.10 БД: Ждем согласования рук-ва. Дата сл. шага: 13.10."
type textarea "x"
click at [92, 377] on span "Сохранить" at bounding box center [82, 377] width 69 height 20
type textarea "x"
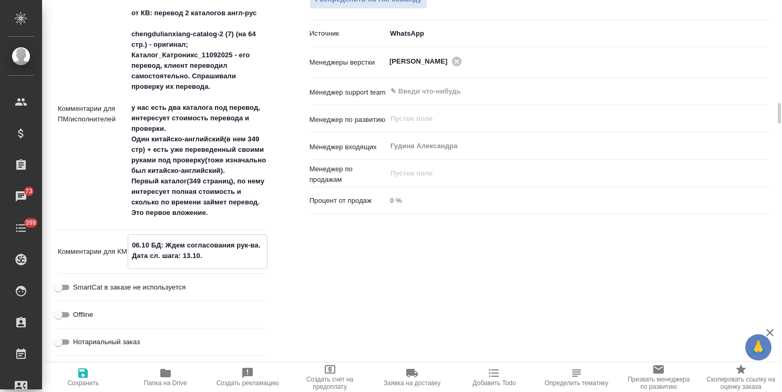
type textarea "x"
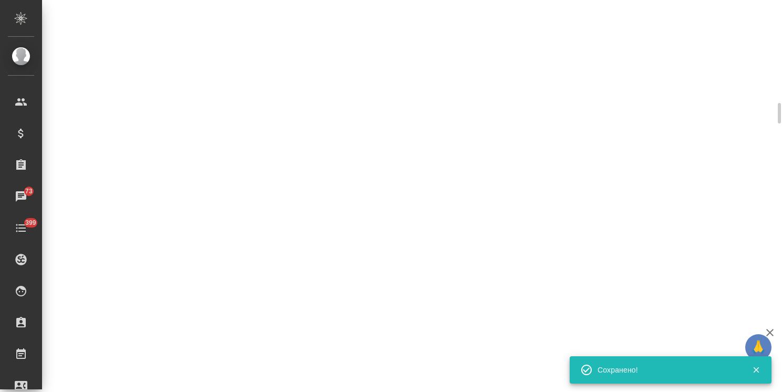
select select "RU"
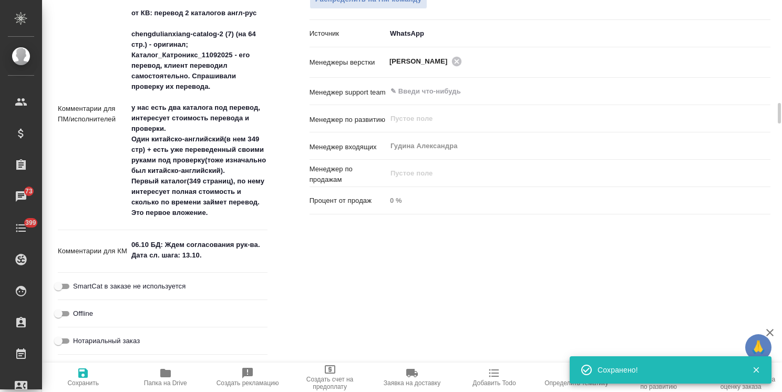
type textarea "x"
click at [83, 373] on icon "button" at bounding box center [82, 372] width 9 height 9
type textarea "x"
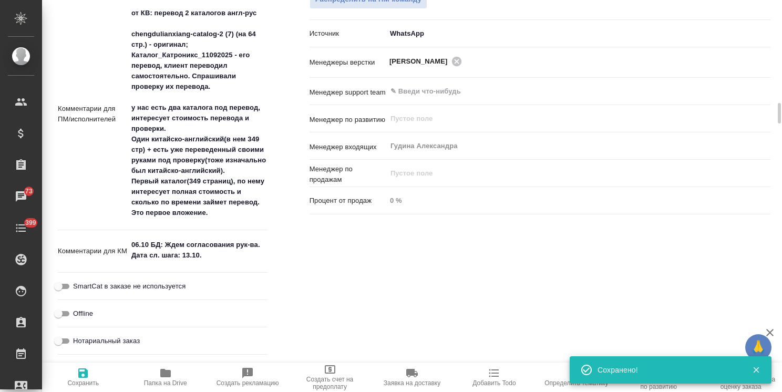
type textarea "x"
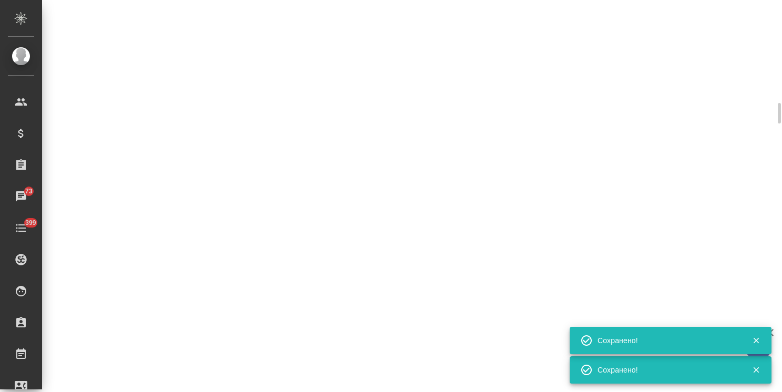
select select "RU"
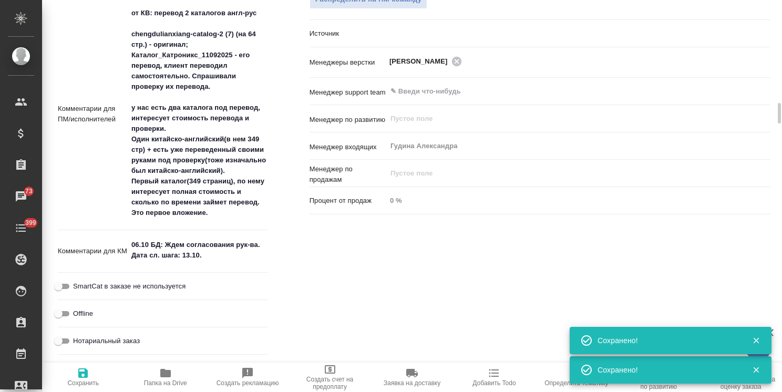
type textarea "x"
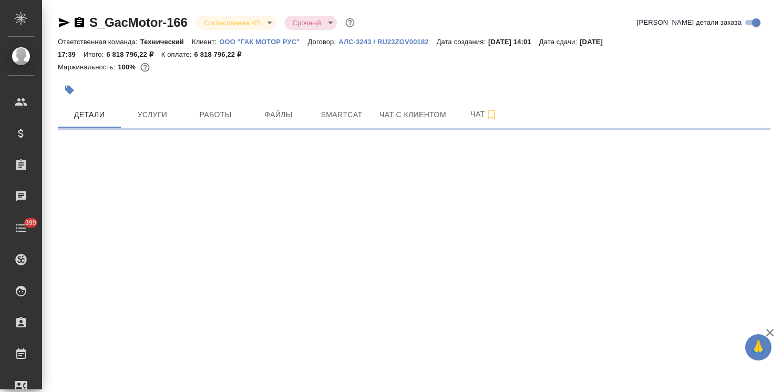
select select "RU"
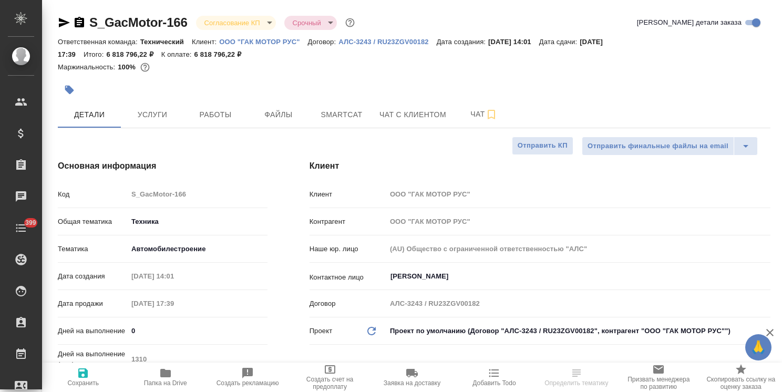
type textarea "x"
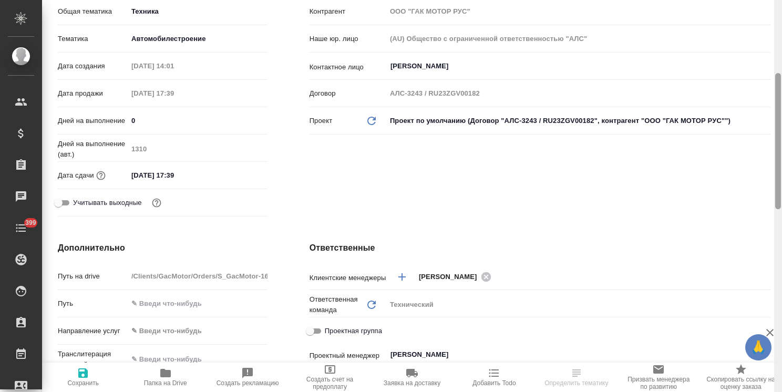
type textarea "x"
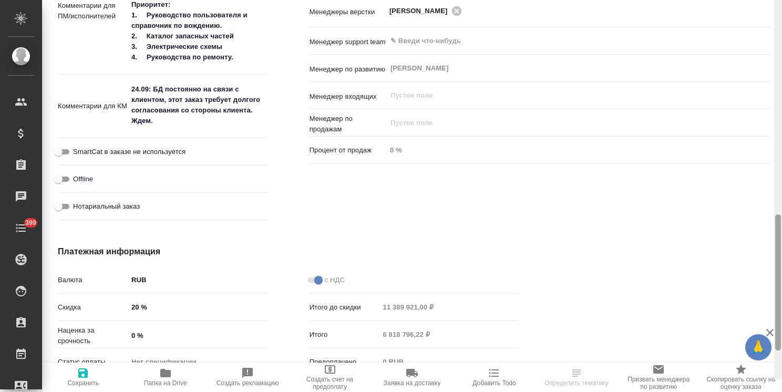
scroll to position [669, 0]
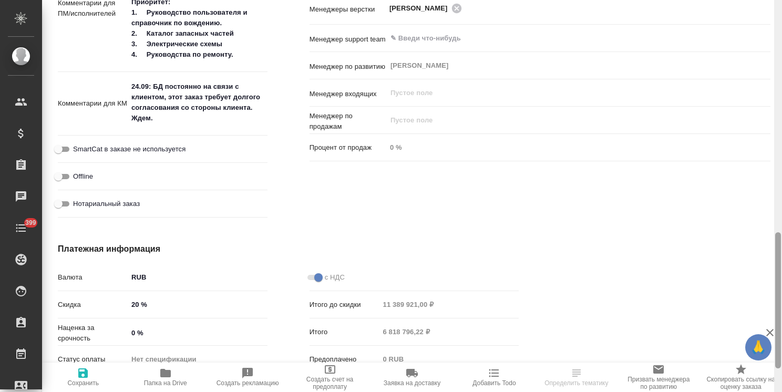
type textarea "x"
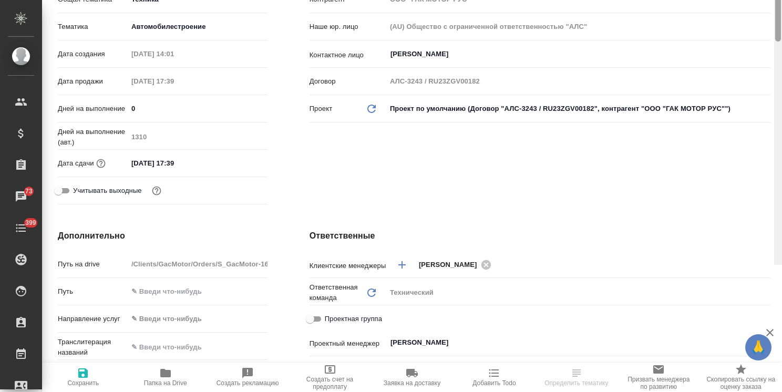
scroll to position [24, 0]
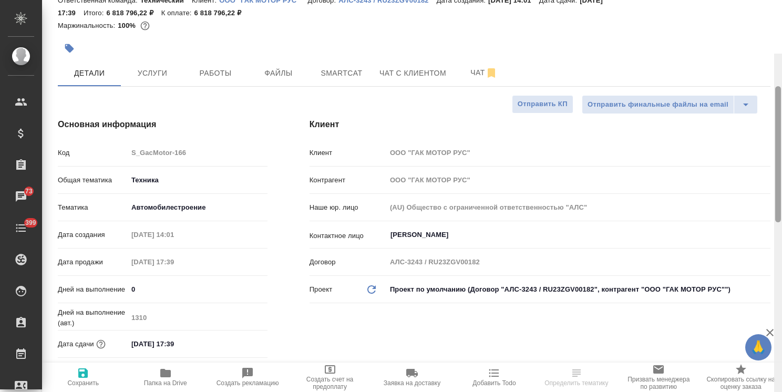
drag, startPoint x: 778, startPoint y: 119, endPoint x: 677, endPoint y: 1, distance: 155.1
click at [776, 86] on div at bounding box center [778, 154] width 6 height 136
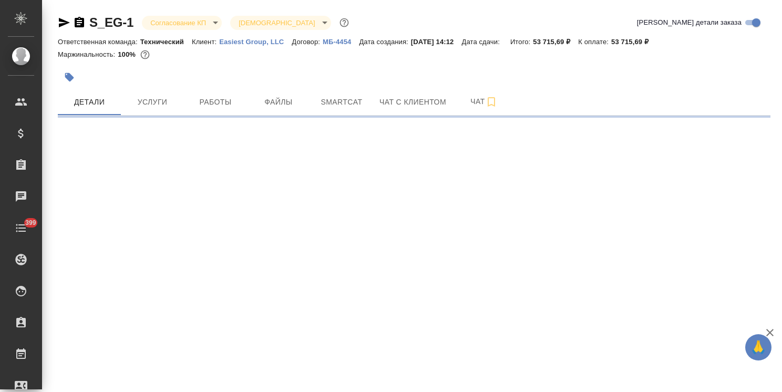
select select "RU"
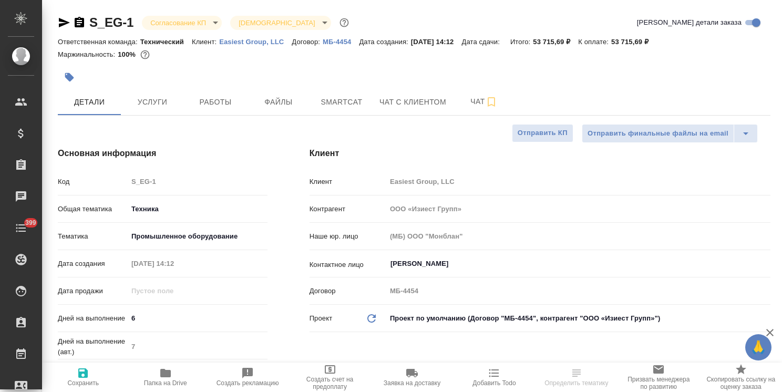
type textarea "x"
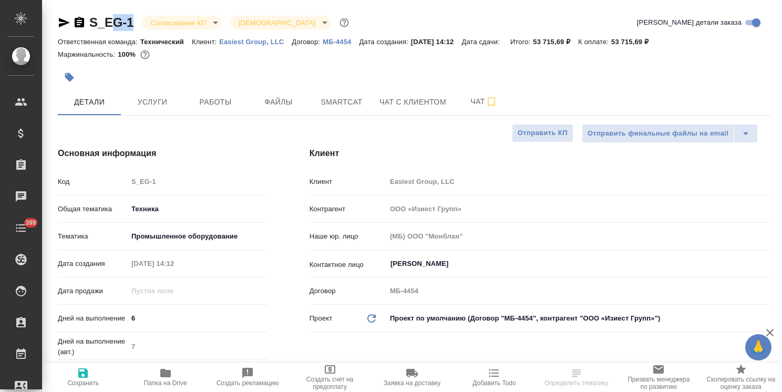
type textarea "x"
drag, startPoint x: 122, startPoint y: 9, endPoint x: 56, endPoint y: 0, distance: 66.4
type textarea "x"
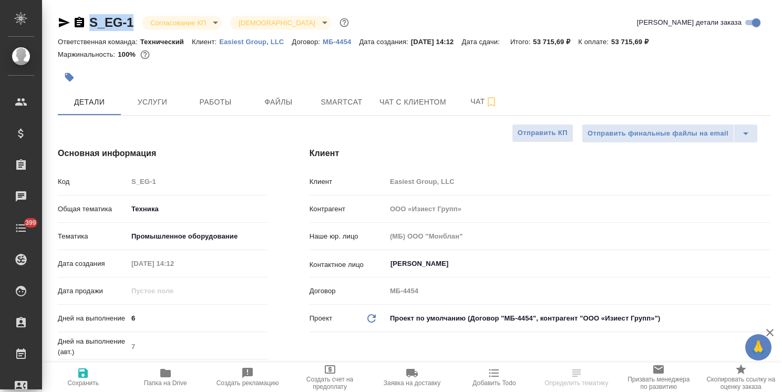
type textarea "x"
copy link "S_EG-1"
type textarea "x"
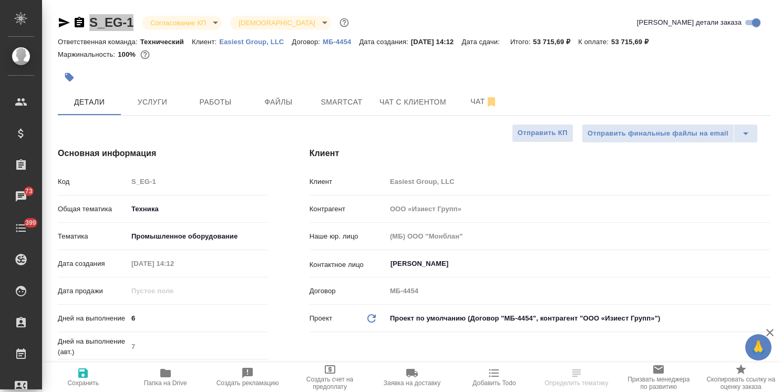
select select "RU"
type textarea "x"
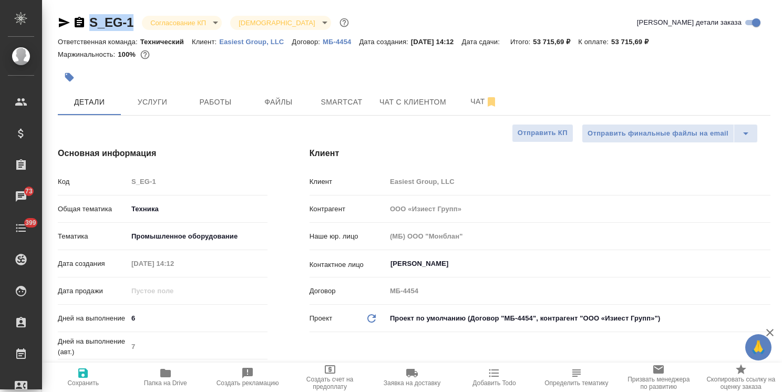
type textarea "x"
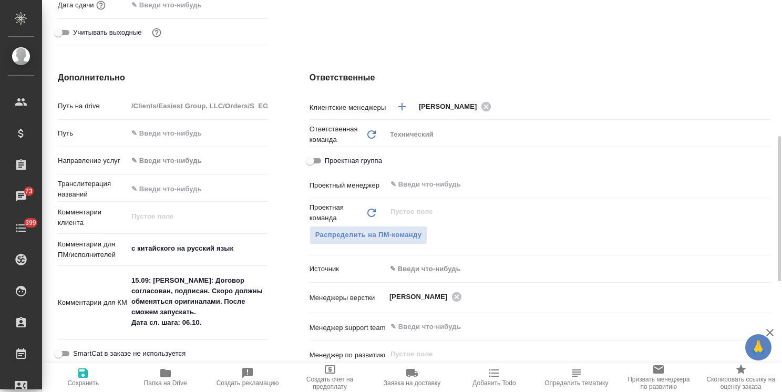
scroll to position [420, 0]
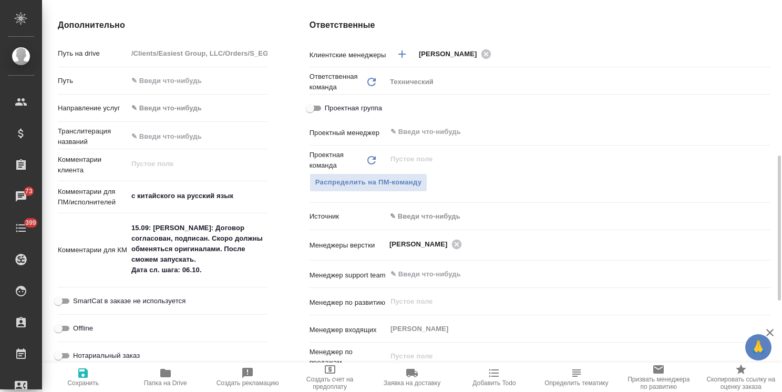
type textarea "x"
click at [189, 270] on textarea "15.09: Аня П.: Договор согласован, подписан. Скоро должны обменяться оригиналам…" at bounding box center [197, 250] width 139 height 60
click at [180, 262] on textarea "15.09: Аня П.: Договор согласован, подписан. Скоро должны обменяться оригиналам…" at bounding box center [197, 250] width 139 height 60
type textarea "15.09: Аня П.: Договор согласован, подписан. Скоро должны обменяться оригиналам…"
type textarea "x"
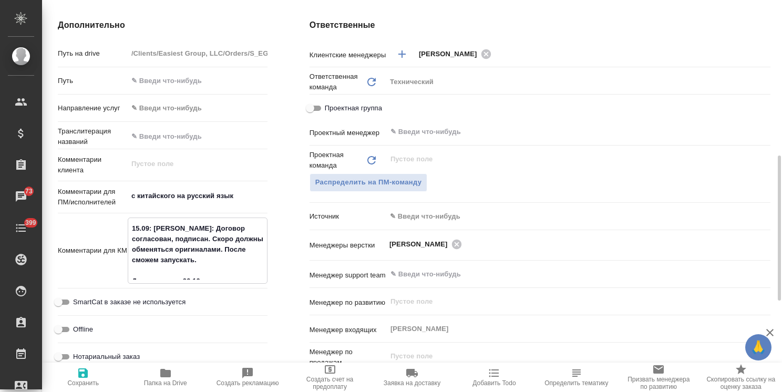
type textarea "x"
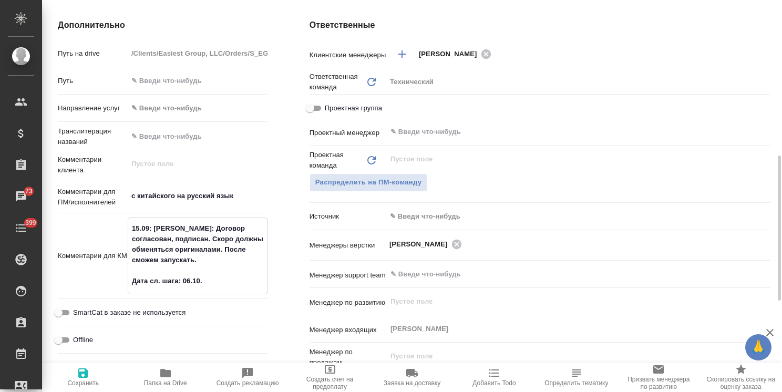
type textarea "15.09: Аня П.: Договор согласован, подписан. Скоро должны обменяться оригиналам…"
type textarea "x"
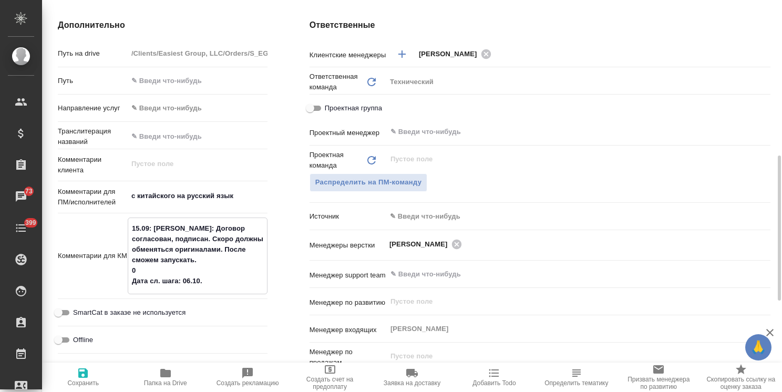
type textarea "x"
type textarea "15.09: Аня П.: Договор согласован, подписан. Скоро должны обменяться оригиналам…"
type textarea "x"
type textarea "15.09: Аня П.: Договор согласован, подписан. Скоро должны обменяться оригиналам…"
type textarea "x"
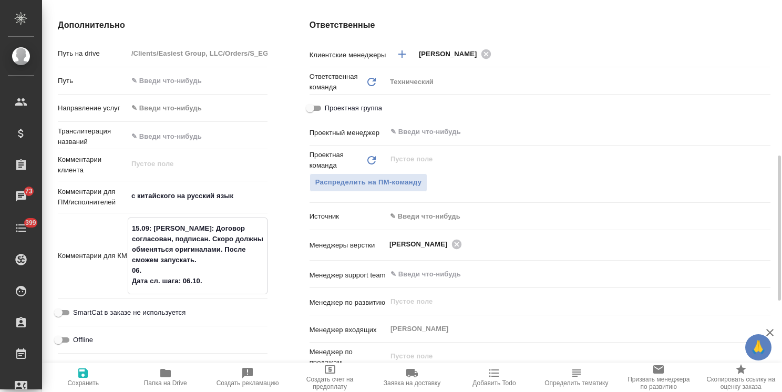
type textarea "x"
type textarea "15.09: Аня П.: Договор согласован, подписан. Скоро должны обменяться оригиналам…"
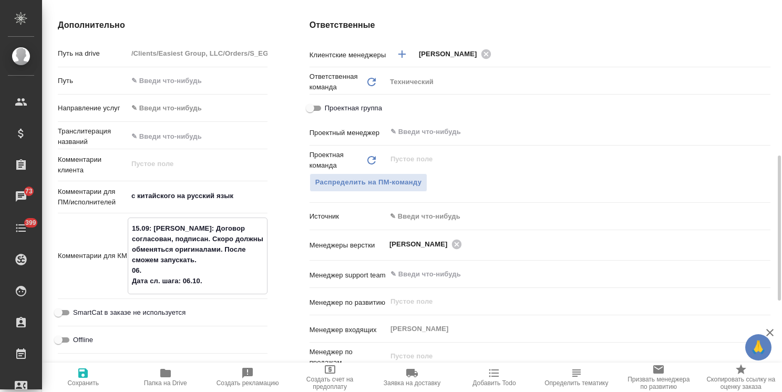
type textarea "x"
type textarea "15.09: Аня П.: Договор согласован, подписан. Скоро должны обменяться оригиналам…"
type textarea "x"
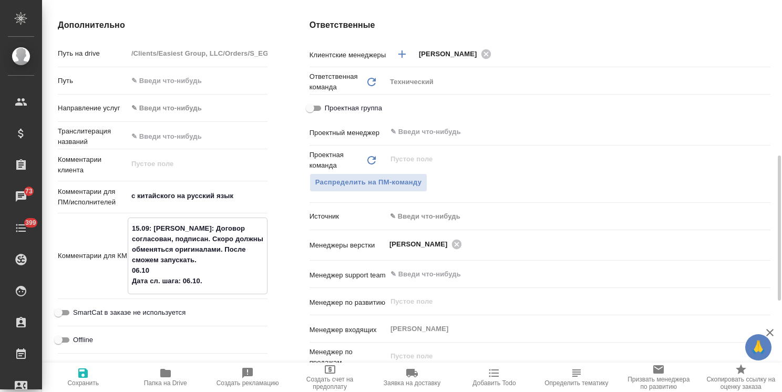
type textarea "x"
type textarea "15.09: Аня П.: Договор согласован, подписан. Скоро должны обменяться оригиналам…"
type textarea "x"
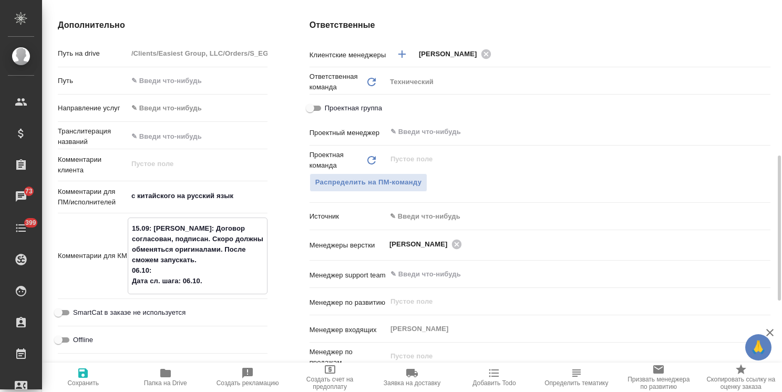
type textarea "x"
type textarea "15.09: Аня П.: Договор согласован, подписан. Скоро должны обменяться оригиналам…"
type textarea "x"
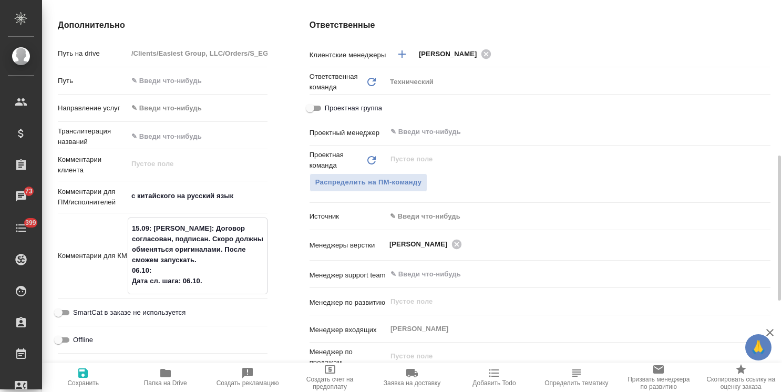
type textarea "15.09: Аня П.: Договор согласован, подписан. Скоро должны обменяться оригиналам…"
type textarea "x"
type textarea "15.09: Аня П.: Договор согласован, подписан. Скоро должны обменяться оригиналам…"
type textarea "x"
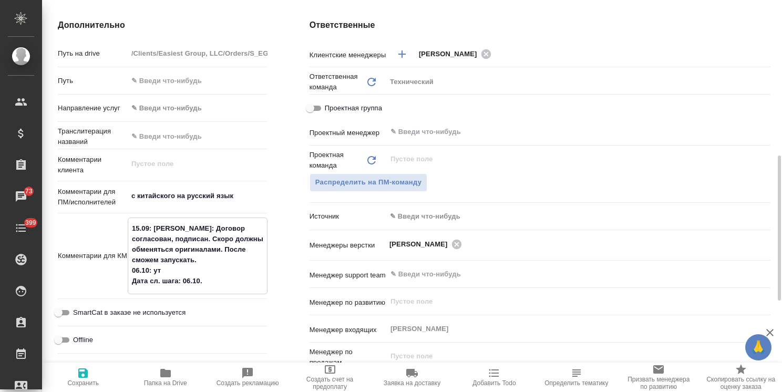
type textarea "x"
type textarea "15.09: Аня П.: Договор согласован, подписан. Скоро должны обменяться оригиналам…"
type textarea "x"
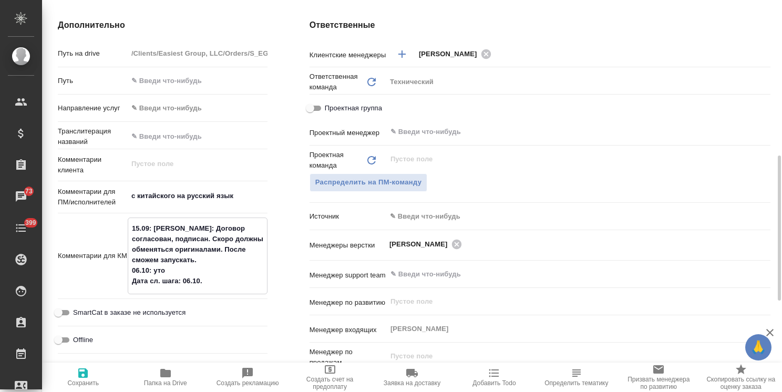
type textarea "x"
type textarea "15.09: Аня П.: Договор согласован, подписан. Скоро должны обменяться оригиналам…"
type textarea "x"
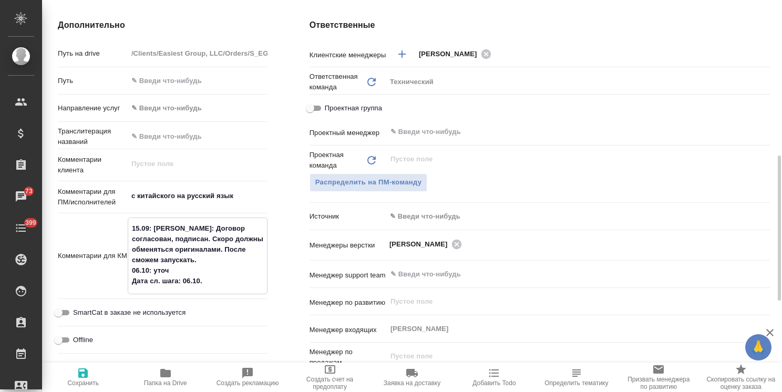
type textarea "x"
type textarea "15.09: Аня П.: Договор согласован, подписан. Скоро должны обменяться оригиналам…"
type textarea "x"
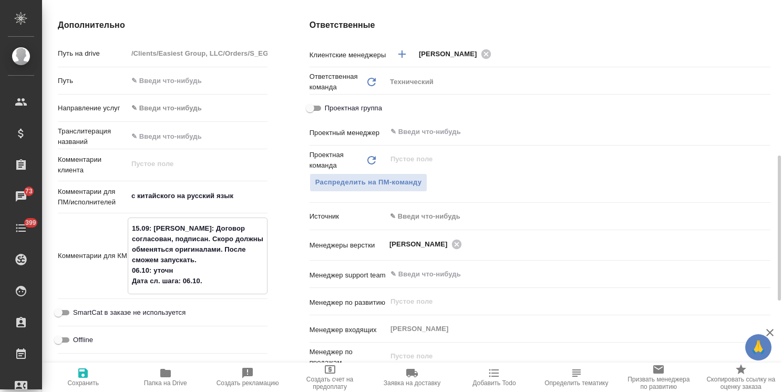
type textarea "15.09: Аня П.: Договор согласован, подписан. Скоро должны обменяться оригиналам…"
type textarea "x"
type textarea "15.09: Аня П.: Договор согласован, подписан. Скоро должны обменяться оригиналам…"
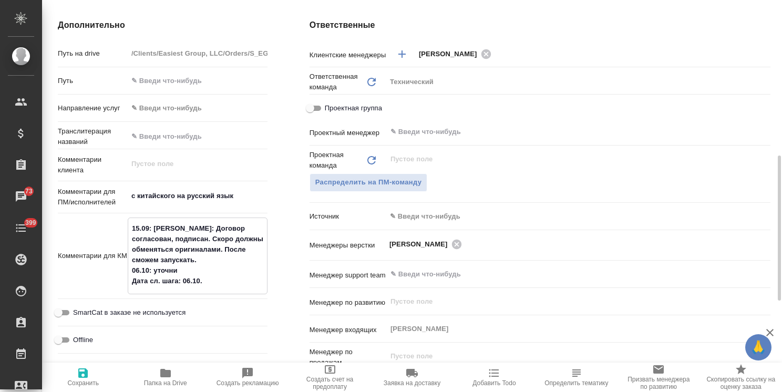
type textarea "x"
type textarea "15.09: Аня П.: Договор согласован, подписан. Скоро должны обменяться оригиналам…"
type textarea "x"
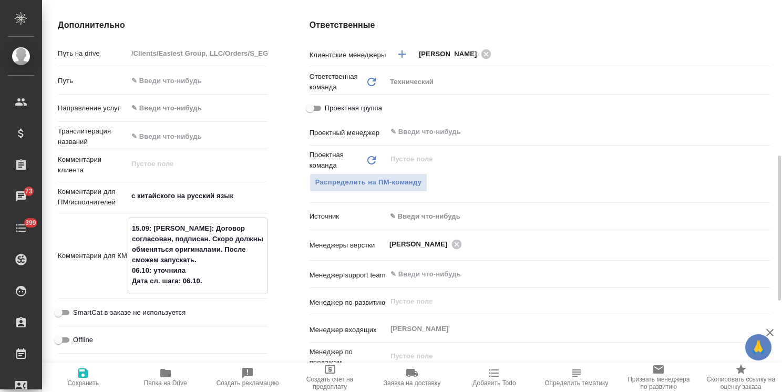
type textarea "x"
type textarea "15.09: Аня П.: Договор согласован, подписан. Скоро должны обменяться оригиналам…"
type textarea "x"
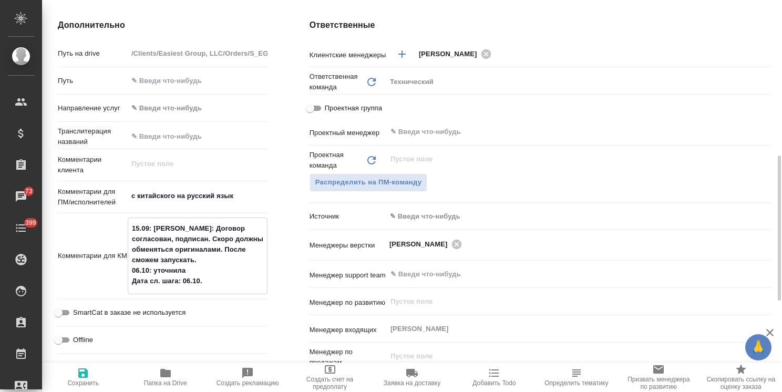
type textarea "x"
type textarea "15.09: Аня П.: Договор согласован, подписан. Скоро должны обменяться оригиналам…"
type textarea "x"
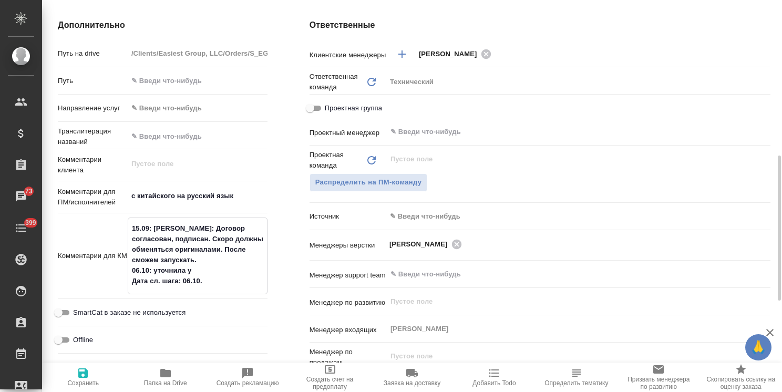
type textarea "15.09: Аня П.: Договор согласован, подписан. Скоро должны обменяться оригиналам…"
type textarea "x"
type textarea "15.09: Аня П.: Договор согласован, подписан. Скоро должны обменяться оригиналам…"
type textarea "x"
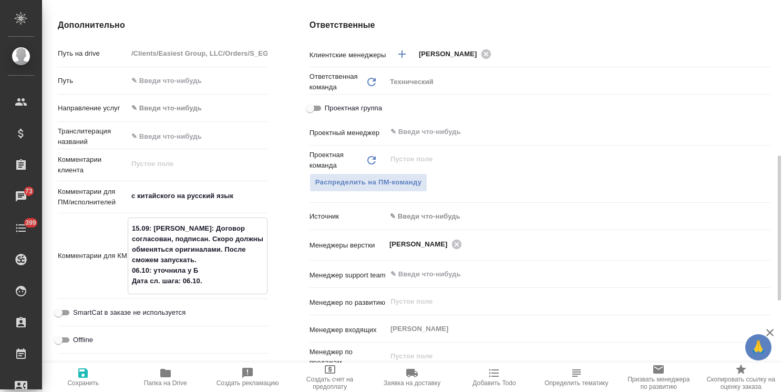
type textarea "x"
type textarea "15.09: Аня П.: Договор согласован, подписан. Скоро должны обменяться оригиналам…"
type textarea "x"
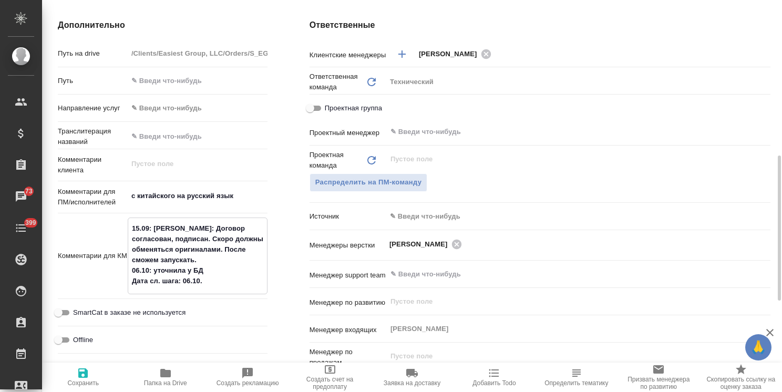
type textarea "15.09: Аня П.: Договор согласован, подписан. Скоро должны обменяться оригиналам…"
type textarea "x"
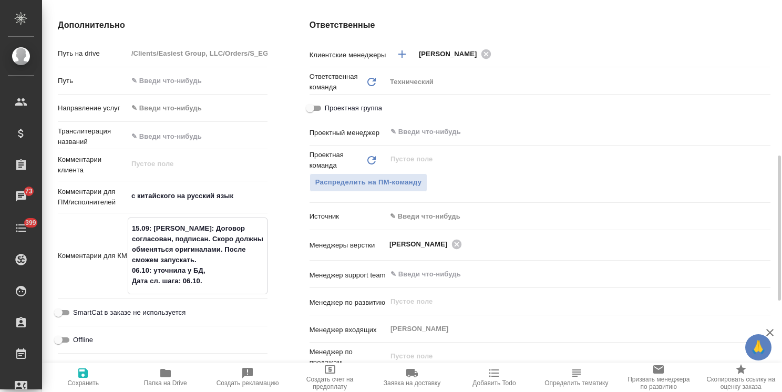
type textarea "x"
type textarea "15.09: Аня П.: Договор согласован, подписан. Скоро должны обменяться оригиналам…"
type textarea "x"
type textarea "15.09: Аня П.: Договор согласован, подписан. Скоро должны обменяться оригиналам…"
type textarea "x"
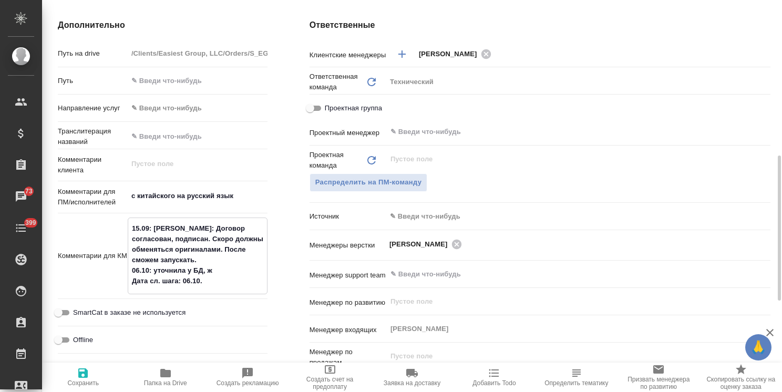
type textarea "x"
type textarea "15.09: Аня П.: Договор согласован, подписан. Скоро должны обменяться оригиналам…"
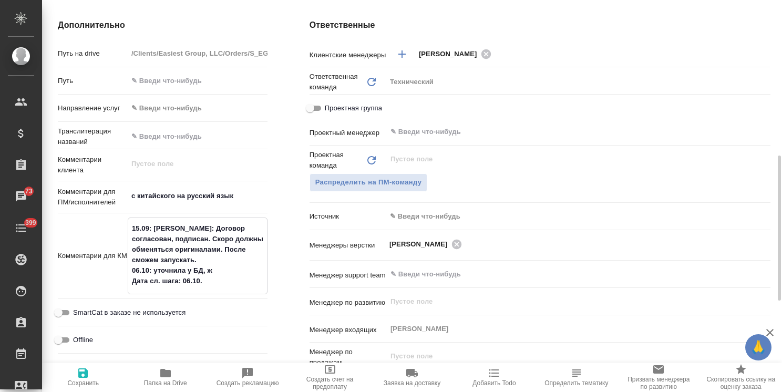
type textarea "x"
type textarea "15.09: Аня П.: Договор согласован, подписан. Скоро должны обменяться оригиналам…"
type textarea "x"
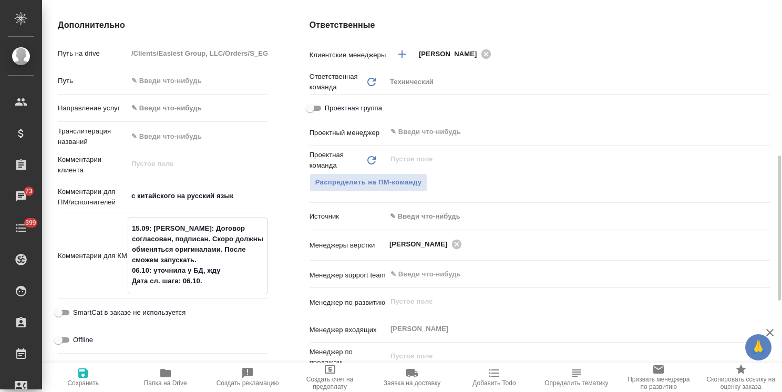
type textarea "15.09: Аня П.: Договор согласован, подписан. Скоро должны обменяться оригиналам…"
type textarea "x"
drag, startPoint x: 191, startPoint y: 281, endPoint x: 183, endPoint y: 283, distance: 8.2
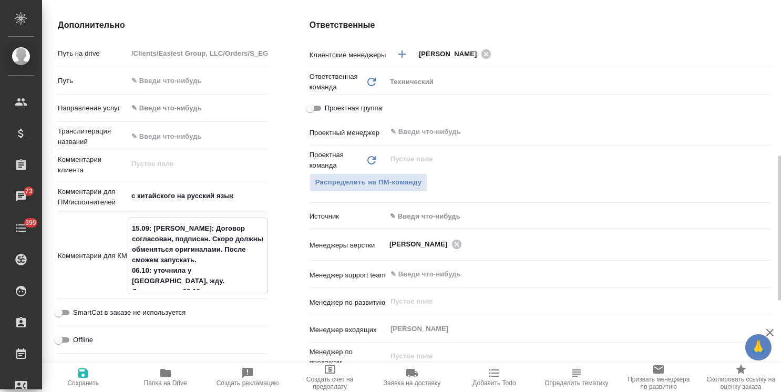
click at [183, 283] on textarea "15.09: Аня П.: Договор согласован, подписан. Скоро должны обменяться оригиналам…" at bounding box center [197, 255] width 139 height 70
drag, startPoint x: 212, startPoint y: 280, endPoint x: 182, endPoint y: 283, distance: 30.1
click at [182, 283] on textarea "15.09: Аня П.: Договор согласован, подписан. Скоро должны обменяться оригиналам…" at bounding box center [197, 255] width 139 height 70
type textarea "15.09: Аня П.: Договор согласован, подписан. Скоро должны обменяться оригиналам…"
type textarea "x"
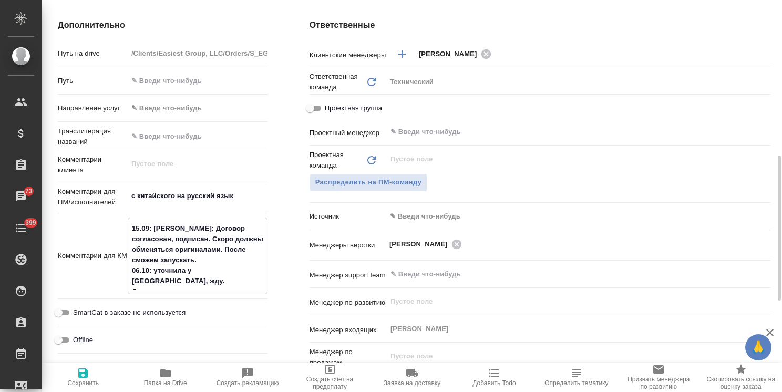
type textarea "x"
type textarea "15.09: Аня П.: Договор согласован, подписан. Скоро должны обменяться оригиналам…"
type textarea "x"
click at [78, 379] on span "Сохранить" at bounding box center [83, 382] width 32 height 7
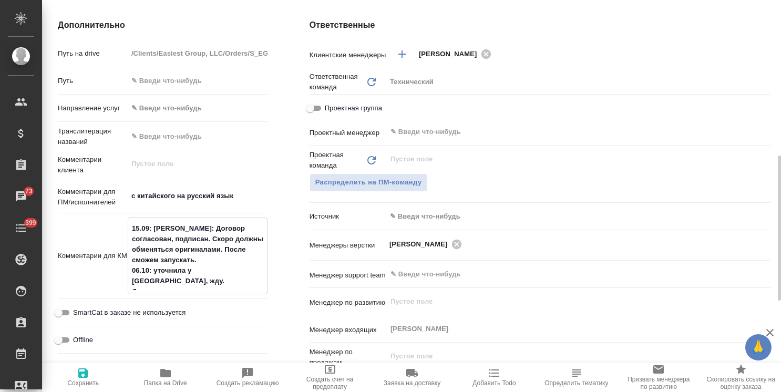
type textarea "x"
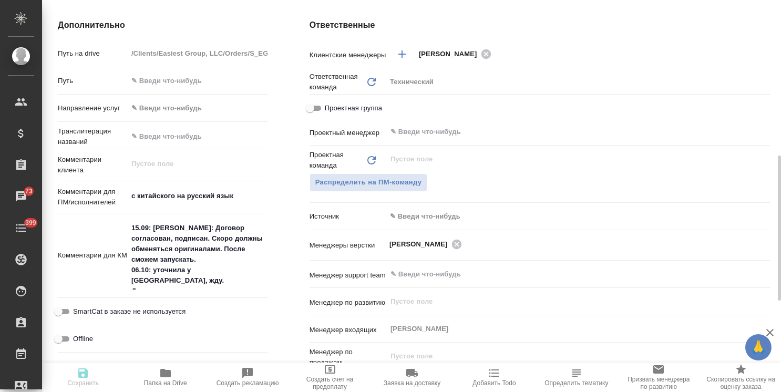
type textarea "x"
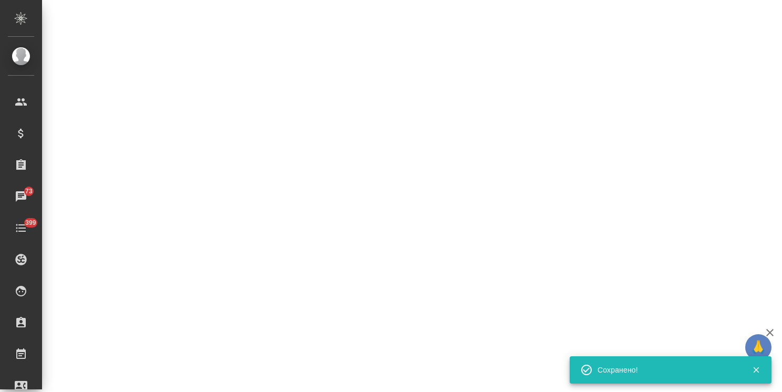
select select "RU"
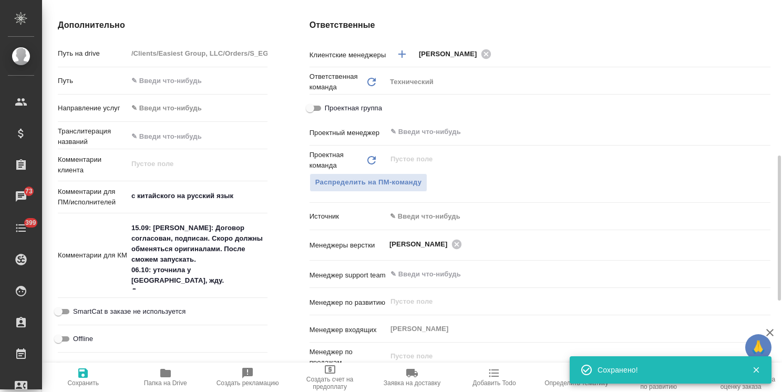
type textarea "x"
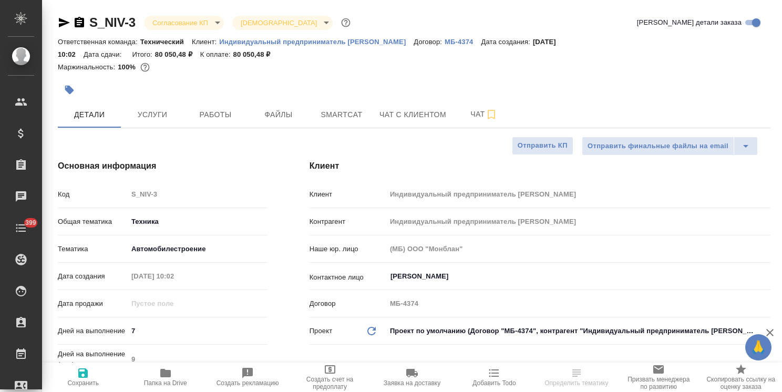
select select "RU"
type textarea "x"
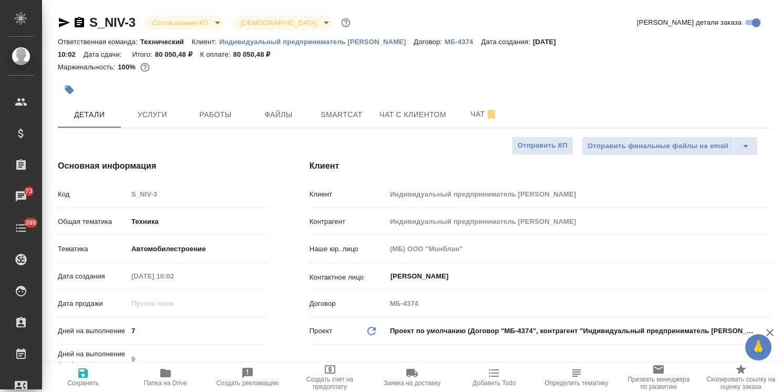
type textarea "x"
drag, startPoint x: 265, startPoint y: 56, endPoint x: 233, endPoint y: 55, distance: 32.1
click at [233, 55] on div "Ответственная команда: Технический Клиент: Индивидуальный предприниматель [PERS…" at bounding box center [414, 47] width 713 height 25
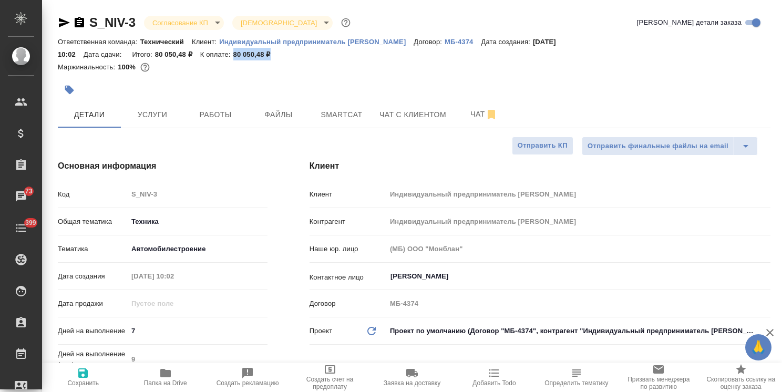
copy p "80 050,48 ₽"
type textarea "x"
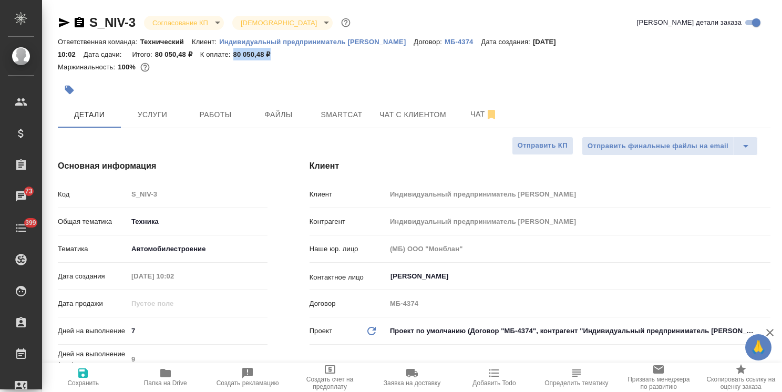
type textarea "x"
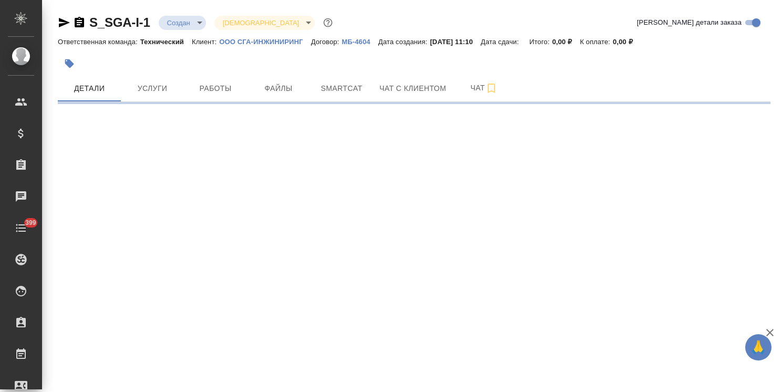
select select "RU"
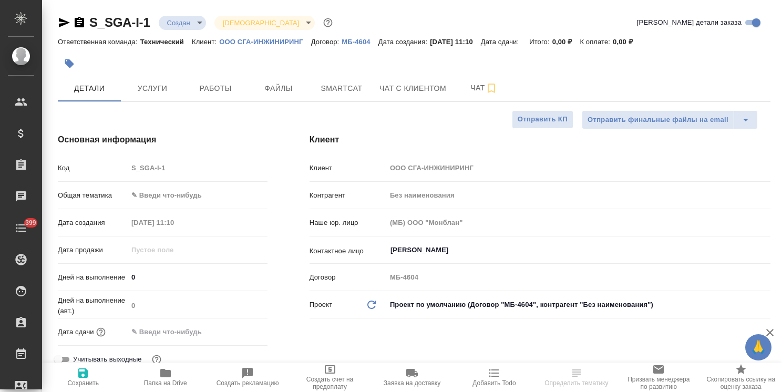
type textarea "x"
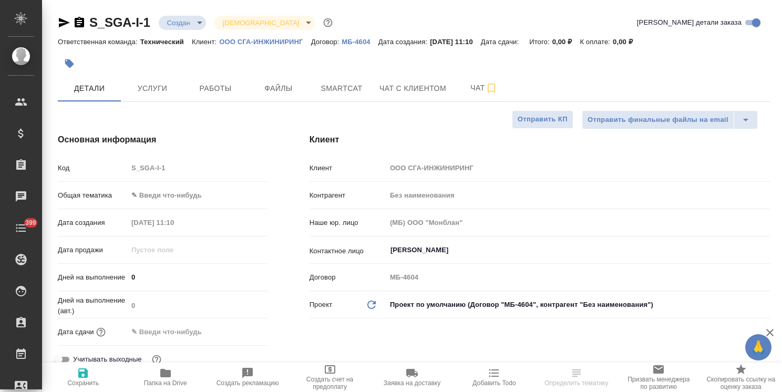
type textarea "x"
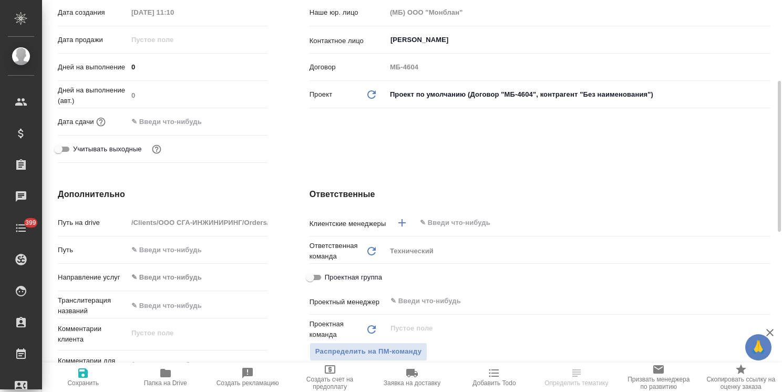
scroll to position [158, 0]
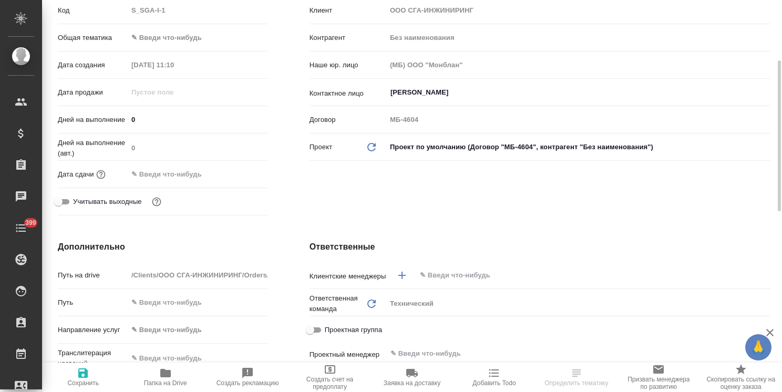
click at [469, 270] on input "text" at bounding box center [575, 275] width 313 height 13
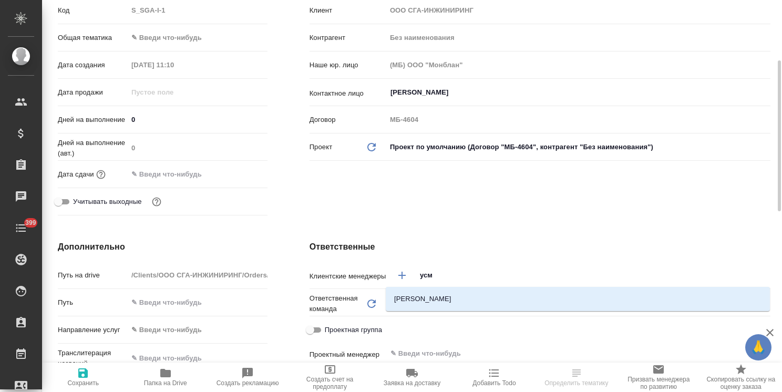
type input "усма"
click at [452, 301] on li "[PERSON_NAME]" at bounding box center [578, 299] width 384 height 19
type textarea "x"
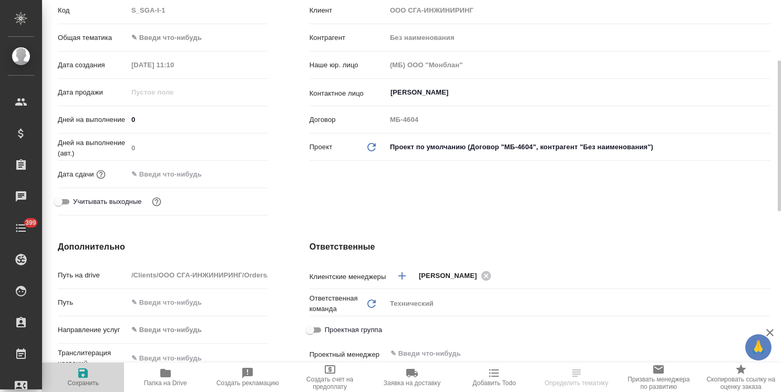
click at [103, 377] on span "Сохранить" at bounding box center [82, 377] width 69 height 20
type textarea "x"
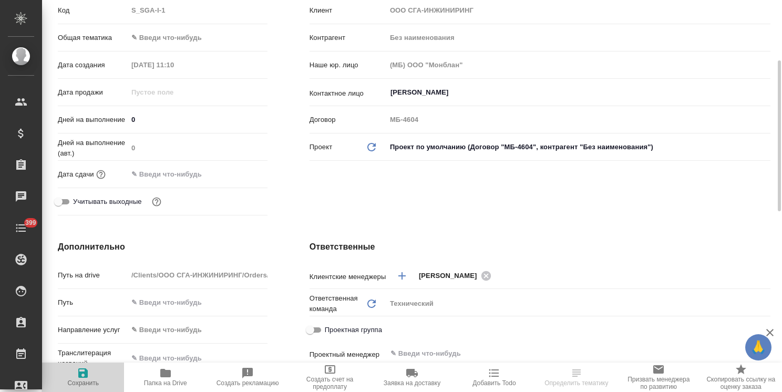
type textarea "x"
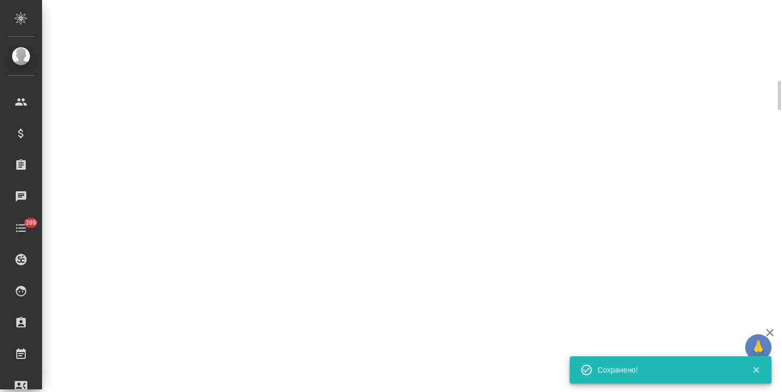
select select "RU"
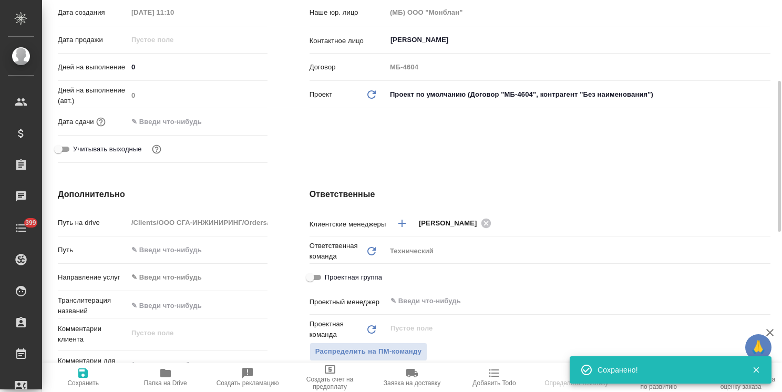
type textarea "x"
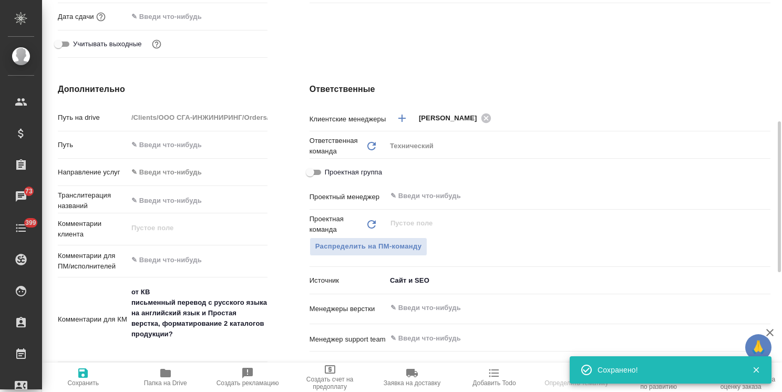
scroll to position [368, 0]
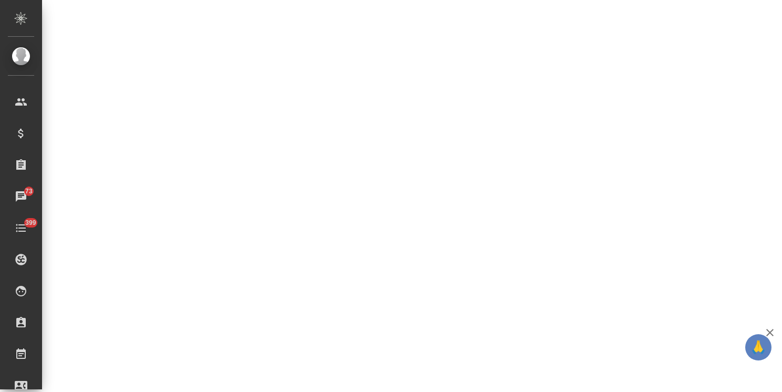
select select "RU"
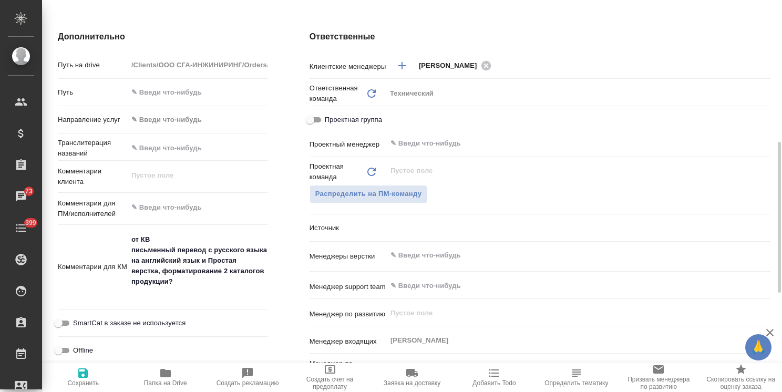
type textarea "x"
drag, startPoint x: 199, startPoint y: 285, endPoint x: 111, endPoint y: 241, distance: 97.5
click at [111, 241] on div "Комментарии для КМ от КВ письменный перевод с русского языка на английский язык…" at bounding box center [163, 267] width 210 height 77
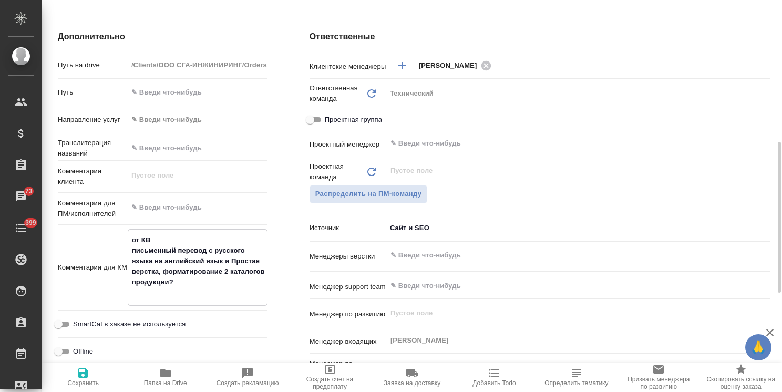
type textarea "x"
click at [169, 215] on textarea at bounding box center [198, 208] width 140 height 18
paste textarea "от КВ письменный перевод с русского языка на английский язык и Простая верстка,…"
type textarea "x"
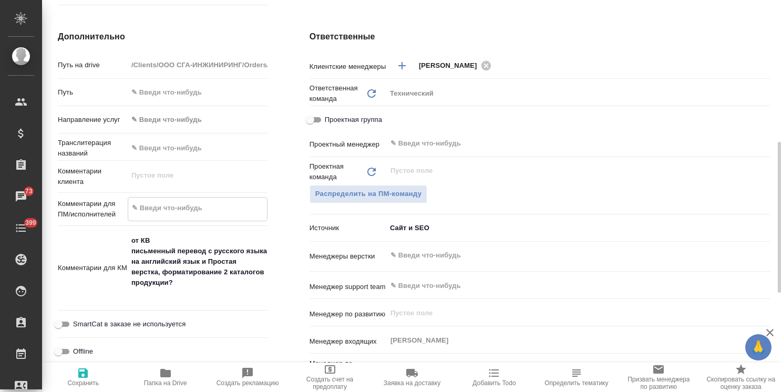
type textarea "от КВ письменный перевод с русского языка на английский язык и Простая верстка,…"
type textarea "x"
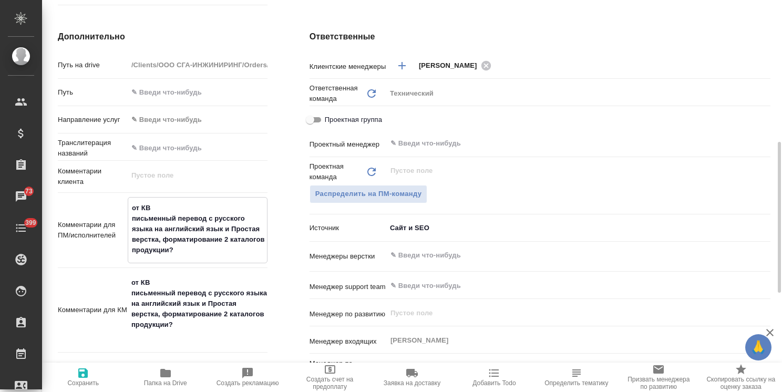
type textarea "от КВ письменный перевод с русского языка на английский язык и Простая верстка,…"
type textarea "x"
drag, startPoint x: 185, startPoint y: 324, endPoint x: 105, endPoint y: 254, distance: 106.1
click at [105, 255] on div "Путь на drive /Clients/ООО СГА-ИНЖИНИРИНГ/Orders/S_SGA-I-1 Путь Направление усл…" at bounding box center [163, 247] width 210 height 383
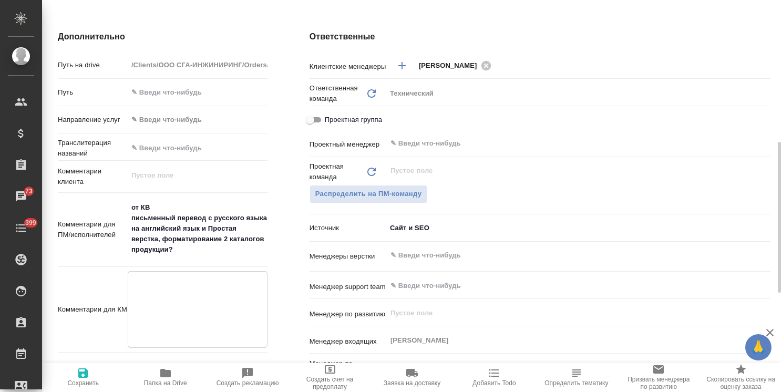
type textarea "x"
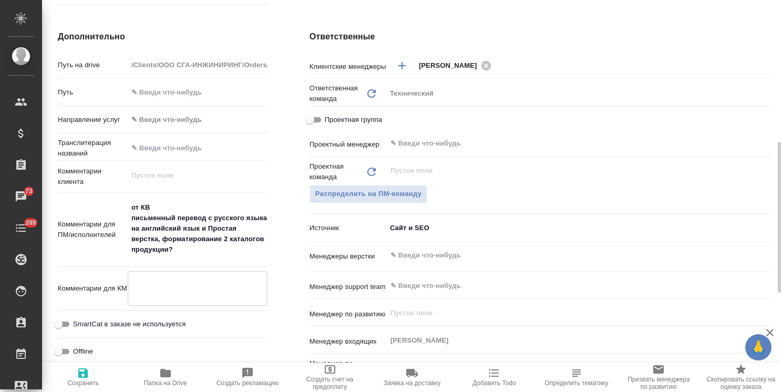
click at [204, 249] on textarea "от КВ письменный перевод с русского языка на английский язык и Простая верстка,…" at bounding box center [198, 229] width 140 height 60
type textarea "x"
type textarea "от КВ письменный перевод с русского языка на английский язык и Простая верстка,…"
type textarea "x"
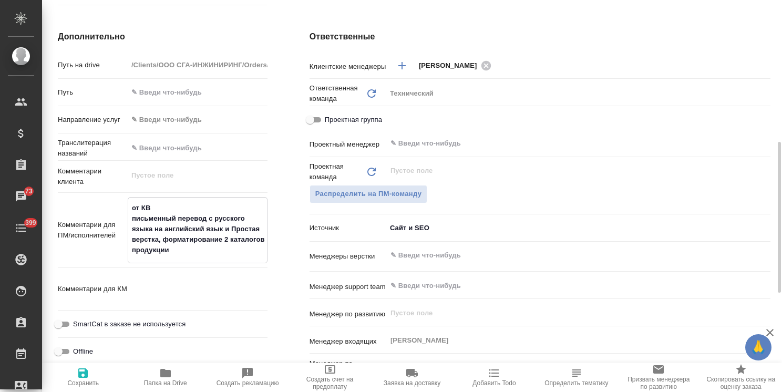
type textarea "от КВ письменный перевод с русского языка на английский язык и Простая верстка,…"
type textarea "x"
click at [92, 375] on span "Сохранить" at bounding box center [82, 377] width 69 height 20
type textarea "x"
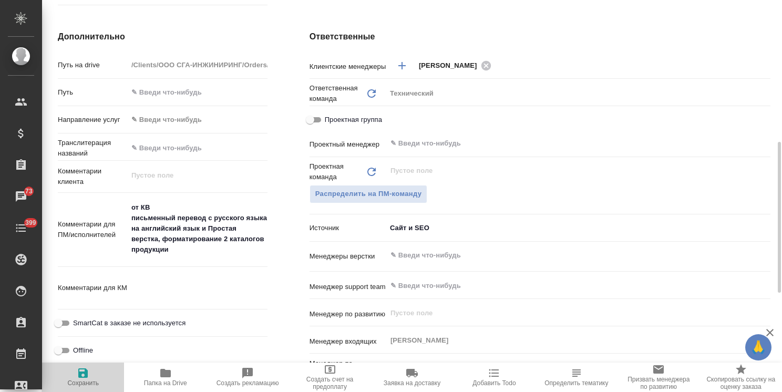
type textarea "x"
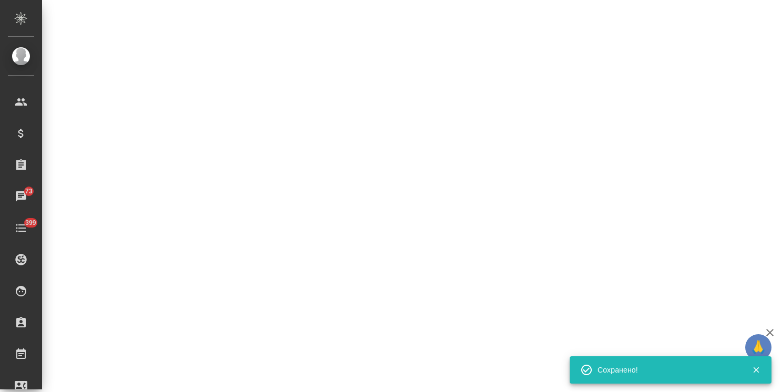
select select "RU"
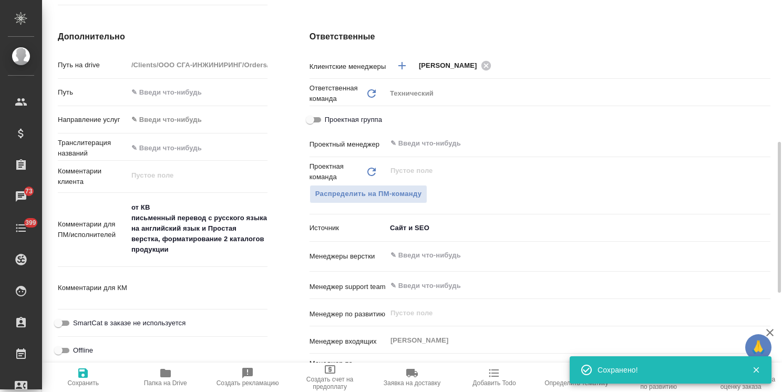
type textarea "x"
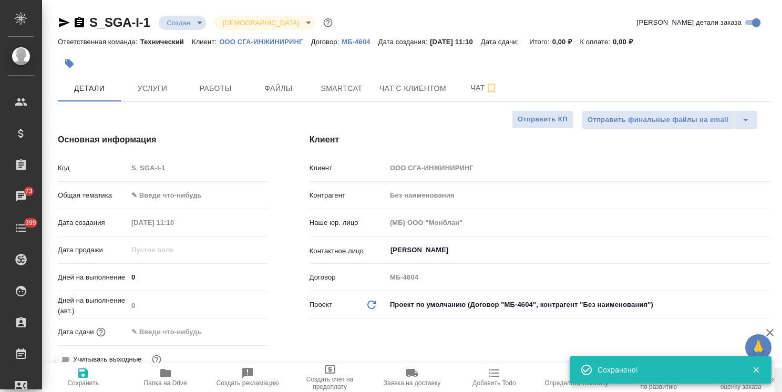
drag, startPoint x: 777, startPoint y: 244, endPoint x: 708, endPoint y: 71, distance: 186.1
click at [765, 68] on div "S_SGA-I-1 Создан new Святая троица holyTrinity Кратко детали заказа Ответственн…" at bounding box center [412, 196] width 740 height 392
click at [282, 94] on span "Файлы" at bounding box center [278, 88] width 50 height 13
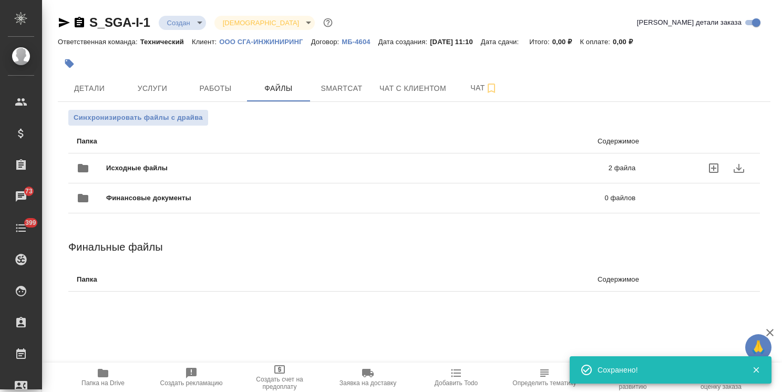
click at [220, 160] on div "Исходные файлы 2 файла" at bounding box center [356, 168] width 559 height 25
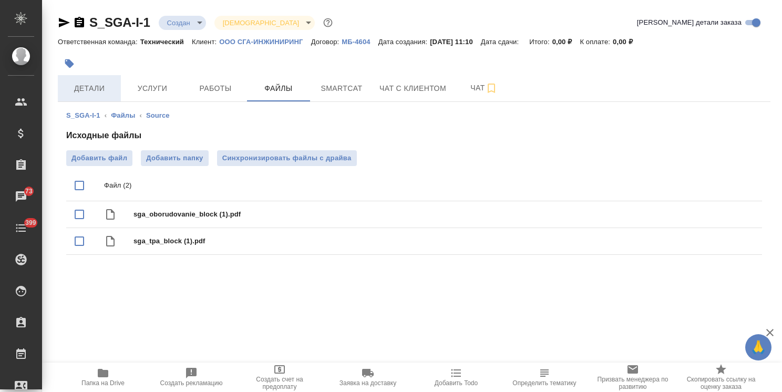
click at [95, 79] on button "Детали" at bounding box center [89, 88] width 63 height 26
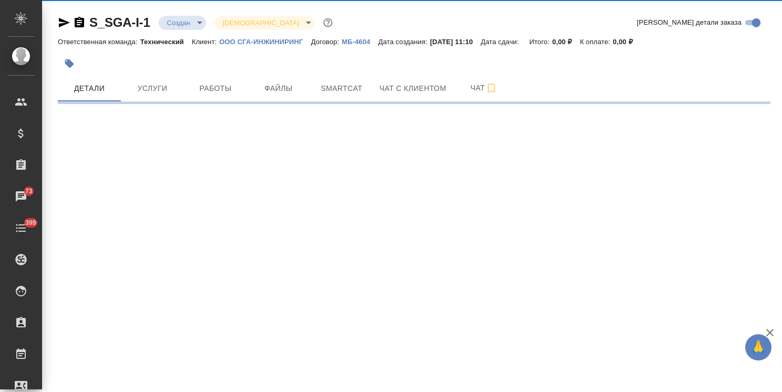
select select "RU"
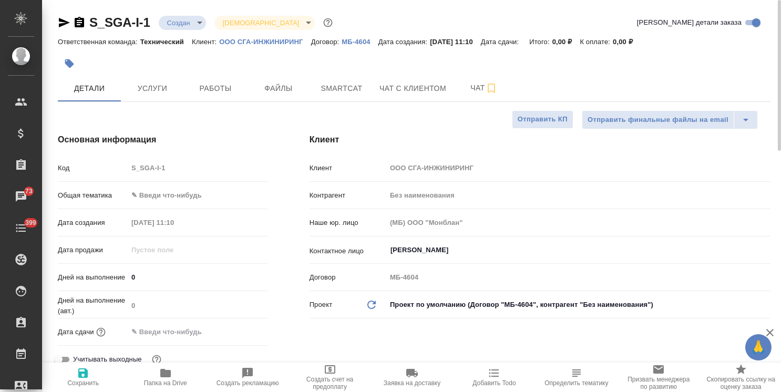
type textarea "x"
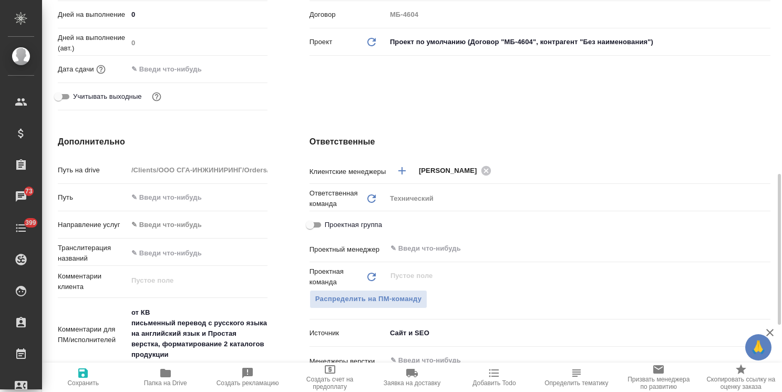
scroll to position [315, 0]
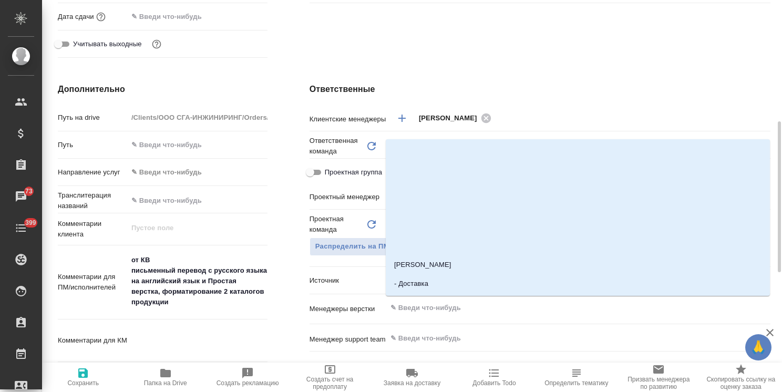
click at [423, 307] on input "text" at bounding box center [560, 308] width 343 height 13
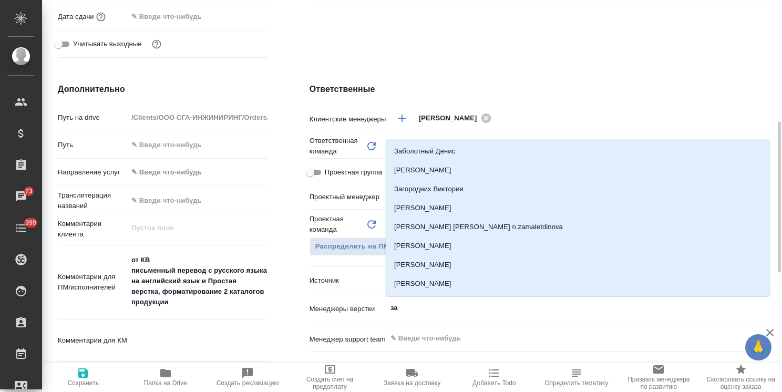
type input "заб"
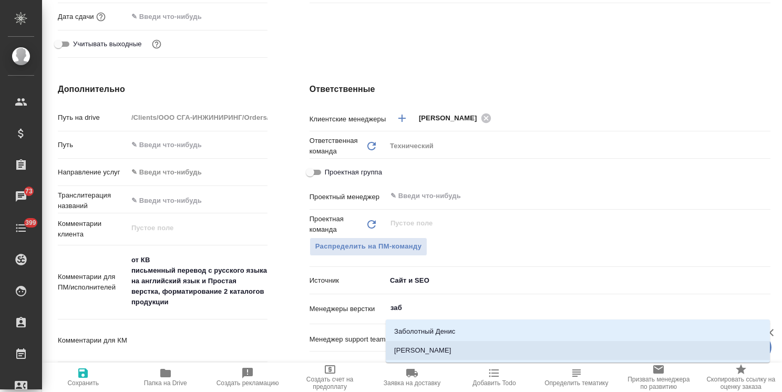
click at [434, 361] on ul "Заболотный Денис Заборова Александра" at bounding box center [578, 350] width 384 height 38
click at [424, 353] on li "Заборова Александра" at bounding box center [578, 350] width 384 height 19
type textarea "x"
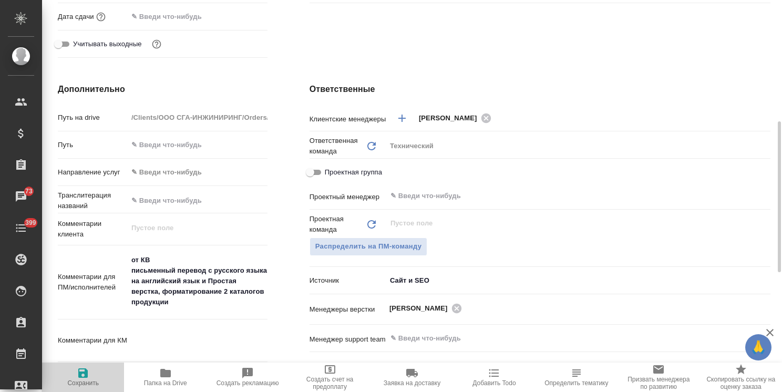
click at [90, 373] on span "Сохранить" at bounding box center [82, 377] width 69 height 20
type textarea "x"
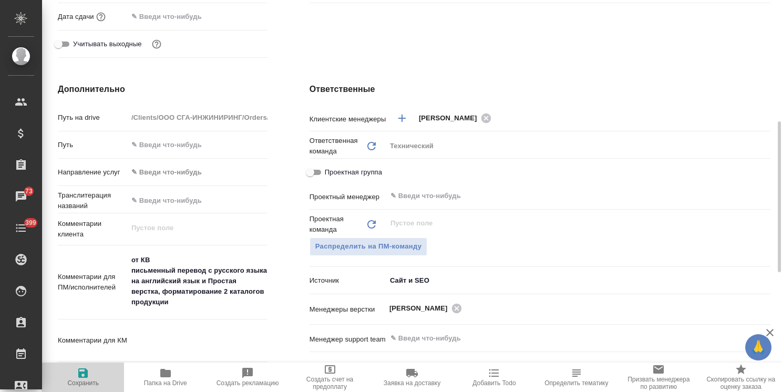
type textarea "x"
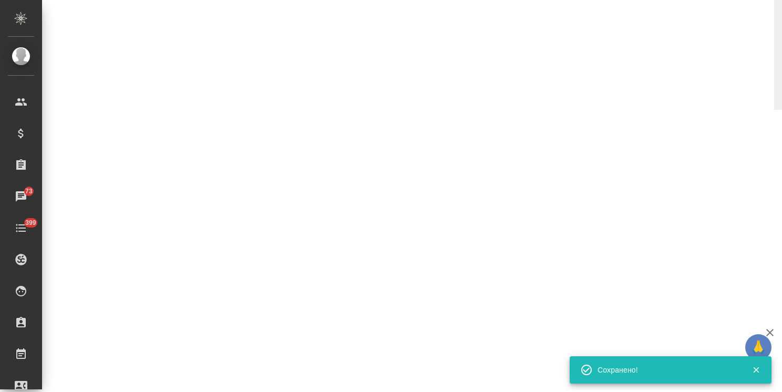
select select "RU"
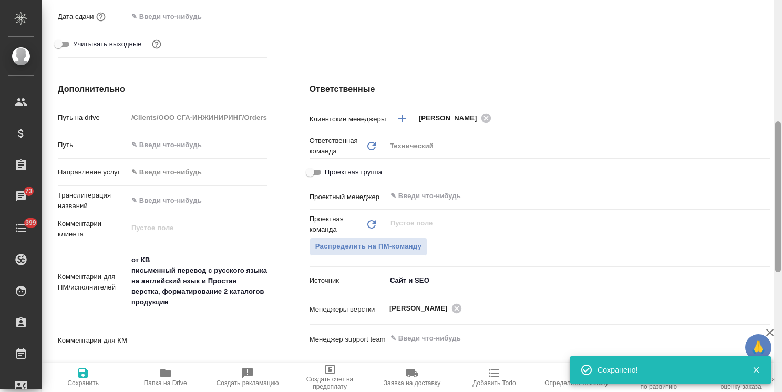
type textarea "x"
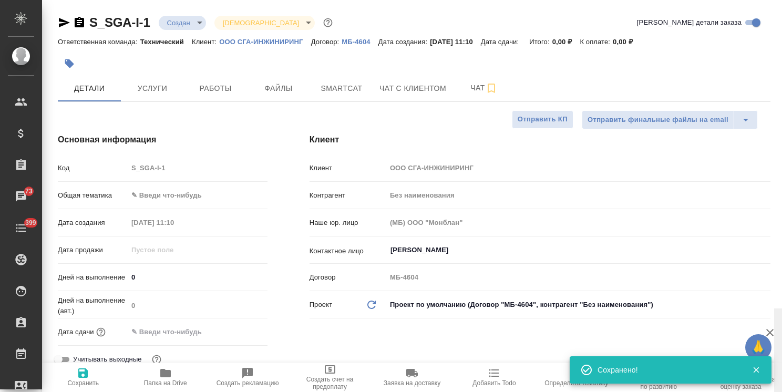
drag, startPoint x: 778, startPoint y: 216, endPoint x: 571, endPoint y: 15, distance: 288.4
click at [746, 19] on div "S_SGA-I-1 Создан new Святая троица holyTrinity Кратко детали заказа Ответственн…" at bounding box center [412, 196] width 740 height 392
click at [183, 27] on body "🙏 .cls-1 fill:#fff; AWATERA Usmanova Olga Клиенты Спецификации Заказы 73 Чаты 3…" at bounding box center [391, 196] width 782 height 392
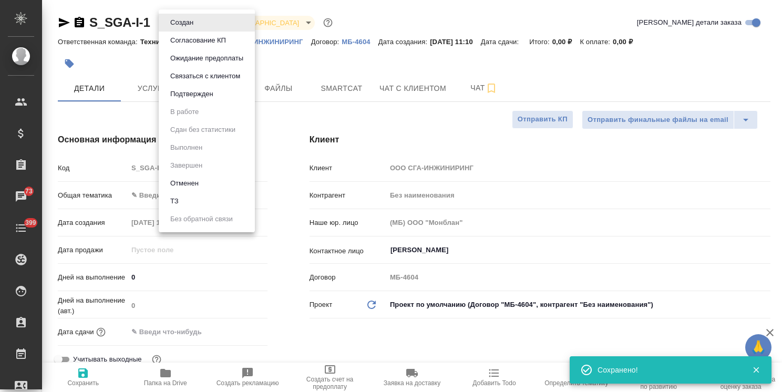
click at [189, 203] on li "ТЗ" at bounding box center [207, 201] width 96 height 18
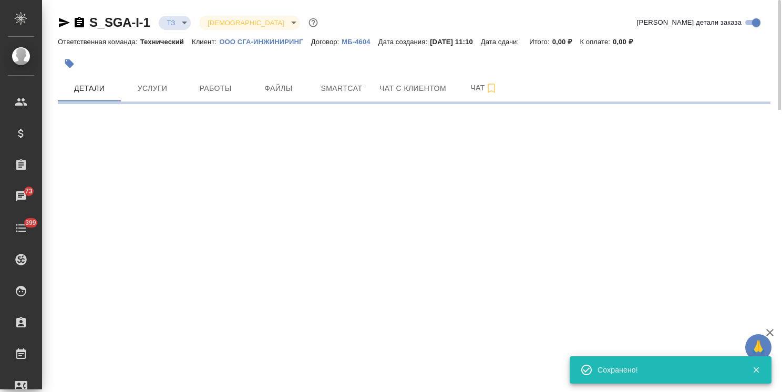
select select "RU"
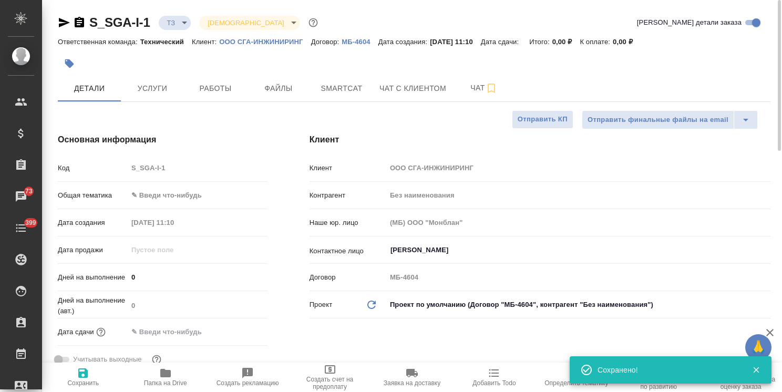
type textarea "x"
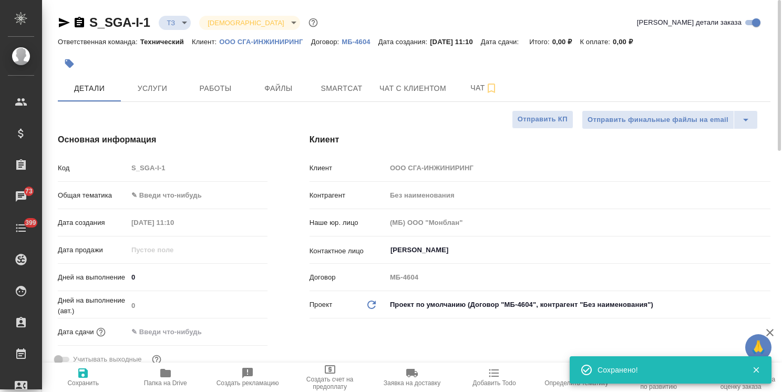
type textarea "x"
drag, startPoint x: 111, startPoint y: 10, endPoint x: 52, endPoint y: 1, distance: 59.5
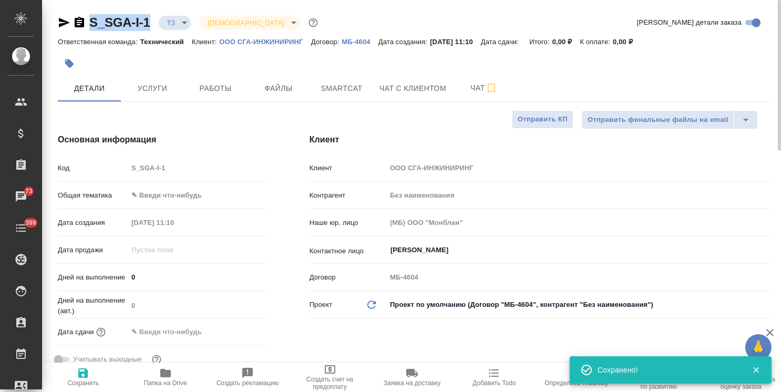
copy link "S_SGA-I-1"
type textarea "x"
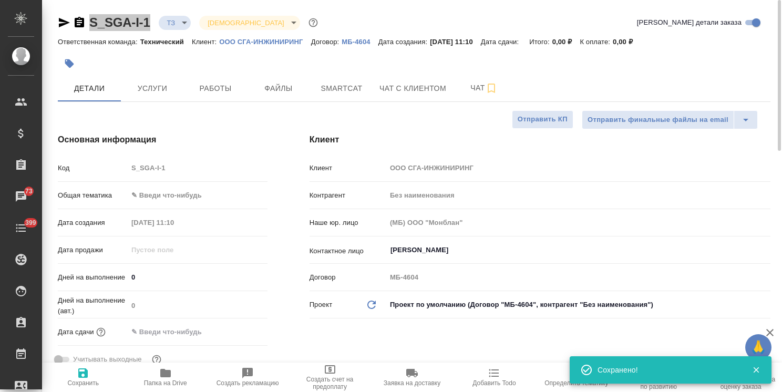
type textarea "x"
click at [525, 213] on div "Наше юр. лицо (МБ) ООО "Монблан"" at bounding box center [540, 222] width 461 height 18
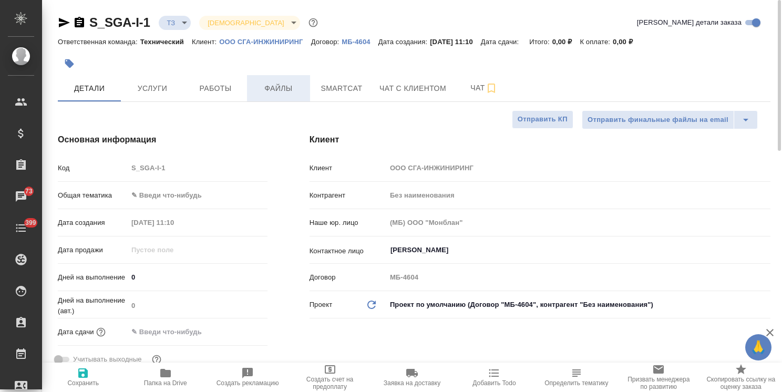
click at [291, 92] on span "Файлы" at bounding box center [278, 88] width 50 height 13
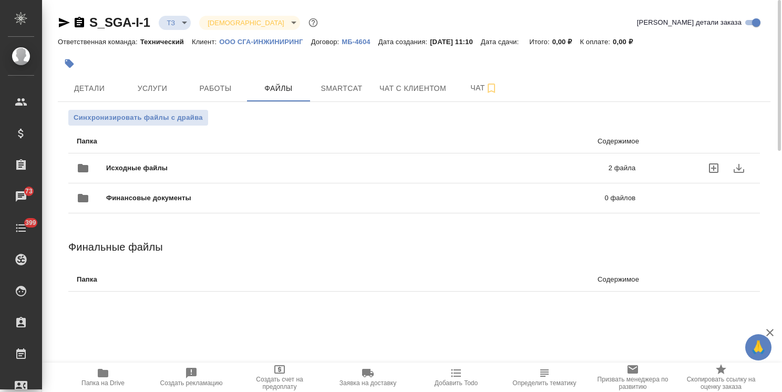
click at [140, 163] on span "Исходные файлы" at bounding box center [247, 168] width 282 height 11
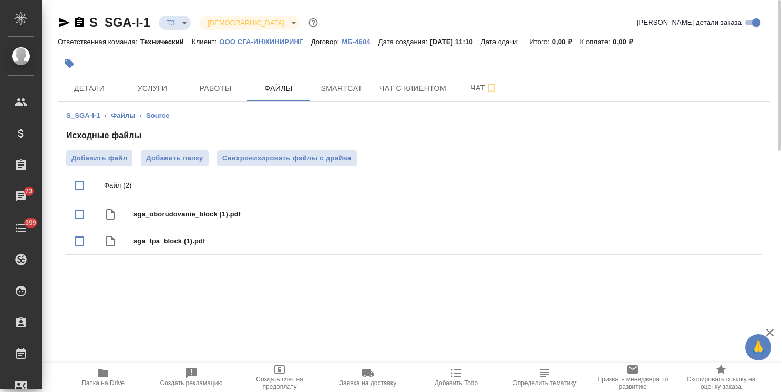
click at [79, 187] on input "checkbox" at bounding box center [79, 185] width 22 height 22
checkbox input "true"
click at [721, 190] on icon "download" at bounding box center [715, 186] width 13 height 13
drag, startPoint x: 147, startPoint y: 13, endPoint x: 86, endPoint y: 20, distance: 61.3
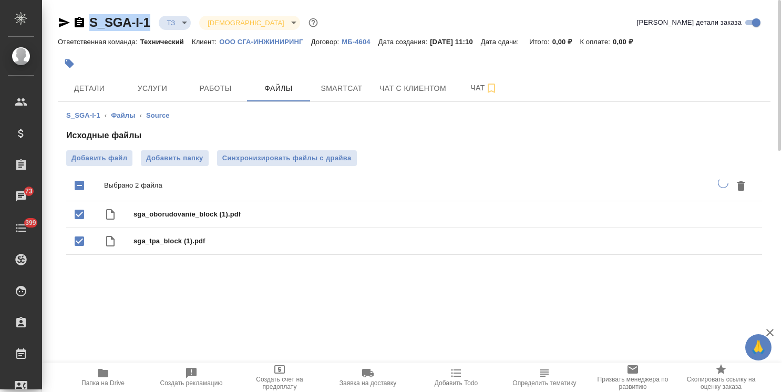
click at [87, 19] on div "S_SGA-I-1 ТЗ tz Святая троица holyTrinity Кратко детали заказа Ответственная ко…" at bounding box center [414, 143] width 724 height 286
copy link "S_SGA-I-1"
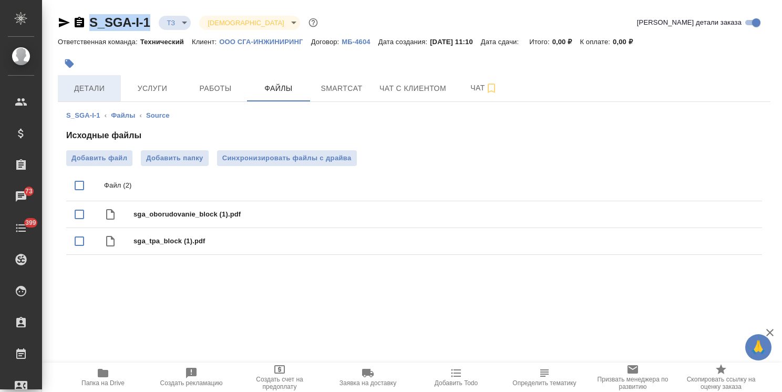
click at [98, 95] on button "Детали" at bounding box center [89, 88] width 63 height 26
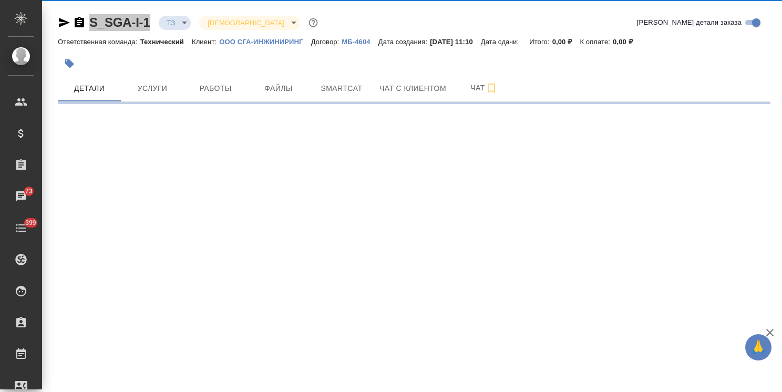
select select "RU"
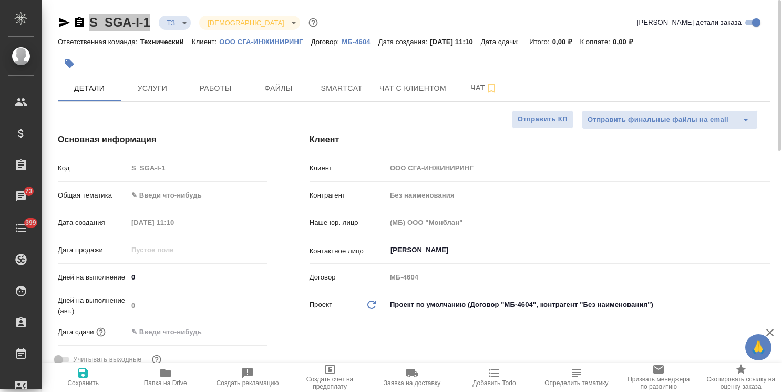
type textarea "x"
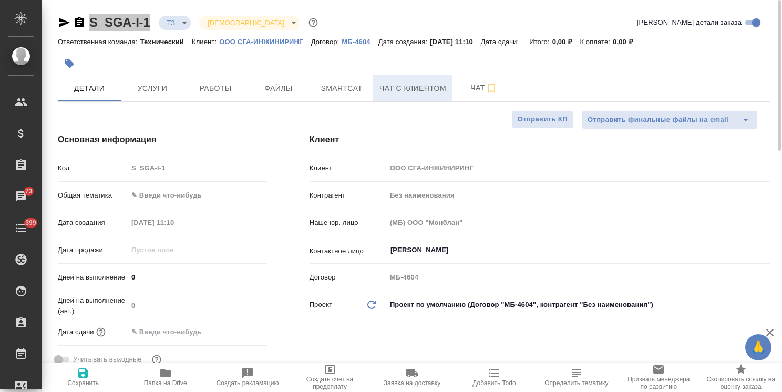
type textarea "x"
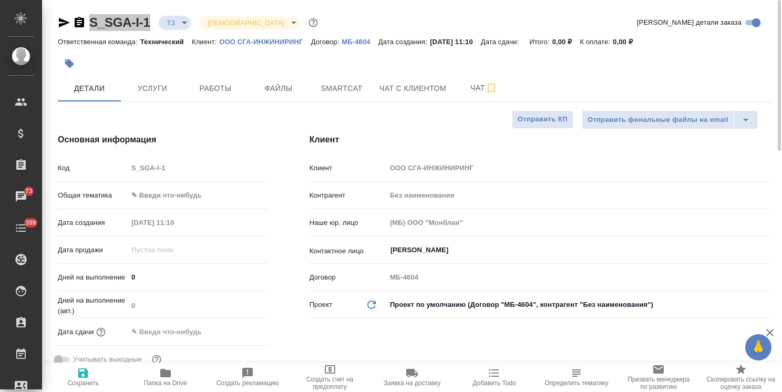
type textarea "x"
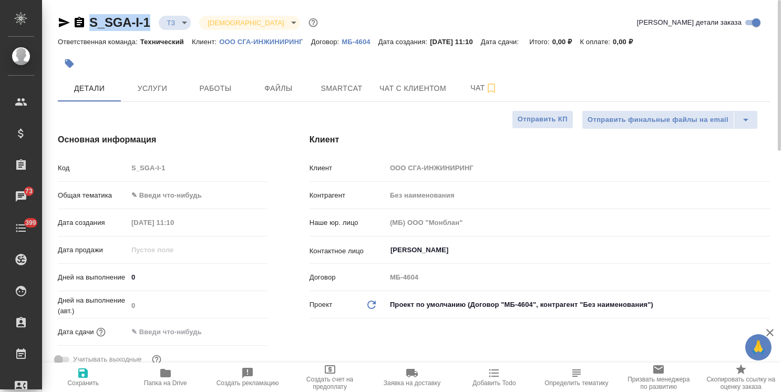
click at [166, 190] on body "🙏 .cls-1 fill:#fff; AWATERA Usmanova Olga Клиенты Спецификации Заказы 73 Чаты 3…" at bounding box center [391, 196] width 782 height 392
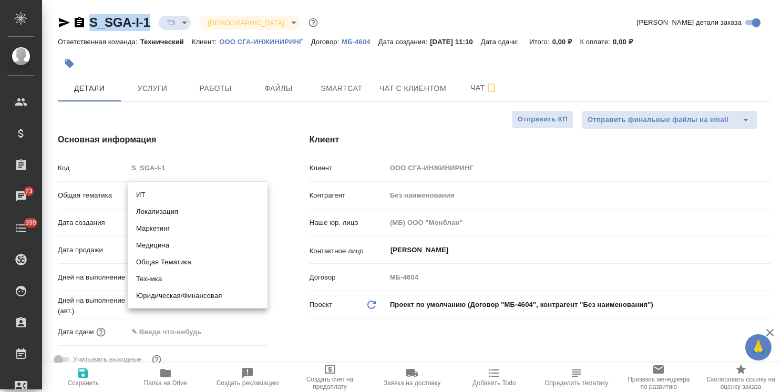
click at [156, 283] on li "Техника" at bounding box center [198, 279] width 140 height 17
type input "tech"
type textarea "x"
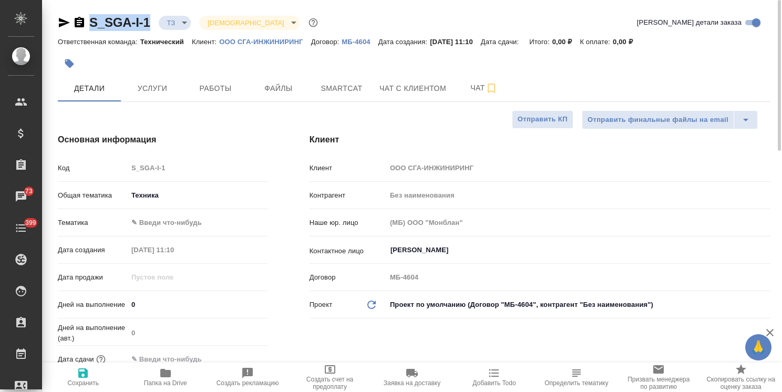
click at [191, 226] on body "🙏 .cls-1 fill:#fff; AWATERA Usmanova Olga Клиенты Спецификации Заказы 73 Чаты 3…" at bounding box center [391, 196] width 782 height 392
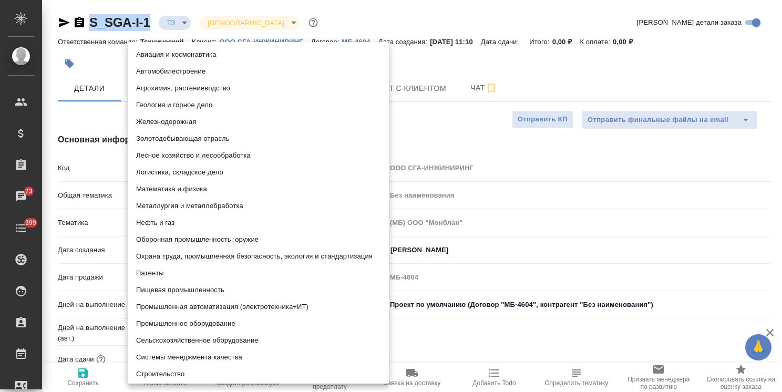
click at [168, 225] on li "Нефть и газ" at bounding box center [258, 222] width 261 height 17
type textarea "x"
type input "5a8b8b956a9677013d343d80"
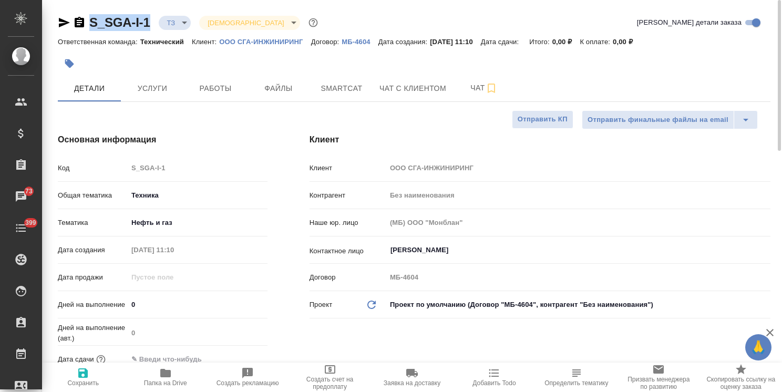
click at [87, 382] on span "Сохранить" at bounding box center [83, 382] width 32 height 7
type textarea "x"
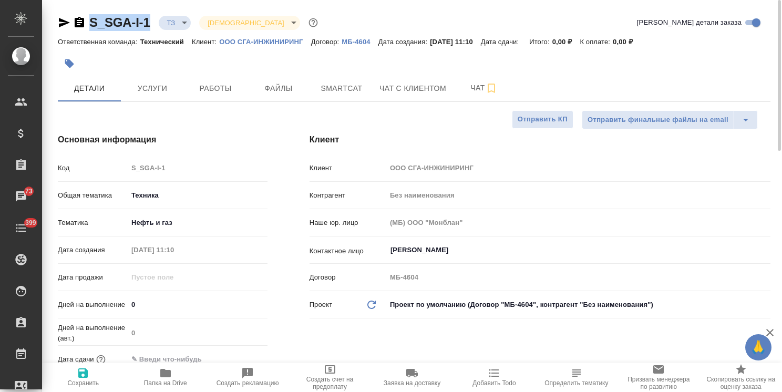
type textarea "x"
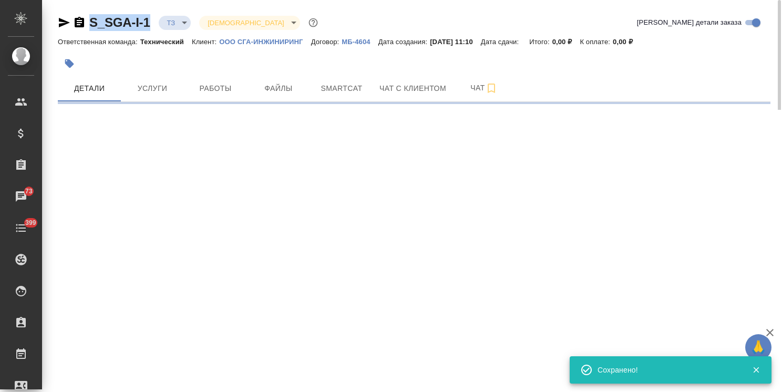
select select "RU"
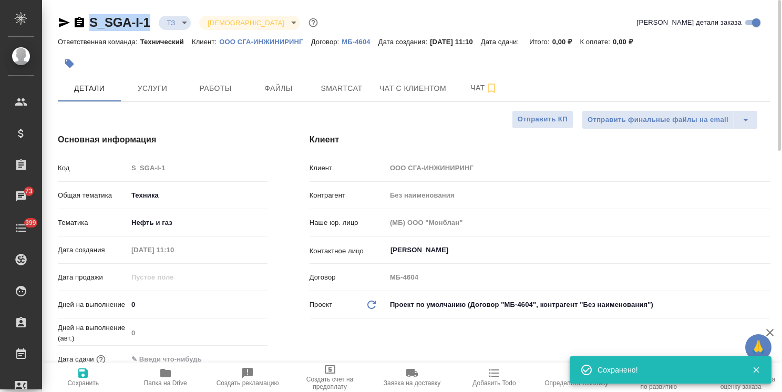
type textarea "x"
drag, startPoint x: 776, startPoint y: 219, endPoint x: 753, endPoint y: 35, distance: 185.8
click at [766, 40] on div "S_SGA-I-1 ТЗ tz Святая троица holyTrinity Кратко детали заказа Ответственная ко…" at bounding box center [412, 196] width 740 height 392
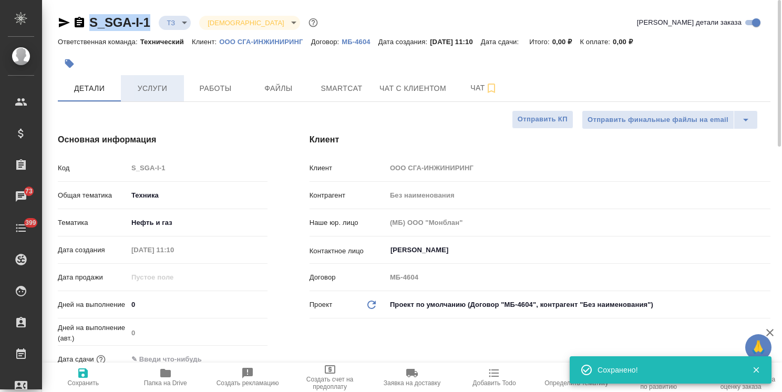
click at [156, 81] on button "Услуги" at bounding box center [152, 88] width 63 height 26
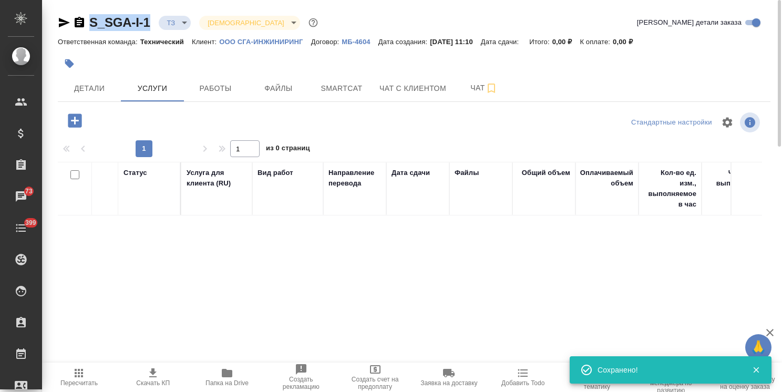
click at [82, 115] on icon "button" at bounding box center [75, 120] width 18 height 18
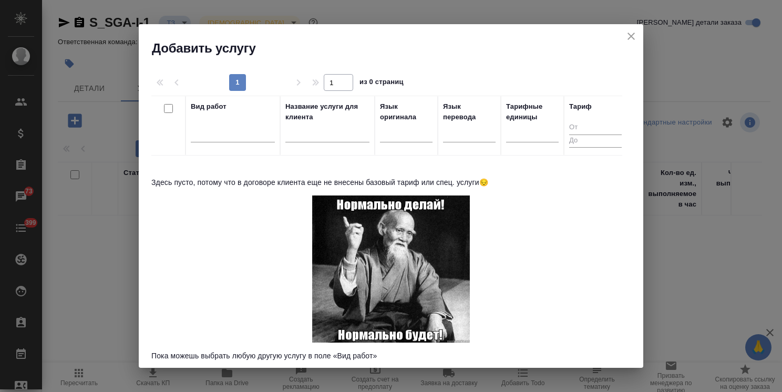
click at [320, 124] on div at bounding box center [327, 137] width 84 height 26
click at [635, 39] on icon "close" at bounding box center [631, 36] width 13 height 13
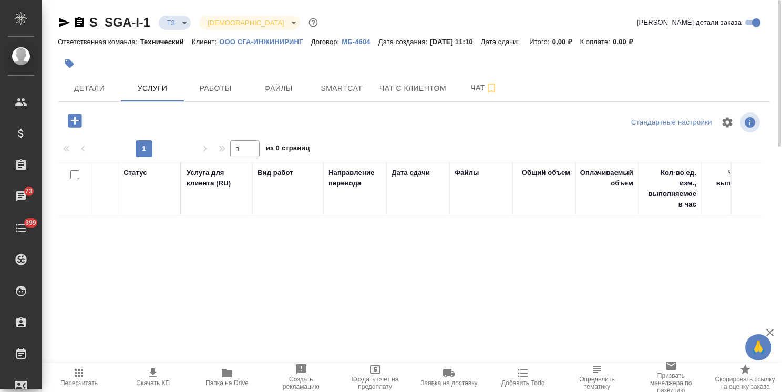
click at [350, 42] on p "МБ-4604" at bounding box center [360, 42] width 36 height 8
click at [85, 116] on button "button" at bounding box center [74, 121] width 29 height 22
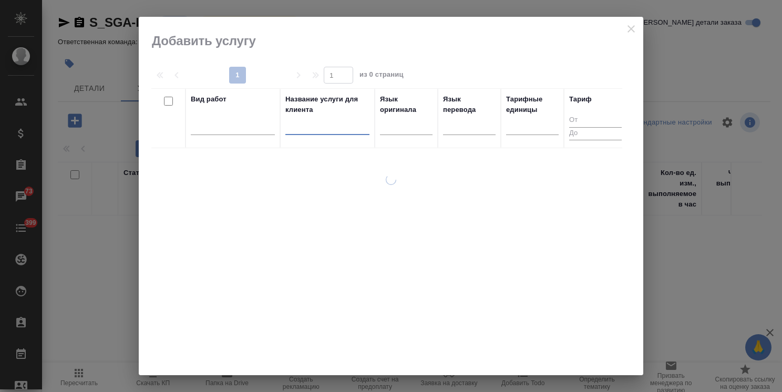
click at [320, 123] on input "text" at bounding box center [327, 128] width 84 height 13
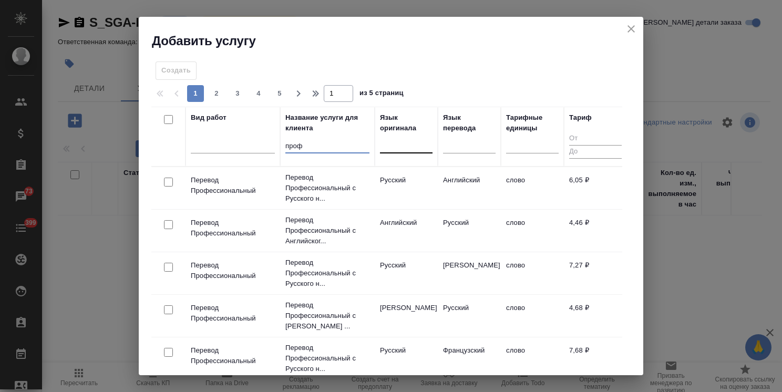
type input "проф"
click at [388, 146] on div at bounding box center [406, 142] width 53 height 15
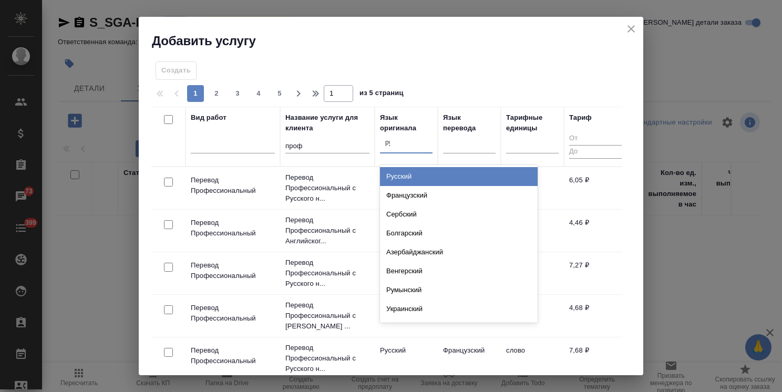
type input "рус"
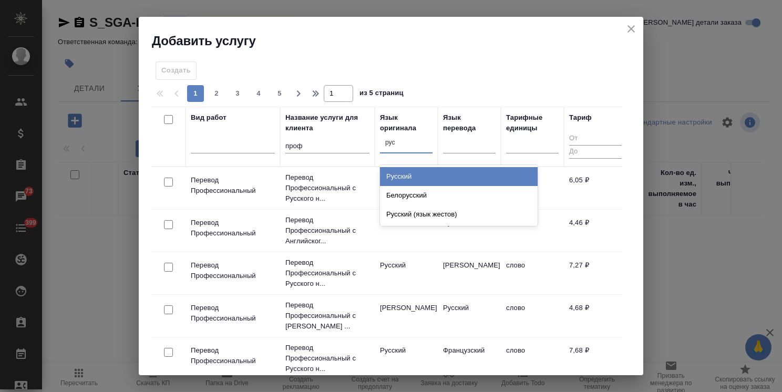
click at [398, 172] on div "Русский" at bounding box center [459, 176] width 158 height 19
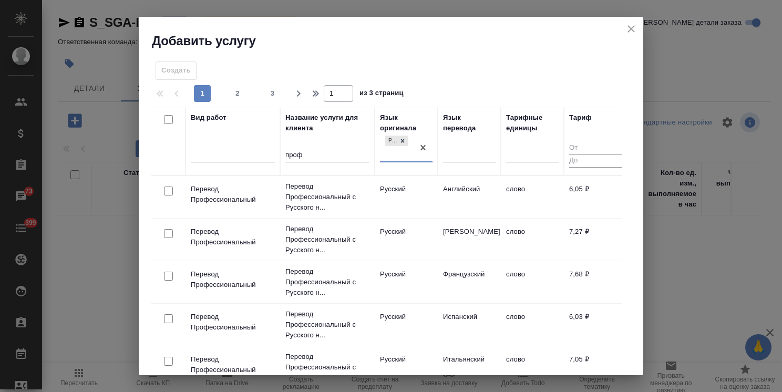
click at [167, 189] on input "checkbox" at bounding box center [168, 191] width 9 height 9
checkbox input "true"
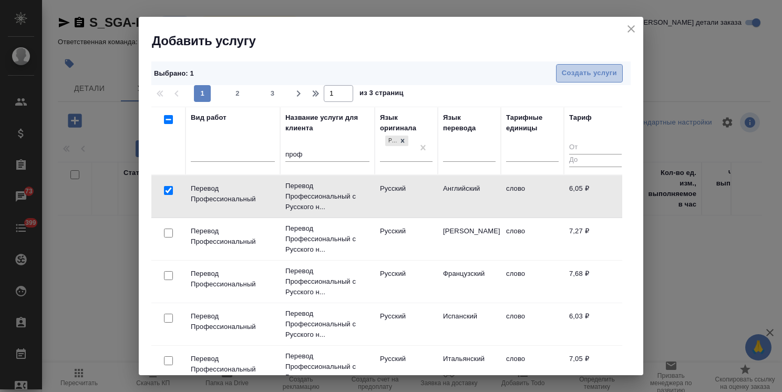
click at [578, 70] on span "Создать услуги" at bounding box center [589, 73] width 55 height 12
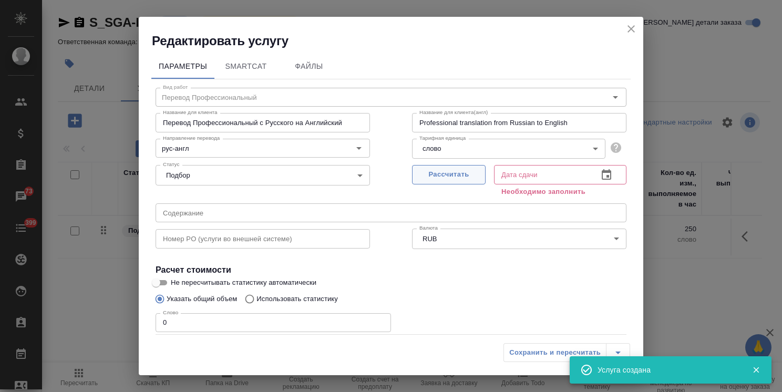
click at [440, 169] on span "Рассчитать" at bounding box center [449, 175] width 62 height 12
type input "06.10.2025 11:21"
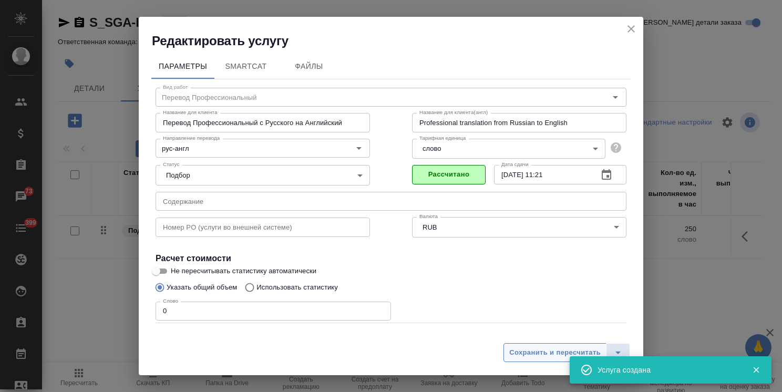
click at [523, 356] on span "Сохранить и пересчитать" at bounding box center [554, 353] width 91 height 12
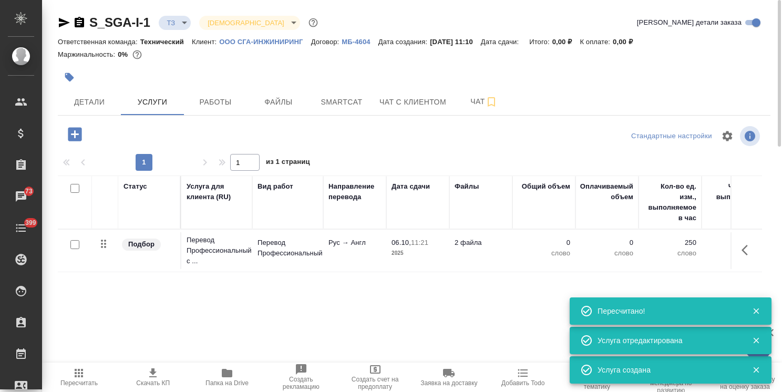
click at [74, 130] on icon "button" at bounding box center [75, 134] width 14 height 14
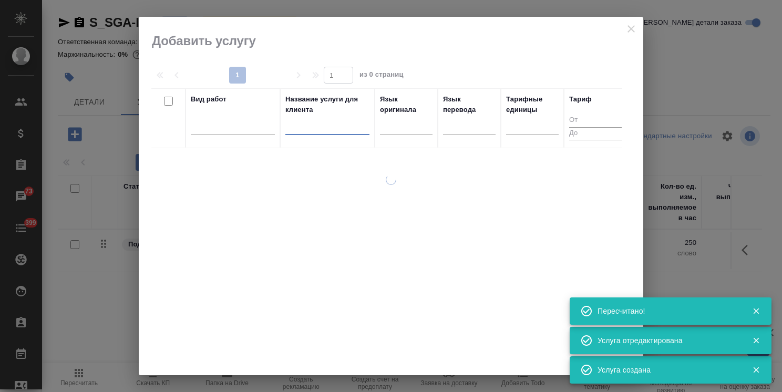
click at [305, 129] on input "text" at bounding box center [327, 128] width 84 height 13
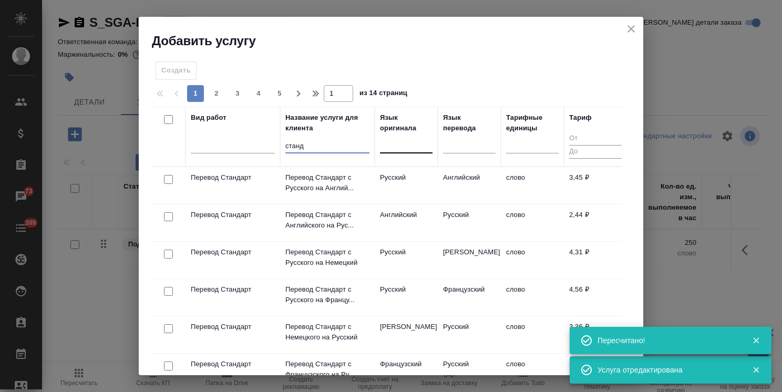
type input "станд"
click at [408, 148] on div at bounding box center [406, 142] width 53 height 15
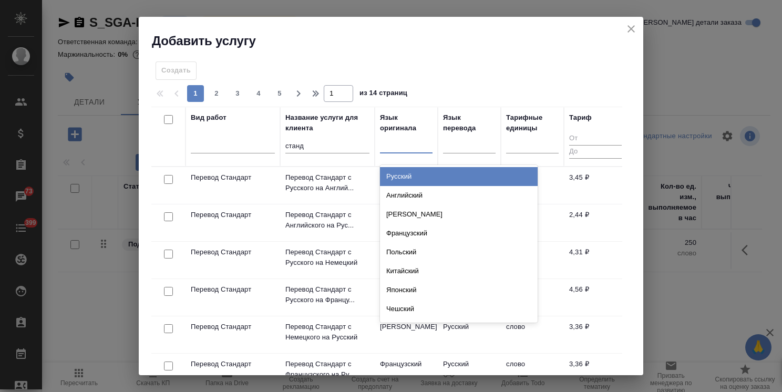
type input "у"
type input "рус"
click at [401, 180] on div "Русский" at bounding box center [459, 176] width 158 height 19
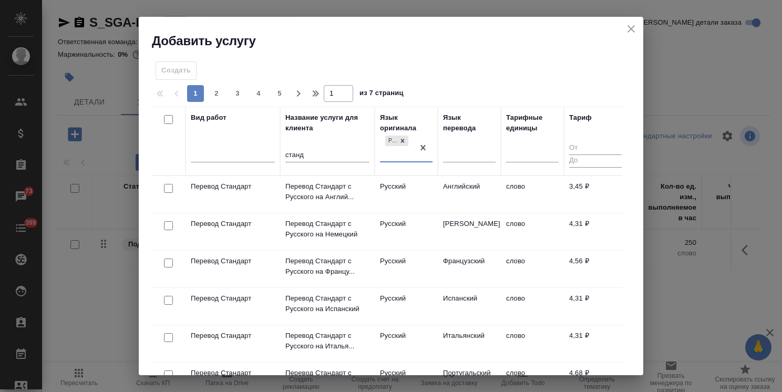
click at [171, 190] on input "checkbox" at bounding box center [168, 188] width 9 height 9
checkbox input "true"
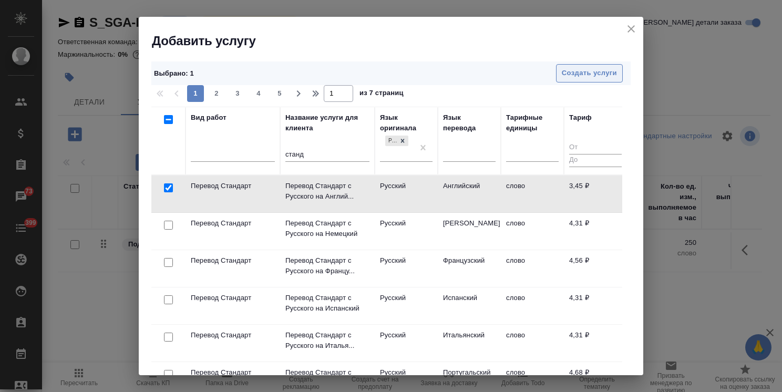
click at [567, 74] on span "Создать услуги" at bounding box center [589, 73] width 55 height 12
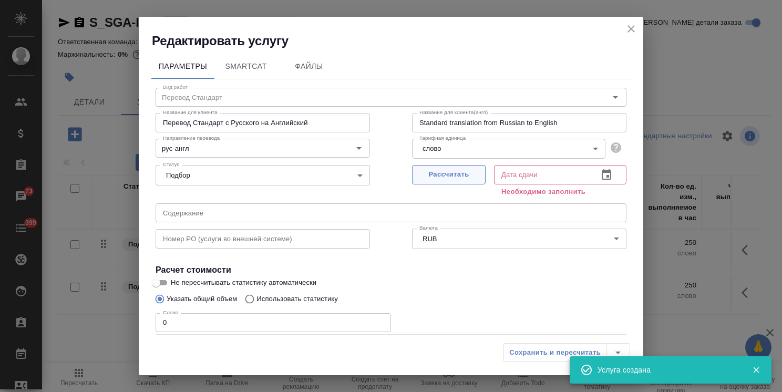
click at [462, 174] on span "Рассчитать" at bounding box center [449, 175] width 62 height 12
type input "06.10.2025 11:21"
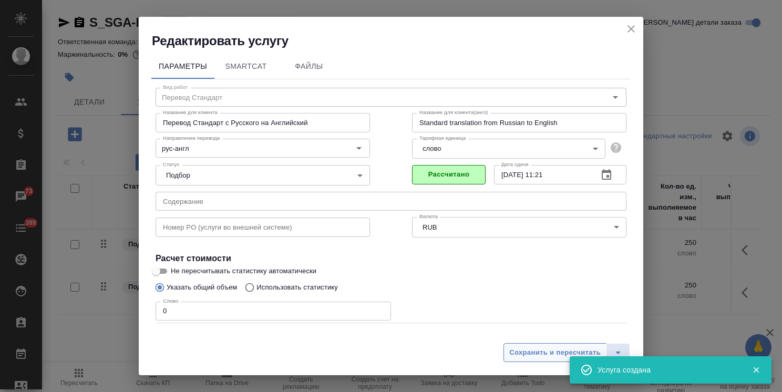
click at [532, 355] on span "Сохранить и пересчитать" at bounding box center [554, 353] width 91 height 12
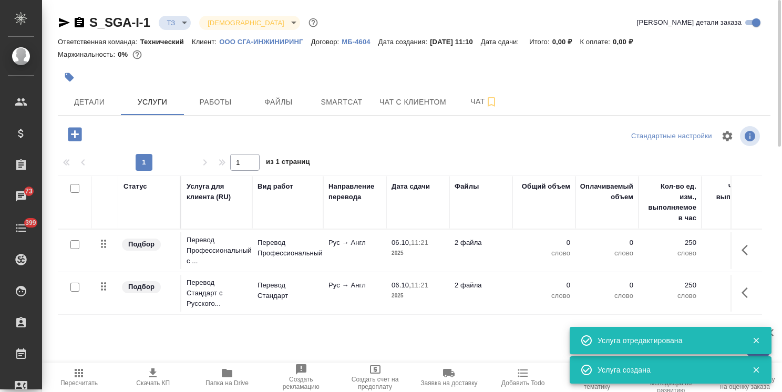
click at [234, 373] on span "Папка на Drive" at bounding box center [227, 377] width 61 height 20
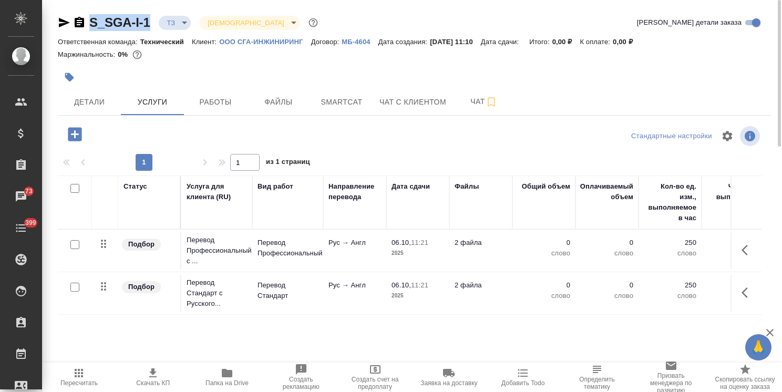
drag, startPoint x: 148, startPoint y: 12, endPoint x: 66, endPoint y: 14, distance: 81.5
click at [66, 14] on div "S_SGA-I-1 ТЗ tz Святая троица holyTrinity Кратко детали заказа Ответственная ко…" at bounding box center [414, 214] width 724 height 428
copy link "S_SGA-I-1"
click at [352, 112] on button "Smartcat" at bounding box center [341, 102] width 63 height 26
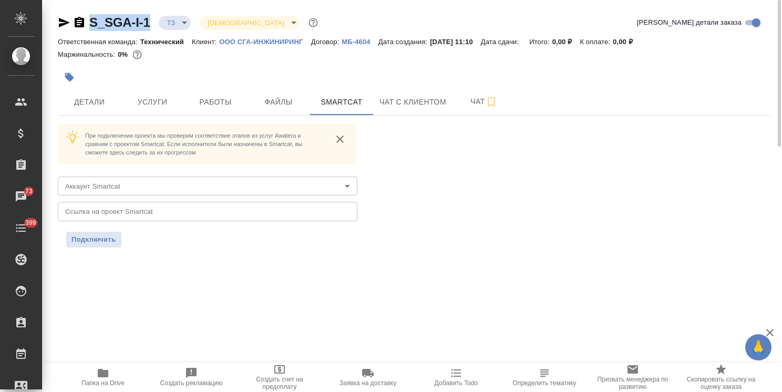
click at [163, 194] on body "🙏 .cls-1 fill:#fff; AWATERA Usmanova Olga Клиенты Спецификации Заказы 73 Чаты 3…" at bounding box center [391, 196] width 782 height 392
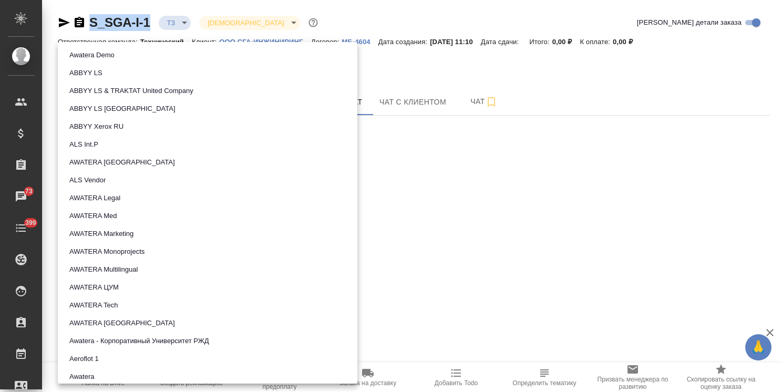
click at [112, 314] on li "AWATERA Ukraine" at bounding box center [208, 323] width 300 height 18
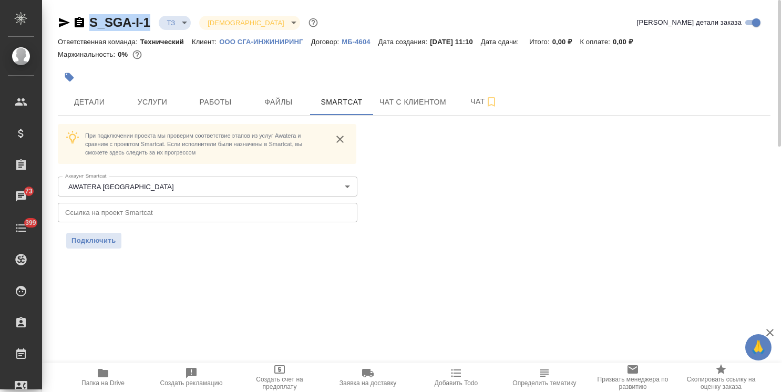
click at [147, 192] on body "🙏 .cls-1 fill:#fff; AWATERA Usmanova Olga Клиенты Спецификации Заказы 73 Чаты 3…" at bounding box center [391, 196] width 782 height 392
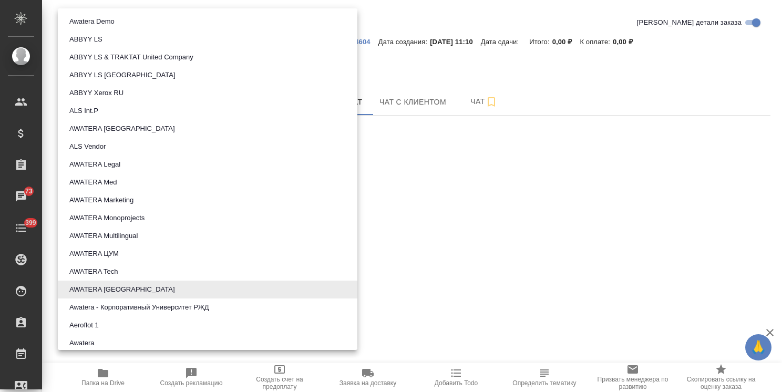
click at [114, 270] on button "AWATERA Tech" at bounding box center [93, 272] width 55 height 12
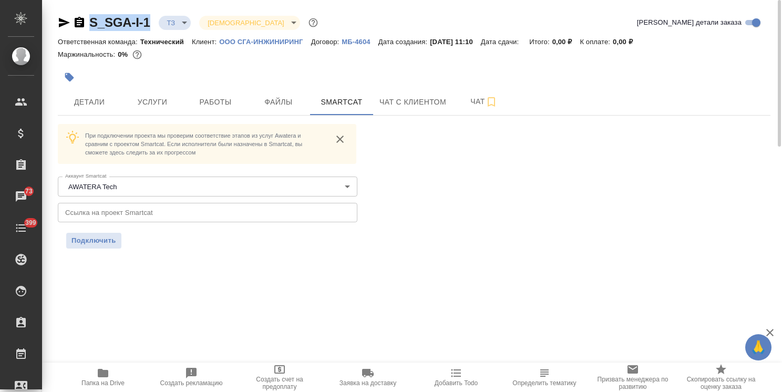
click at [164, 219] on input "text" at bounding box center [208, 212] width 300 height 19
click at [95, 247] on button "Подключить" at bounding box center [93, 241] width 55 height 16
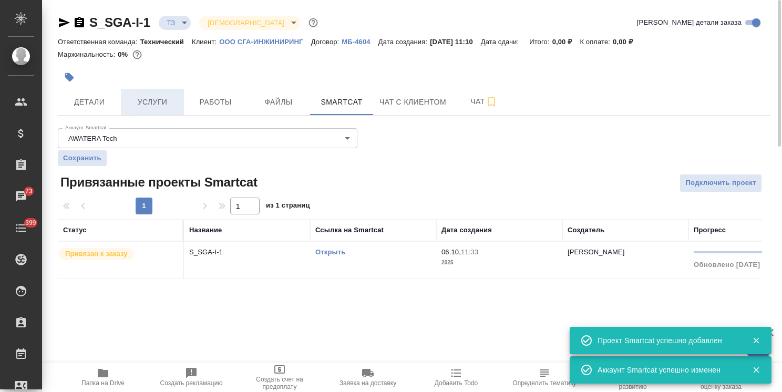
click at [162, 114] on button "Услуги" at bounding box center [152, 102] width 63 height 26
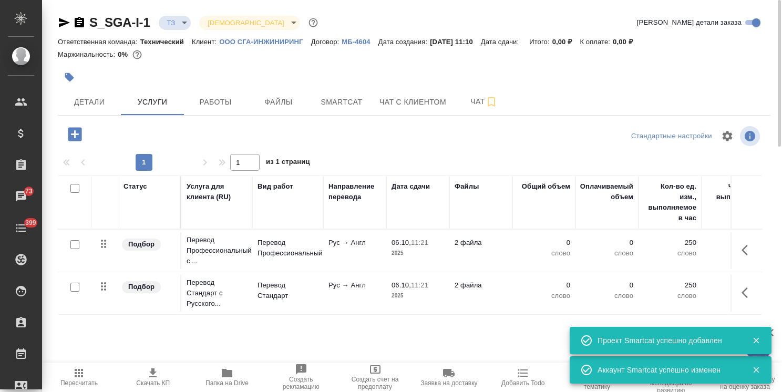
click at [748, 253] on icon "button" at bounding box center [747, 250] width 13 height 13
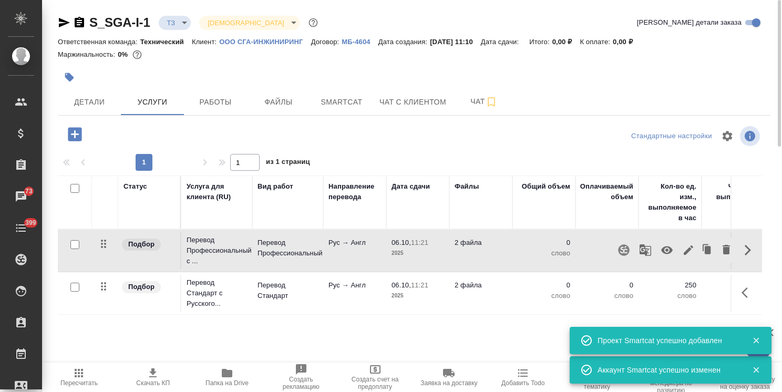
click at [689, 249] on icon "button" at bounding box center [688, 249] width 9 height 9
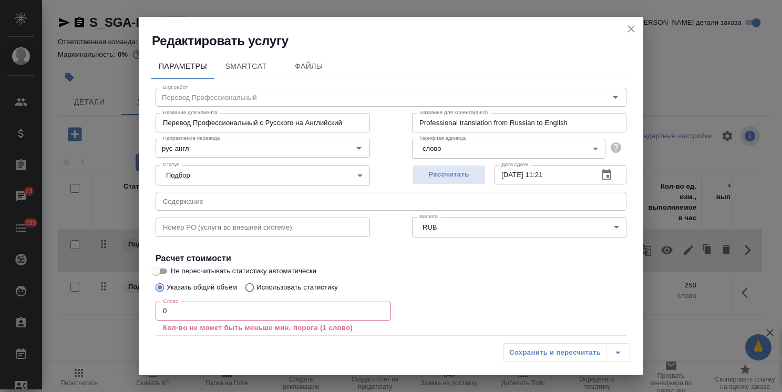
click at [291, 285] on p "Использовать статистику" at bounding box center [296, 287] width 81 height 11
click at [256, 285] on input "Использовать статистику" at bounding box center [248, 287] width 17 height 20
radio input "true"
radio input "false"
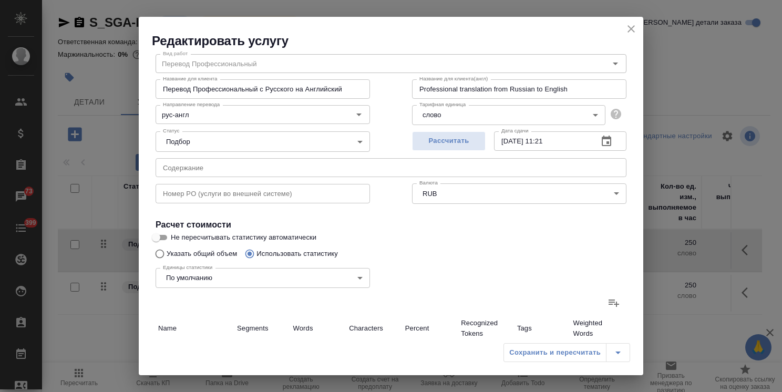
scroll to position [53, 0]
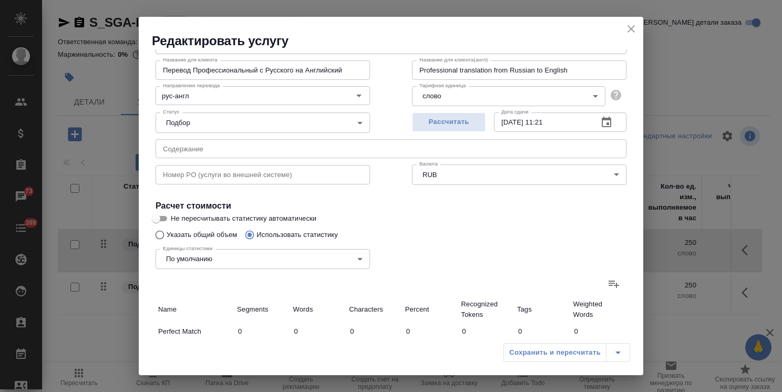
click at [612, 288] on label at bounding box center [613, 283] width 25 height 25
click at [0, 0] on input "file" at bounding box center [0, 0] width 0 height 0
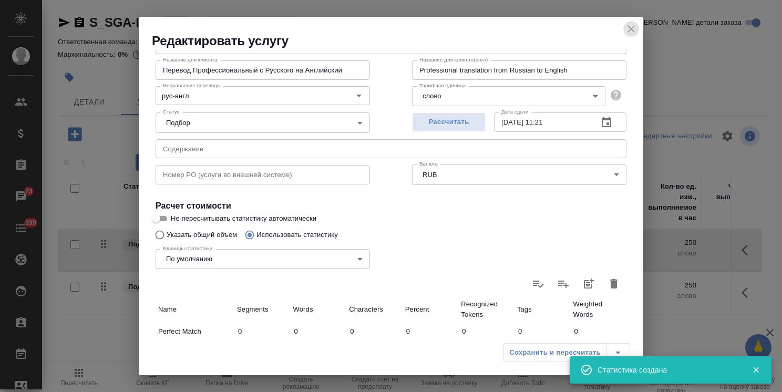
click at [631, 29] on icon "close" at bounding box center [630, 28] width 7 height 7
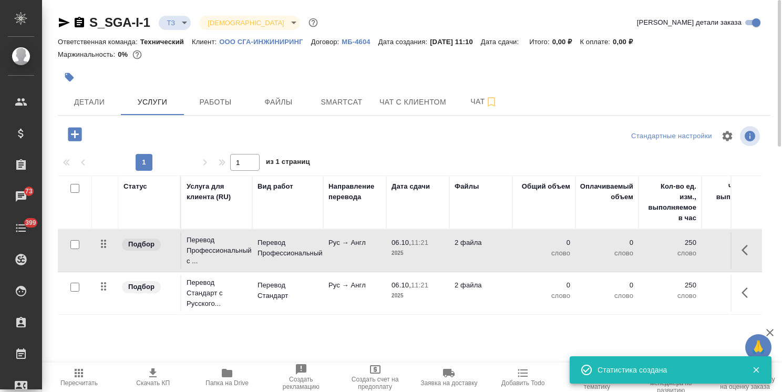
click at [745, 297] on icon "button" at bounding box center [747, 292] width 13 height 13
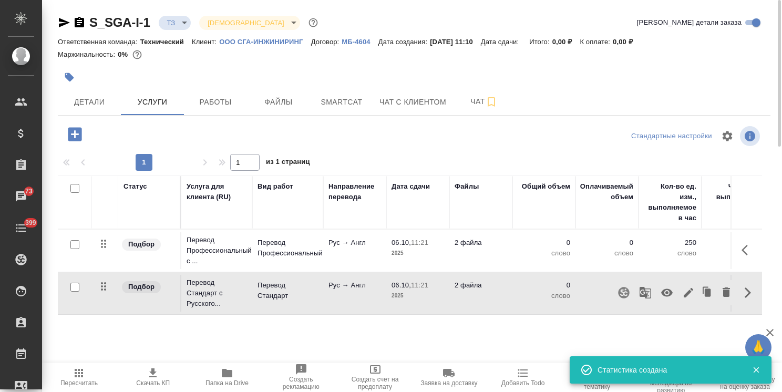
click at [696, 291] on button "button" at bounding box center [688, 292] width 18 height 25
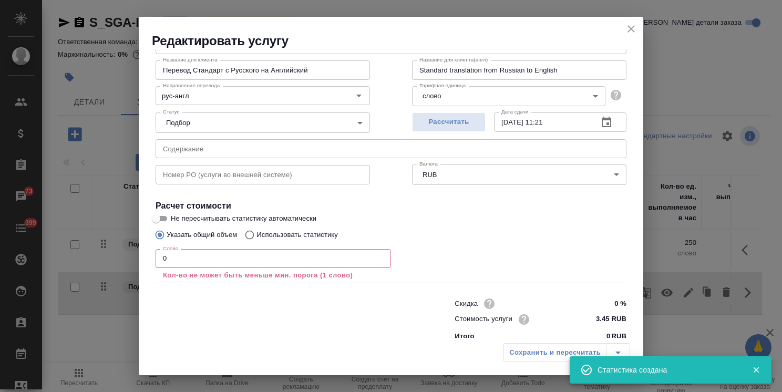
click at [289, 232] on p "Использовать статистику" at bounding box center [296, 235] width 81 height 11
click at [256, 232] on input "Использовать статистику" at bounding box center [248, 235] width 17 height 20
radio input "true"
radio input "false"
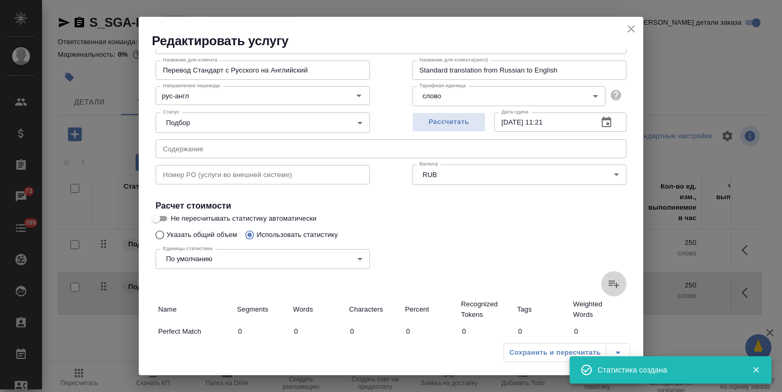
click at [601, 285] on label at bounding box center [613, 283] width 25 height 25
click at [0, 0] on input "file" at bounding box center [0, 0] width 0 height 0
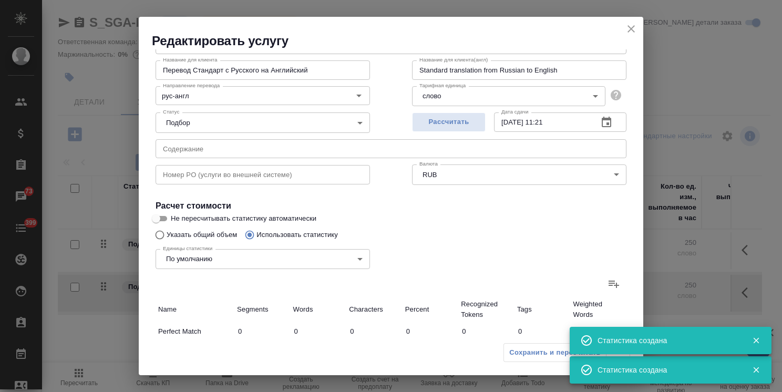
click at [633, 32] on icon "close" at bounding box center [631, 29] width 13 height 13
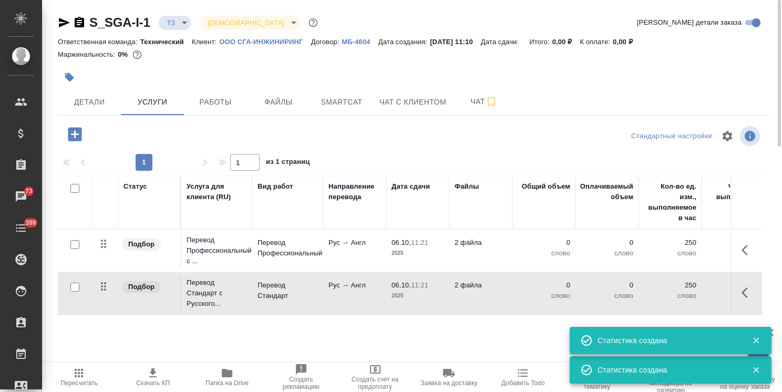
click at [71, 377] on span "Пересчитать" at bounding box center [78, 377] width 61 height 20
click at [60, 293] on td at bounding box center [75, 293] width 34 height 37
click at [74, 287] on input "checkbox" at bounding box center [74, 287] width 9 height 9
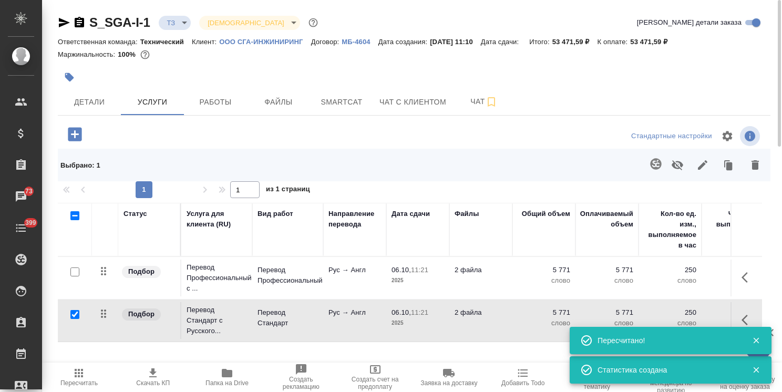
click at [678, 169] on icon "button" at bounding box center [678, 165] width 12 height 10
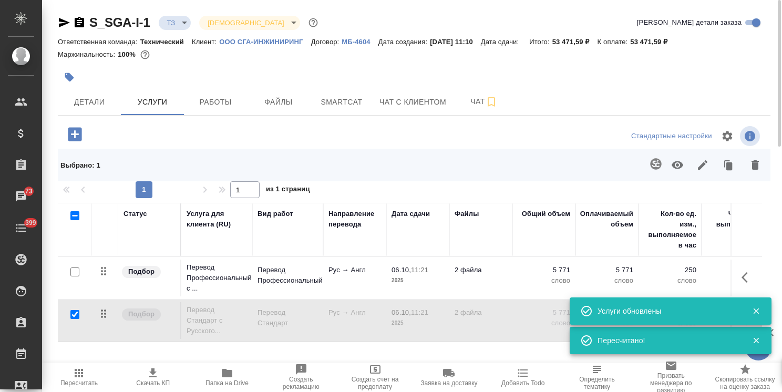
click at [73, 312] on input "checkbox" at bounding box center [74, 314] width 9 height 9
checkbox input "false"
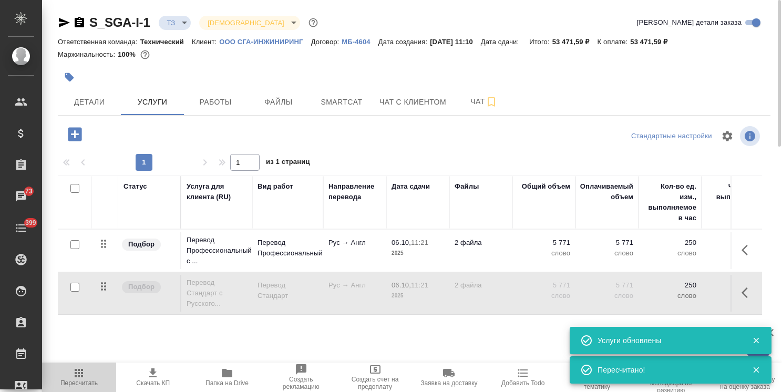
click at [87, 378] on span "Пересчитать" at bounding box center [78, 377] width 61 height 20
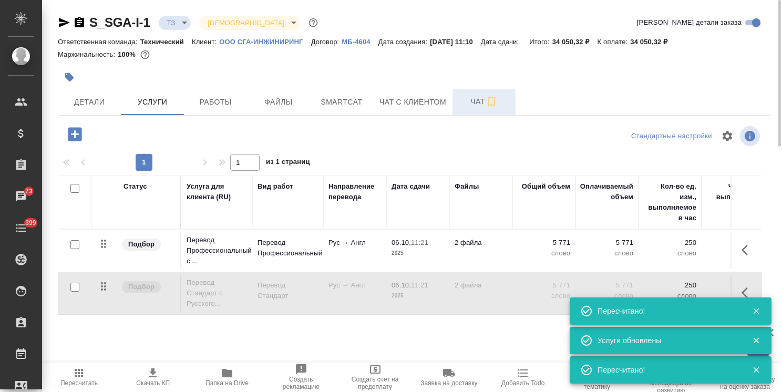
click at [470, 98] on span "Чат" at bounding box center [484, 101] width 50 height 13
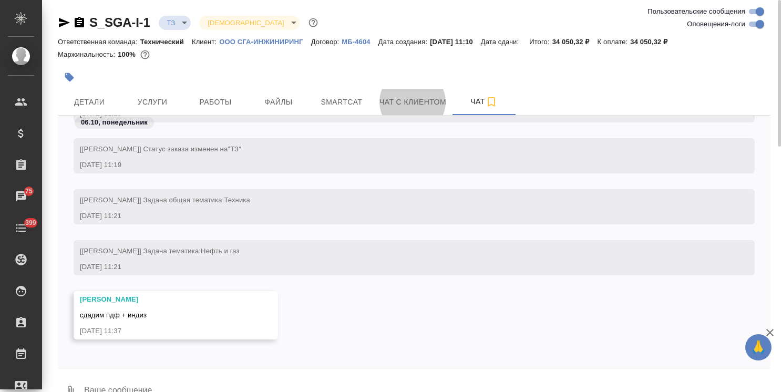
scroll to position [144, 0]
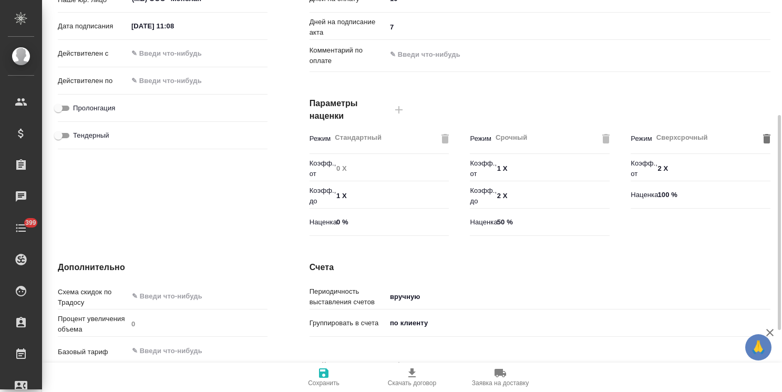
scroll to position [315, 0]
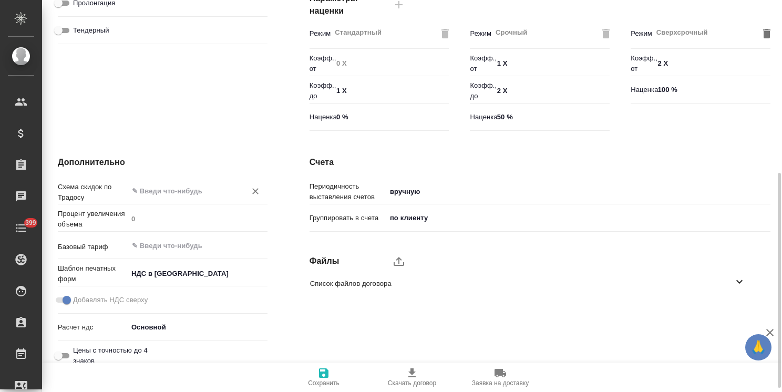
click at [180, 200] on div "​" at bounding box center [198, 190] width 140 height 19
type input "ы"
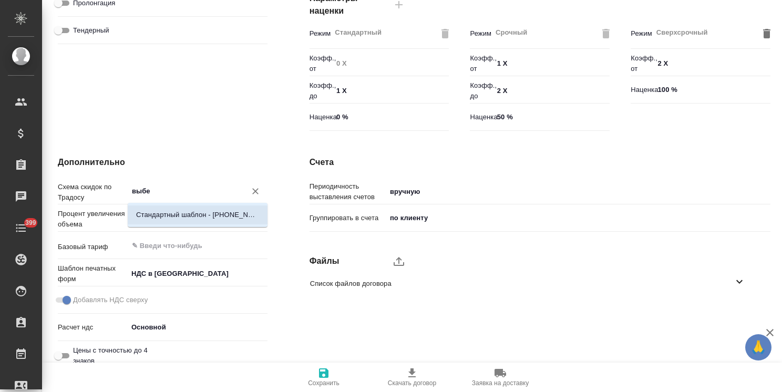
click at [184, 215] on p "Стандартный шаблон - 30-70-100 - ВЫБЕРИ МЕНЯ!" at bounding box center [197, 215] width 123 height 11
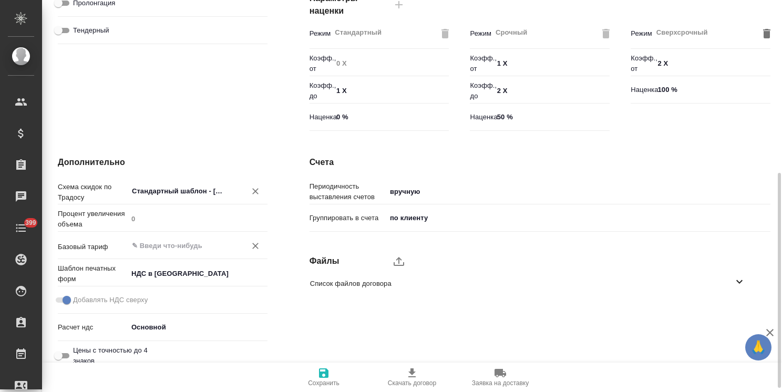
type input "Стандартный шаблон - 30-70-100 - ВЫБЕРИ МЕНЯ!"
click at [177, 240] on input "text" at bounding box center [180, 245] width 98 height 13
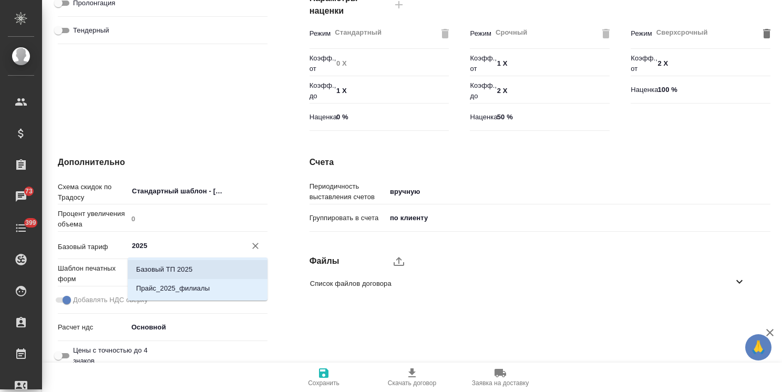
click at [203, 272] on li "Базовый ТП 2025" at bounding box center [198, 269] width 140 height 19
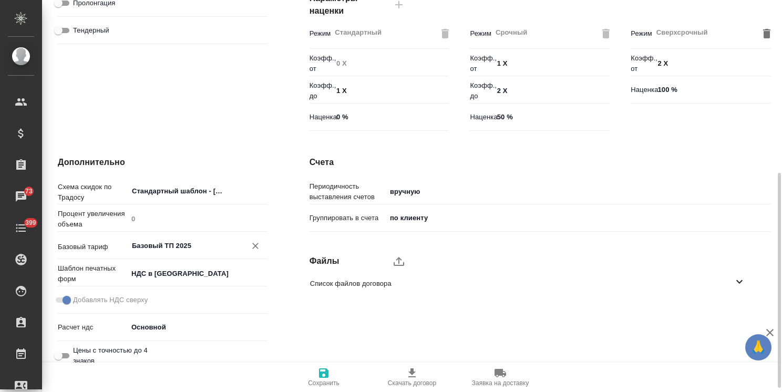
type input "Базовый ТП 2025"
click at [327, 370] on icon "button" at bounding box center [323, 372] width 9 height 9
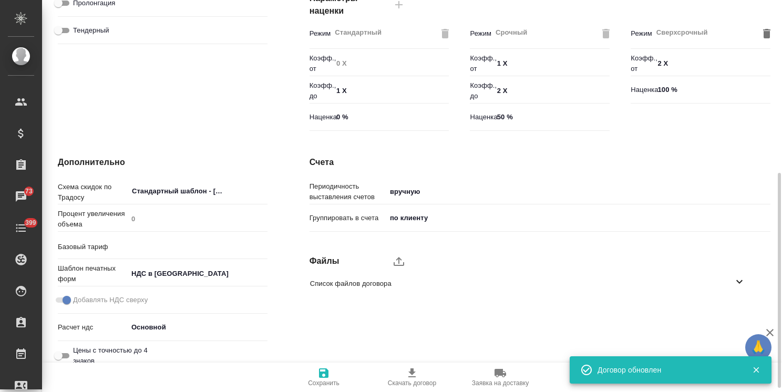
type input "Базовый ТП 2025"
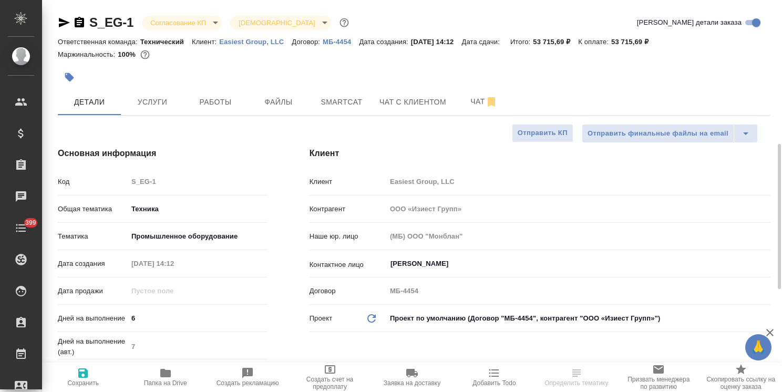
select select "RU"
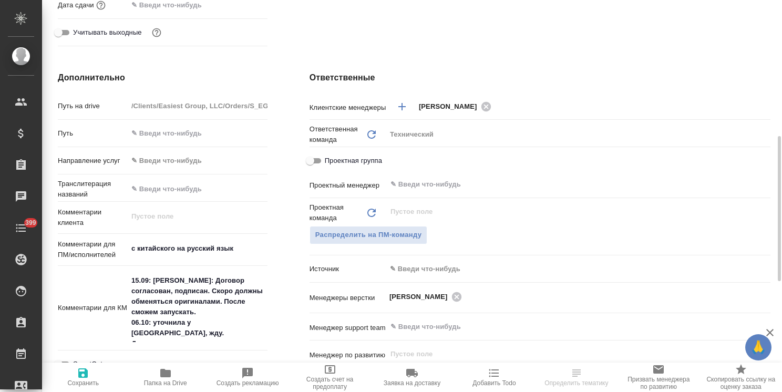
scroll to position [420, 0]
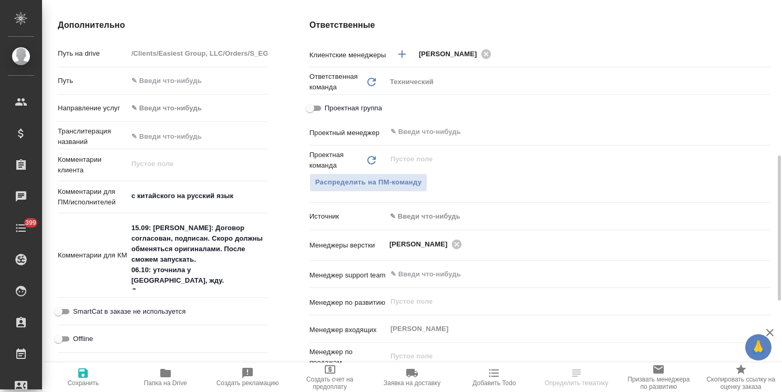
click at [239, 266] on textarea "15.09: [PERSON_NAME]: Договор согласован, подписан. Скоро должны обменяться ори…" at bounding box center [198, 254] width 140 height 70
drag, startPoint x: 230, startPoint y: 271, endPoint x: 150, endPoint y: 274, distance: 80.5
click at [150, 274] on textarea "15.09: [PERSON_NAME]: Договор согласован, подписан. Скоро должны обменяться ори…" at bounding box center [197, 255] width 139 height 70
paste textarea "В лучшем случае он [DATE] привезет договор в офис, если так и произойдёт, до ко…"
type textarea "15.09: [PERSON_NAME]: Договор согласован, подписан. Скоро должны обменяться ори…"
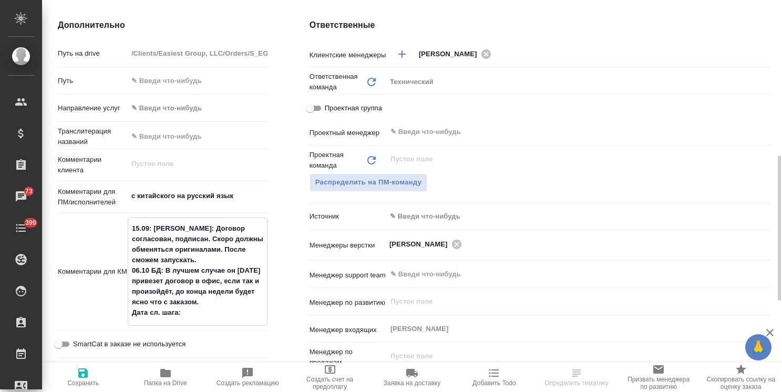
click at [184, 312] on textarea "15.09: [PERSON_NAME]: Договор согласован, подписан. Скоро должны обменяться ори…" at bounding box center [197, 271] width 139 height 102
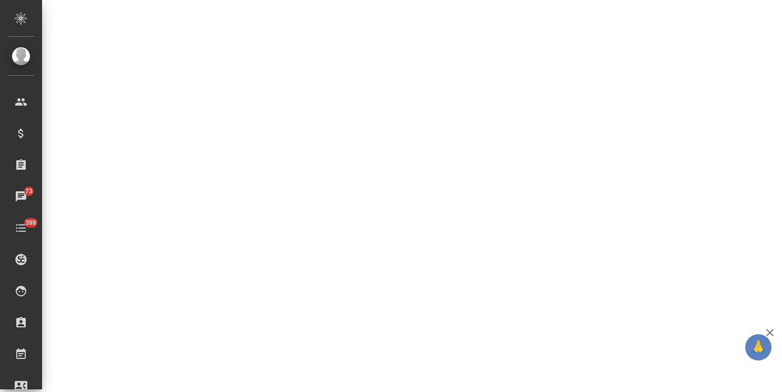
select select "RU"
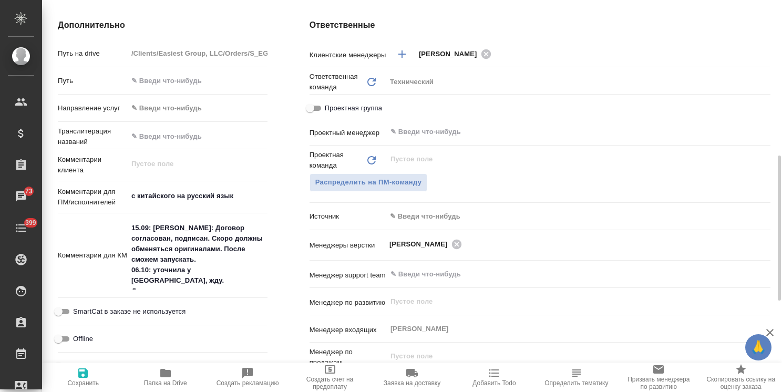
type textarea "x"
click at [206, 277] on textarea "15.09: [PERSON_NAME]: Договор согласован, подписан. Скоро должны обменяться ори…" at bounding box center [198, 254] width 140 height 70
type textarea "15.09: [PERSON_NAME]: Договор согласован, подписан. Скоро должны обменяться ори…"
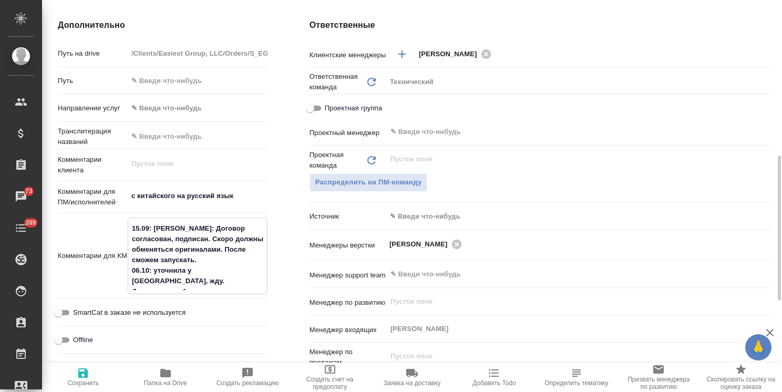
type textarea "x"
type textarea "15.09: [PERSON_NAME]: Договор согласован, подписан. Скоро должны обменяться ори…"
type textarea "x"
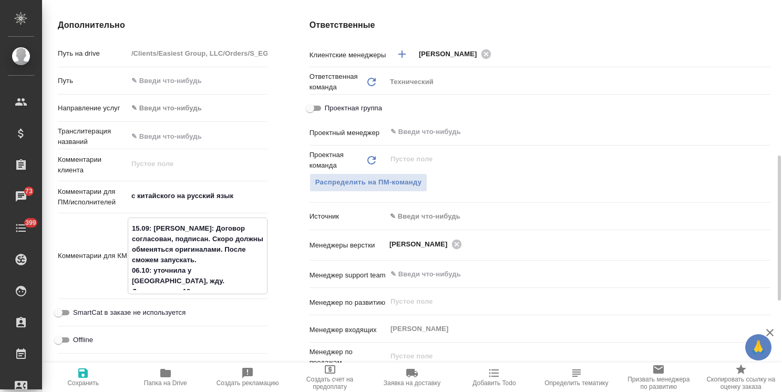
type textarea "x"
type textarea "15.09: [PERSON_NAME]: Договор согласован, подписан. Скоро должны обменяться ори…"
type textarea "x"
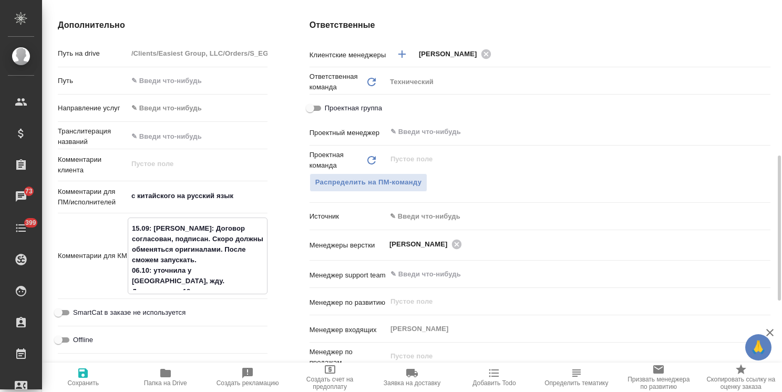
type textarea "x"
type textarea "15.09: [PERSON_NAME]: Договор согласован, подписан. Скоро должны обменяться ори…"
type textarea "x"
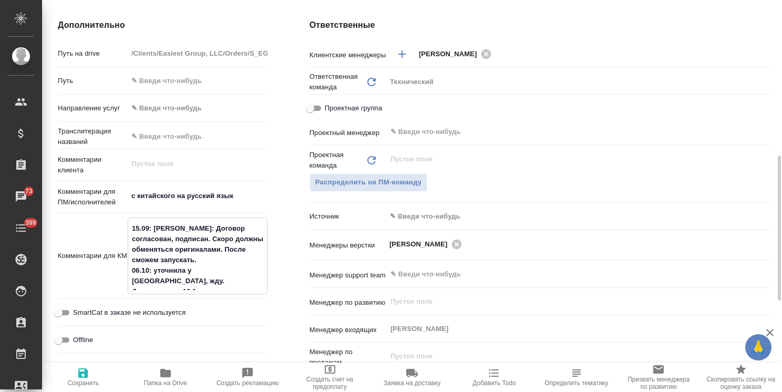
type textarea "15.09: [PERSON_NAME]: Договор согласован, подписан. Скоро должны обменяться ори…"
type textarea "x"
type textarea "15.09: [PERSON_NAME]: Договор согласован, подписан. Скоро должны обменяться ори…"
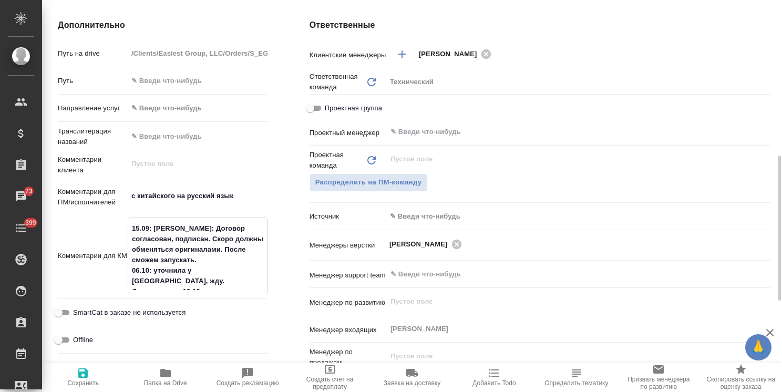
type textarea "x"
drag, startPoint x: 226, startPoint y: 271, endPoint x: 148, endPoint y: 273, distance: 78.3
click at [148, 273] on textarea "15.09: [PERSON_NAME]: Договор согласован, подписан. Скоро должны обменяться ори…" at bounding box center [197, 255] width 139 height 70
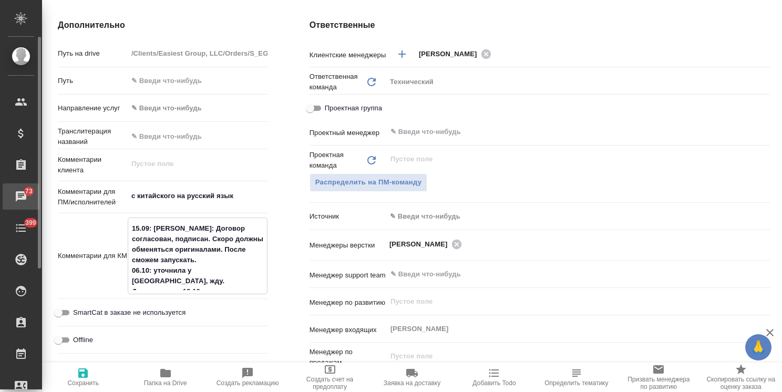
type textarea "15.09: [PERSON_NAME]: Договор согласован, подписан. Скоро должны обменяться ори…"
type textarea "x"
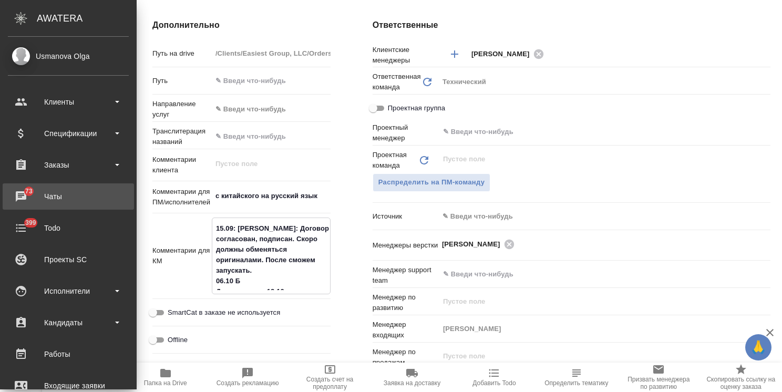
type textarea "15.09: [PERSON_NAME]: Договор согласован, подписан. Скоро должны обменяться ори…"
type textarea "x"
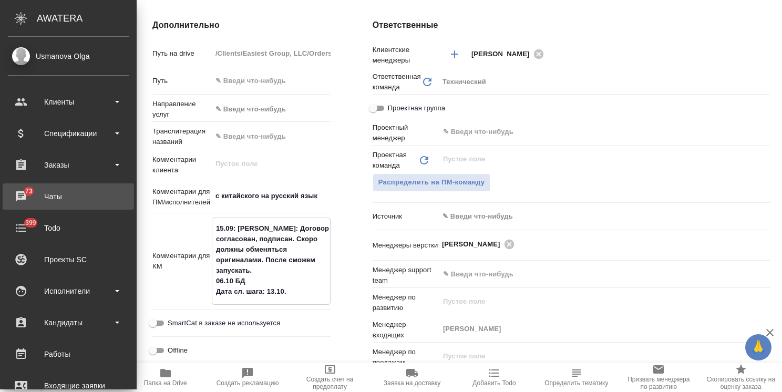
type textarea "15.09: [PERSON_NAME]: Договор согласован, подписан. Скоро должны обменяться ори…"
type textarea "x"
type textarea "15.09: [PERSON_NAME]: Договор согласован, подписан. Скоро должны обменяться ори…"
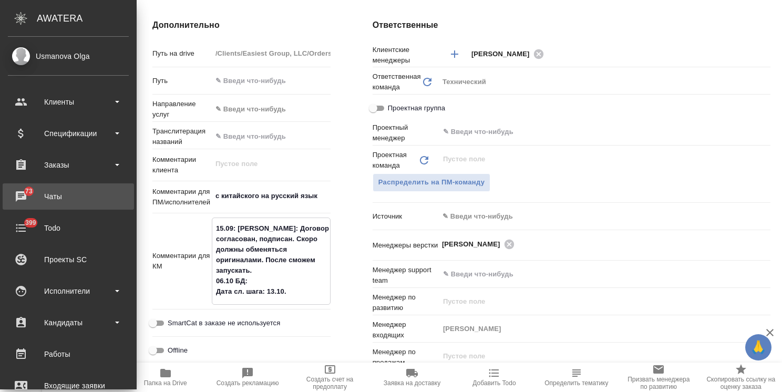
type textarea "x"
paste textarea "В лучшем случае он [DATE] привезет договор в офис, если так и произойдёт, до ко…"
type textarea "x"
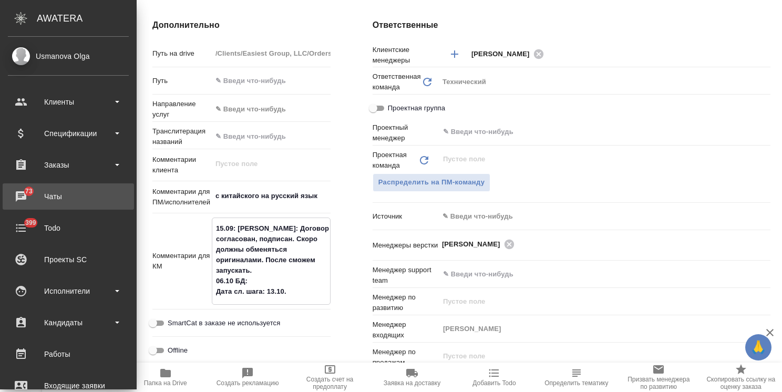
type textarea "x"
type textarea "15.09: [PERSON_NAME]: Договор согласован, подписан. Скоро должны обменяться ори…"
type textarea "x"
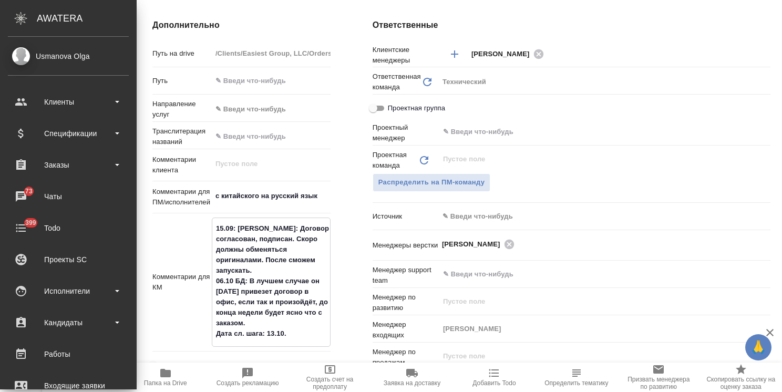
type textarea "x"
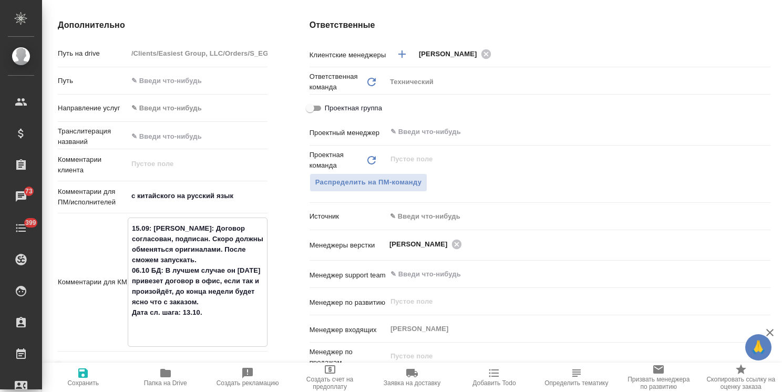
type textarea "15.09: [PERSON_NAME]: Договор согласован, подписан. Скоро должны обменяться ори…"
type textarea "x"
click at [88, 371] on icon "button" at bounding box center [83, 373] width 13 height 13
type textarea "x"
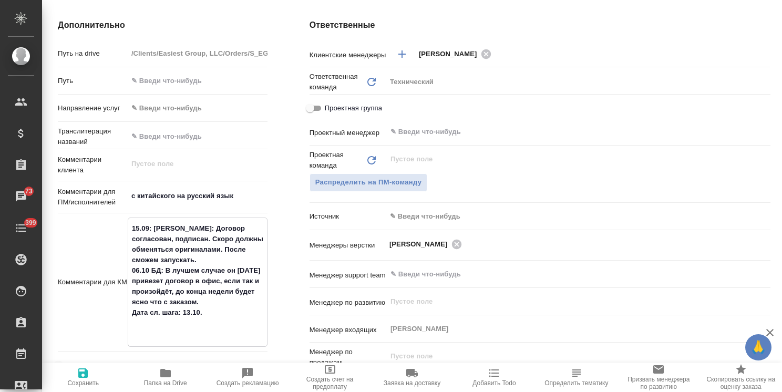
type textarea "x"
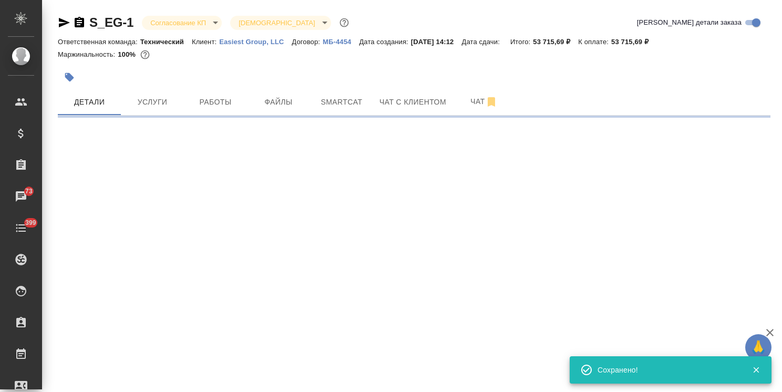
scroll to position [0, 0]
select select "RU"
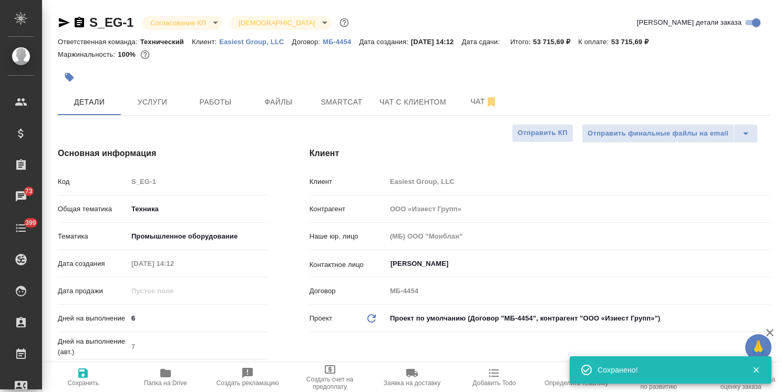
type textarea "x"
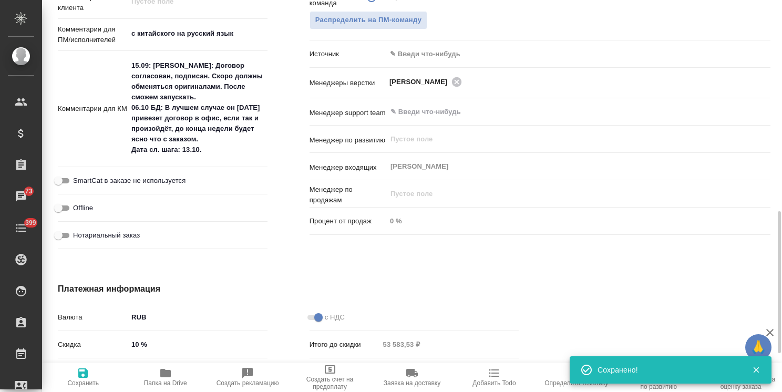
scroll to position [545, 0]
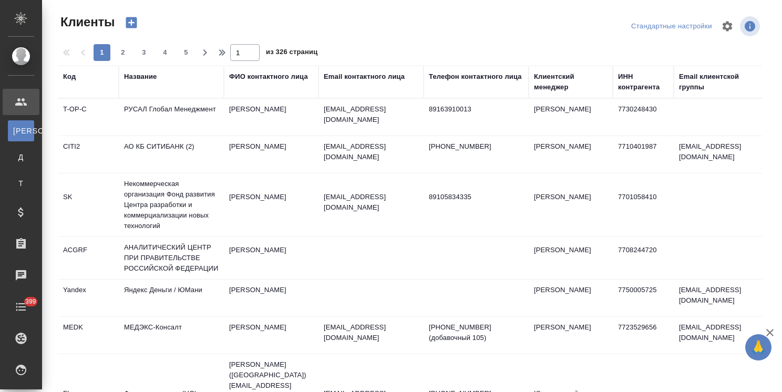
select select "RU"
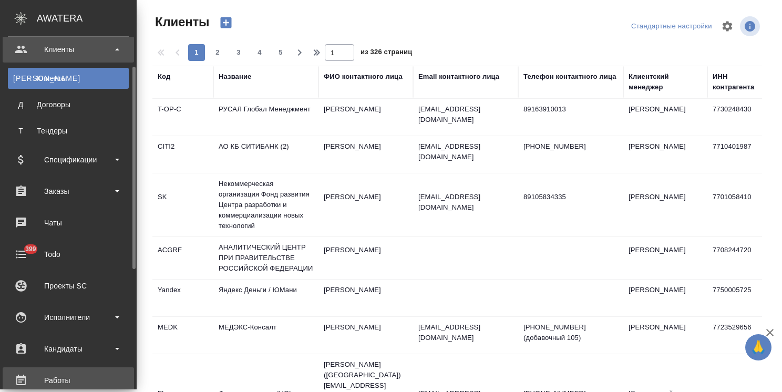
scroll to position [158, 0]
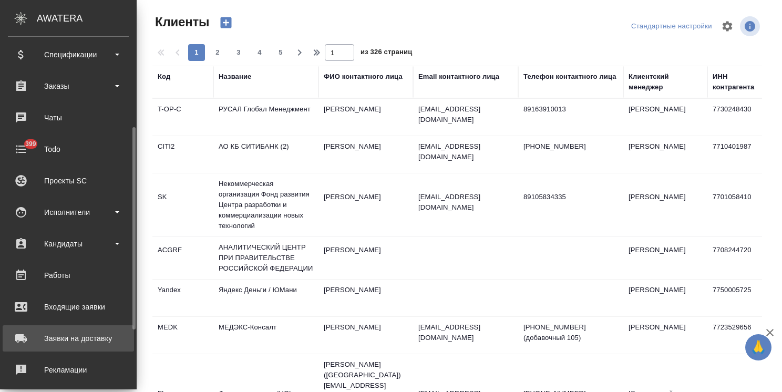
click at [80, 339] on div "Заявки на доставку" at bounding box center [68, 339] width 121 height 16
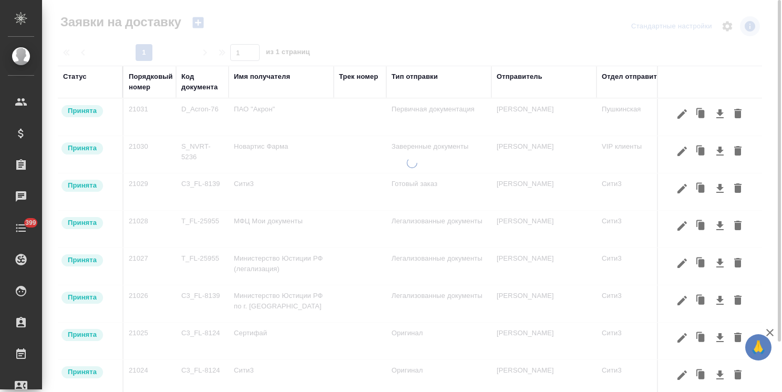
click at [141, 86] on div "Порядковый номер" at bounding box center [151, 81] width 44 height 21
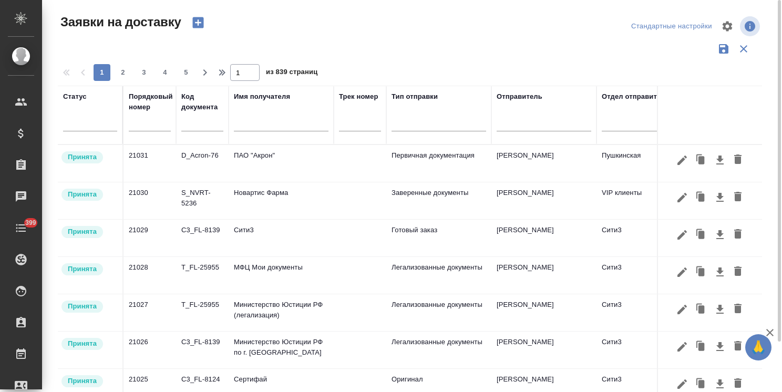
click at [145, 128] on input "text" at bounding box center [150, 123] width 42 height 15
paste input "20837"
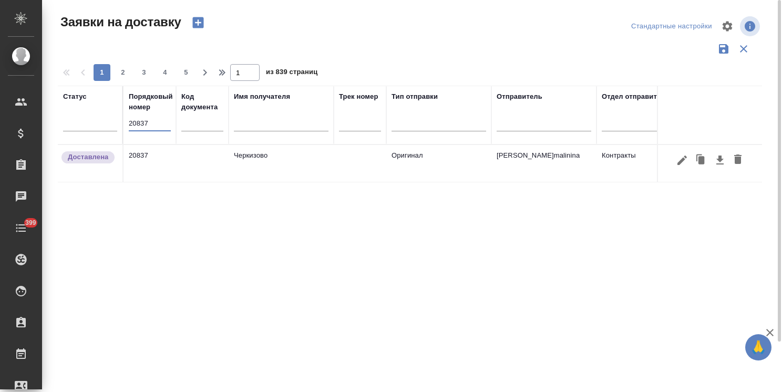
type input "20837"
click at [144, 157] on td "20837" at bounding box center [149, 163] width 53 height 37
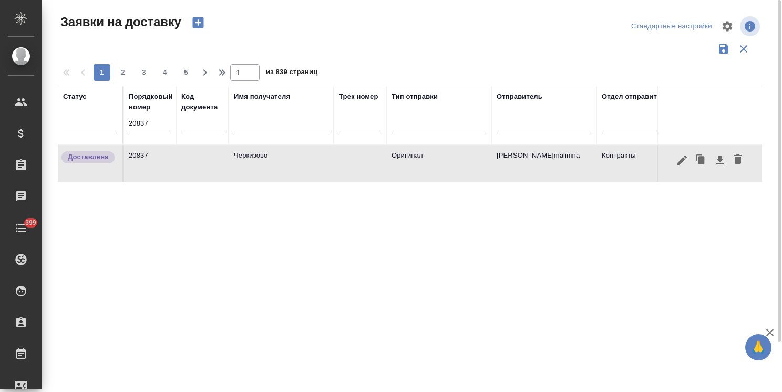
click at [144, 157] on td "20837" at bounding box center [149, 163] width 53 height 37
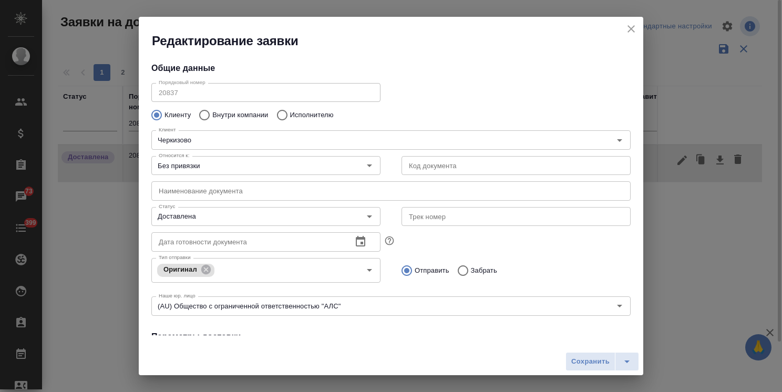
type input "[PERSON_NAME]"
type input "[PERSON_NAME] [PERSON_NAME]"
type input "8 903 299 25 97"
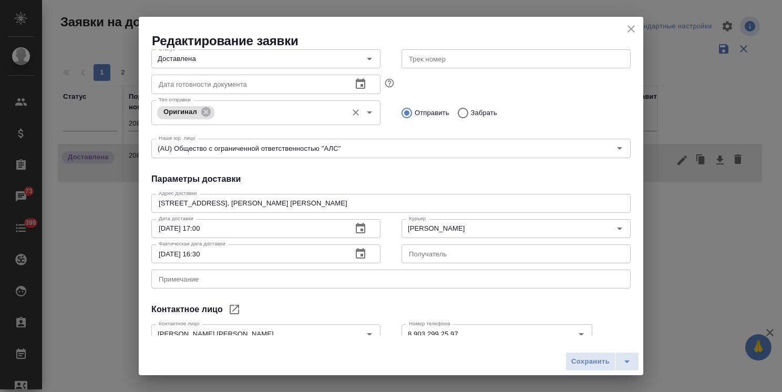
scroll to position [210, 0]
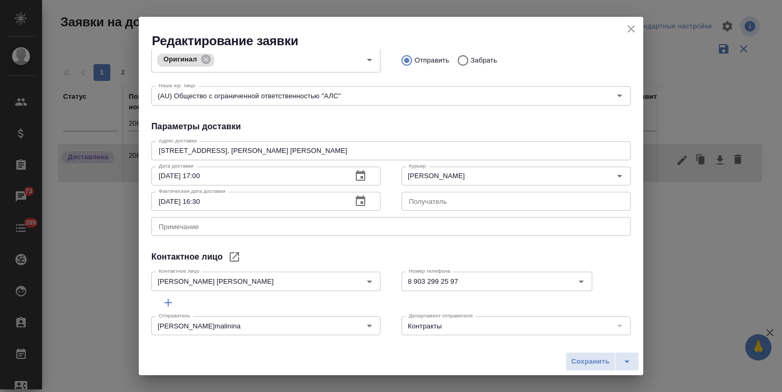
click at [635, 29] on icon "close" at bounding box center [631, 29] width 13 height 13
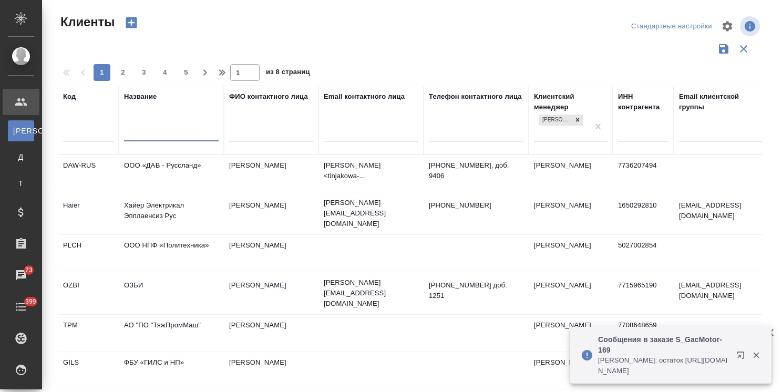
select select "RU"
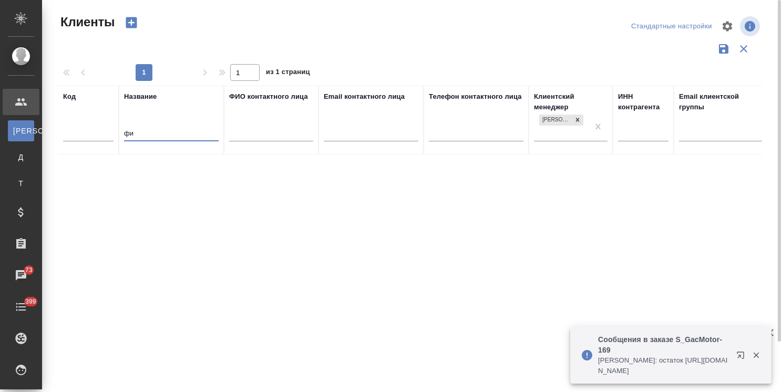
type input "ф"
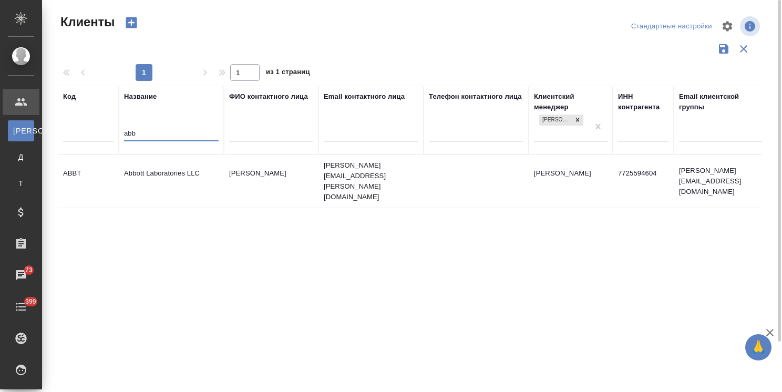
type input "abb"
click at [193, 167] on td "Abbott Laboratories LLC" at bounding box center [171, 181] width 105 height 37
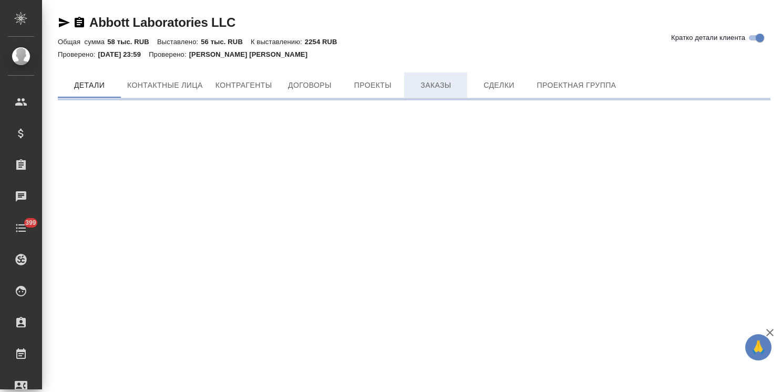
click at [435, 83] on span "Заказы" at bounding box center [435, 85] width 50 height 13
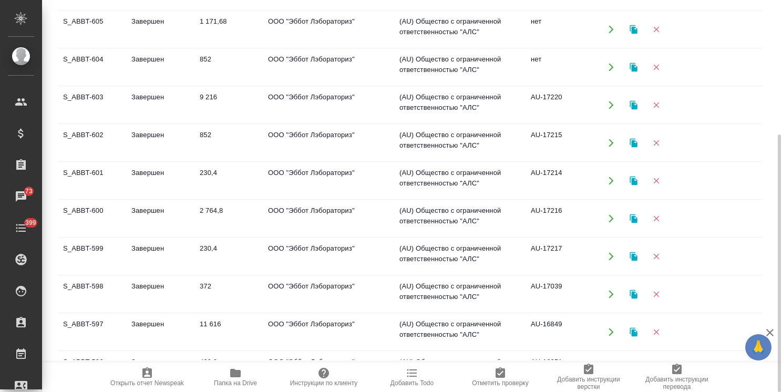
click at [197, 110] on td "9 216" at bounding box center [228, 105] width 68 height 37
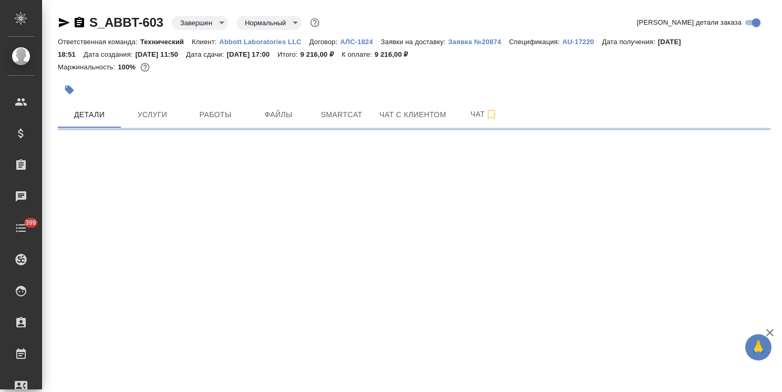
select select "RU"
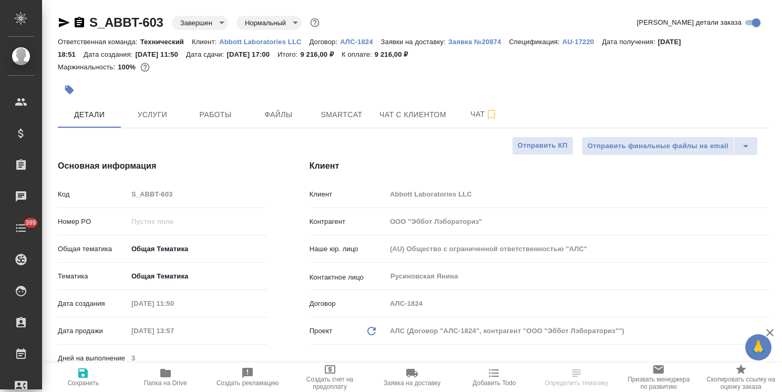
type textarea "x"
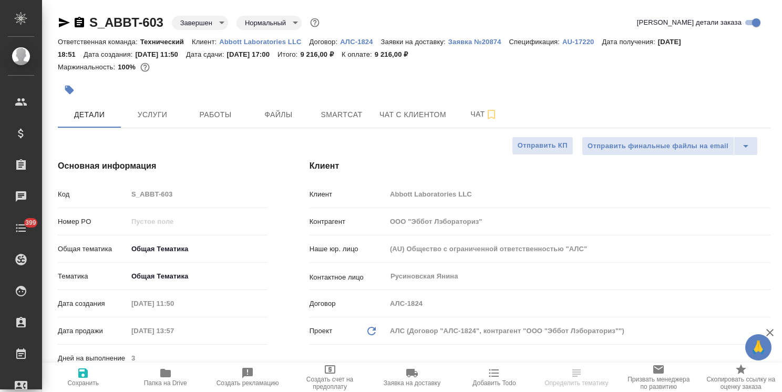
type textarea "x"
click at [158, 114] on span "Услуги" at bounding box center [152, 114] width 50 height 13
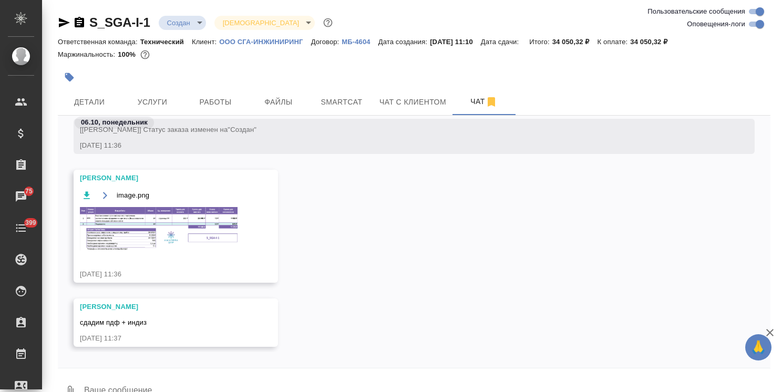
scroll to position [385, 0]
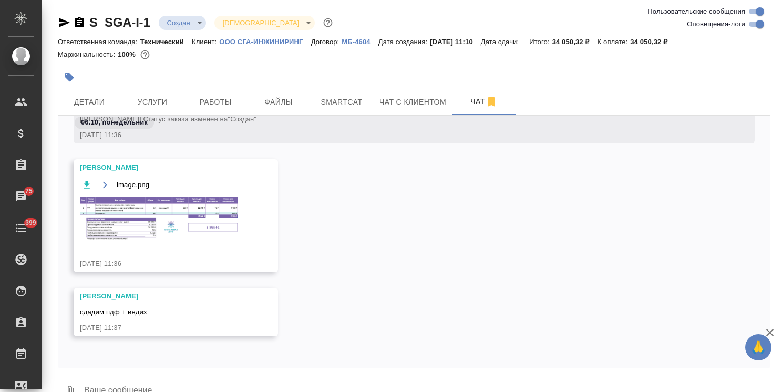
click at [192, 237] on img at bounding box center [159, 219] width 158 height 44
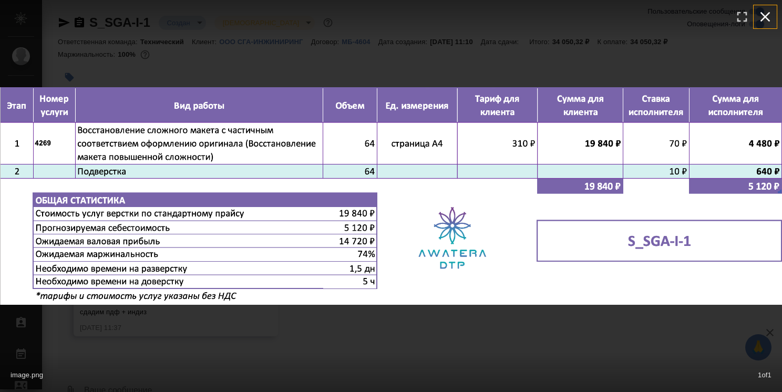
click at [767, 17] on icon "button" at bounding box center [765, 16] width 17 height 17
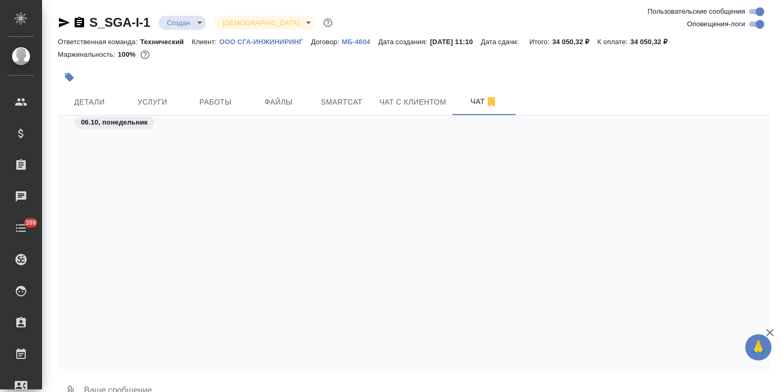
scroll to position [385, 0]
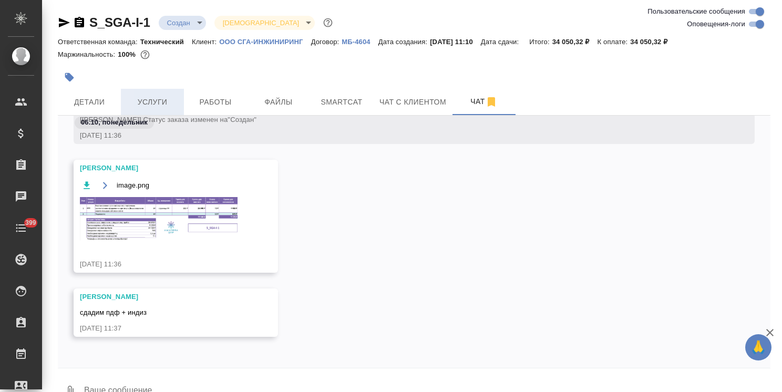
click at [169, 107] on span "Услуги" at bounding box center [152, 102] width 50 height 13
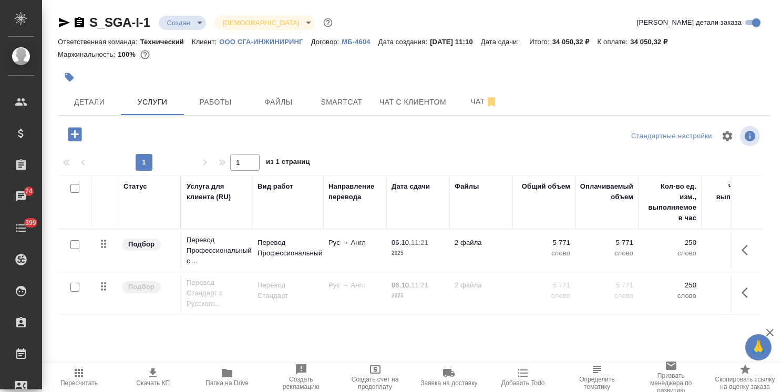
click at [81, 137] on icon "button" at bounding box center [75, 134] width 14 height 14
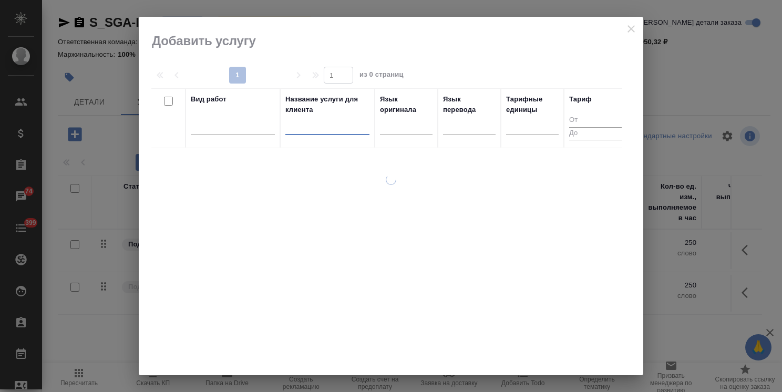
click at [329, 125] on input "text" at bounding box center [327, 128] width 84 height 13
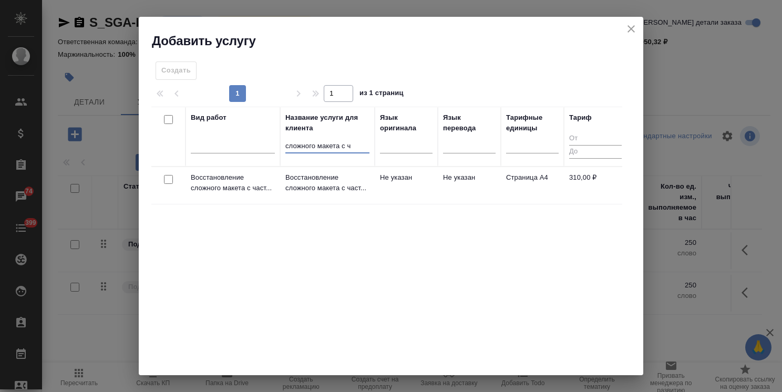
type input "сложного макета с ч"
click at [172, 181] on input "checkbox" at bounding box center [168, 179] width 9 height 9
checkbox input "true"
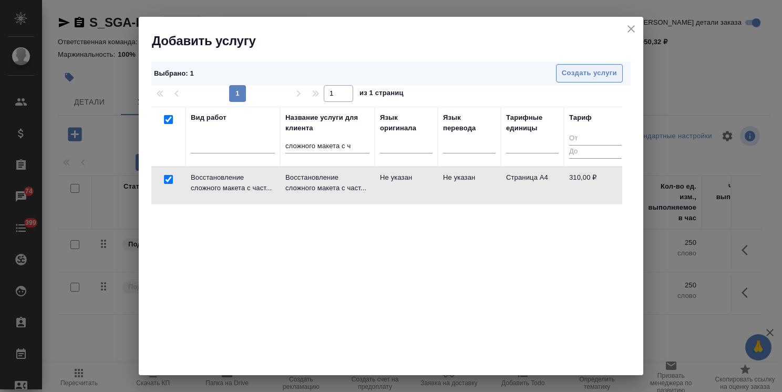
click at [571, 73] on span "Создать услуги" at bounding box center [589, 73] width 55 height 12
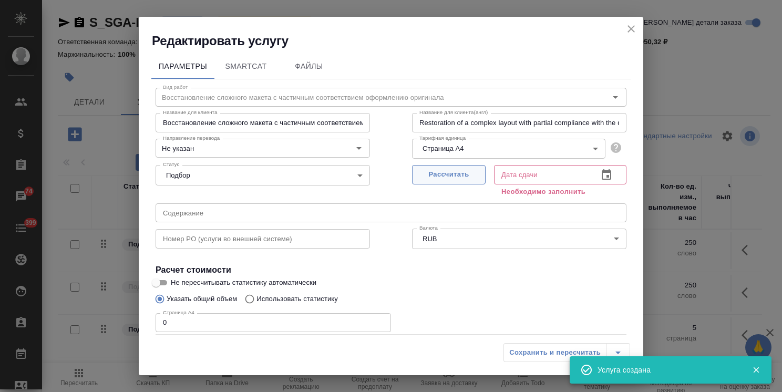
click at [444, 171] on span "Рассчитать" at bounding box center [449, 175] width 62 height 12
type input "06.10.2025 11:48"
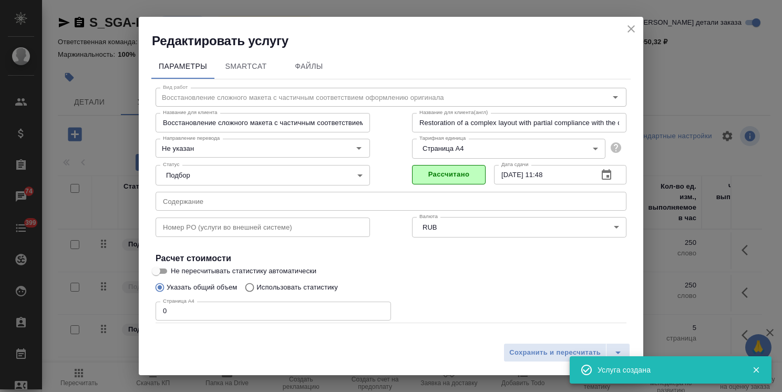
drag, startPoint x: 170, startPoint y: 307, endPoint x: 132, endPoint y: 302, distance: 38.2
click at [135, 302] on div "Редактировать услугу Параметры SmartCat Файлы Вид работ Восстановление сложного…" at bounding box center [391, 196] width 782 height 392
type input "4"
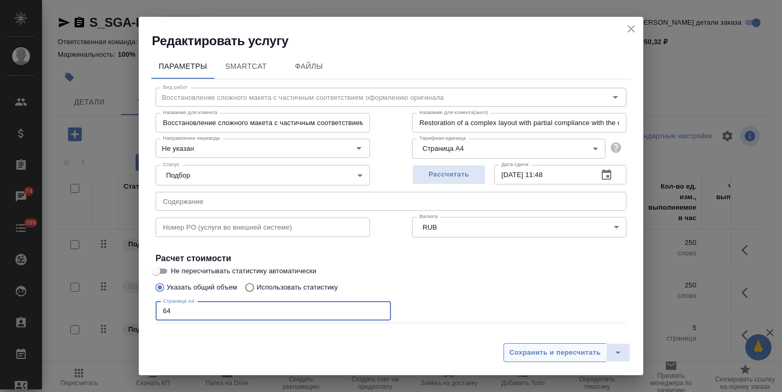
type input "64"
click at [561, 353] on span "Сохранить и пересчитать" at bounding box center [554, 353] width 91 height 12
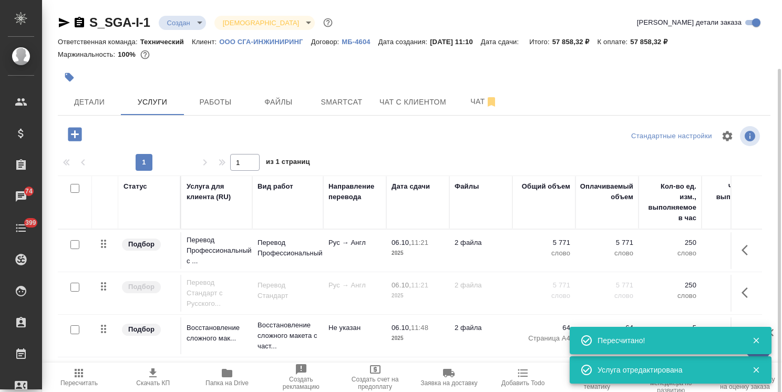
scroll to position [36, 0]
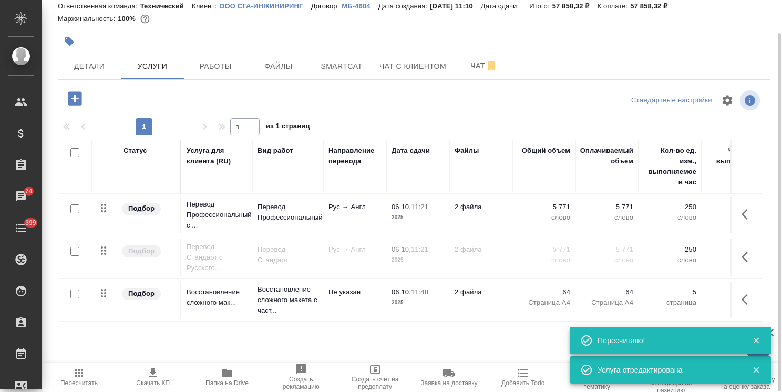
click at [64, 379] on span "Пересчитать" at bounding box center [78, 382] width 37 height 7
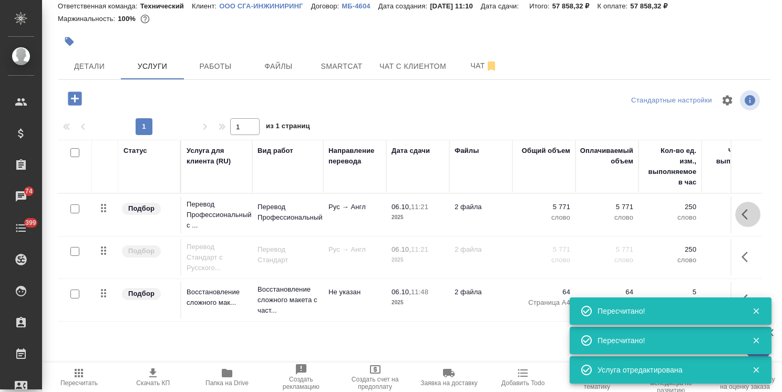
click at [746, 214] on icon "button" at bounding box center [747, 214] width 13 height 13
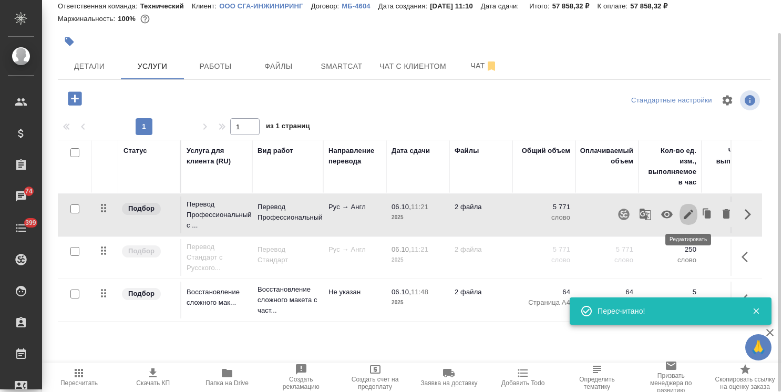
click at [687, 217] on icon "button" at bounding box center [688, 214] width 13 height 13
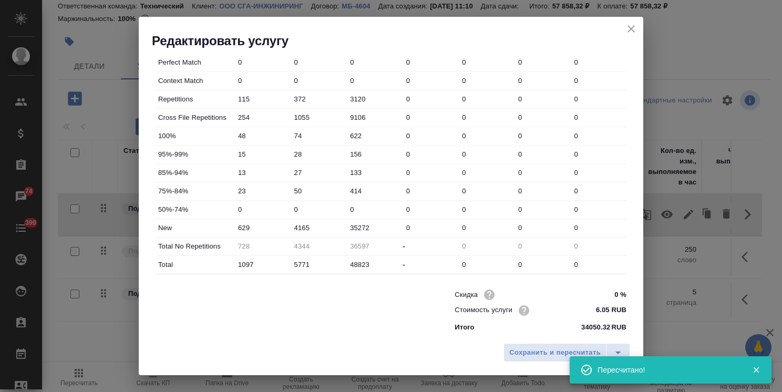
scroll to position [323, 0]
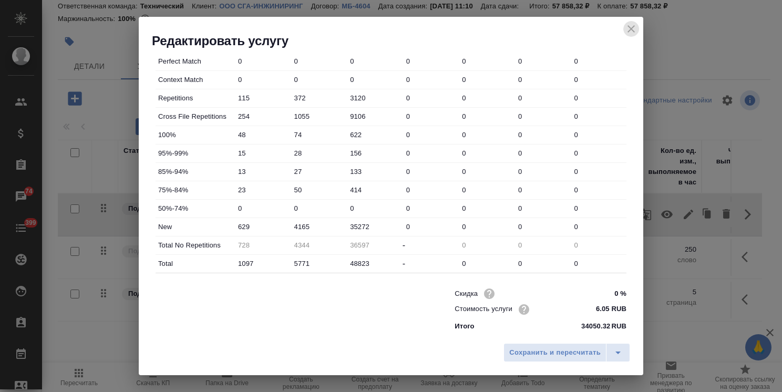
click at [631, 25] on icon "close" at bounding box center [631, 29] width 13 height 13
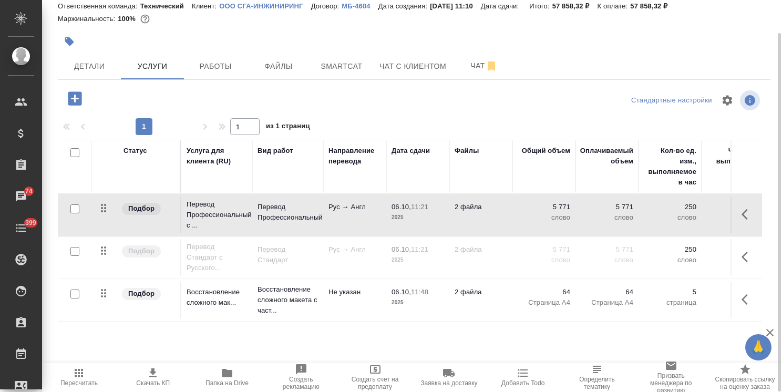
click at [752, 212] on icon "button" at bounding box center [747, 214] width 13 height 13
click at [98, 68] on span "Детали" at bounding box center [89, 66] width 50 height 13
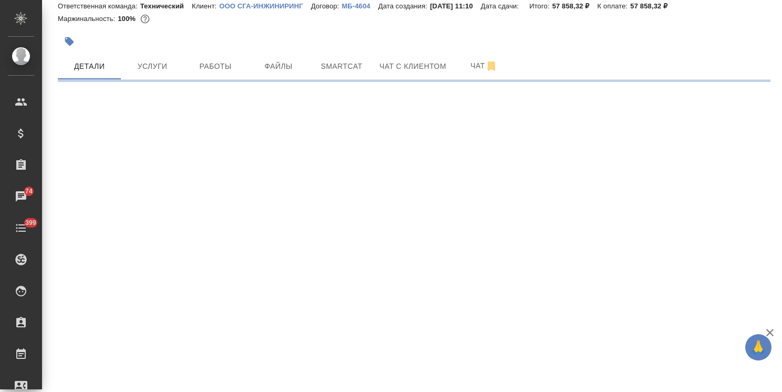
select select "RU"
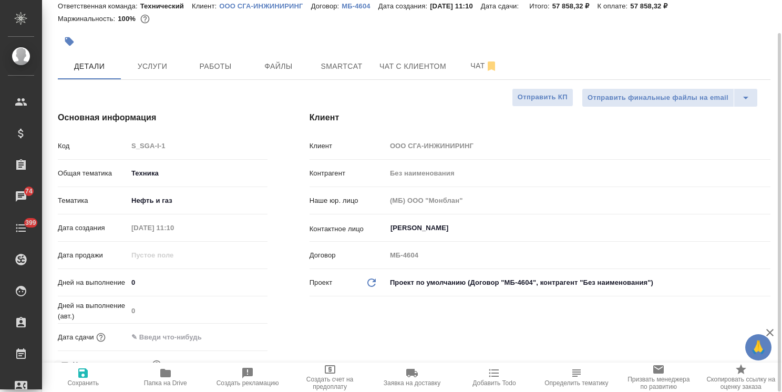
type textarea "x"
drag, startPoint x: 148, startPoint y: 289, endPoint x: 119, endPoint y: 279, distance: 31.2
click at [119, 279] on div "Дней на выполнение 0" at bounding box center [163, 282] width 210 height 18
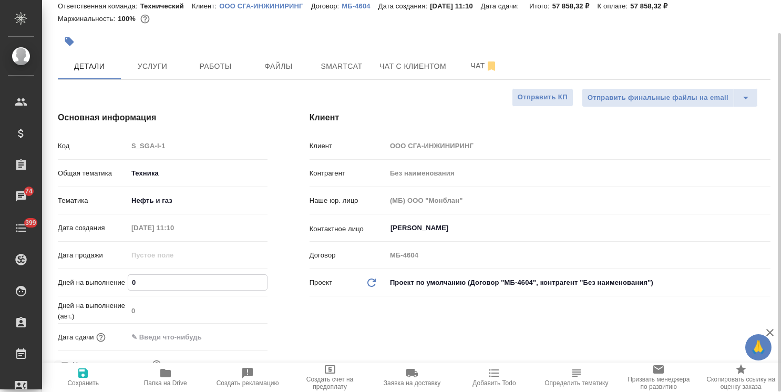
type input "5"
type textarea "x"
type input "5"
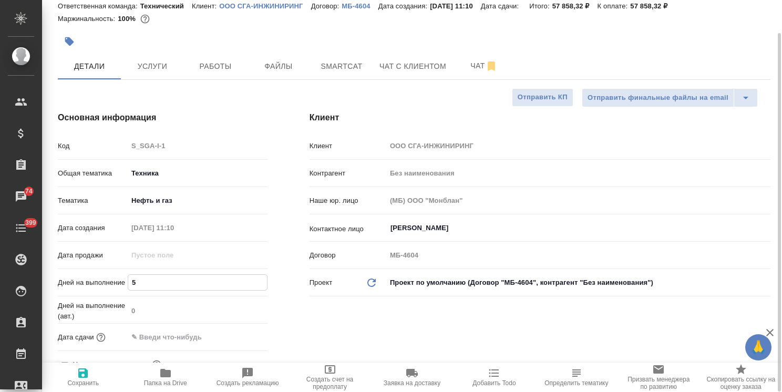
click at [85, 376] on icon "button" at bounding box center [82, 372] width 9 height 9
type textarea "x"
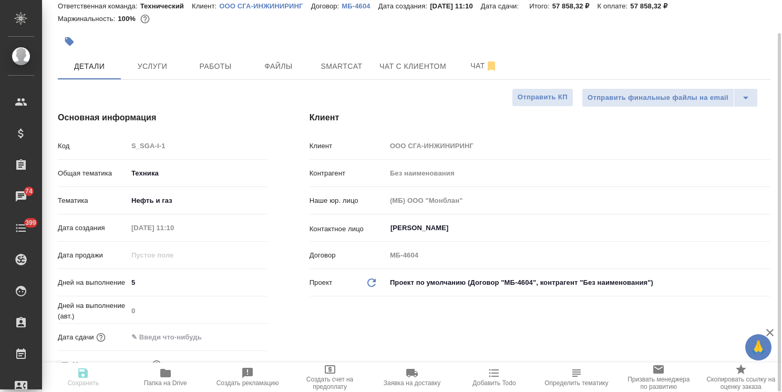
type textarea "x"
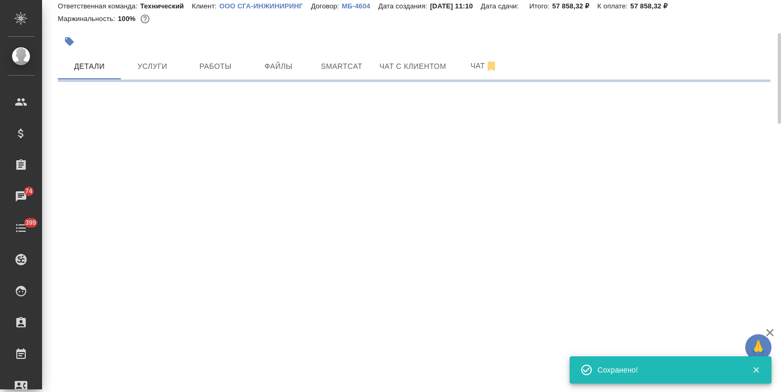
select select "RU"
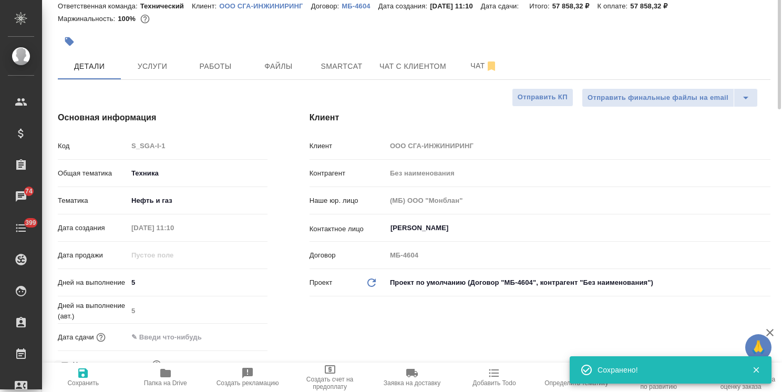
type textarea "x"
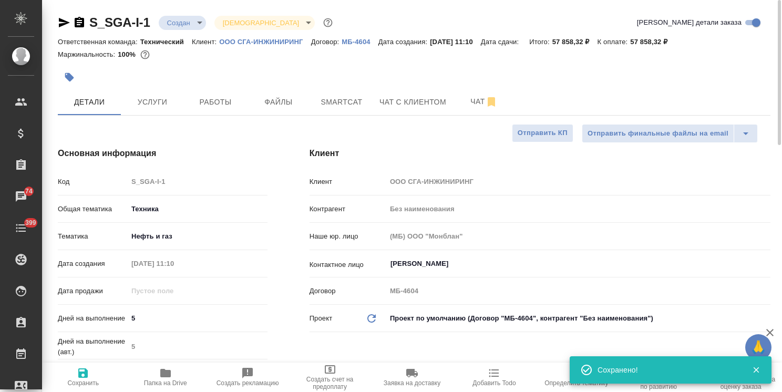
click at [184, 24] on body "🙏 .cls-1 fill:#fff; AWATERA Usmanova Olga Клиенты Спецификации Заказы 74 Чаты 3…" at bounding box center [391, 196] width 782 height 392
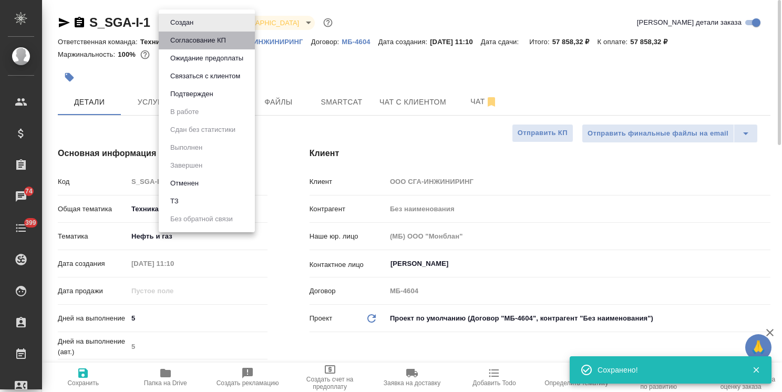
click at [195, 45] on button "Согласование КП" at bounding box center [198, 41] width 62 height 12
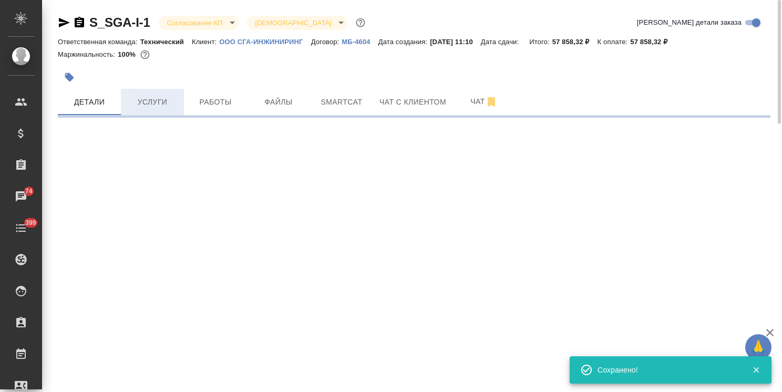
click at [147, 107] on span "Услуги" at bounding box center [152, 102] width 50 height 13
select select "RU"
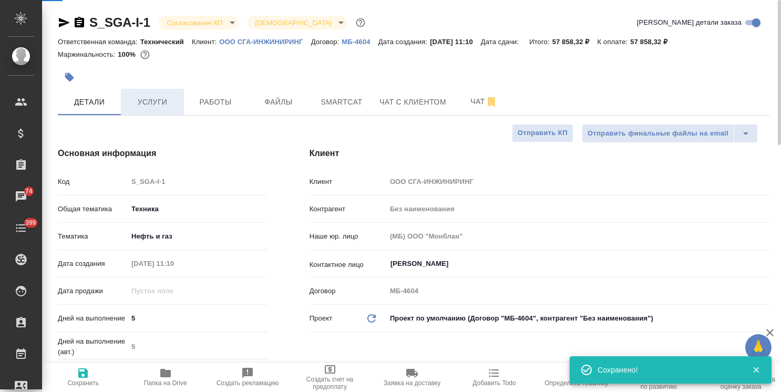
type textarea "x"
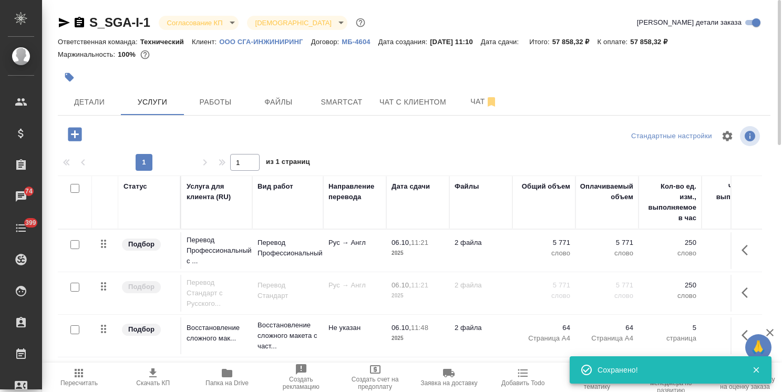
scroll to position [36, 0]
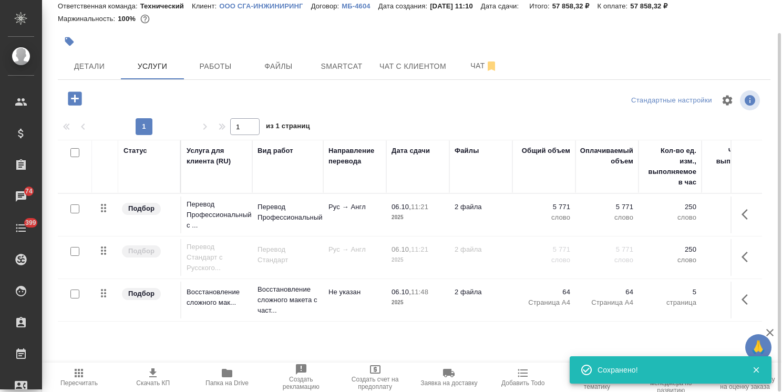
click at [154, 375] on icon "button" at bounding box center [153, 373] width 13 height 13
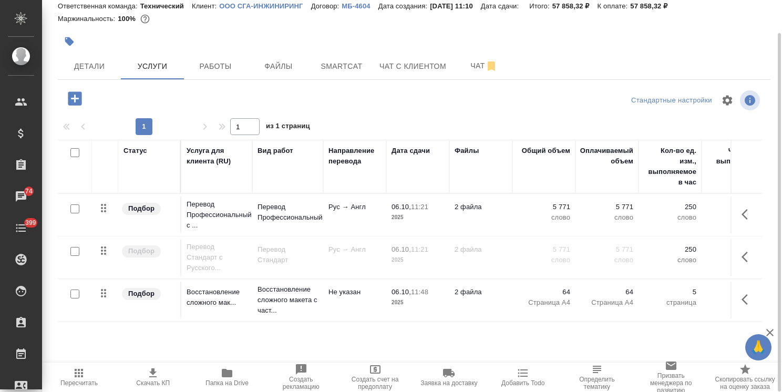
drag, startPoint x: 76, startPoint y: 251, endPoint x: 88, endPoint y: 252, distance: 12.1
click at [76, 251] on input "checkbox" at bounding box center [74, 251] width 9 height 9
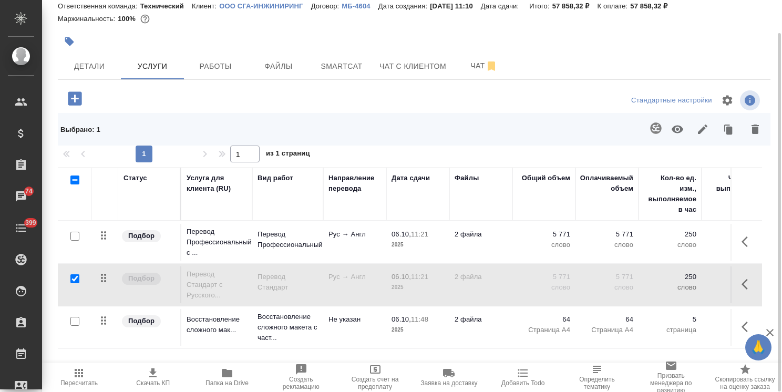
click at [682, 129] on icon "button" at bounding box center [678, 130] width 12 height 8
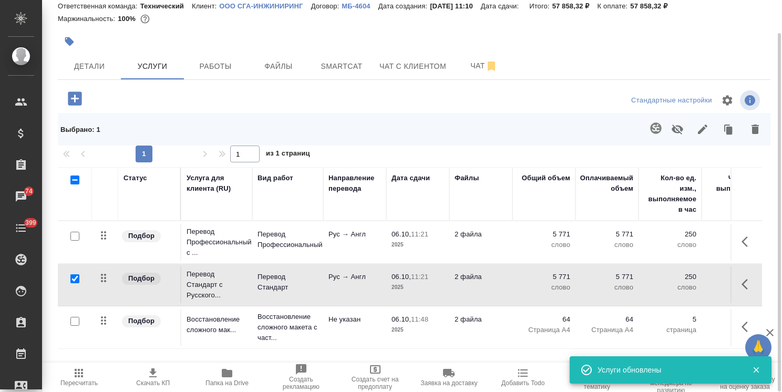
click at [76, 276] on input "checkbox" at bounding box center [74, 278] width 9 height 9
checkbox input "false"
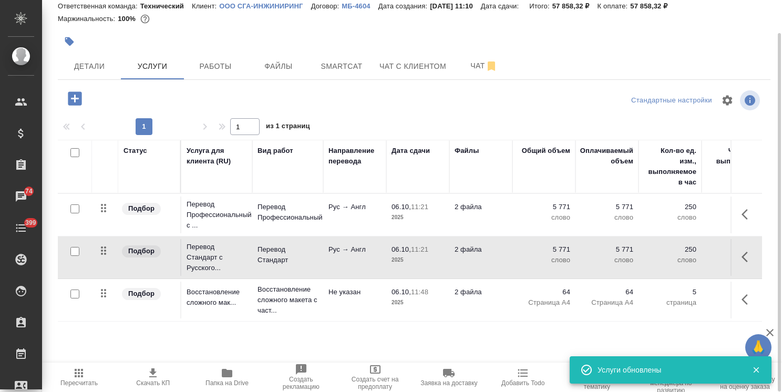
click at [75, 204] on input "checkbox" at bounding box center [74, 208] width 9 height 9
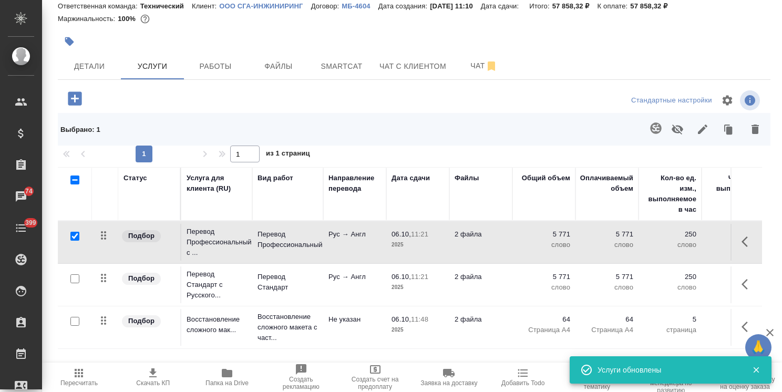
click at [679, 126] on icon "button" at bounding box center [678, 130] width 12 height 10
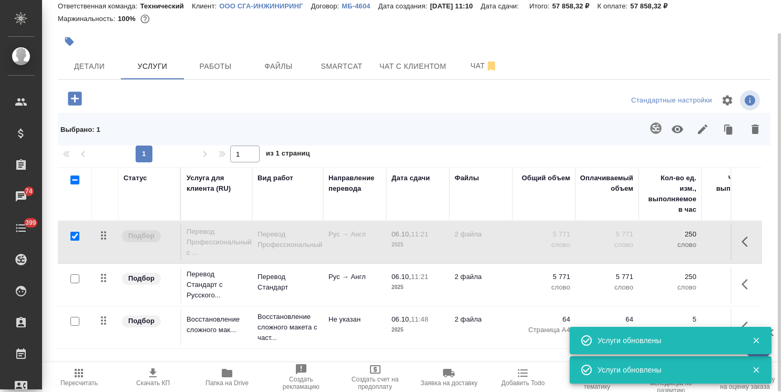
click at [75, 232] on input "checkbox" at bounding box center [74, 236] width 9 height 9
checkbox input "false"
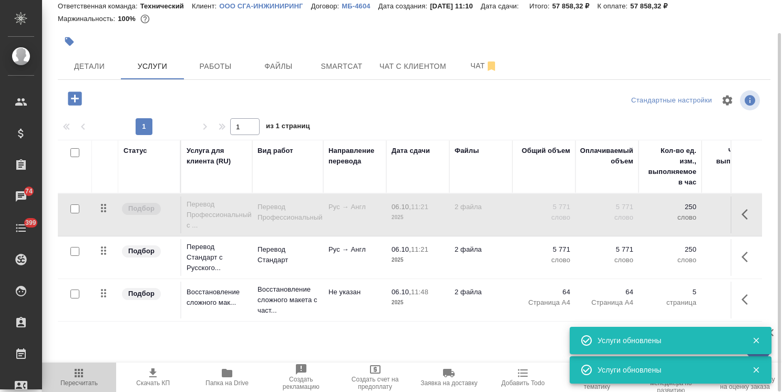
click at [69, 384] on span "Пересчитать" at bounding box center [78, 382] width 37 height 7
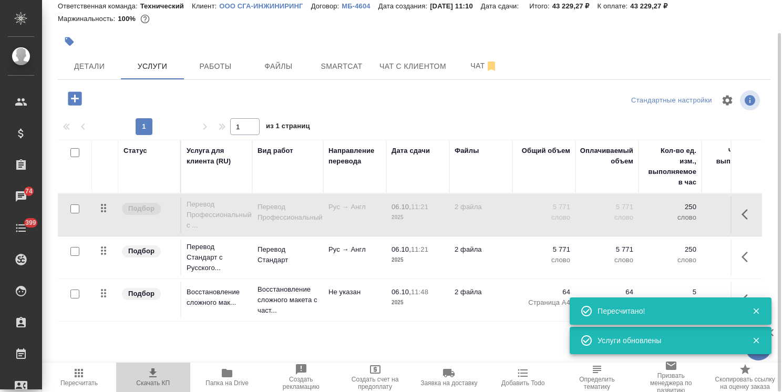
click at [163, 371] on span "Скачать КП" at bounding box center [152, 377] width 61 height 20
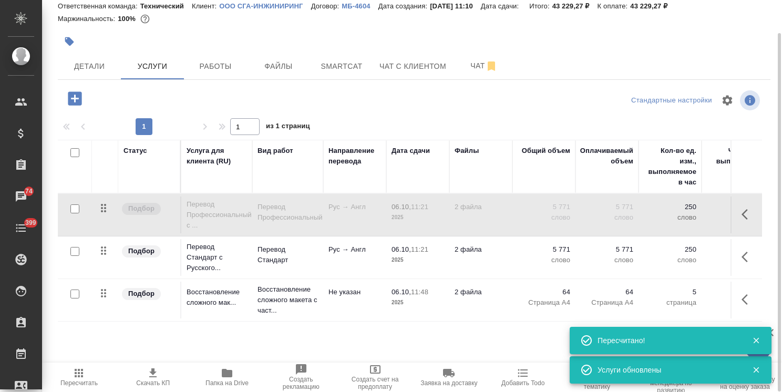
scroll to position [0, 0]
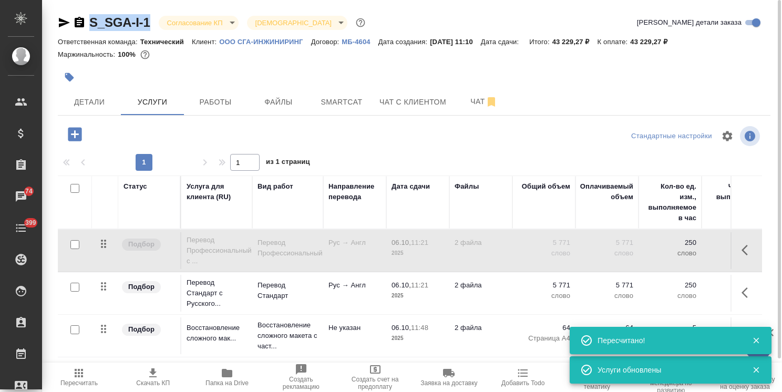
drag, startPoint x: 162, startPoint y: 13, endPoint x: 58, endPoint y: 4, distance: 104.4
click at [58, 4] on div "S_SGA-I-1 Согласование КП kpNegotiation Святая троица holyTrinity Кратко детали…" at bounding box center [414, 214] width 724 height 428
copy link "S_SGA-I-1"
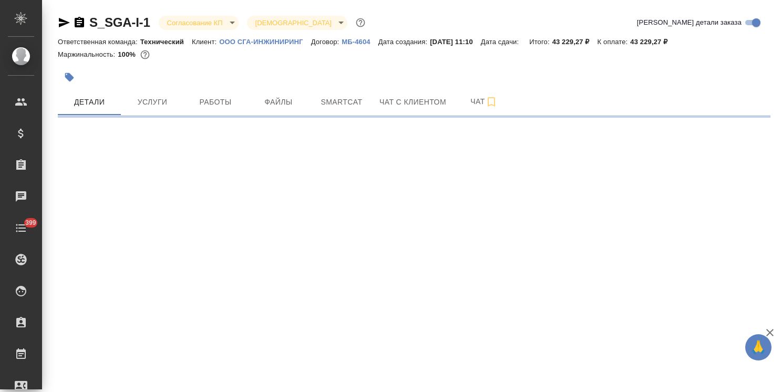
select select "RU"
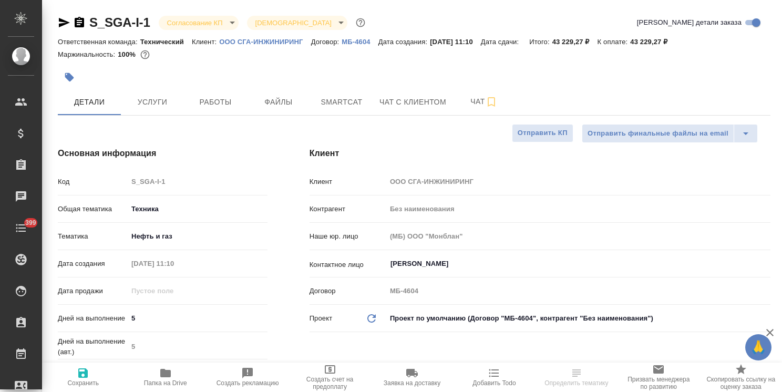
type textarea "x"
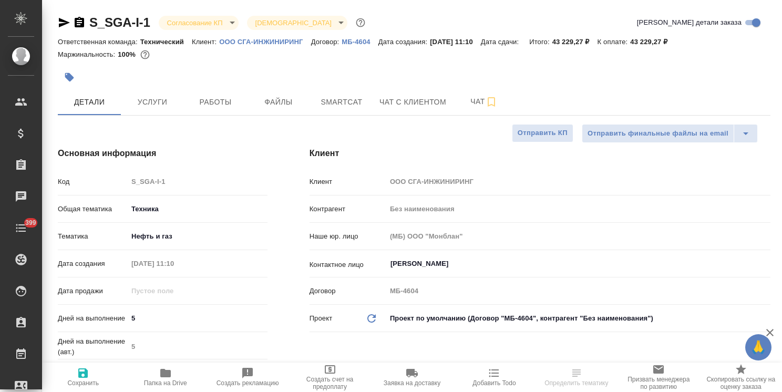
type textarea "x"
drag, startPoint x: 147, startPoint y: 316, endPoint x: 108, endPoint y: 314, distance: 39.5
click at [108, 314] on div "Дней на выполнение 5" at bounding box center [163, 318] width 210 height 18
type input "4"
type textarea "x"
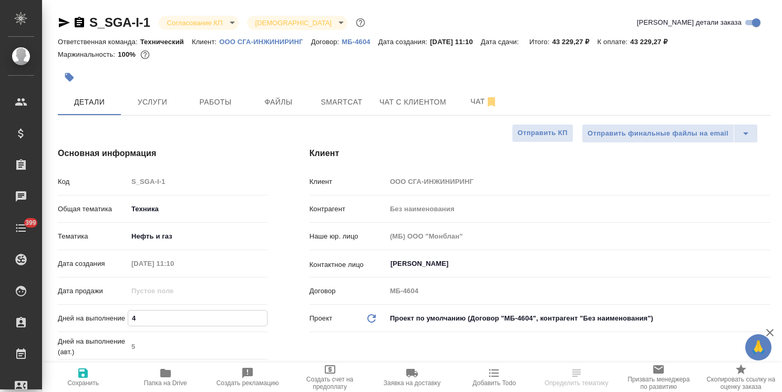
type textarea "x"
type input "4"
click at [75, 385] on span "Сохранить" at bounding box center [83, 382] width 32 height 7
type textarea "x"
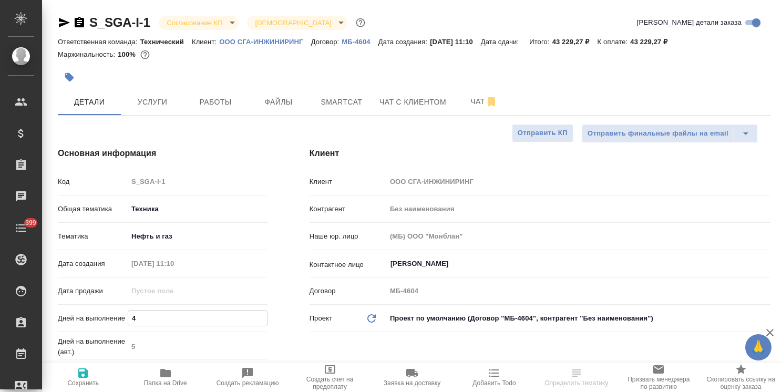
type textarea "x"
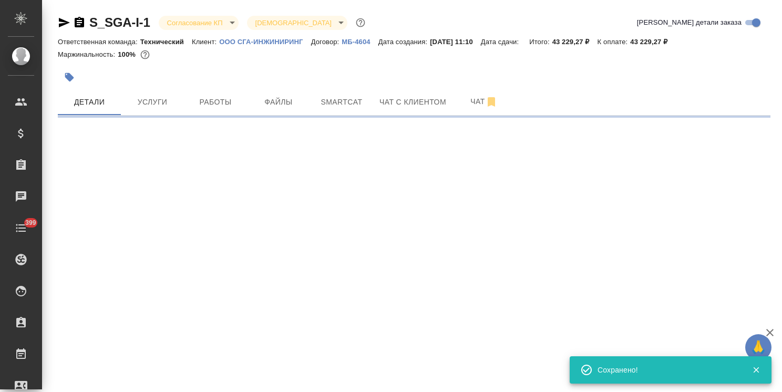
select select "RU"
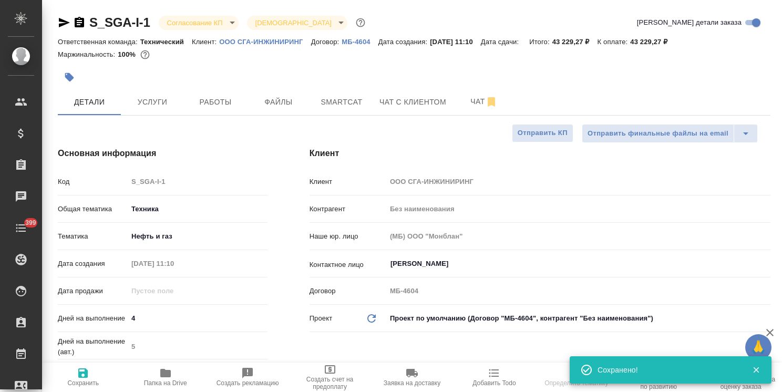
type textarea "x"
